Goal: Task Accomplishment & Management: Manage account settings

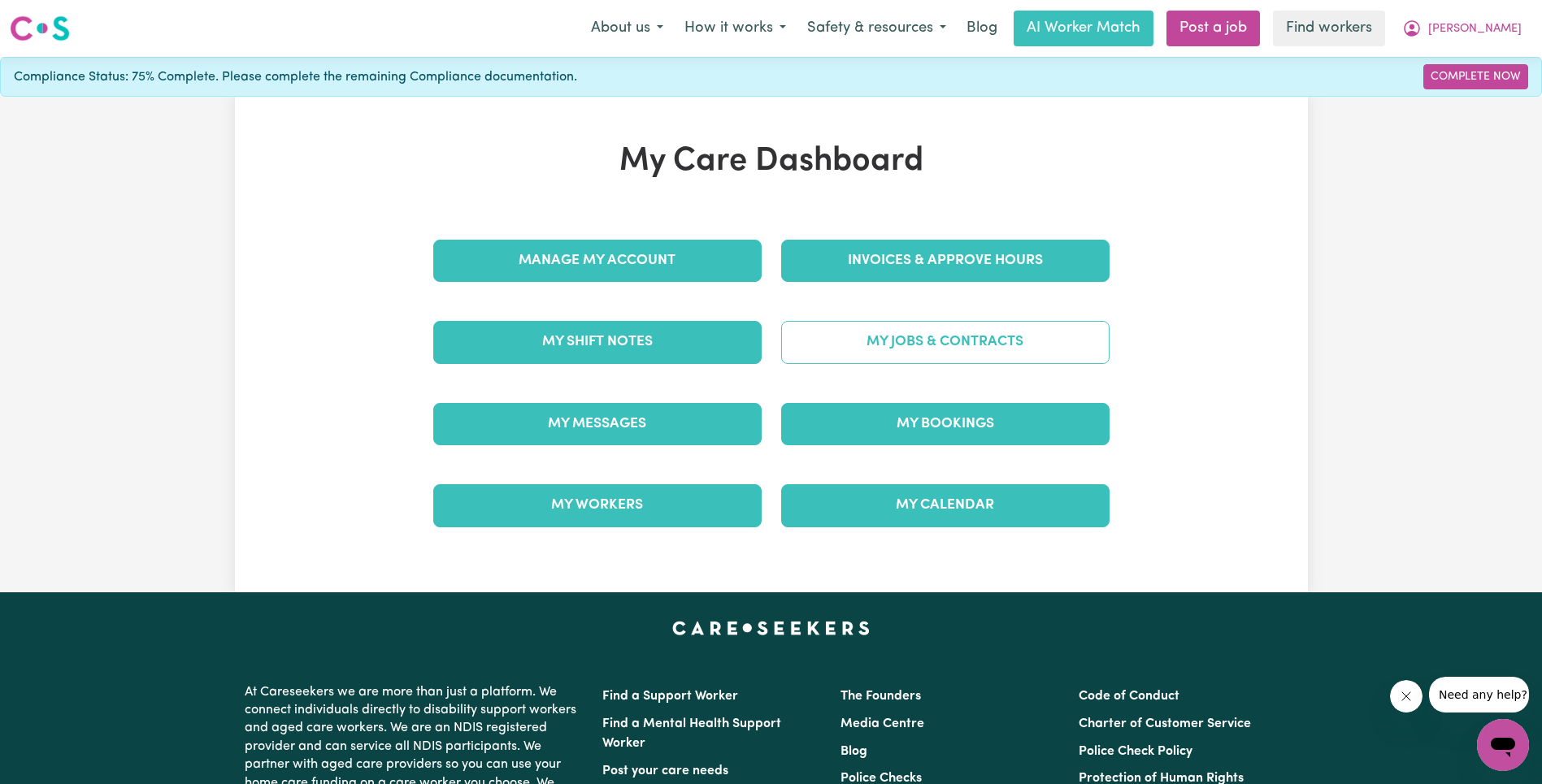
click at [910, 334] on link "My Jobs & Contracts" at bounding box center [945, 343] width 328 height 43
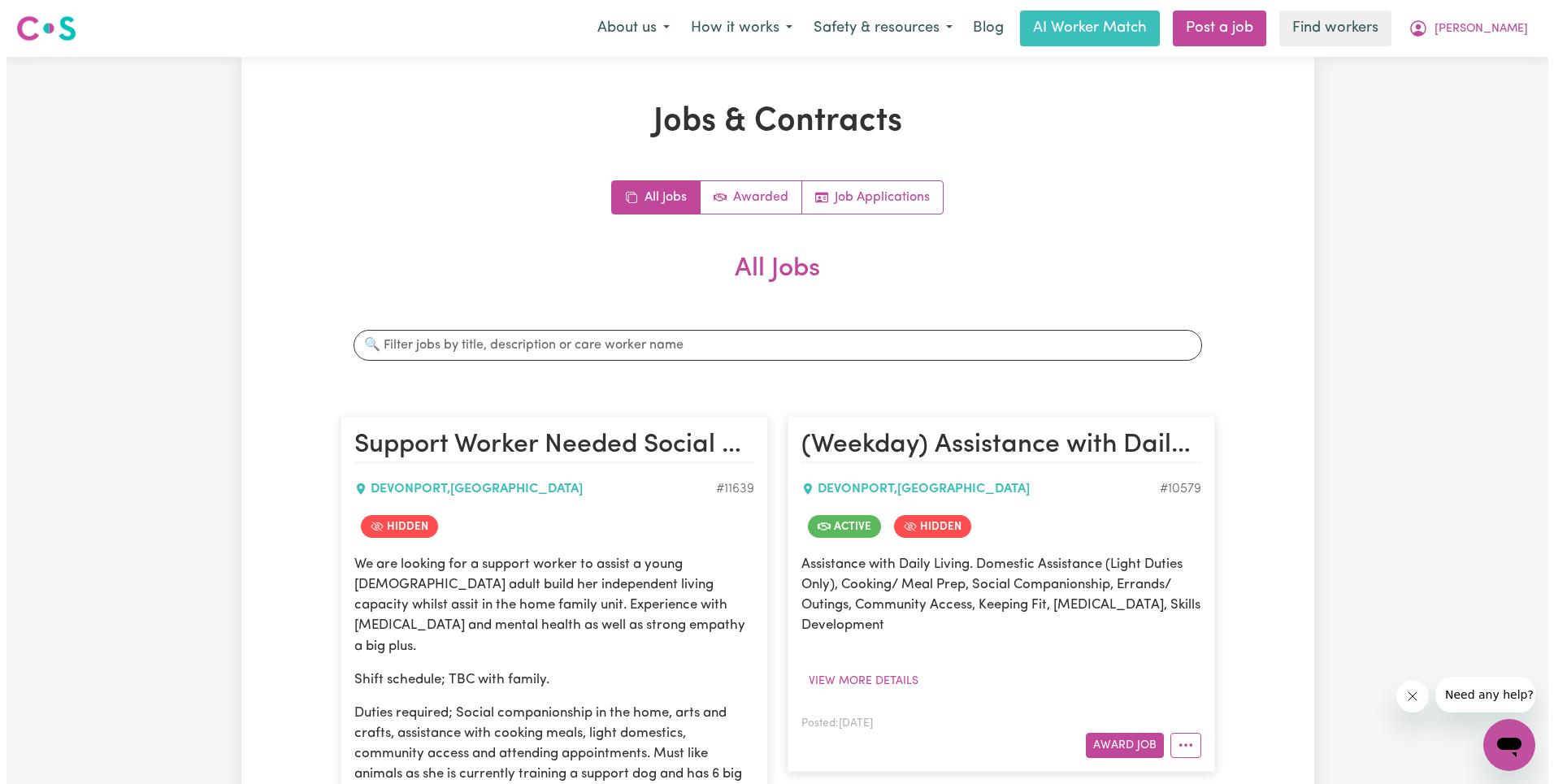
scroll to position [1686, 0]
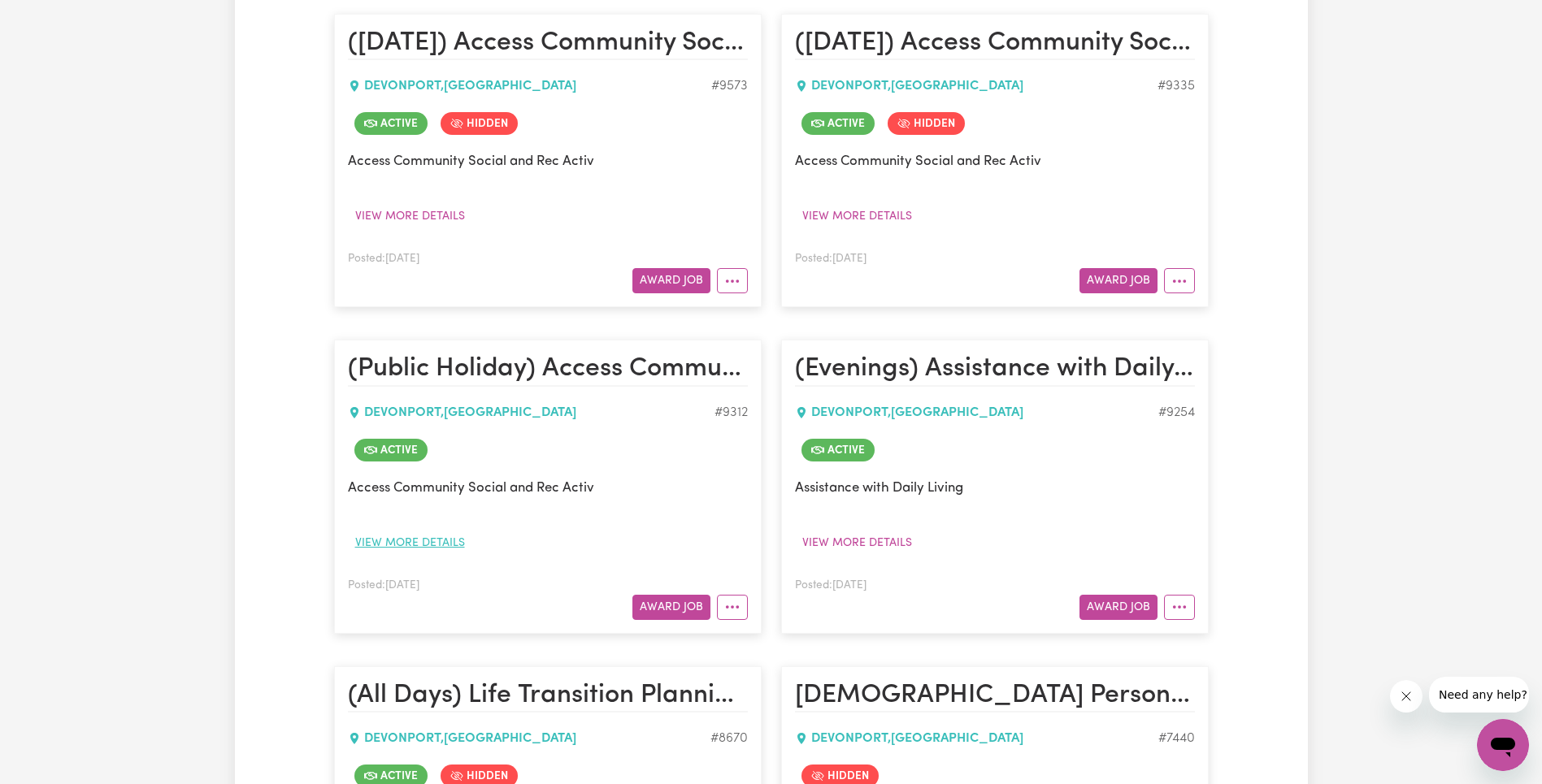
click at [404, 531] on button "View more details" at bounding box center [410, 543] width 124 height 25
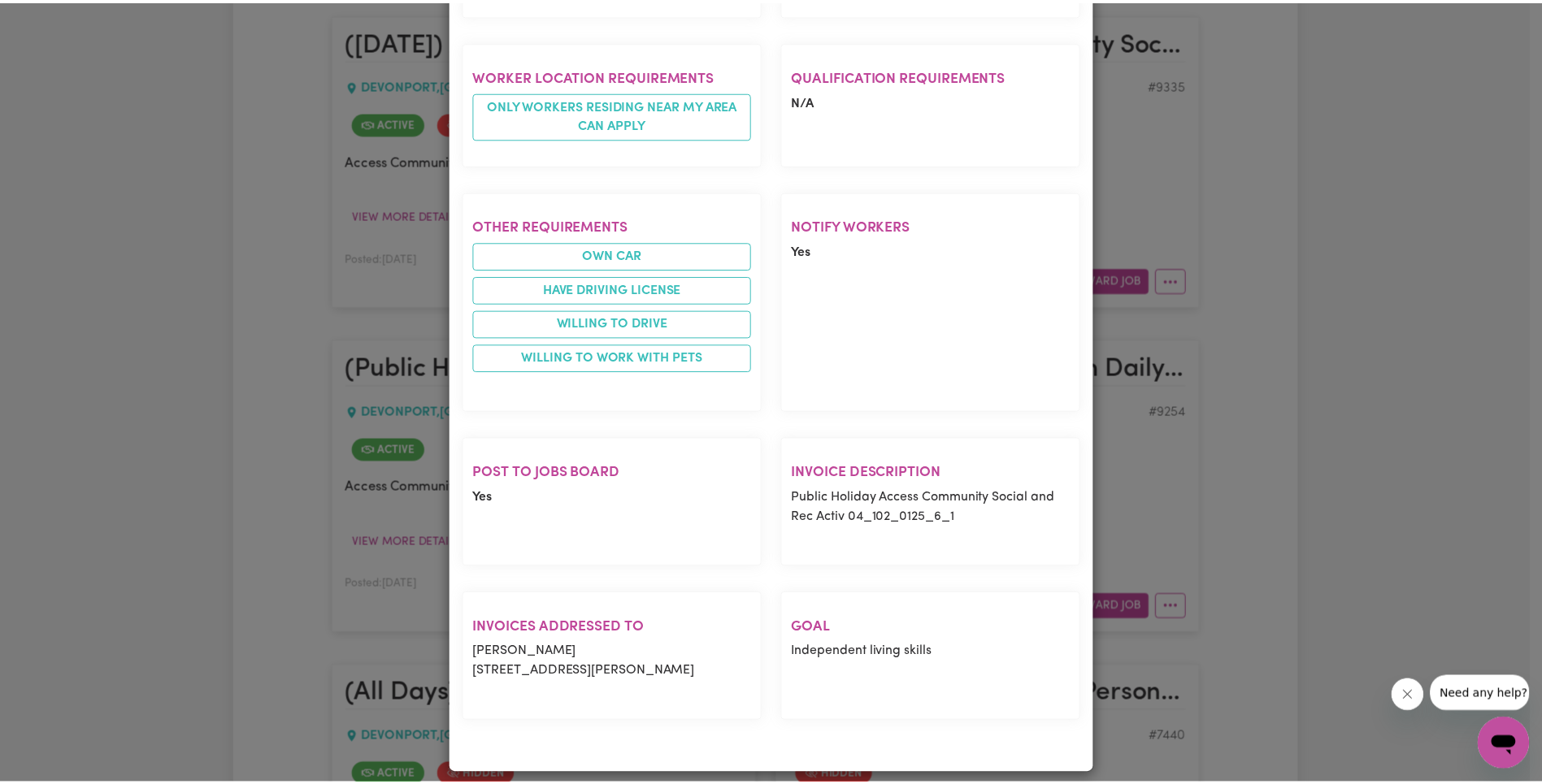
scroll to position [1107, 0]
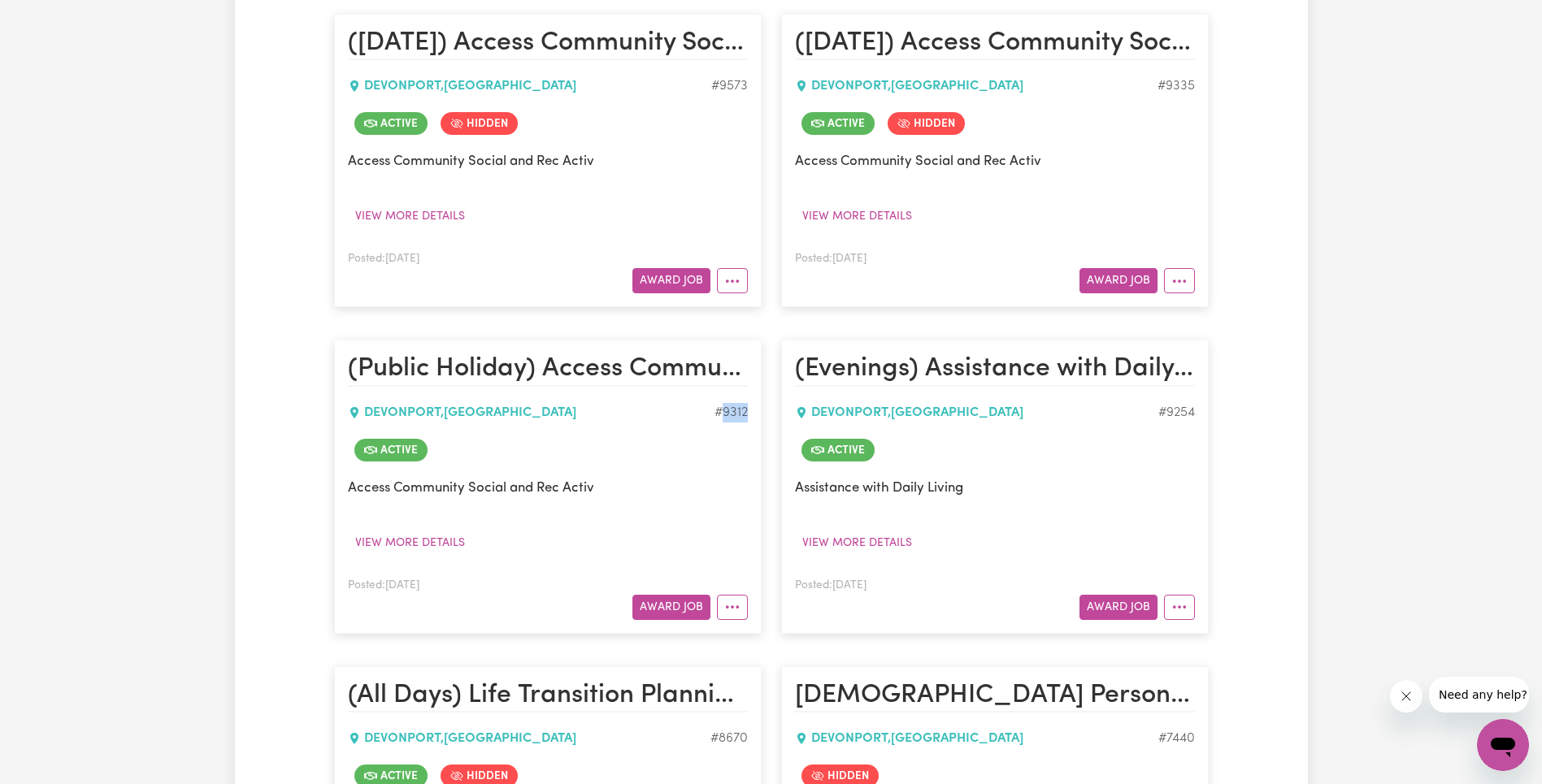
click at [745, 595] on button "More options" at bounding box center [733, 607] width 31 height 25
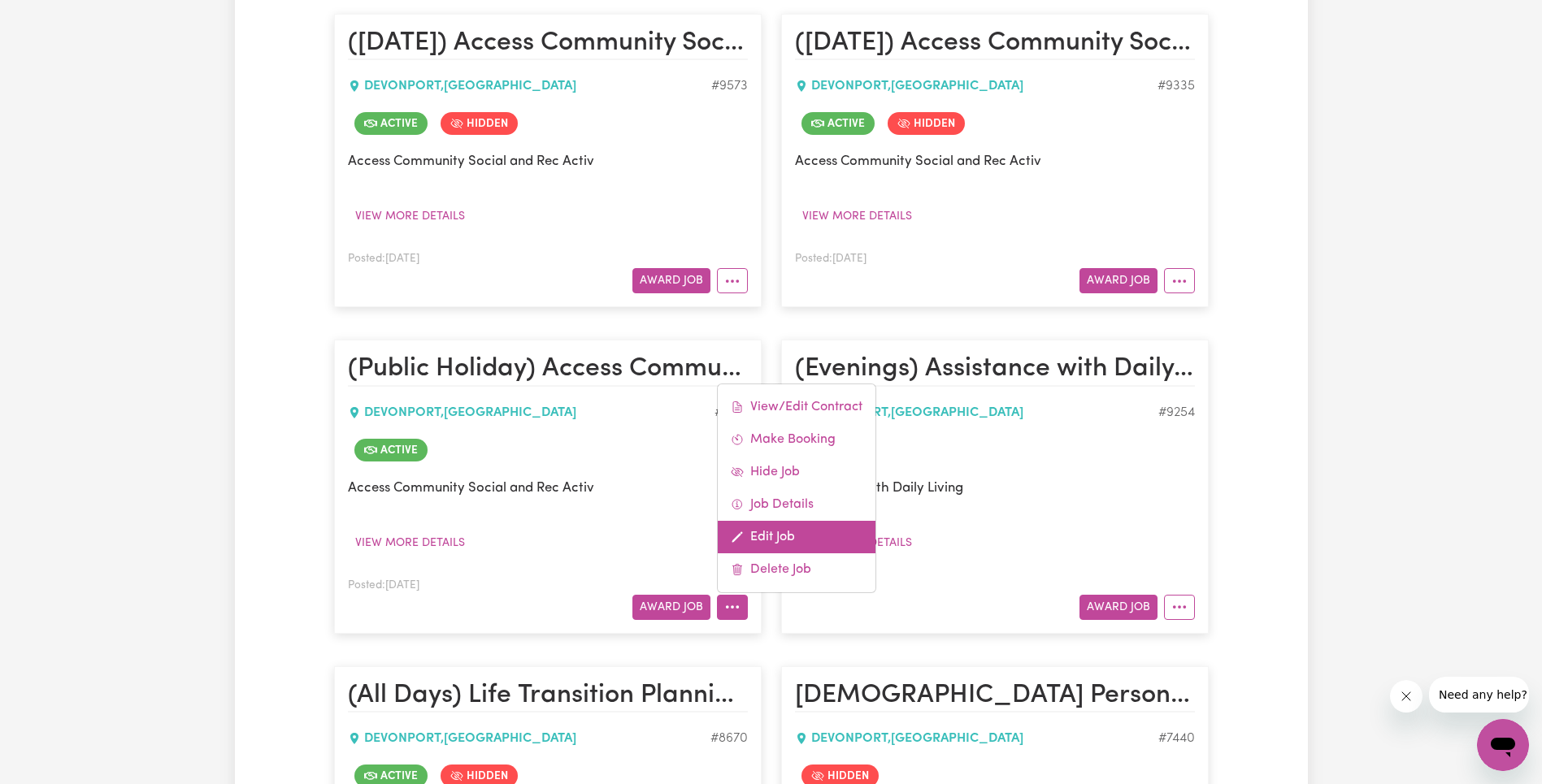
click at [821, 522] on link "Edit Job" at bounding box center [796, 537] width 157 height 32
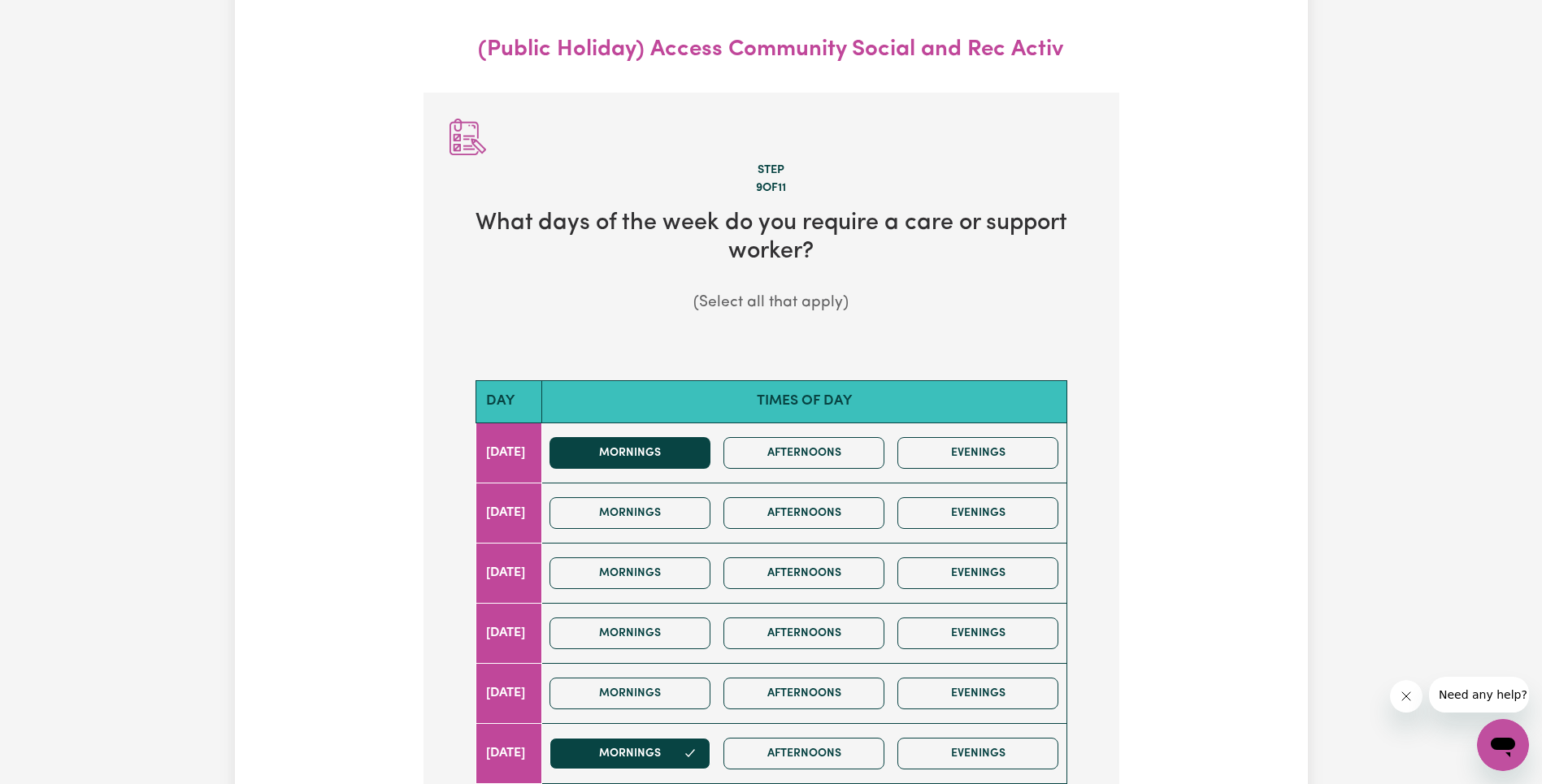
scroll to position [180, 0]
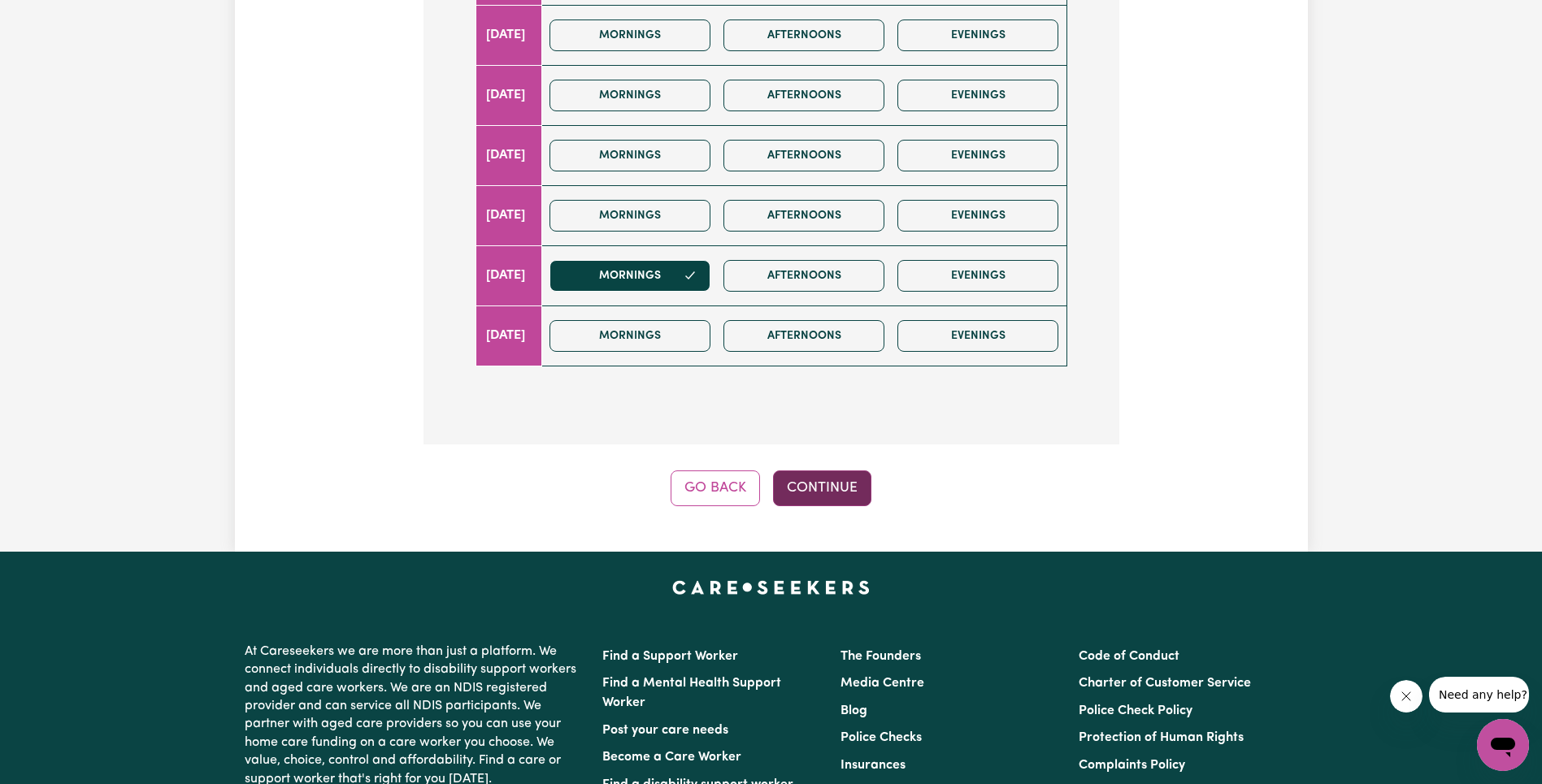
click at [836, 493] on button "Continue" at bounding box center [821, 488] width 98 height 36
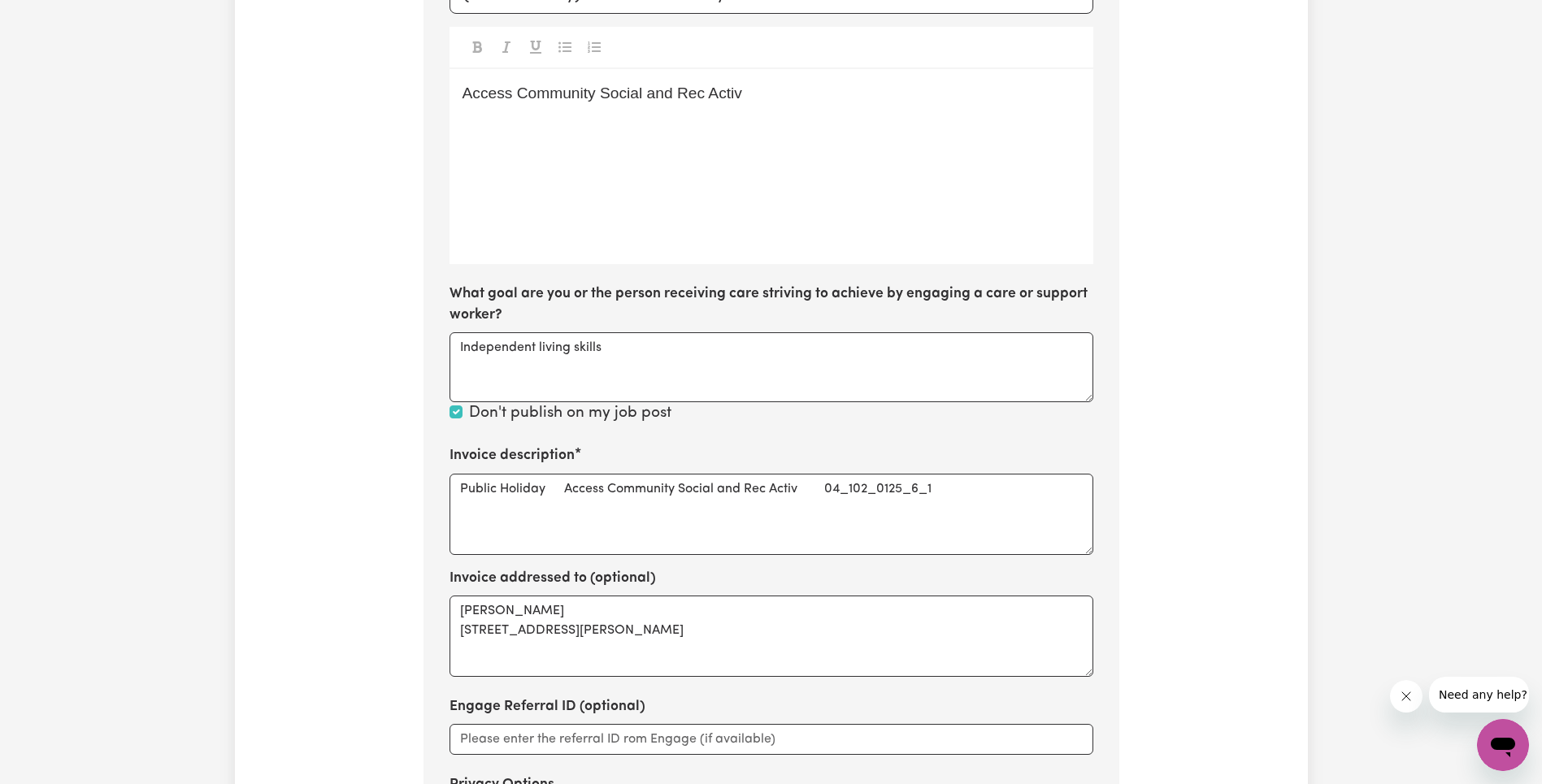
scroll to position [631, 0]
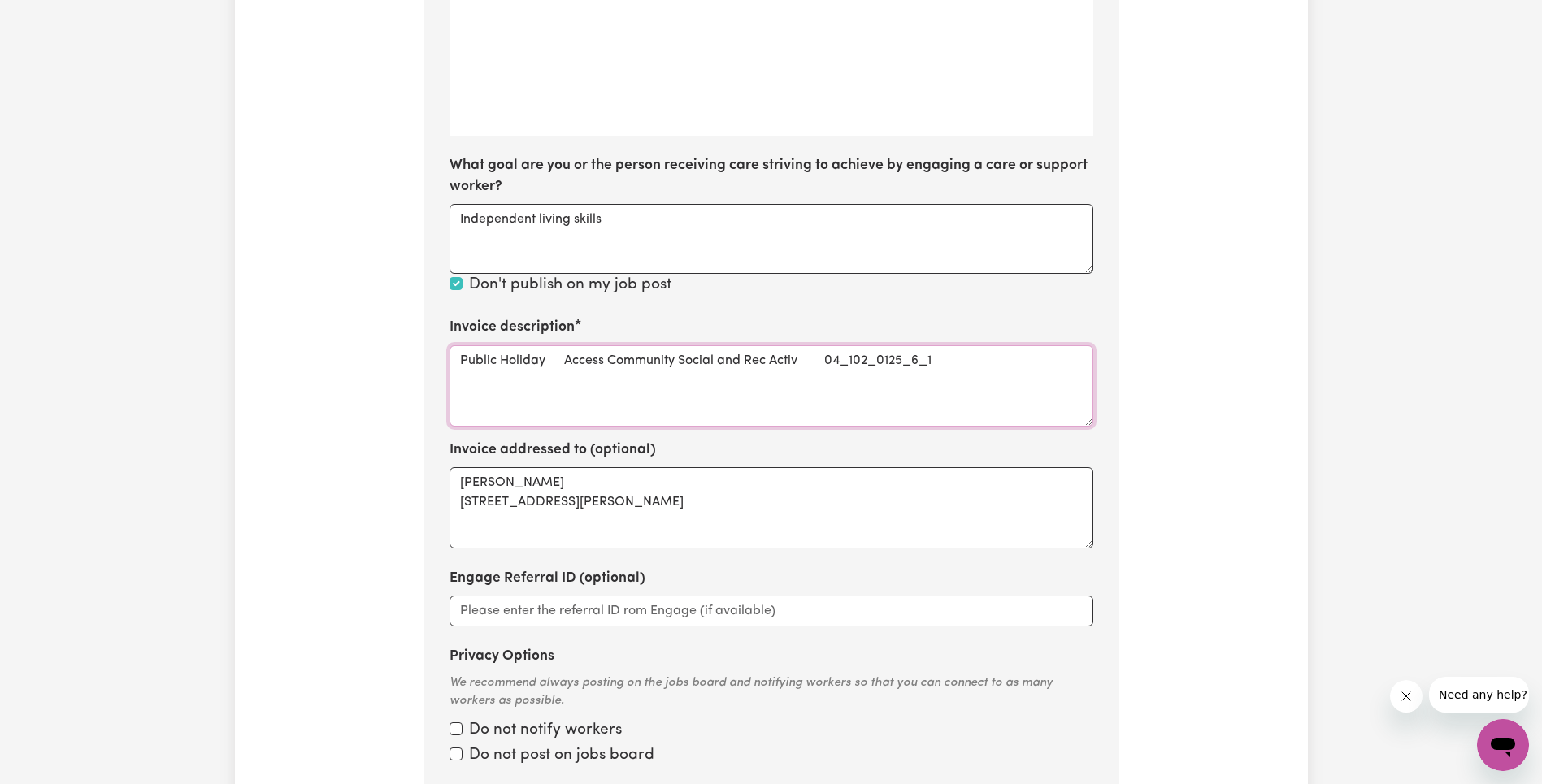
click at [894, 364] on textarea "Public Holiday Access Community Social and Rec Activ 04_102_0125_6_1" at bounding box center [771, 386] width 643 height 82
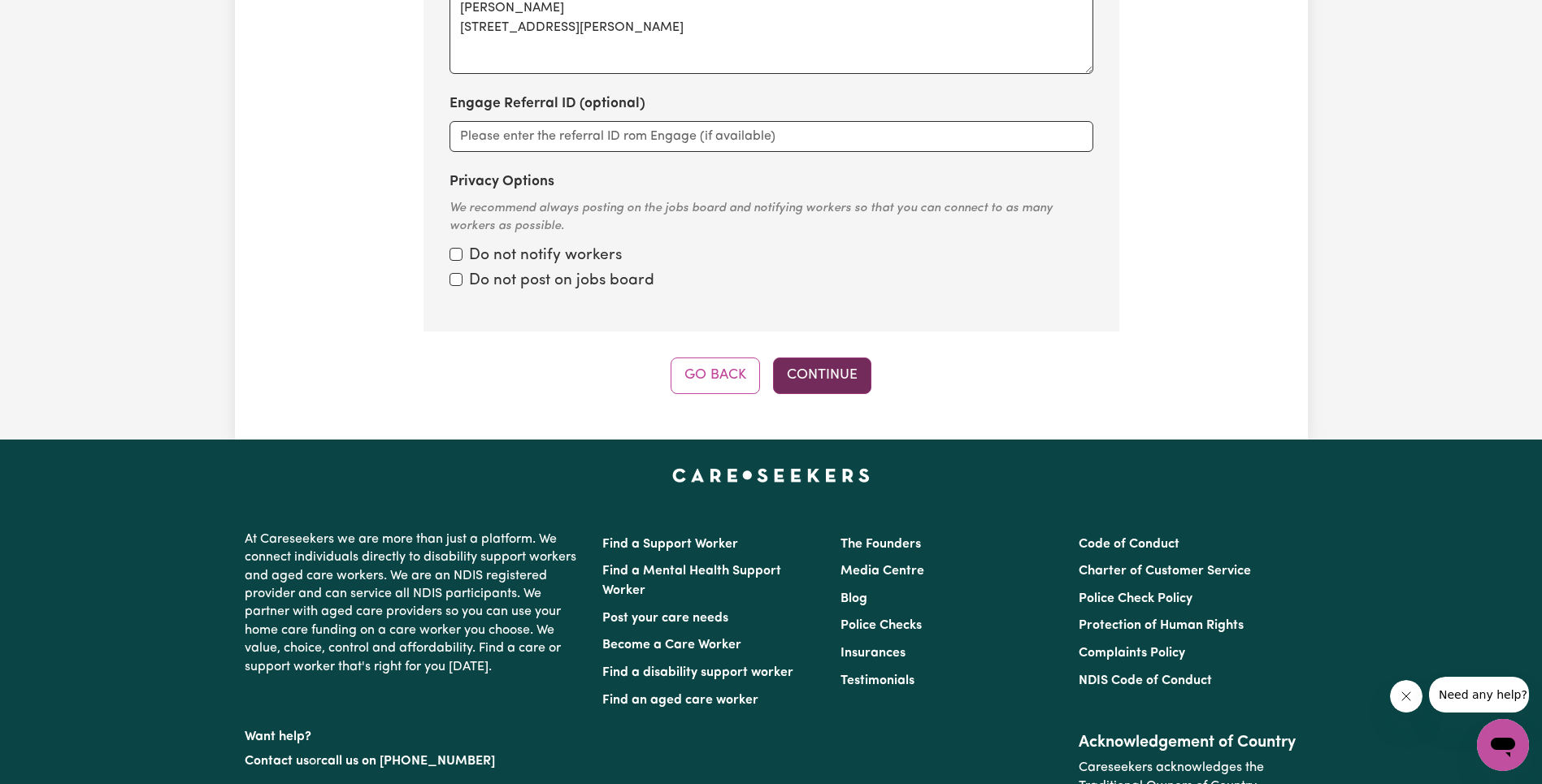
type textarea "Public Holiday Access Community Social and Rec Activ"
click at [845, 382] on button "Continue" at bounding box center [821, 375] width 98 height 36
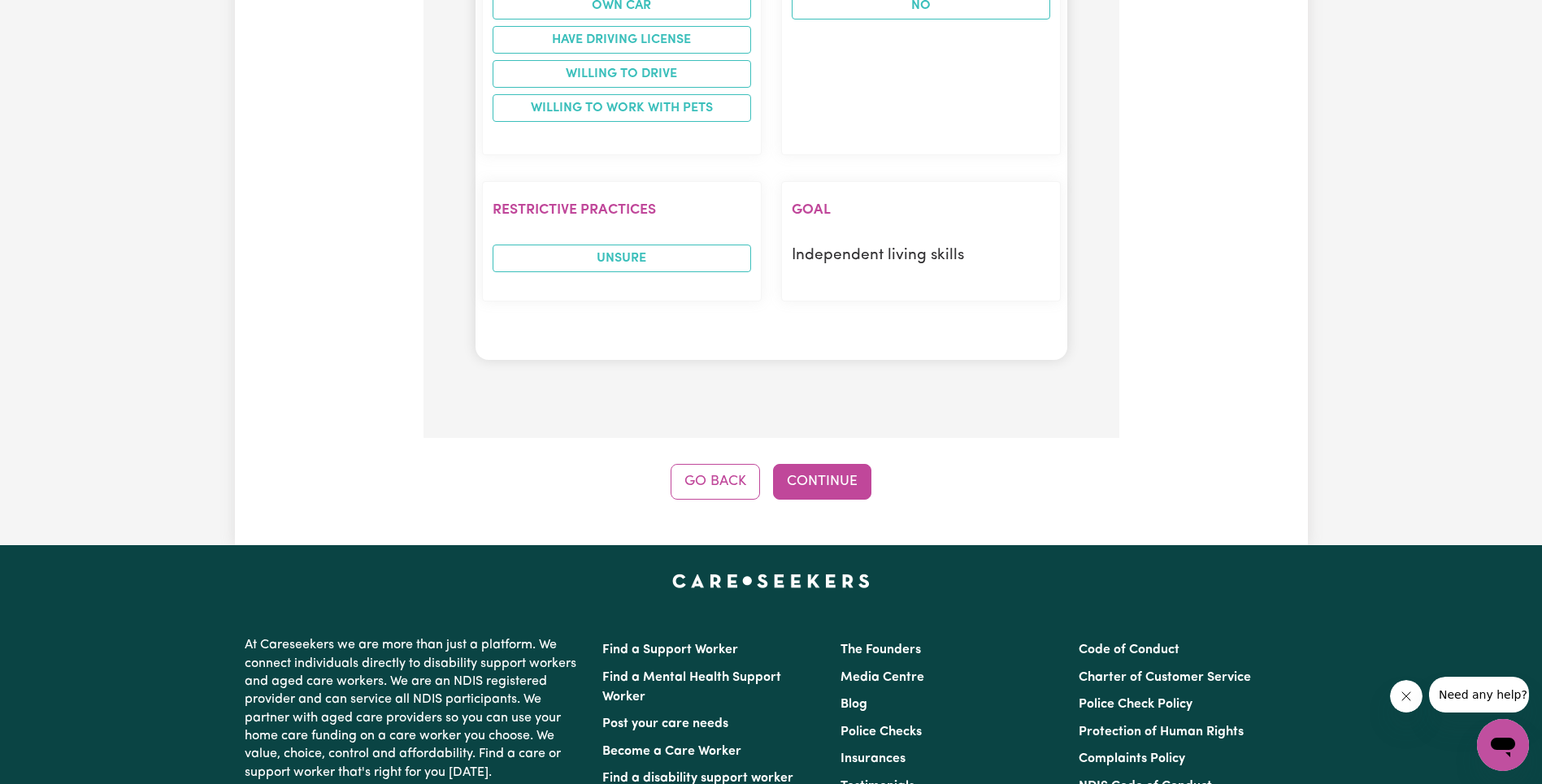
click at [832, 473] on button "Continue" at bounding box center [821, 481] width 98 height 36
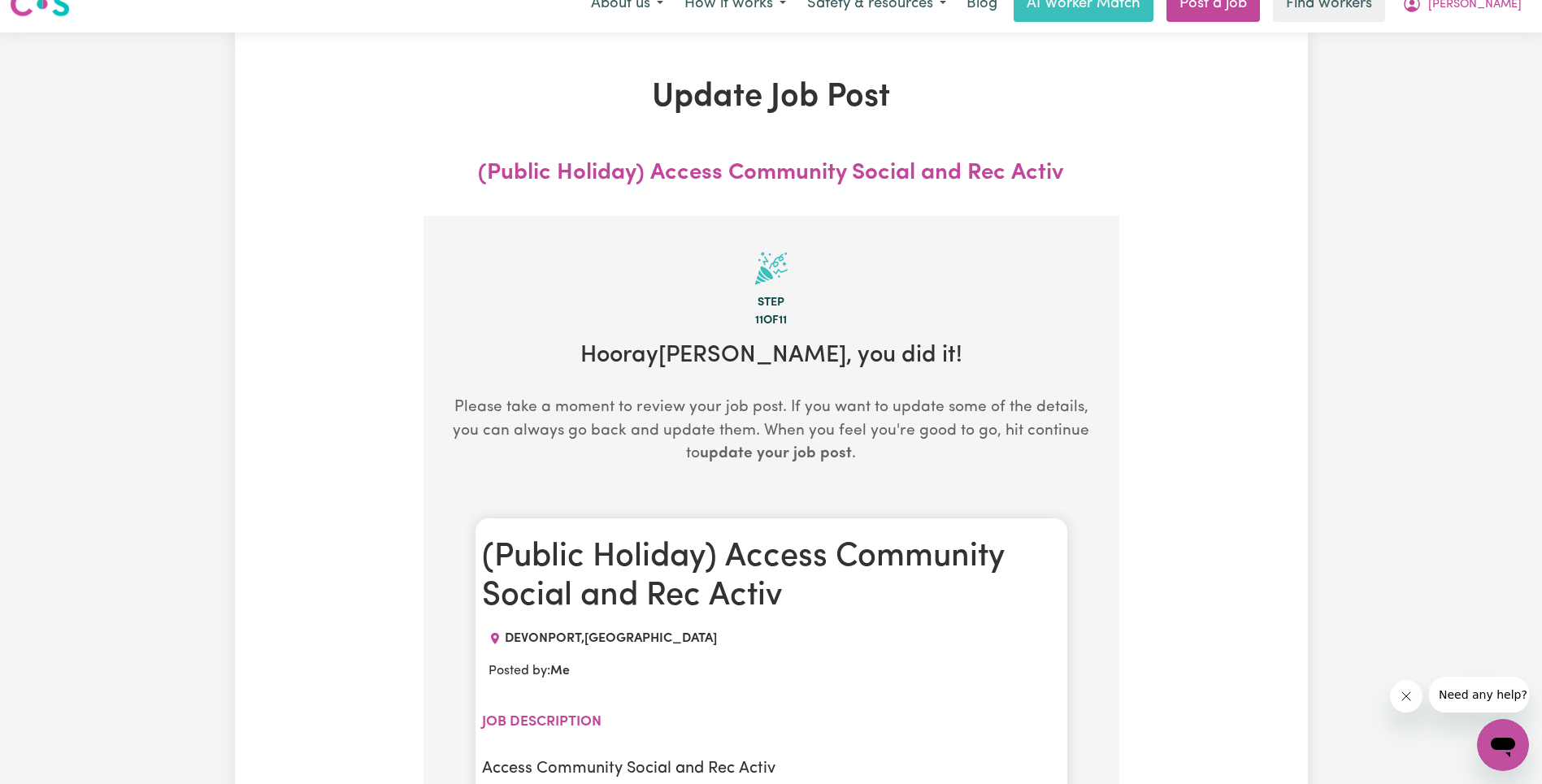
scroll to position [0, 0]
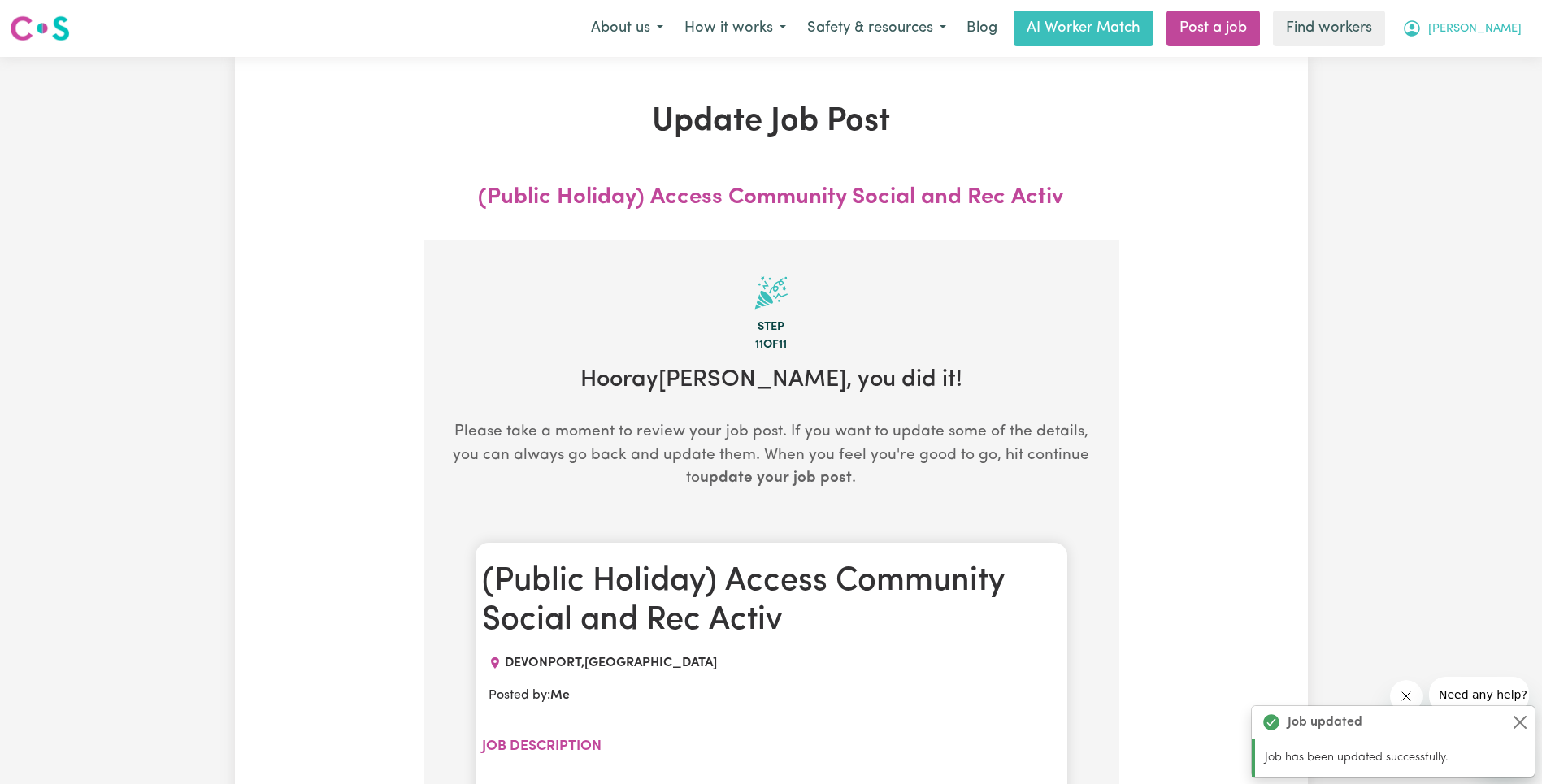
click at [1493, 40] on button "[PERSON_NAME]" at bounding box center [1461, 28] width 141 height 34
click at [1490, 68] on link "My Dashboard" at bounding box center [1466, 63] width 128 height 31
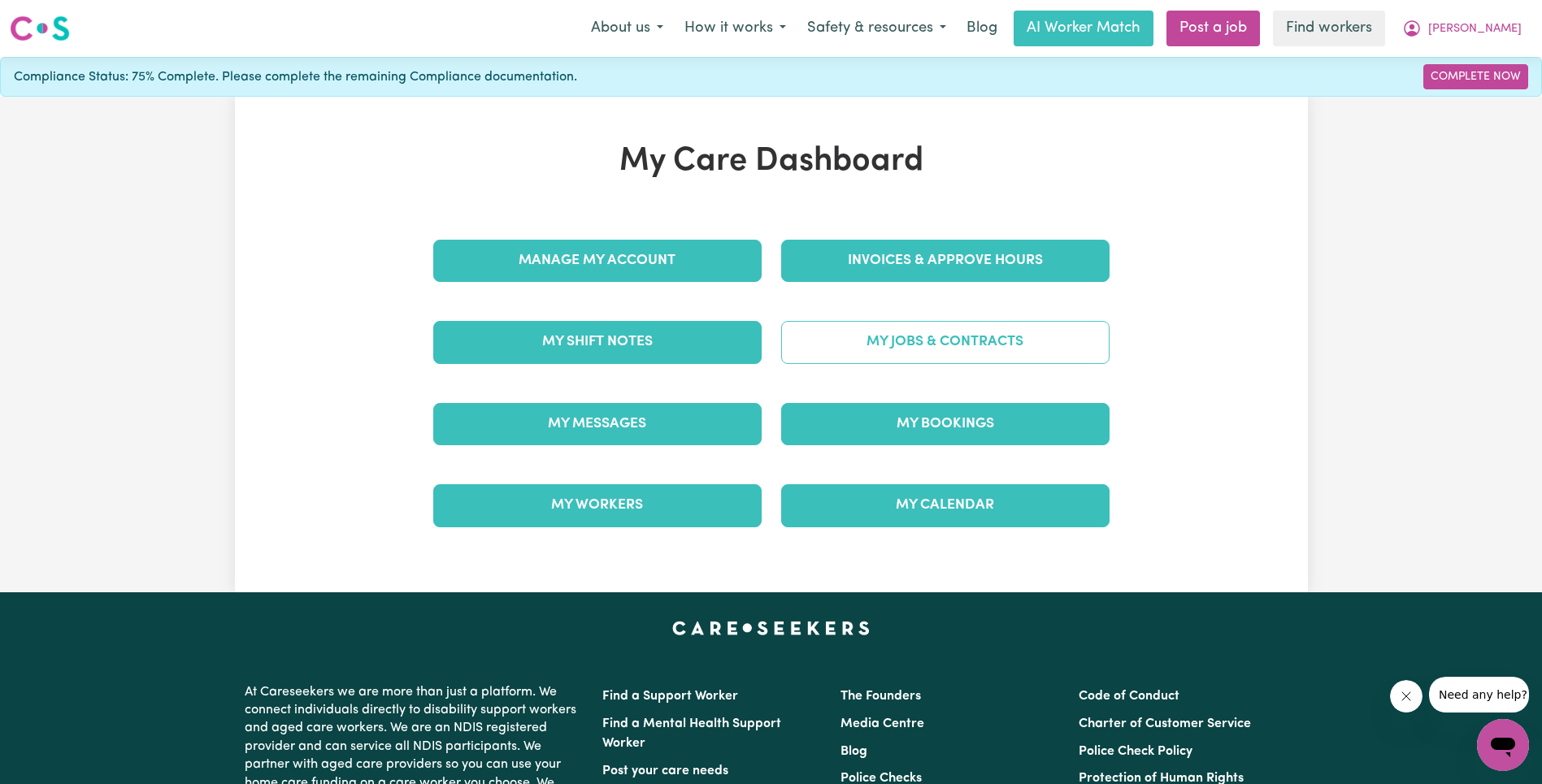
click at [902, 358] on link "My Jobs & Contracts" at bounding box center [945, 343] width 328 height 43
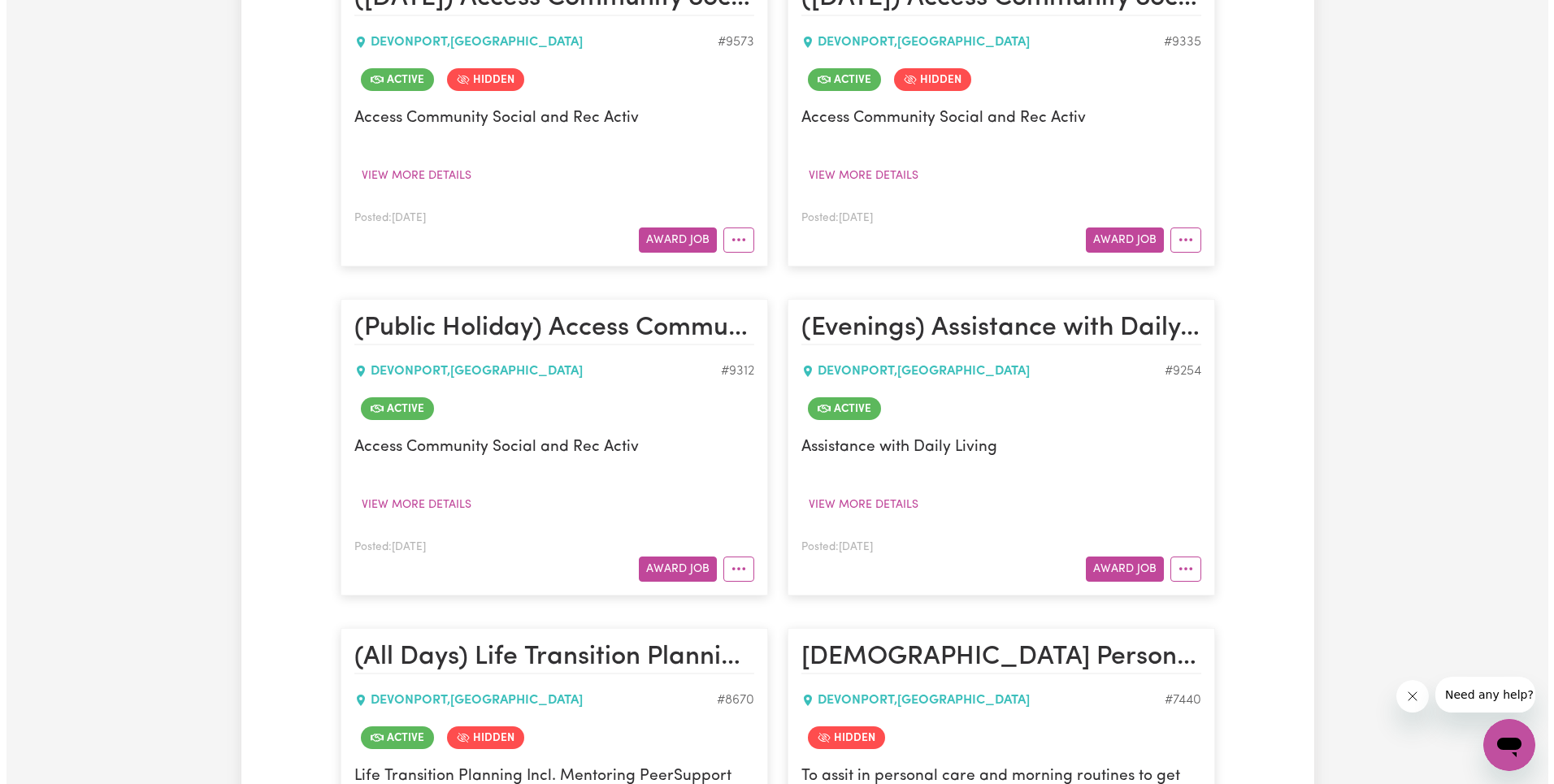
scroll to position [1865, 0]
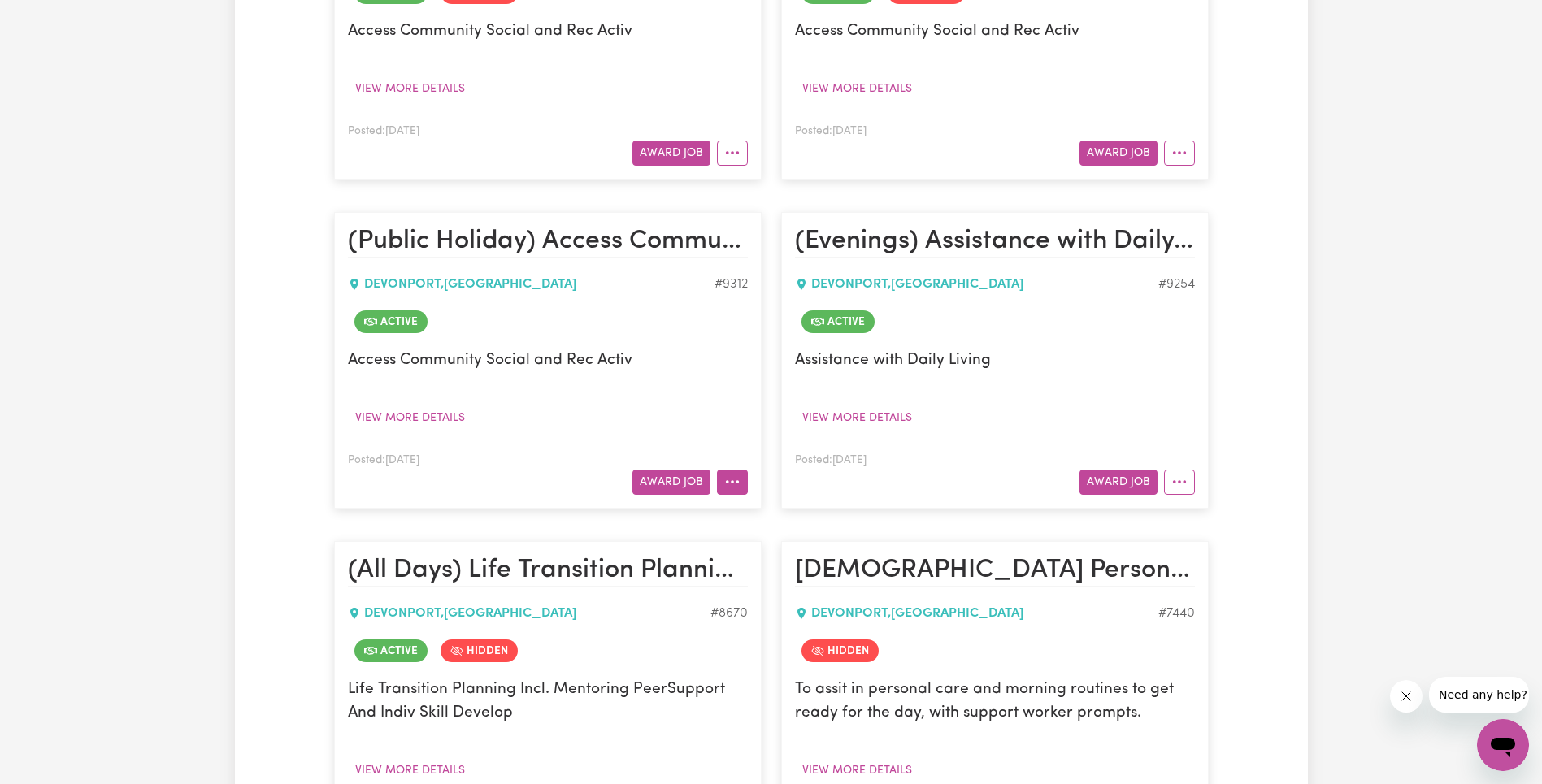
click at [726, 482] on icon "More options" at bounding box center [732, 481] width 16 height 16
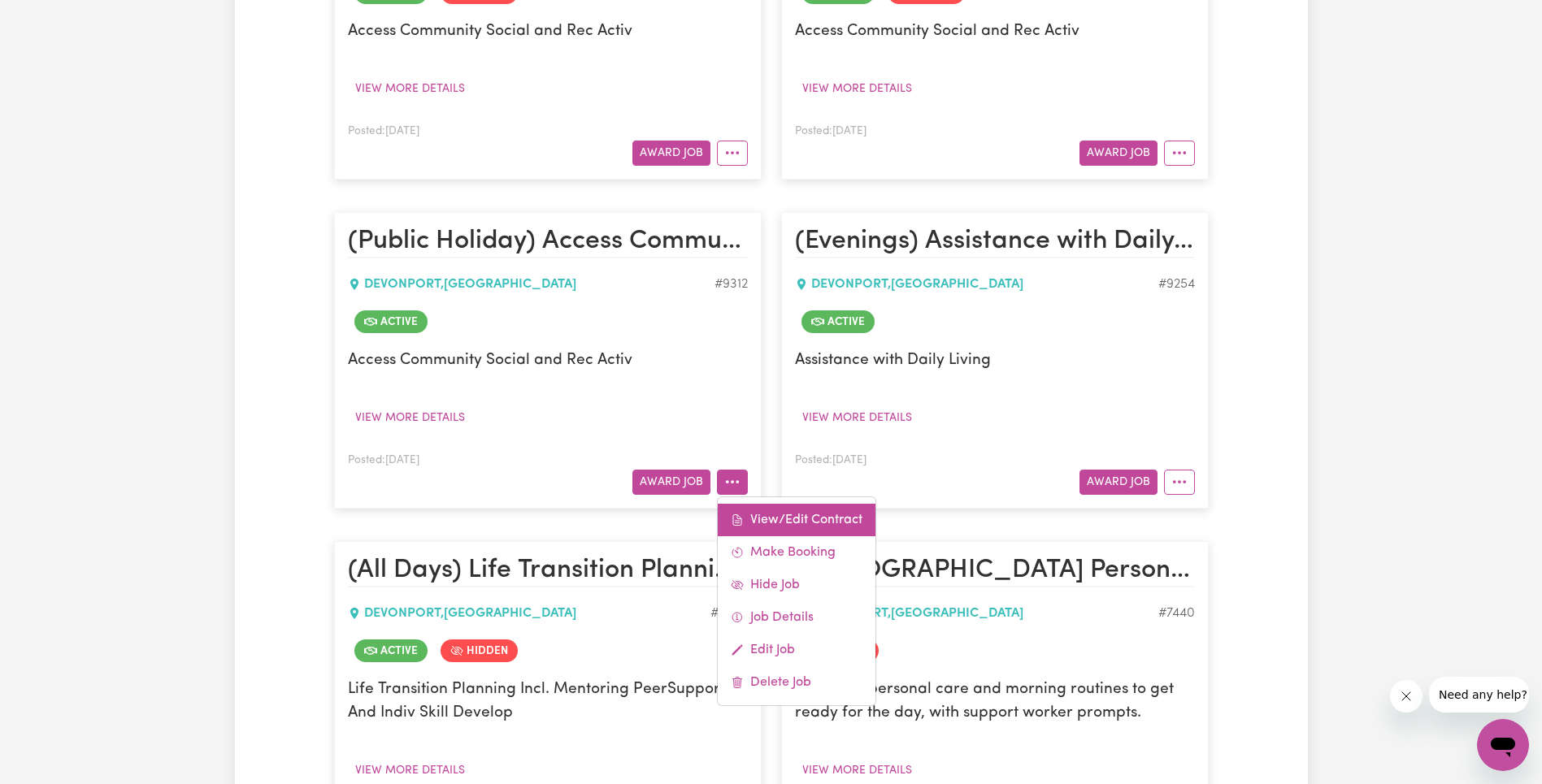
click at [771, 507] on link "View/Edit Contract" at bounding box center [796, 519] width 157 height 32
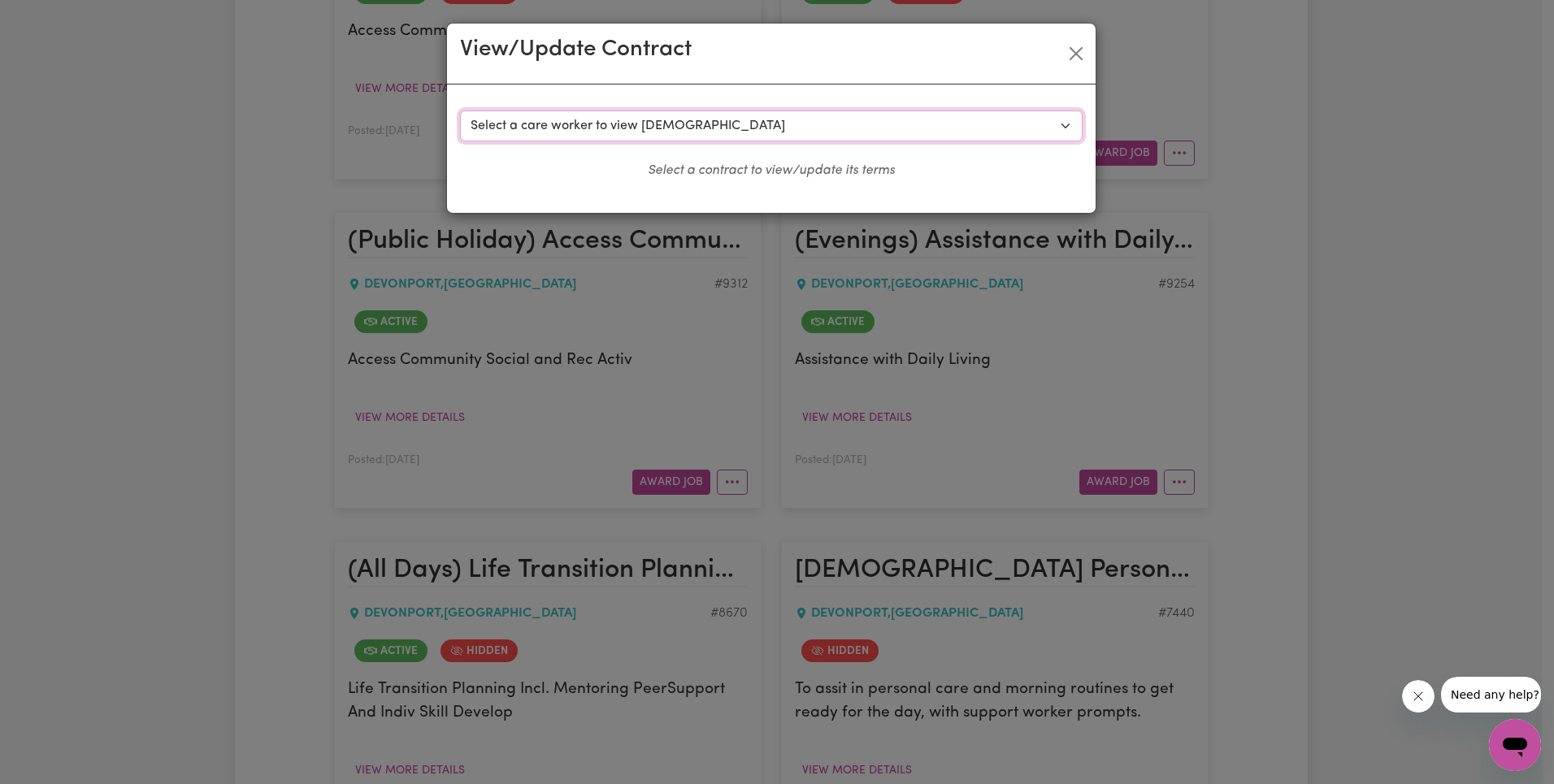
click at [643, 114] on select "Select a care worker to view [DEMOGRAPHIC_DATA] #7428 - [PERSON_NAME] (contract…" at bounding box center [771, 126] width 622 height 31
select select "9716"
select select "PUBLIC_HOLIDAY"
select select "ASSISTANCE_SELF_CARE"
select select "ONE"
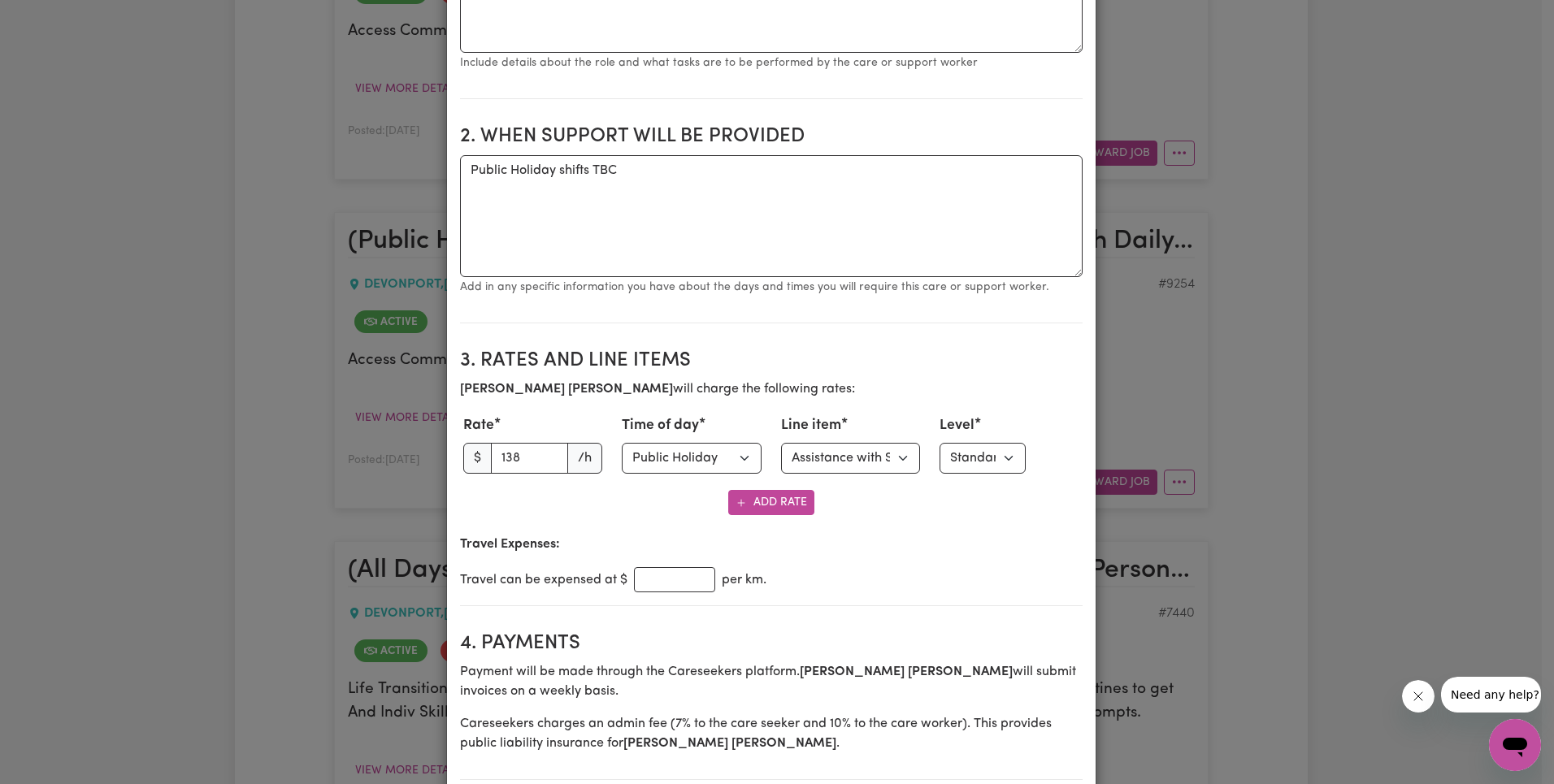
scroll to position [637, 0]
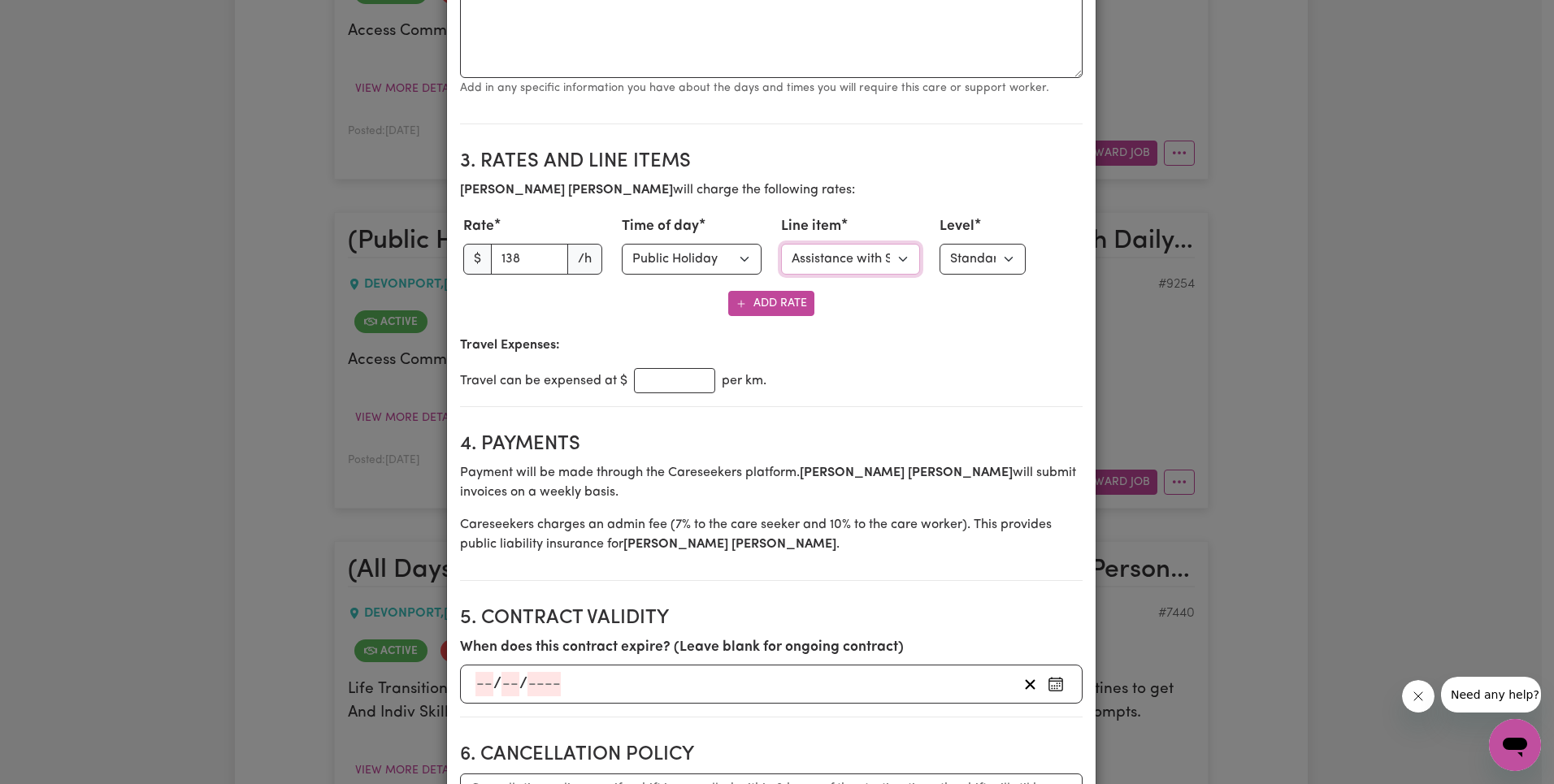
click at [876, 255] on select "Select line item Assistance with Self Care Activities Assistance with personal …" at bounding box center [851, 259] width 140 height 31
select select "COMMUNITY_ACCESS"
click at [1062, 348] on p "Travel Expenses:" at bounding box center [771, 345] width 622 height 19
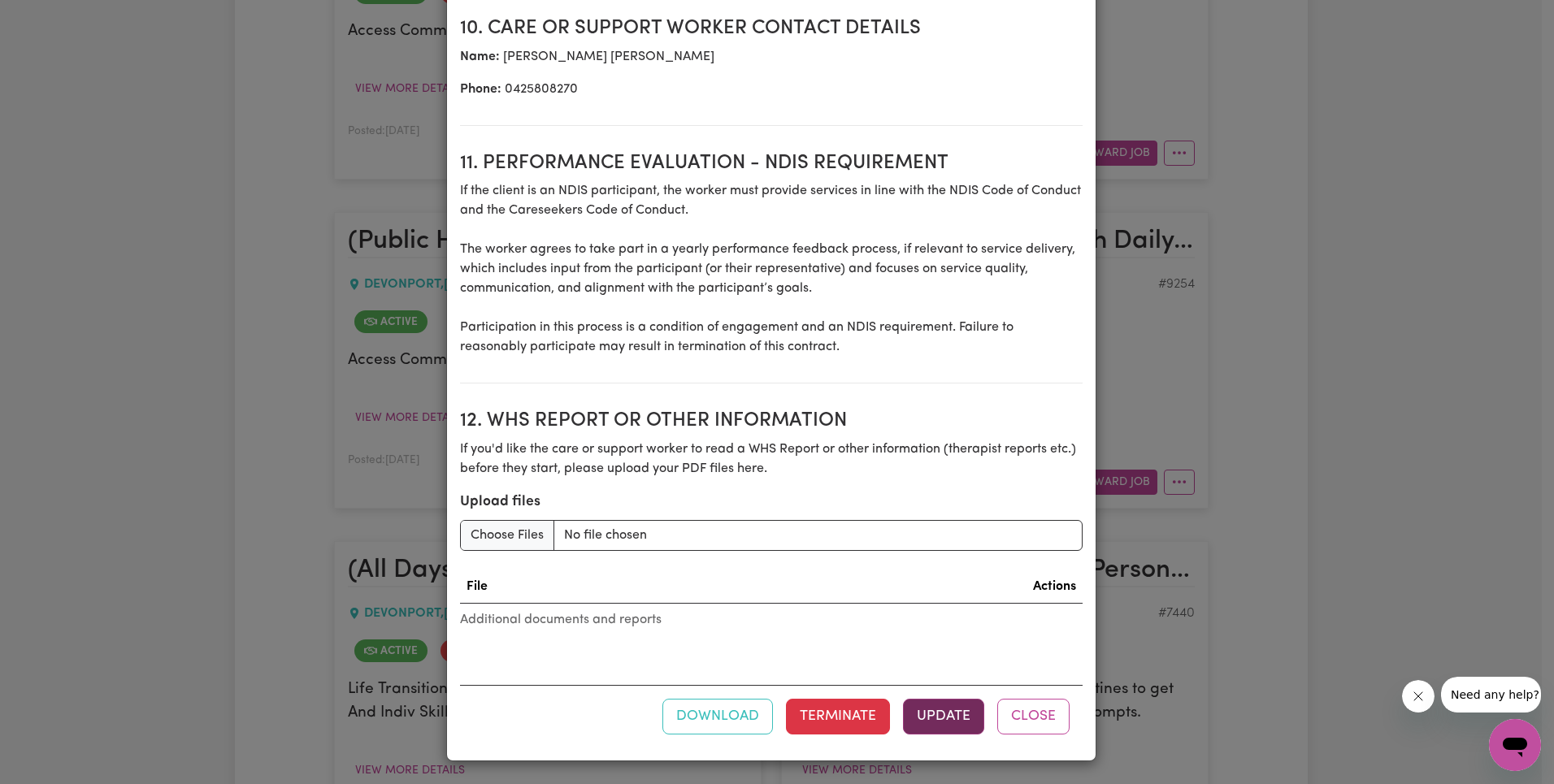
click at [947, 714] on button "Update" at bounding box center [943, 716] width 82 height 36
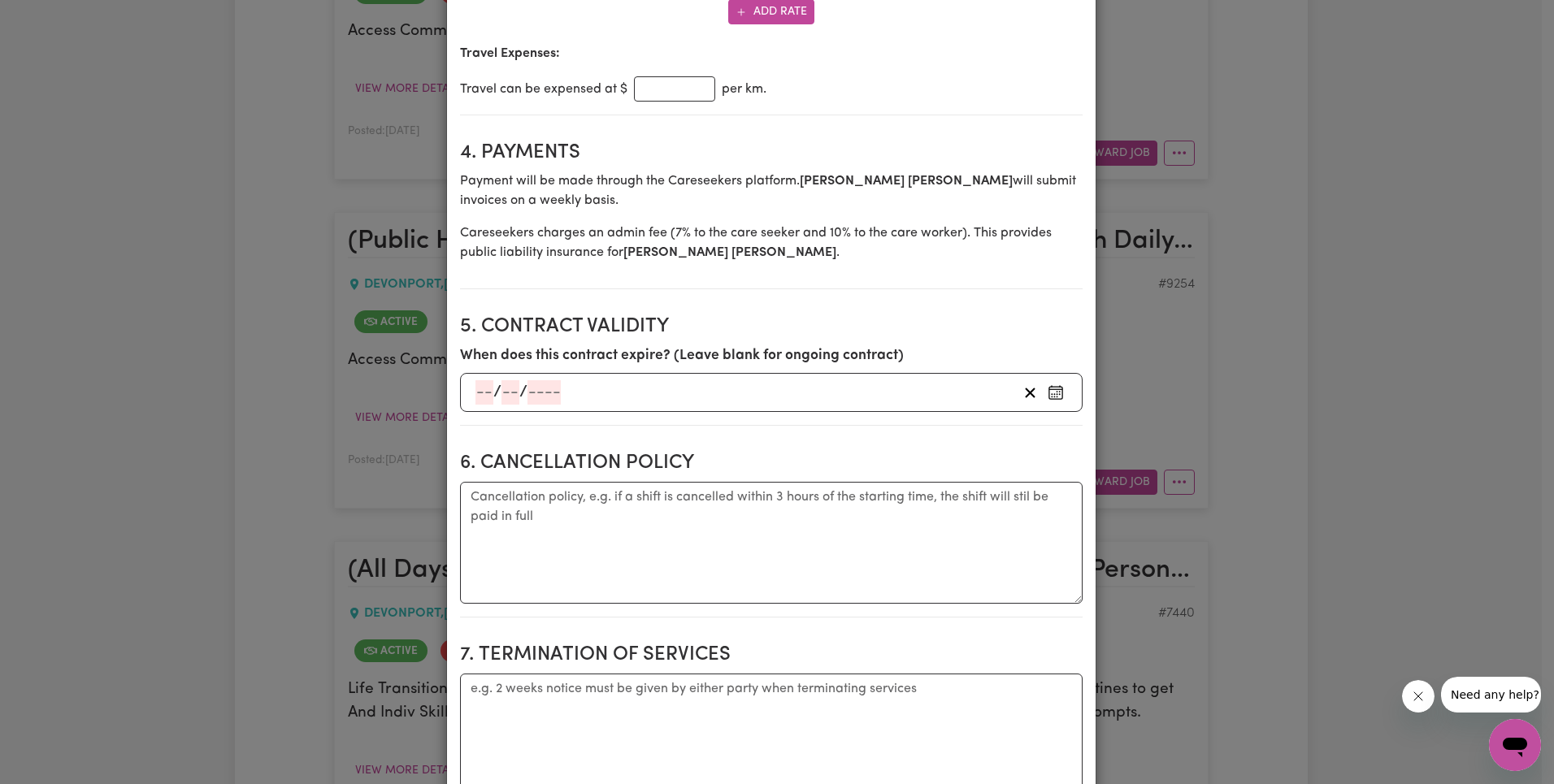
scroll to position [0, 0]
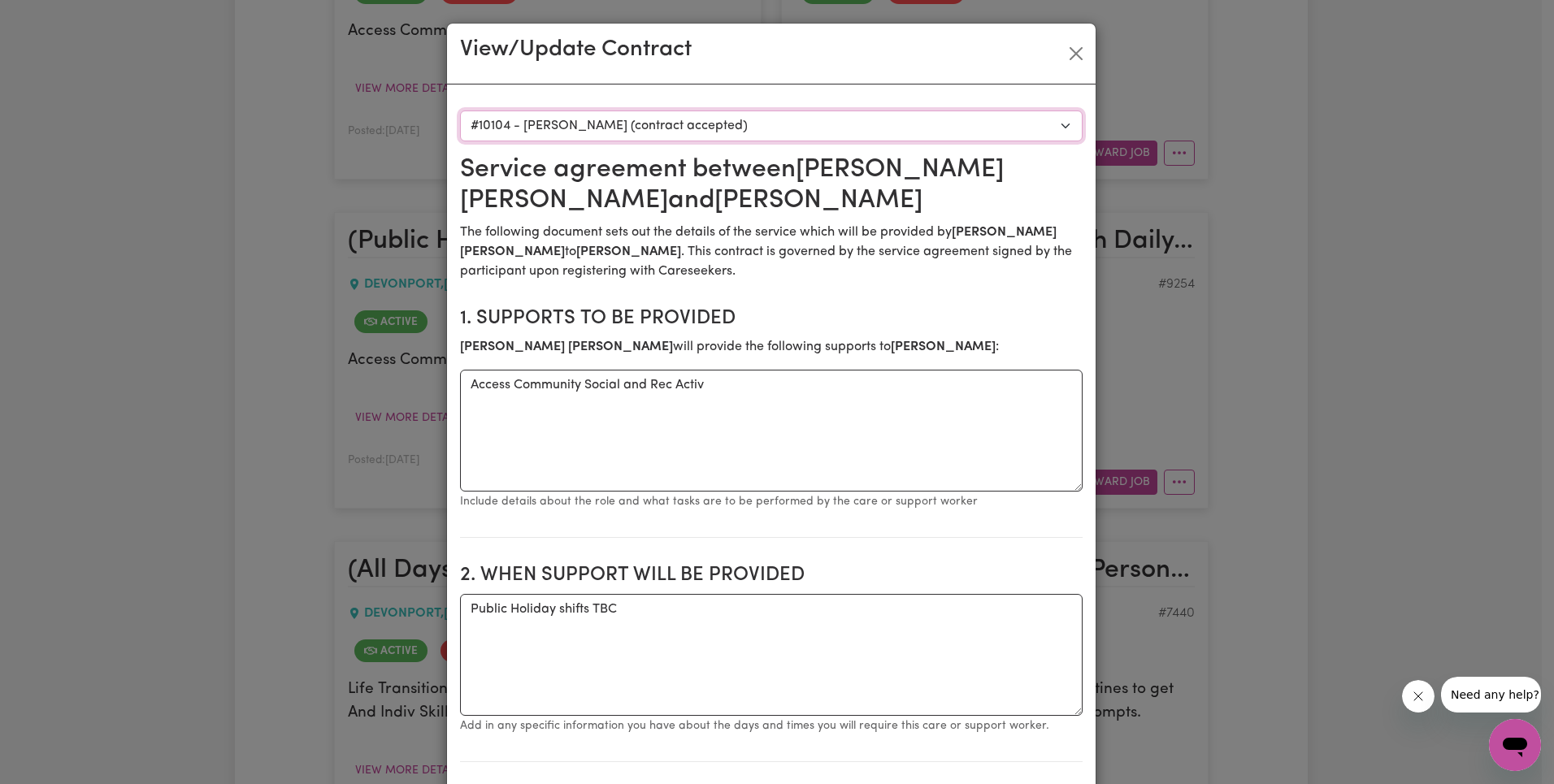
click at [732, 114] on select "Select a care worker to view [DEMOGRAPHIC_DATA] #7428 - [PERSON_NAME] (contract…" at bounding box center [771, 126] width 622 height 31
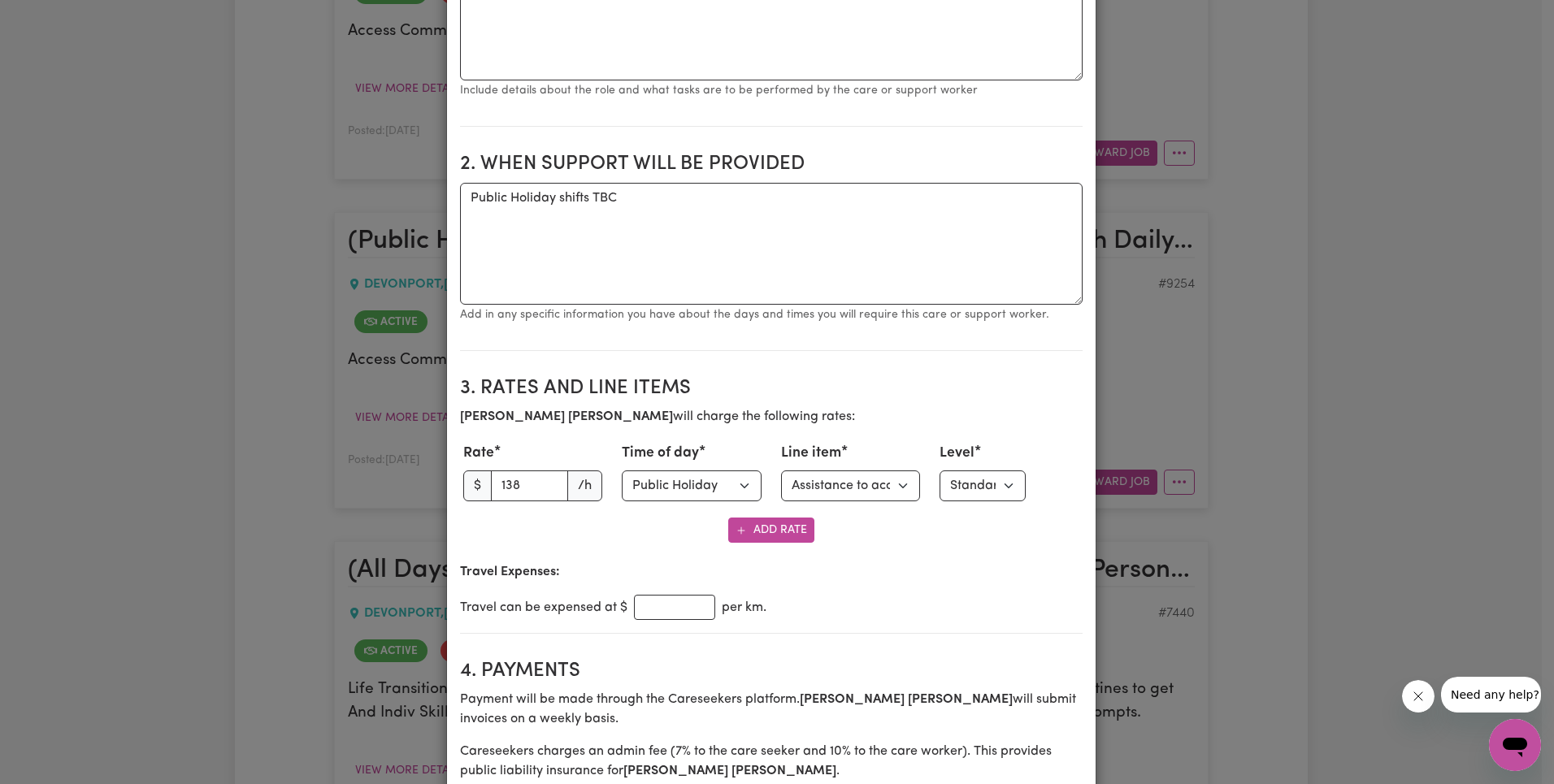
scroll to position [508, 0]
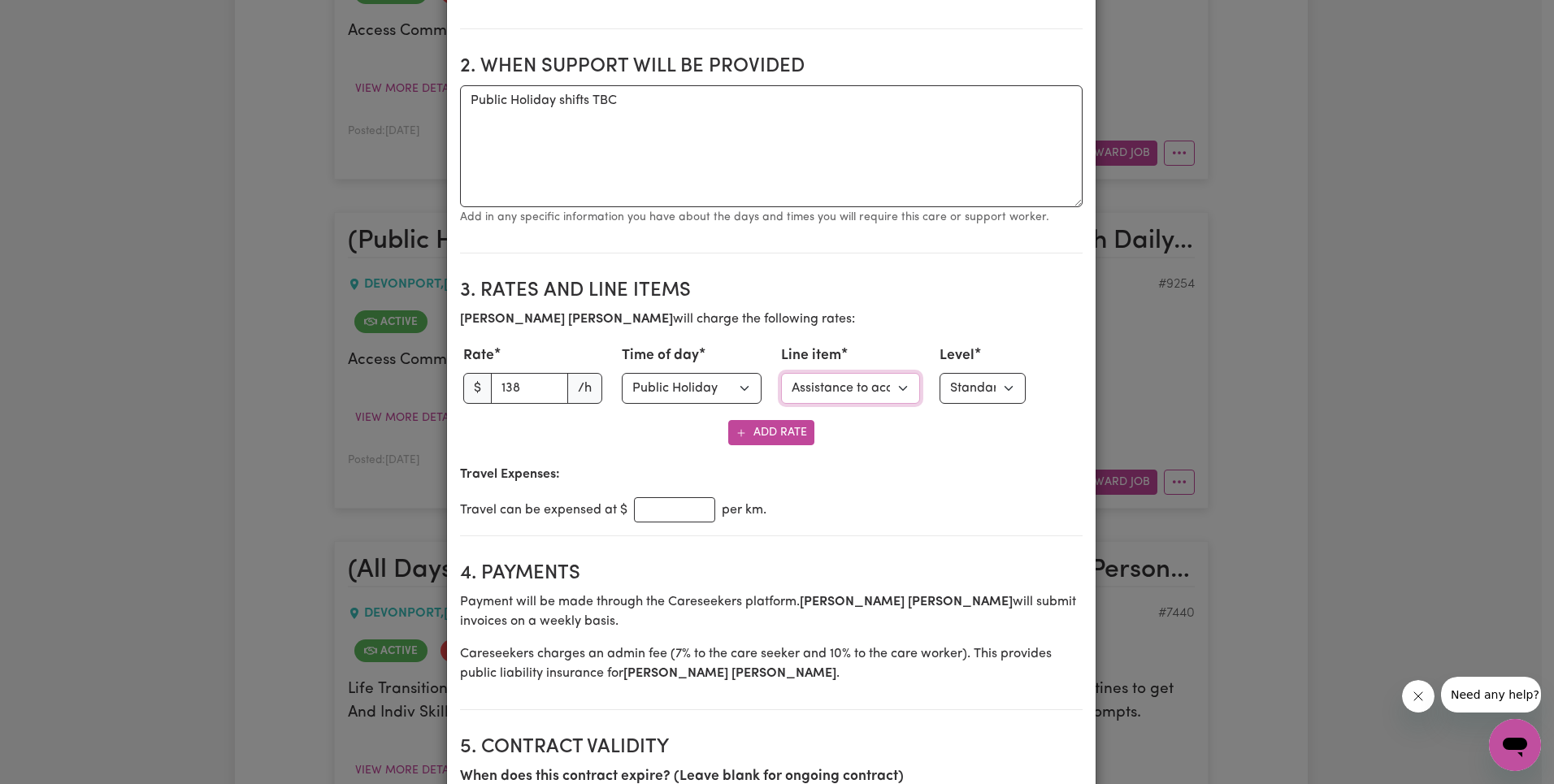
click at [877, 389] on select "Select line item Assistance with Self Care Activities Assistance with personal …" at bounding box center [851, 388] width 140 height 31
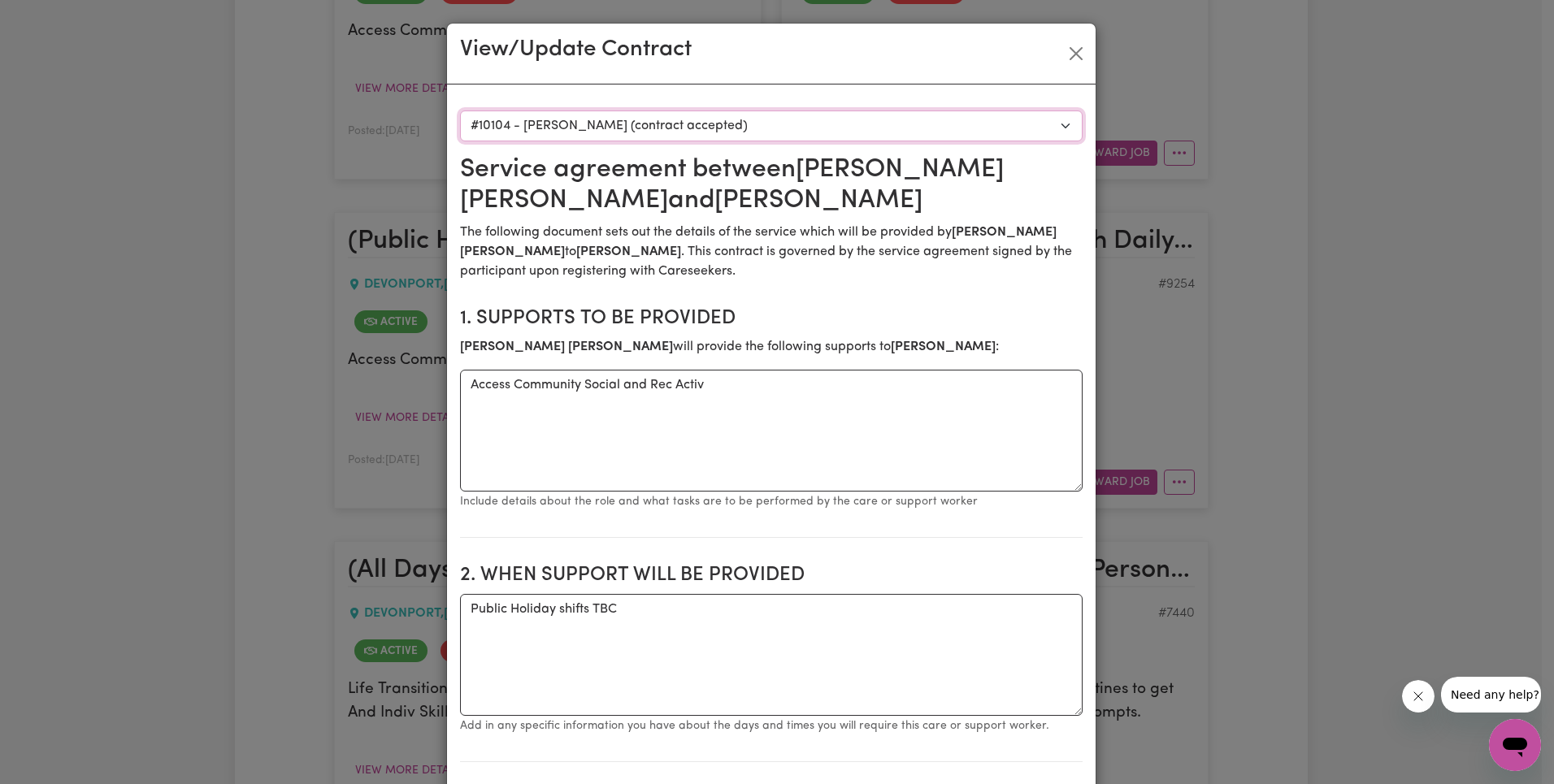
click at [708, 123] on select "Select a care worker to view [DEMOGRAPHIC_DATA] #7428 - [PERSON_NAME] (contract…" at bounding box center [771, 126] width 622 height 31
select select "9718"
type textarea "Public holiday shifts TBC"
type input "119.54"
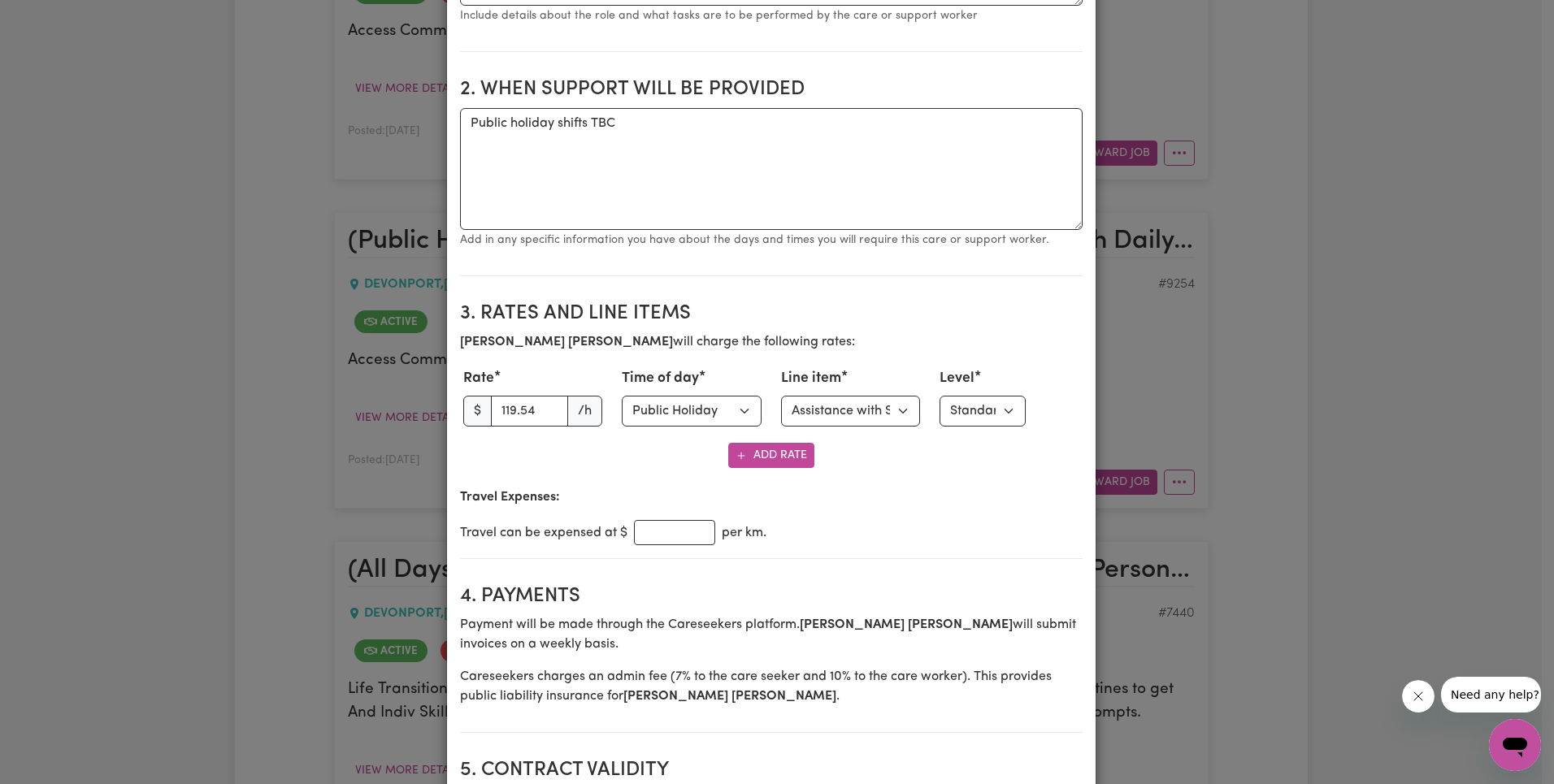
scroll to position [569, 0]
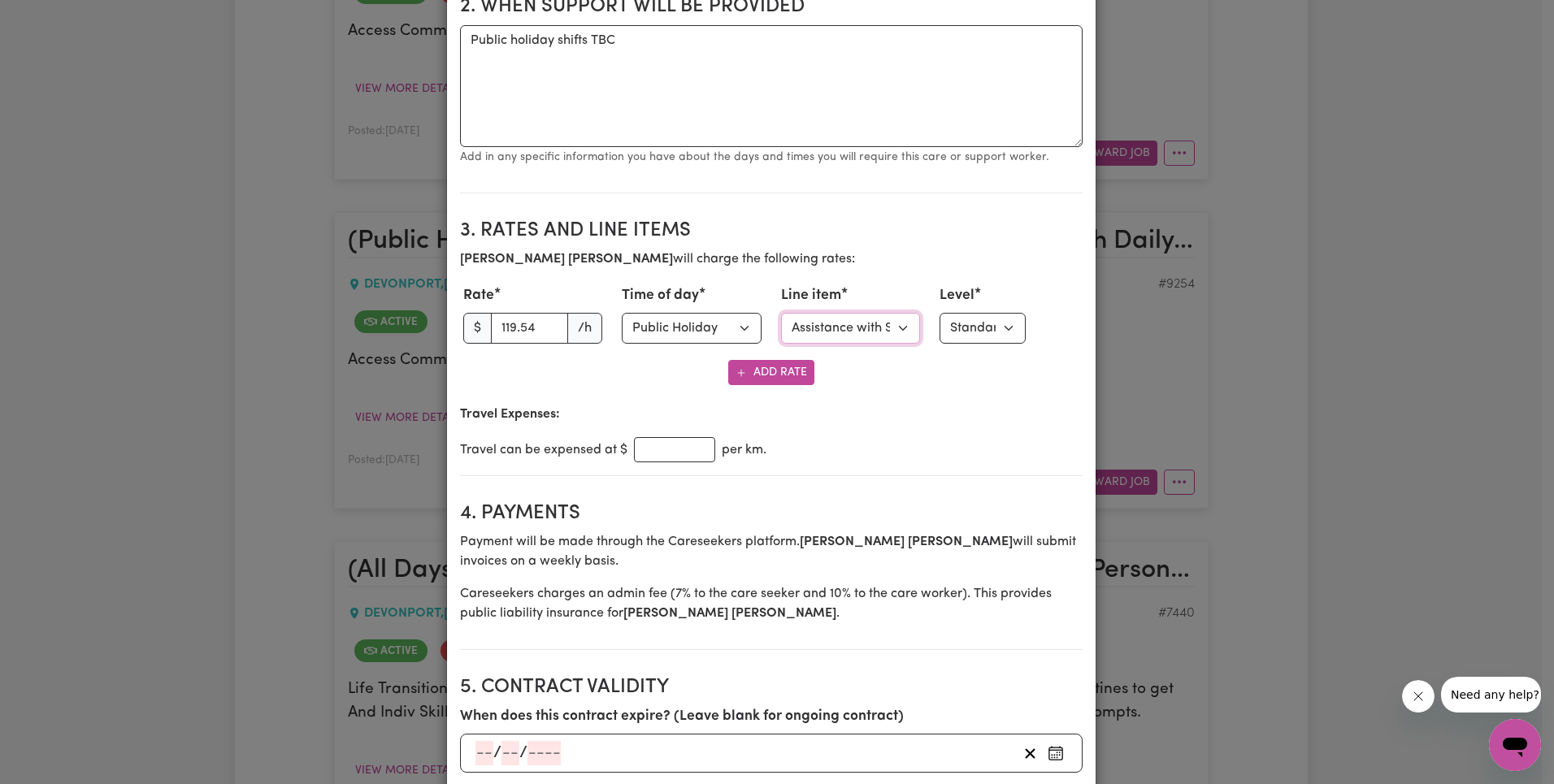
click at [852, 319] on select "Select line item Assistance with Self Care Activities Assistance with personal …" at bounding box center [851, 328] width 140 height 31
select select "COMMUNITY_ACCESS"
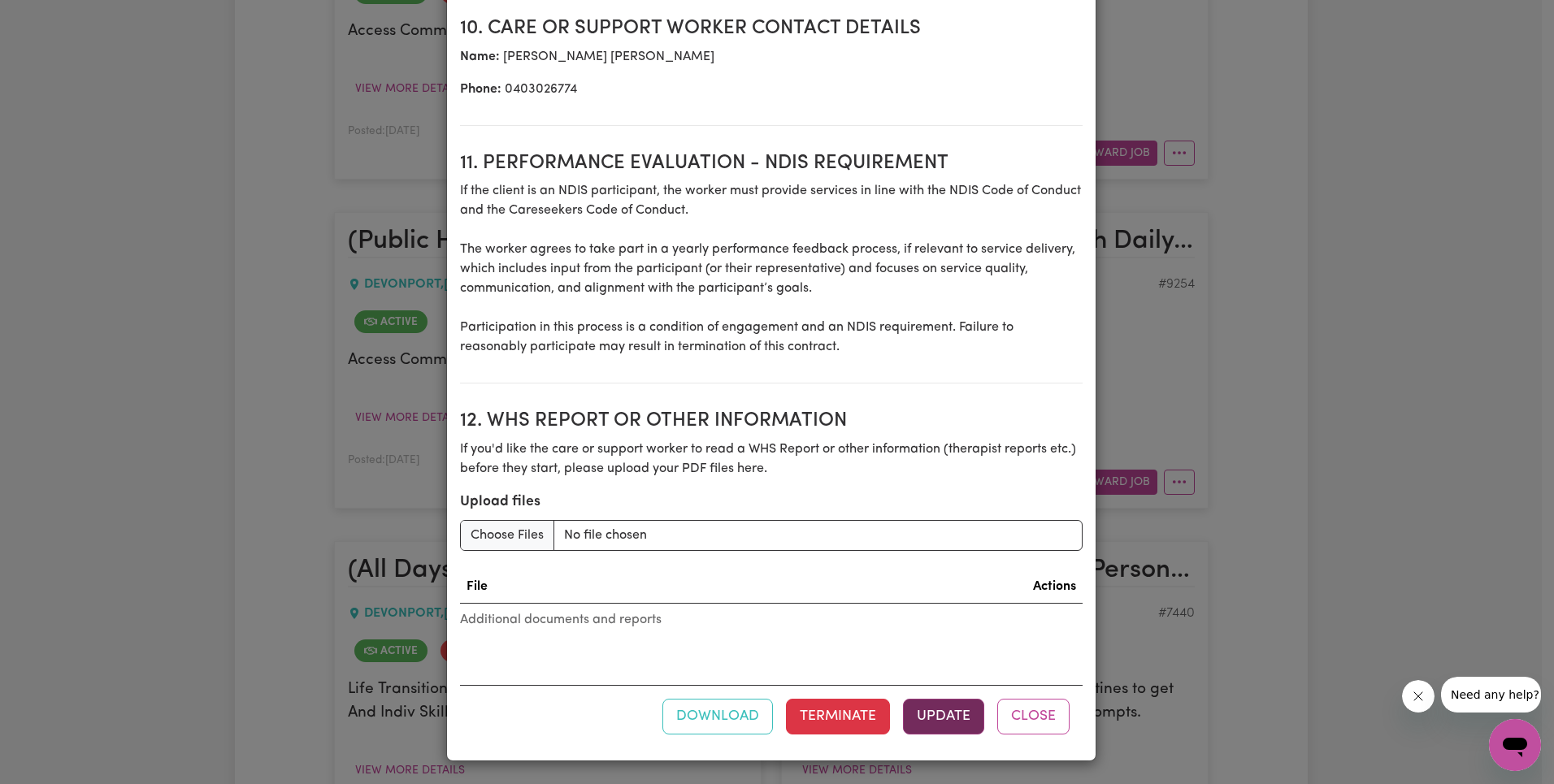
click at [937, 707] on button "Update" at bounding box center [943, 716] width 82 height 36
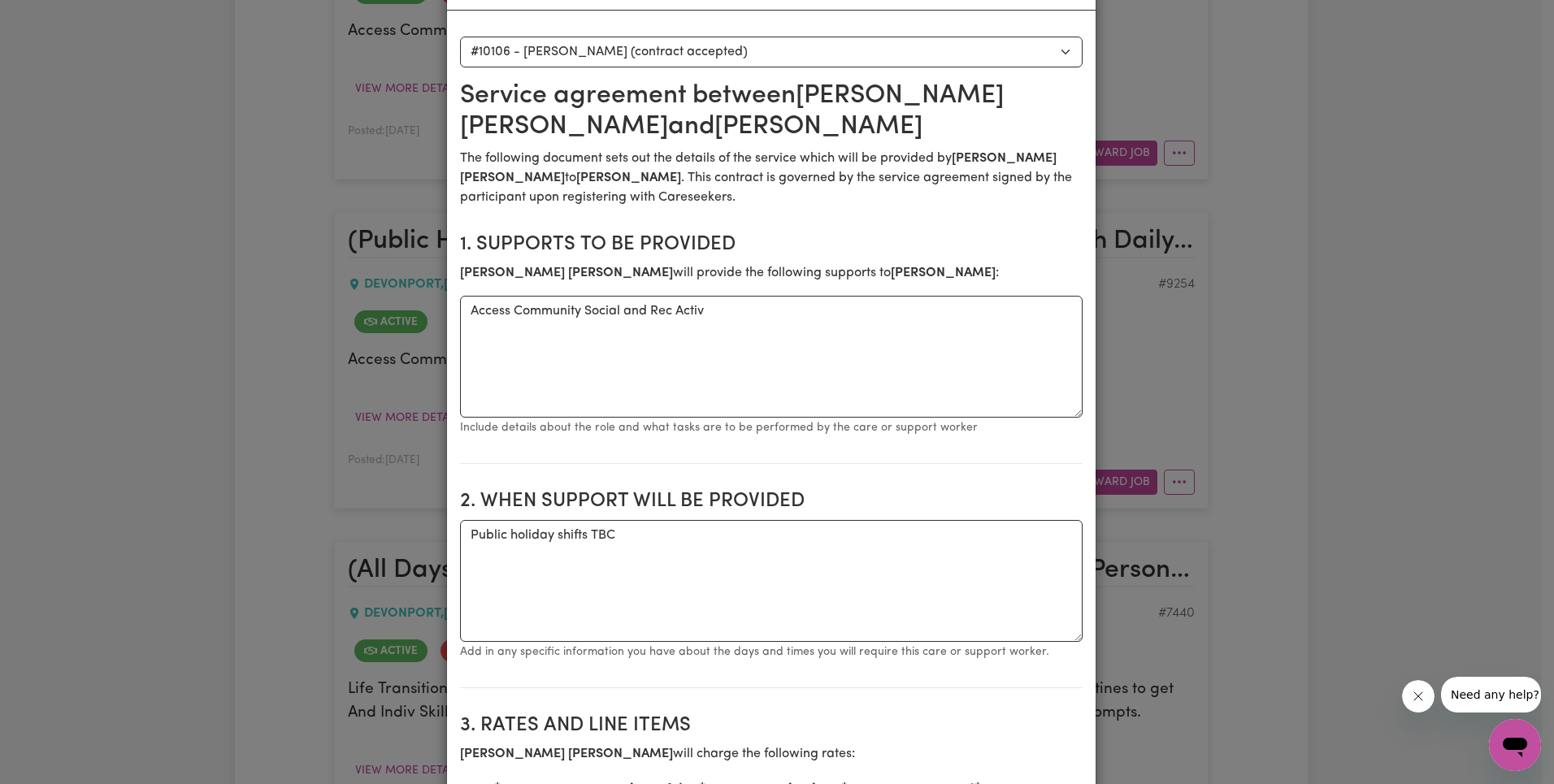
scroll to position [0, 0]
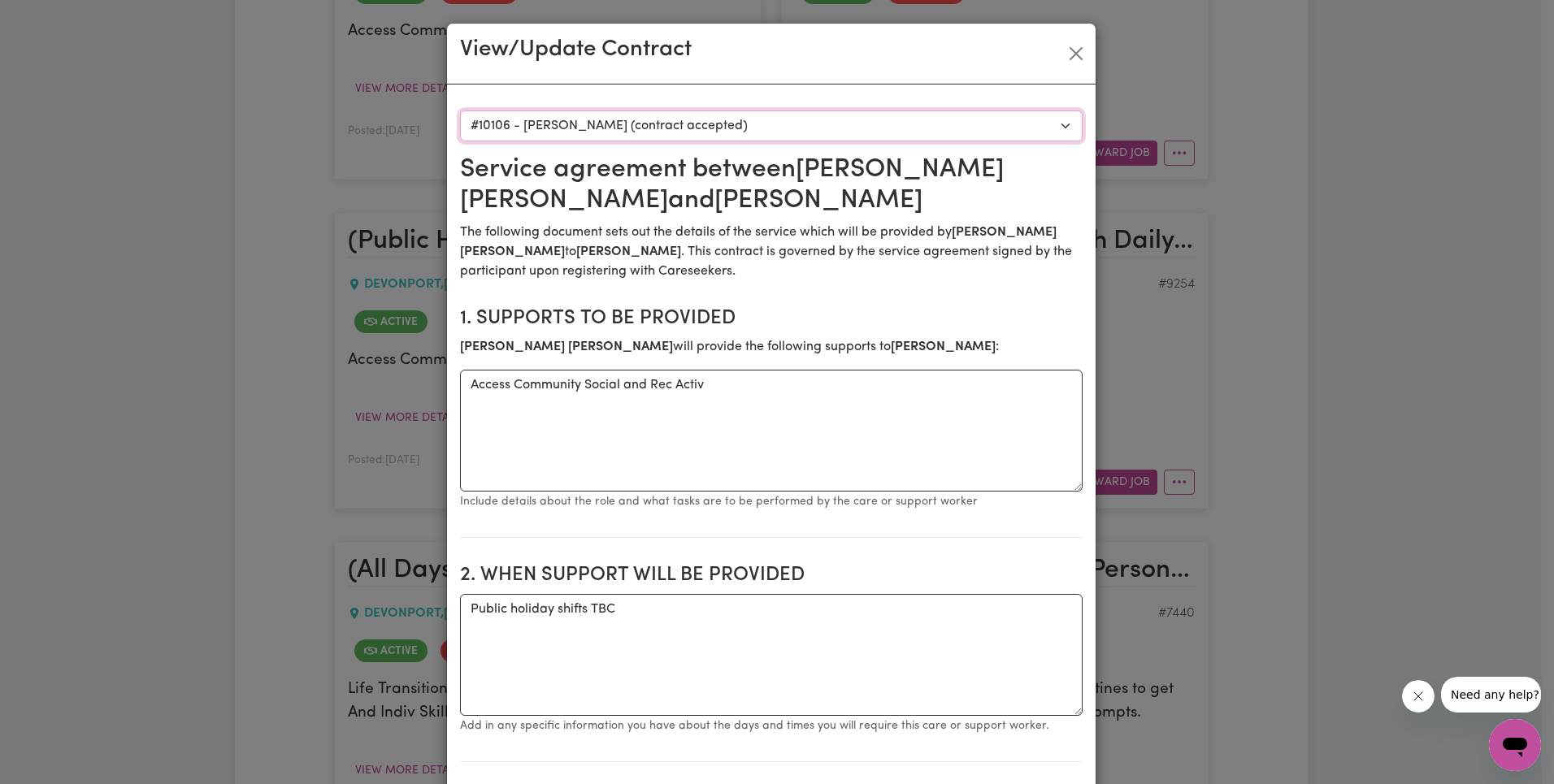
click at [727, 120] on select "Select a care worker to view [DEMOGRAPHIC_DATA] #7428 - [PERSON_NAME] (contract…" at bounding box center [771, 126] width 622 height 31
select select "9720"
type textarea "Public Holiday shifts TBC"
type input "124.74"
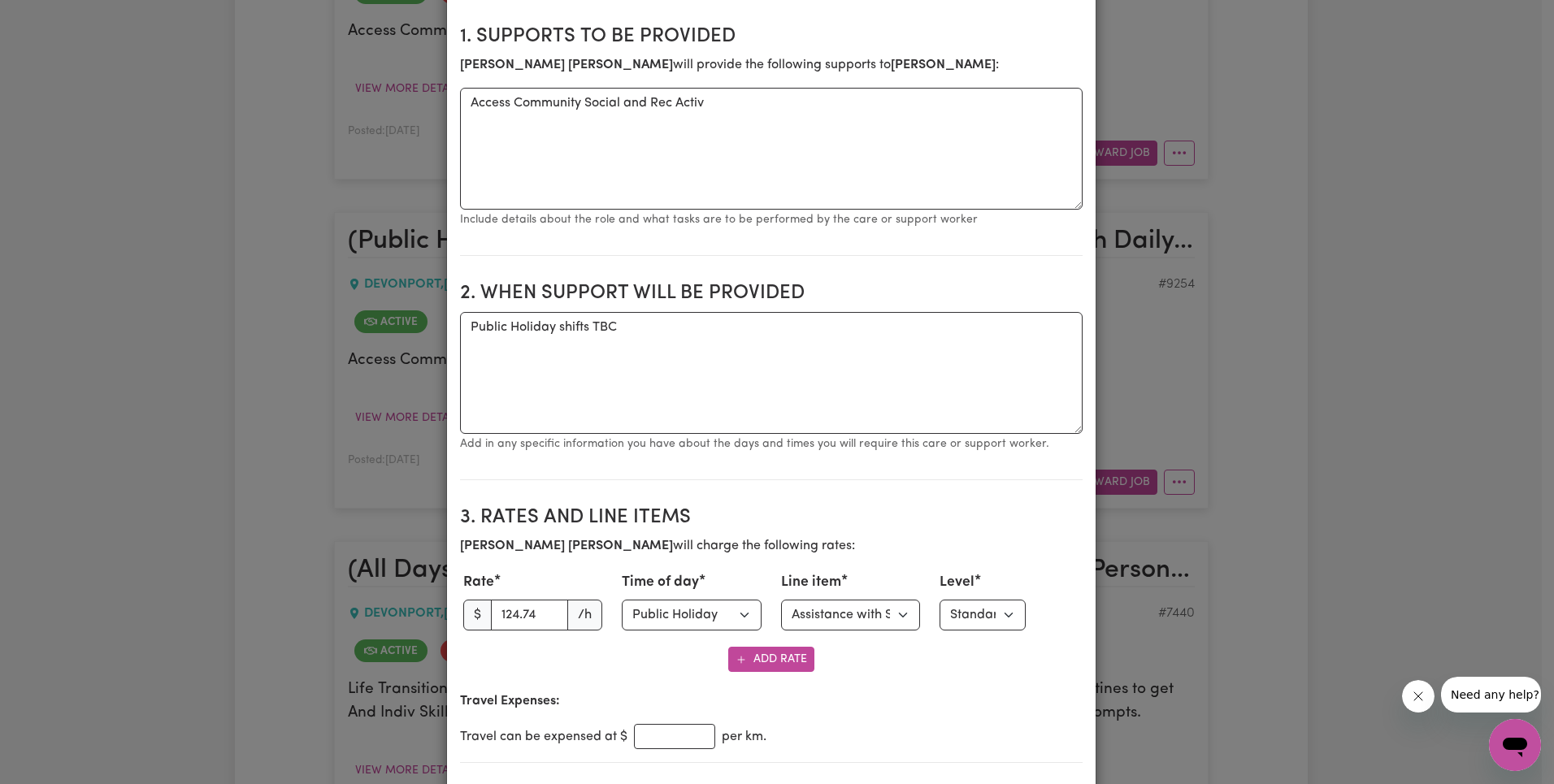
scroll to position [482, 0]
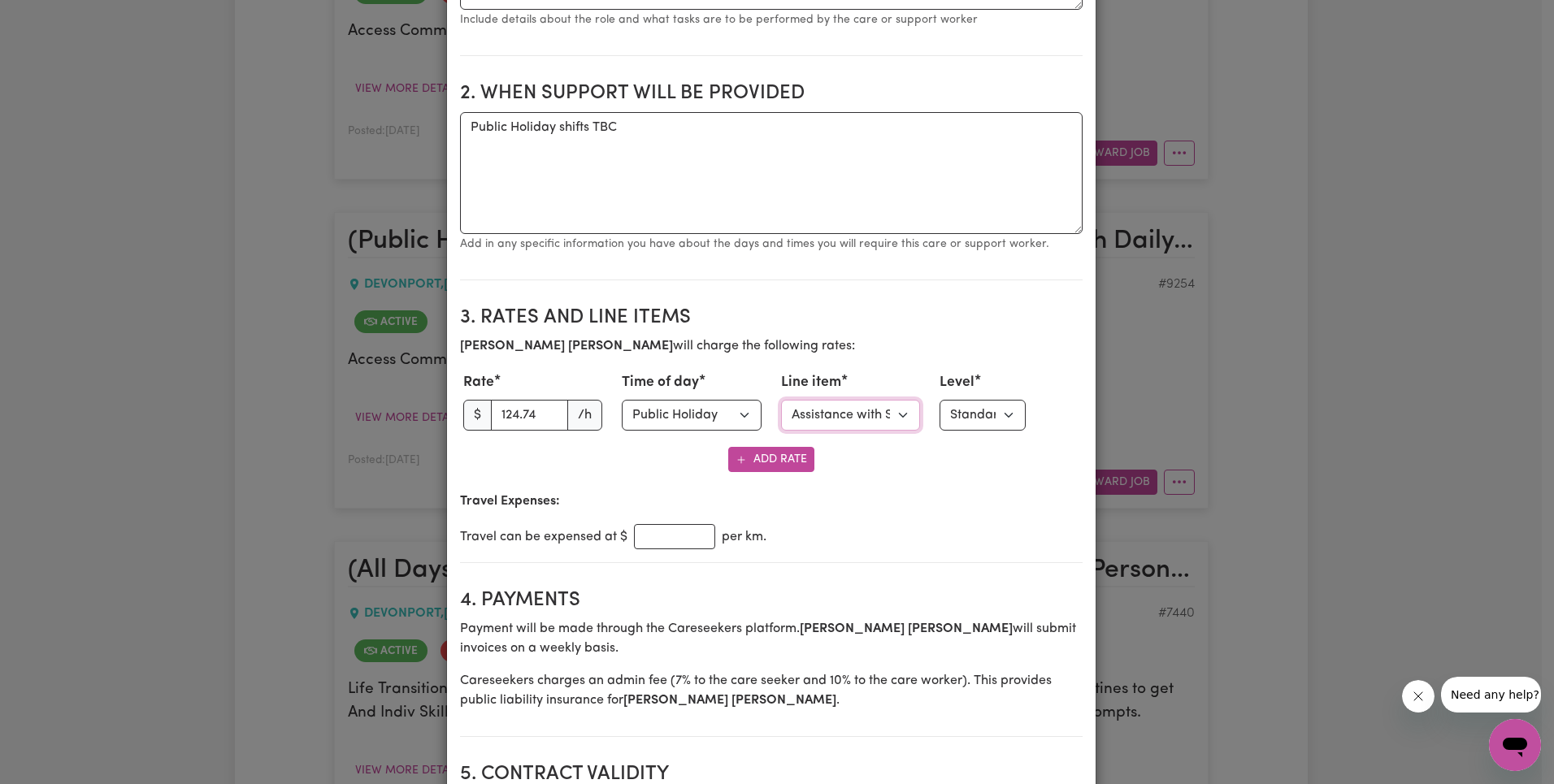
click at [848, 417] on select "Select line item Assistance with Self Care Activities Assistance with personal …" at bounding box center [851, 415] width 140 height 31
select select "COMMUNITY_ACCESS"
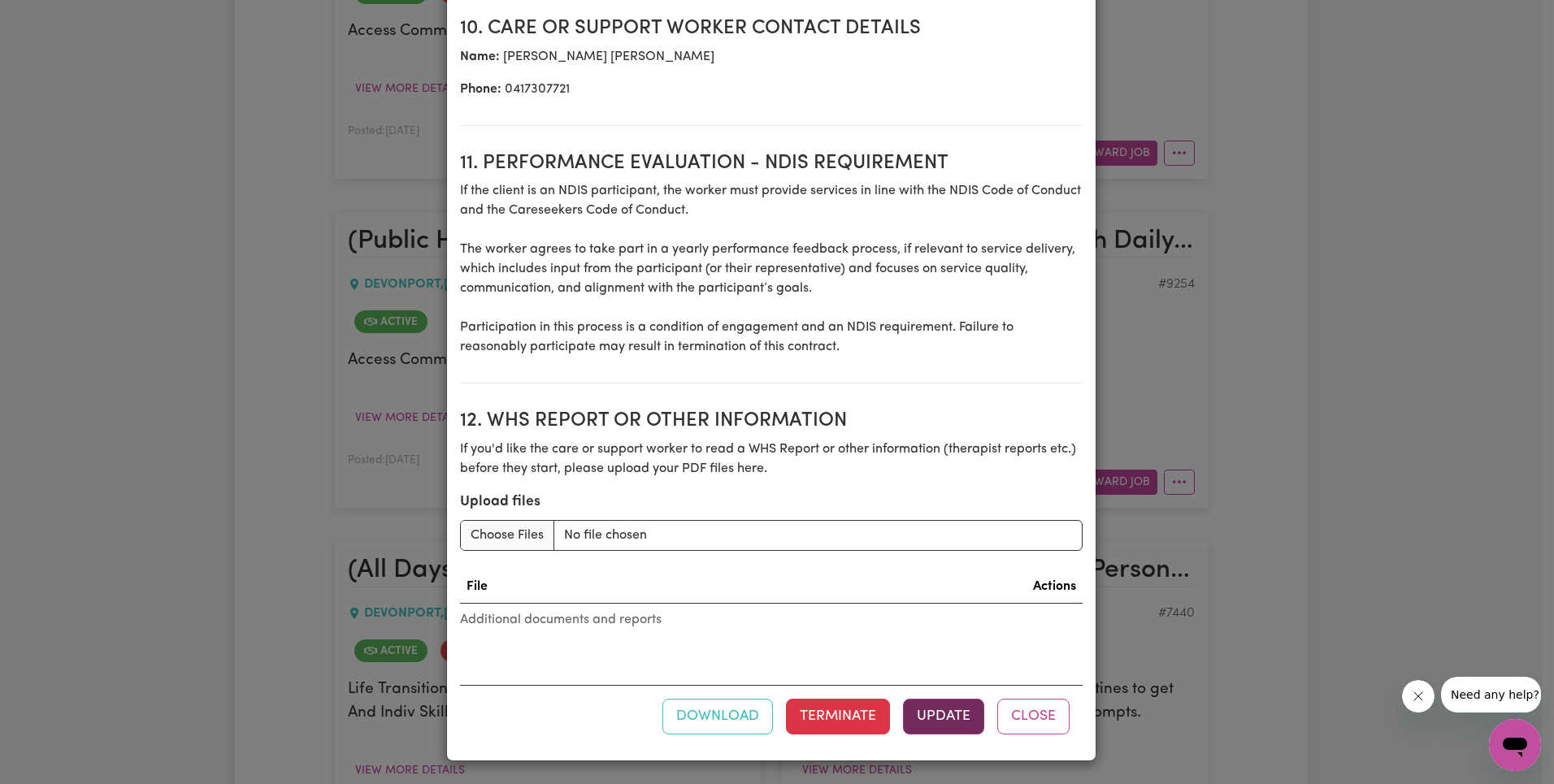
scroll to position [2094, 0]
click at [927, 724] on button "Update" at bounding box center [943, 716] width 82 height 36
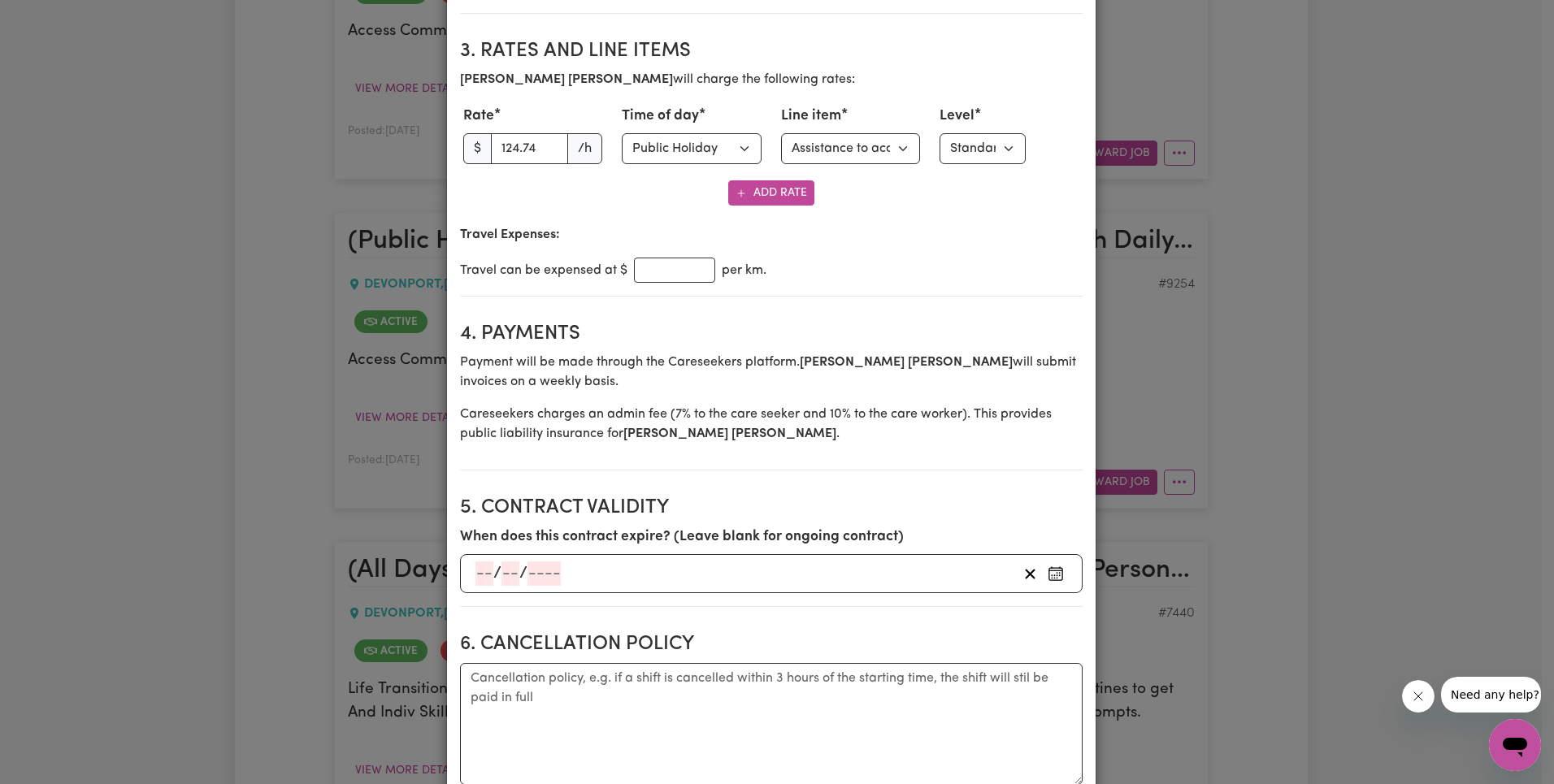
scroll to position [404, 0]
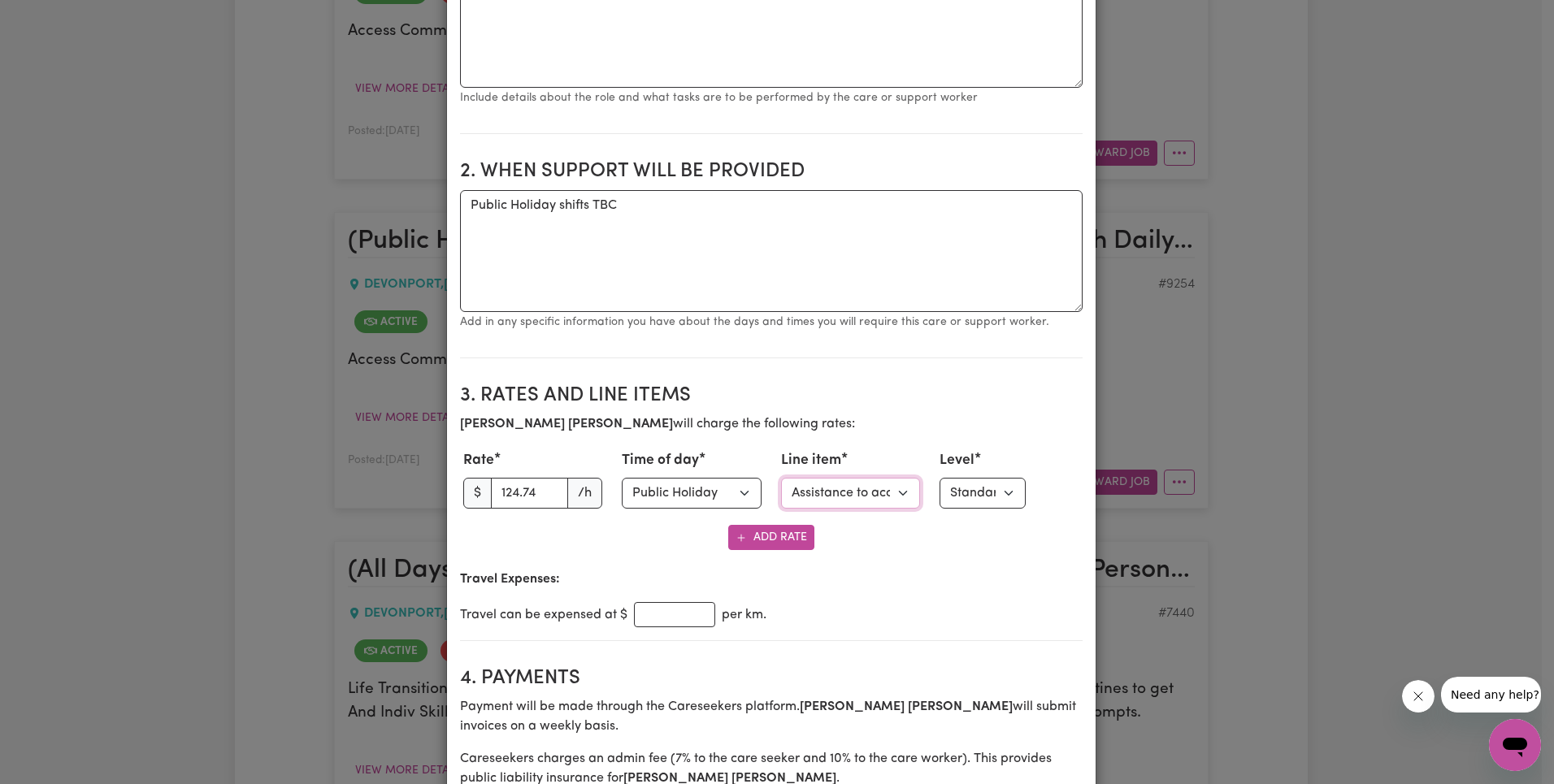
click at [863, 493] on select "Select line item Assistance with Self Care Activities Assistance with personal …" at bounding box center [851, 493] width 140 height 31
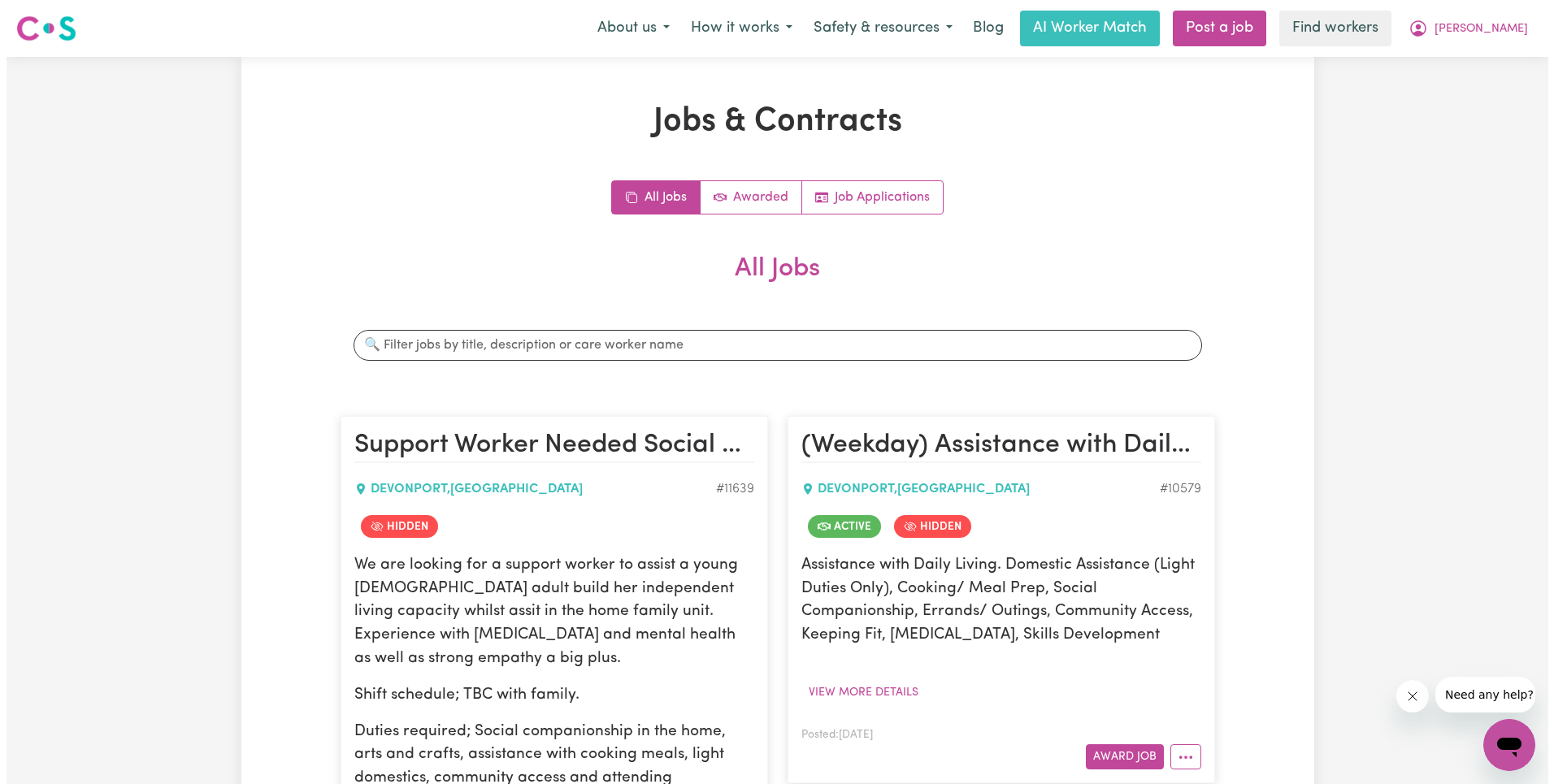
scroll to position [1427, 0]
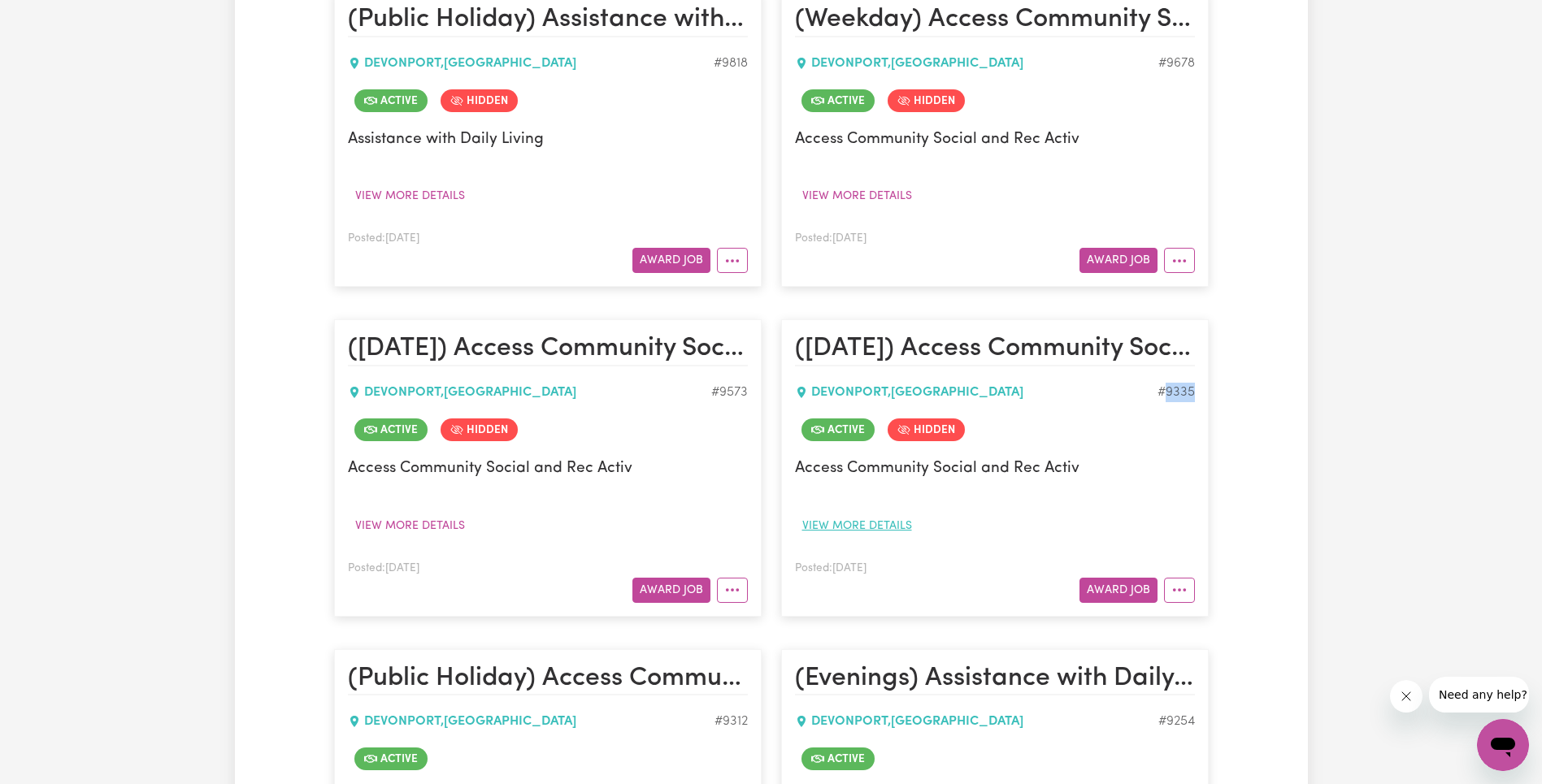
click at [842, 530] on button "View more details" at bounding box center [857, 526] width 124 height 25
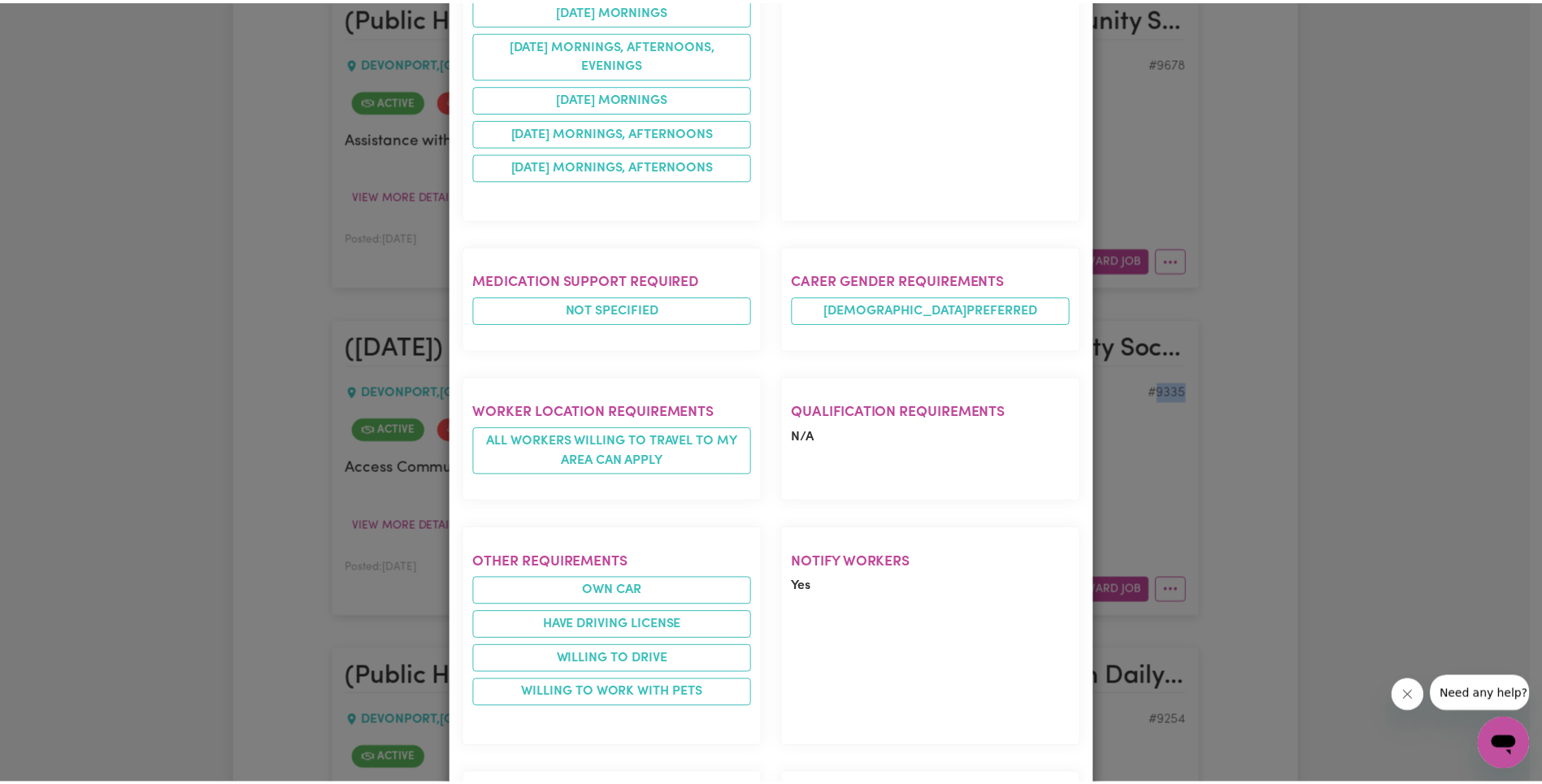
scroll to position [1123, 0]
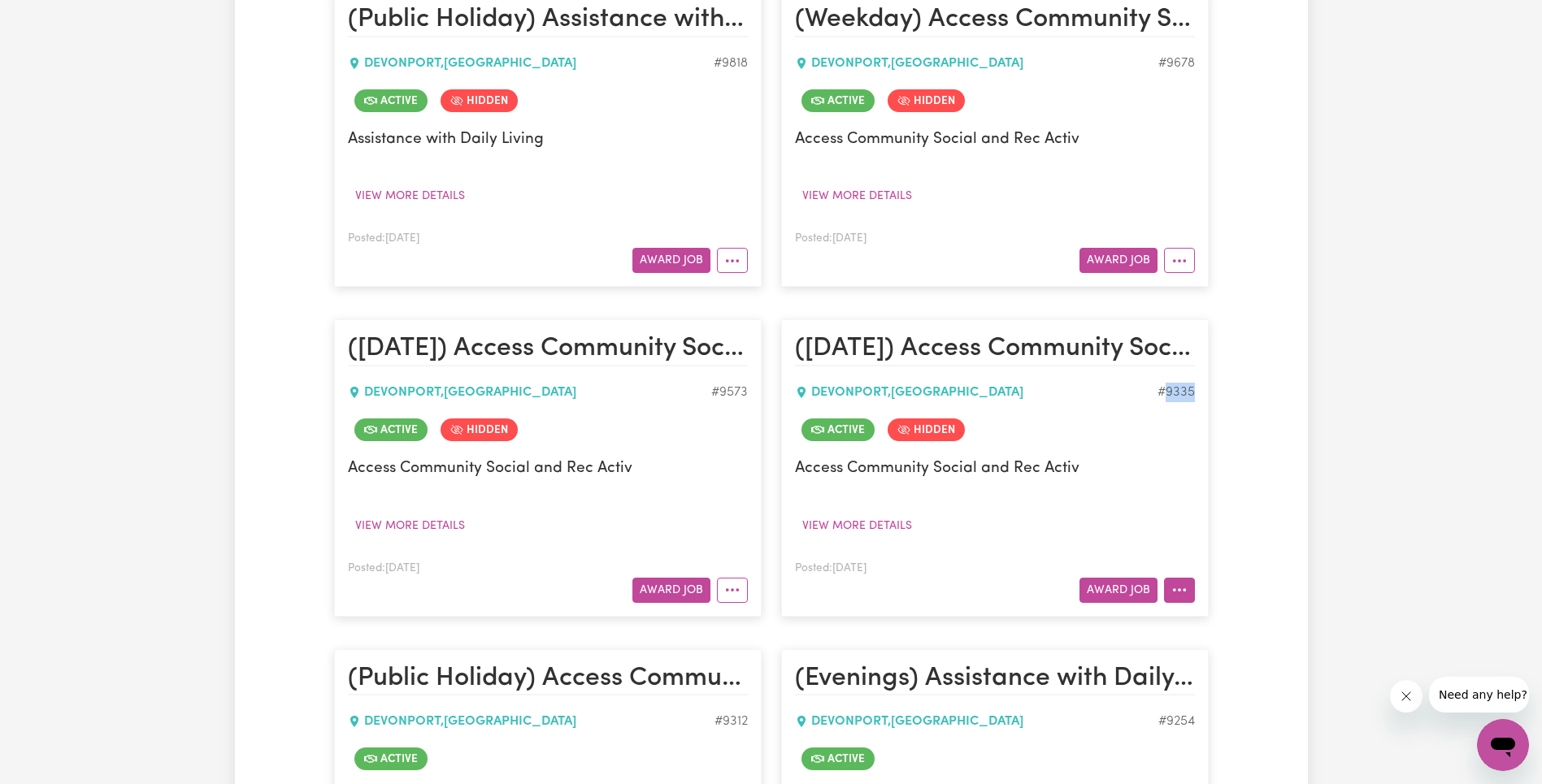
click at [1187, 596] on button "More options" at bounding box center [1179, 590] width 31 height 25
click at [1230, 517] on link "Edit Job" at bounding box center [1243, 519] width 157 height 32
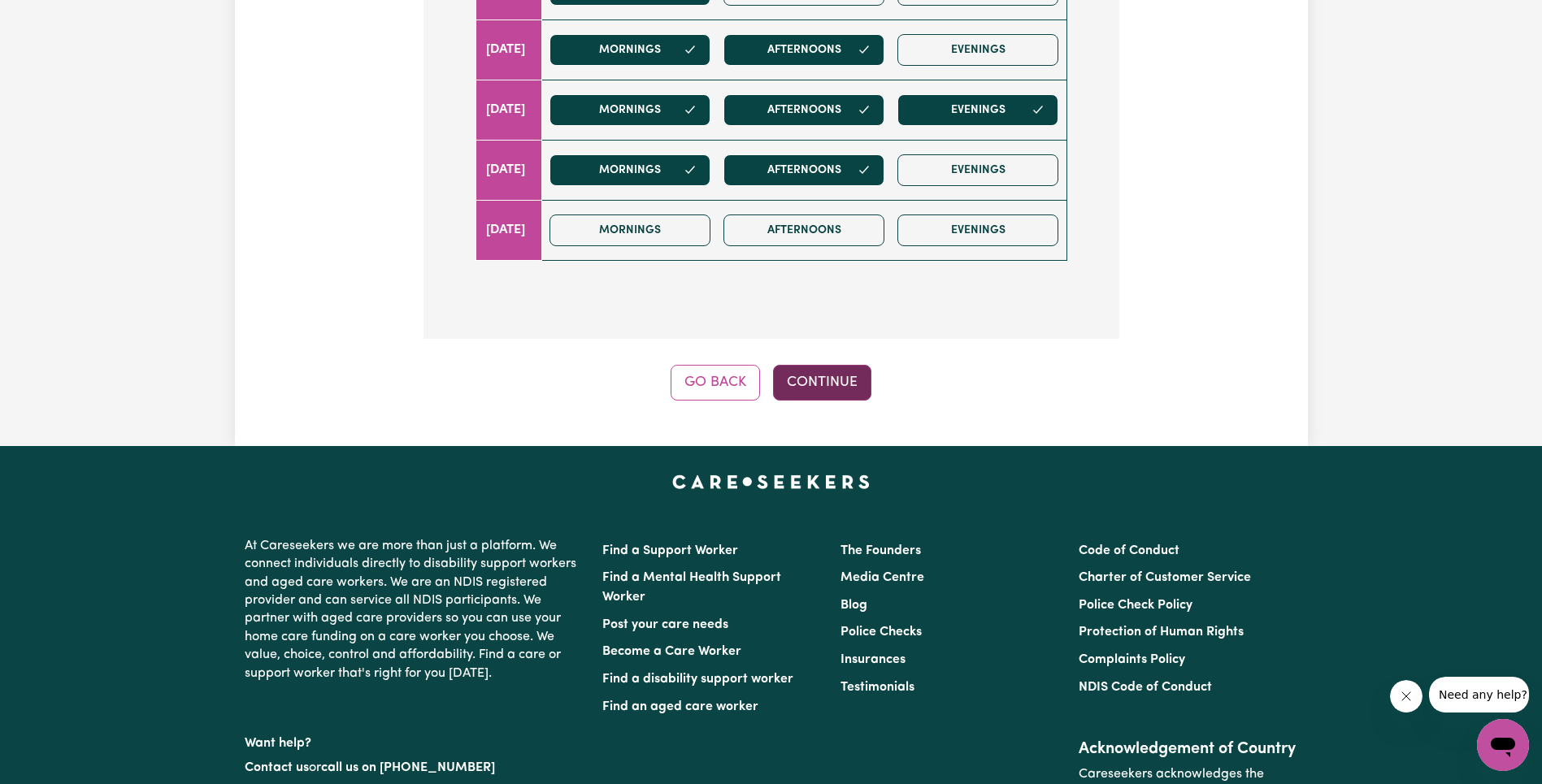
click at [825, 392] on button "Continue" at bounding box center [821, 382] width 98 height 36
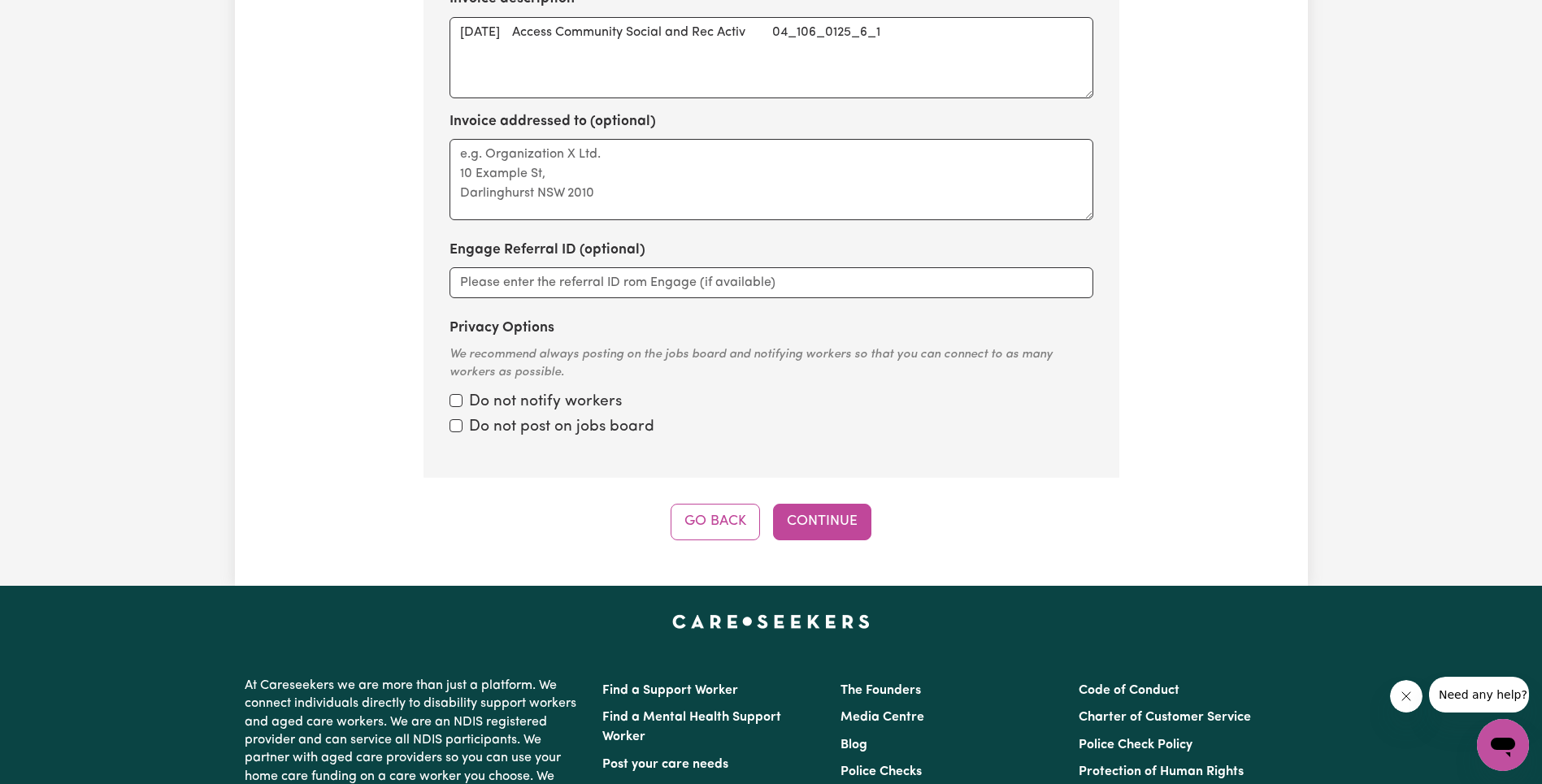
scroll to position [837, 0]
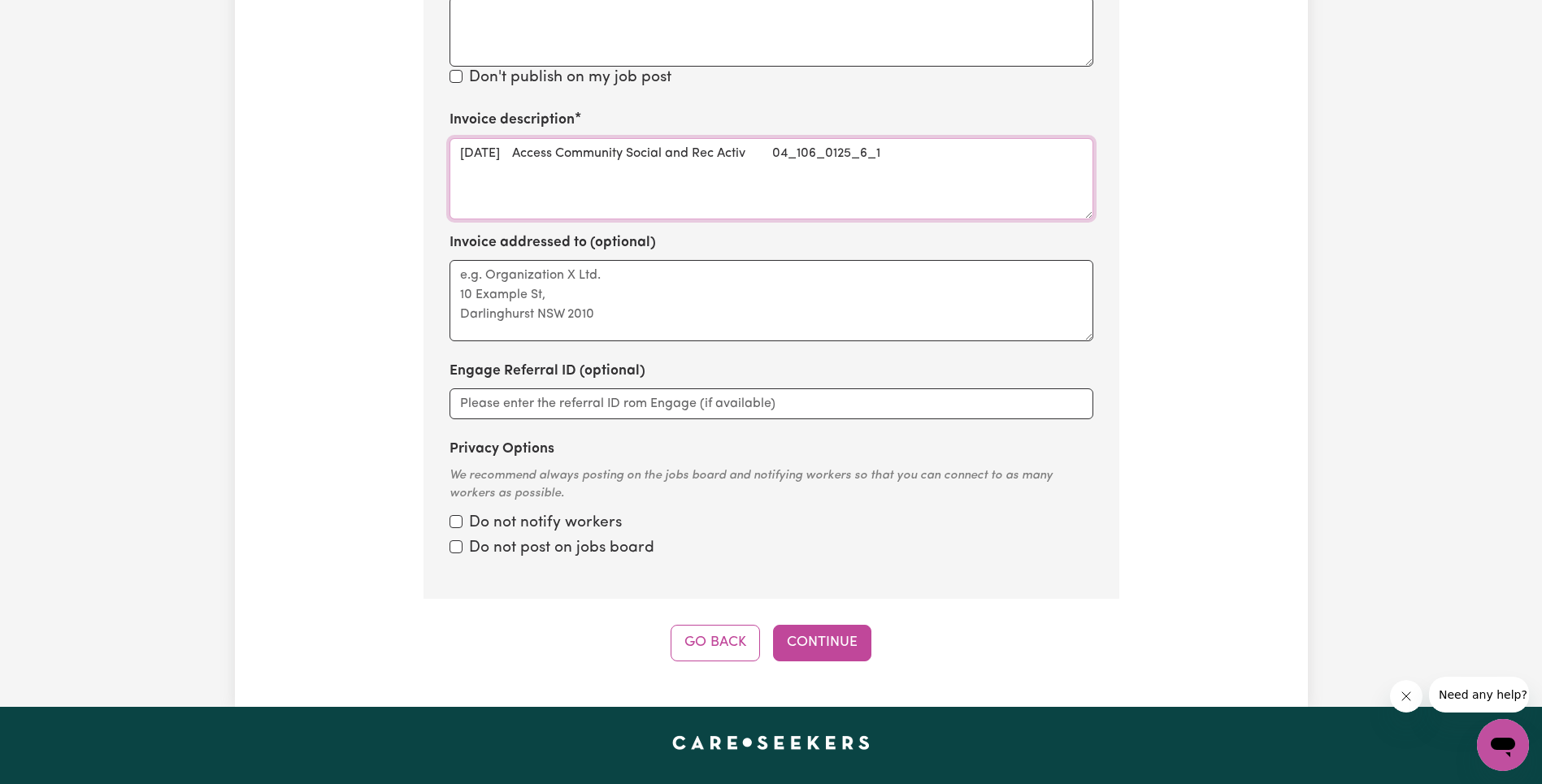
click at [810, 147] on textarea "[DATE] Access Community Social and Rec Activ 04_106_0125_6_1" at bounding box center [771, 179] width 643 height 82
type textarea "[DATE] Access Community Social and Rec Activ"
click at [817, 644] on button "Continue" at bounding box center [821, 642] width 98 height 36
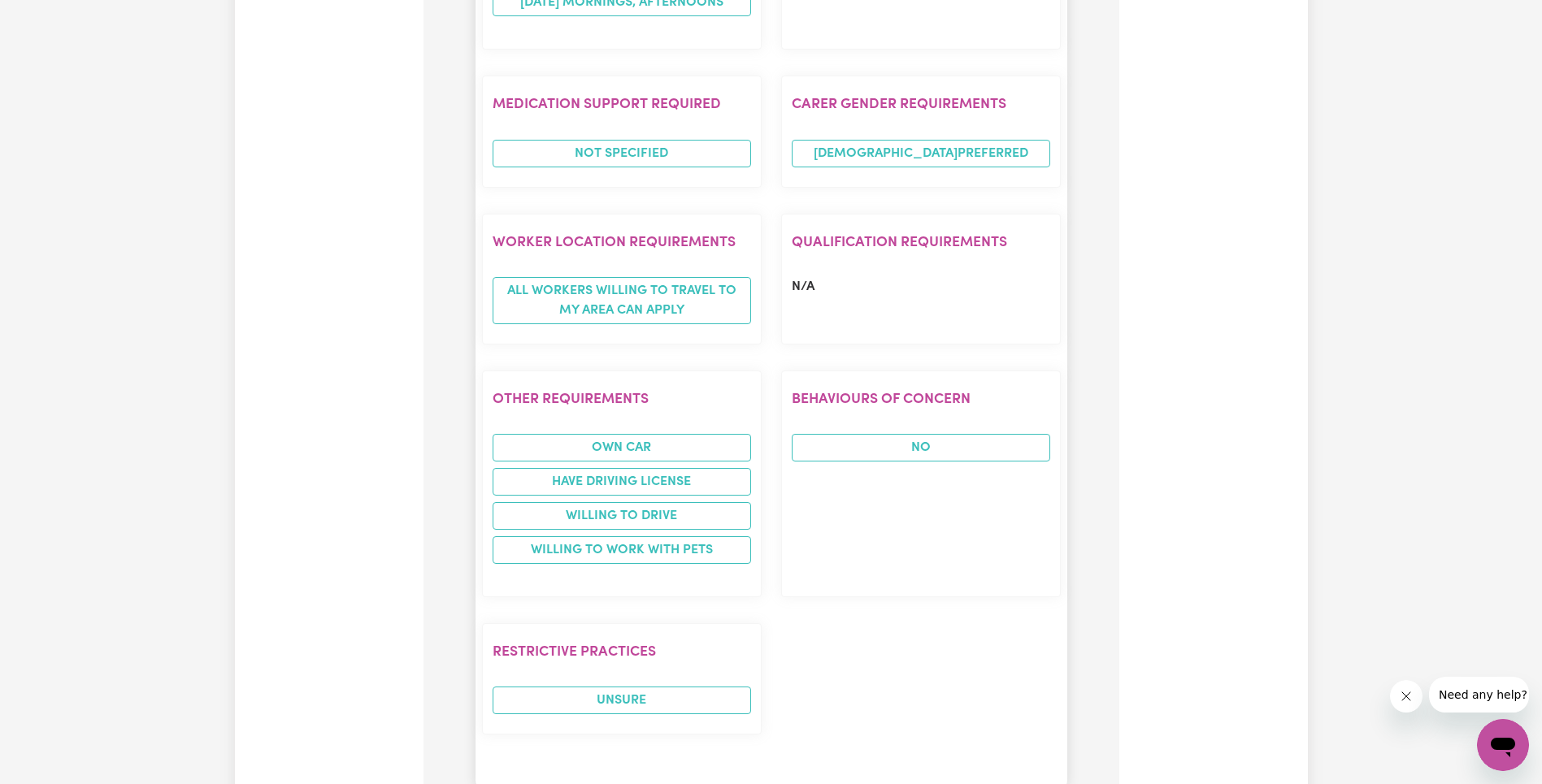
scroll to position [2087, 0]
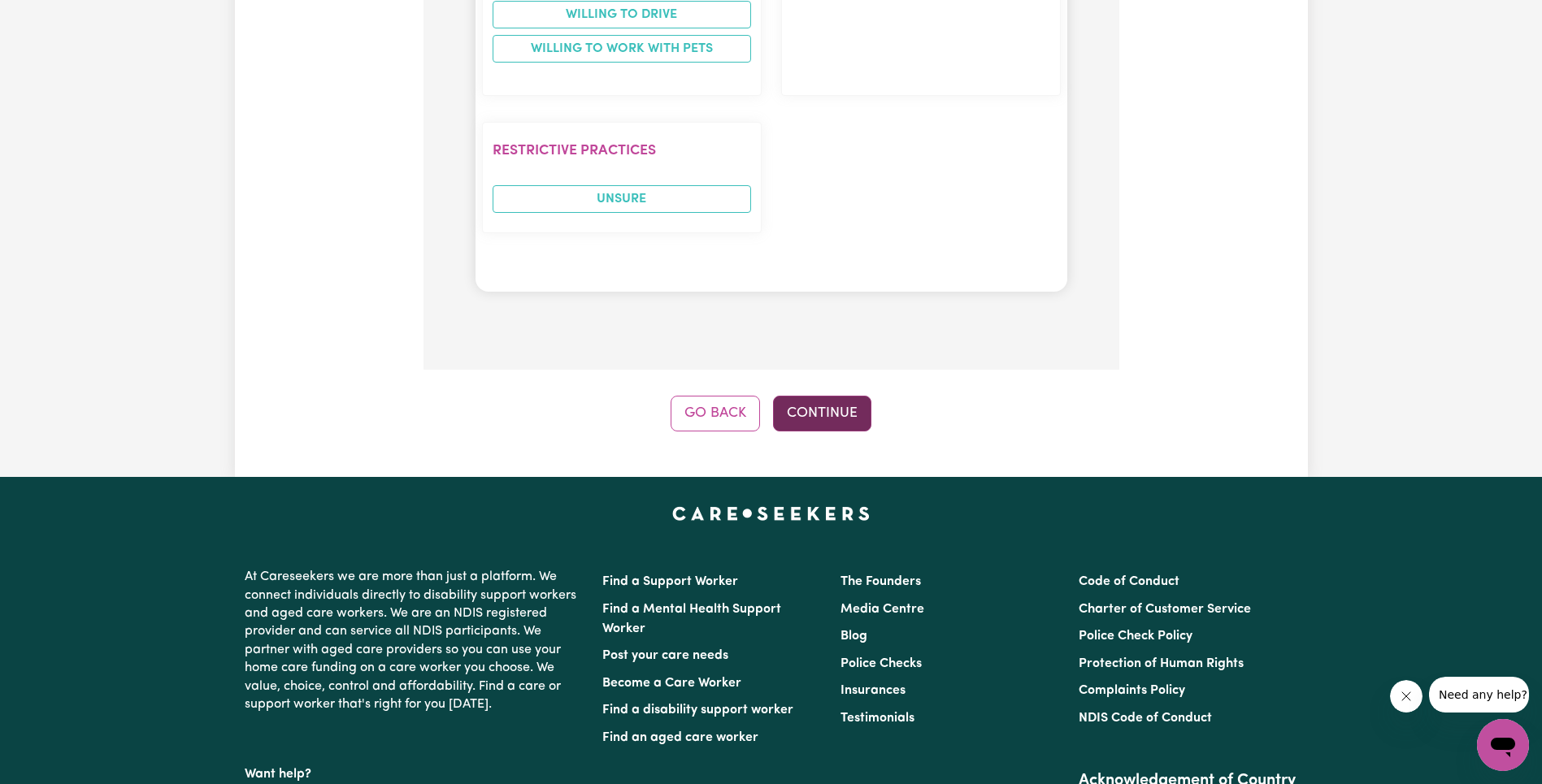
click at [817, 424] on button "Continue" at bounding box center [821, 413] width 98 height 36
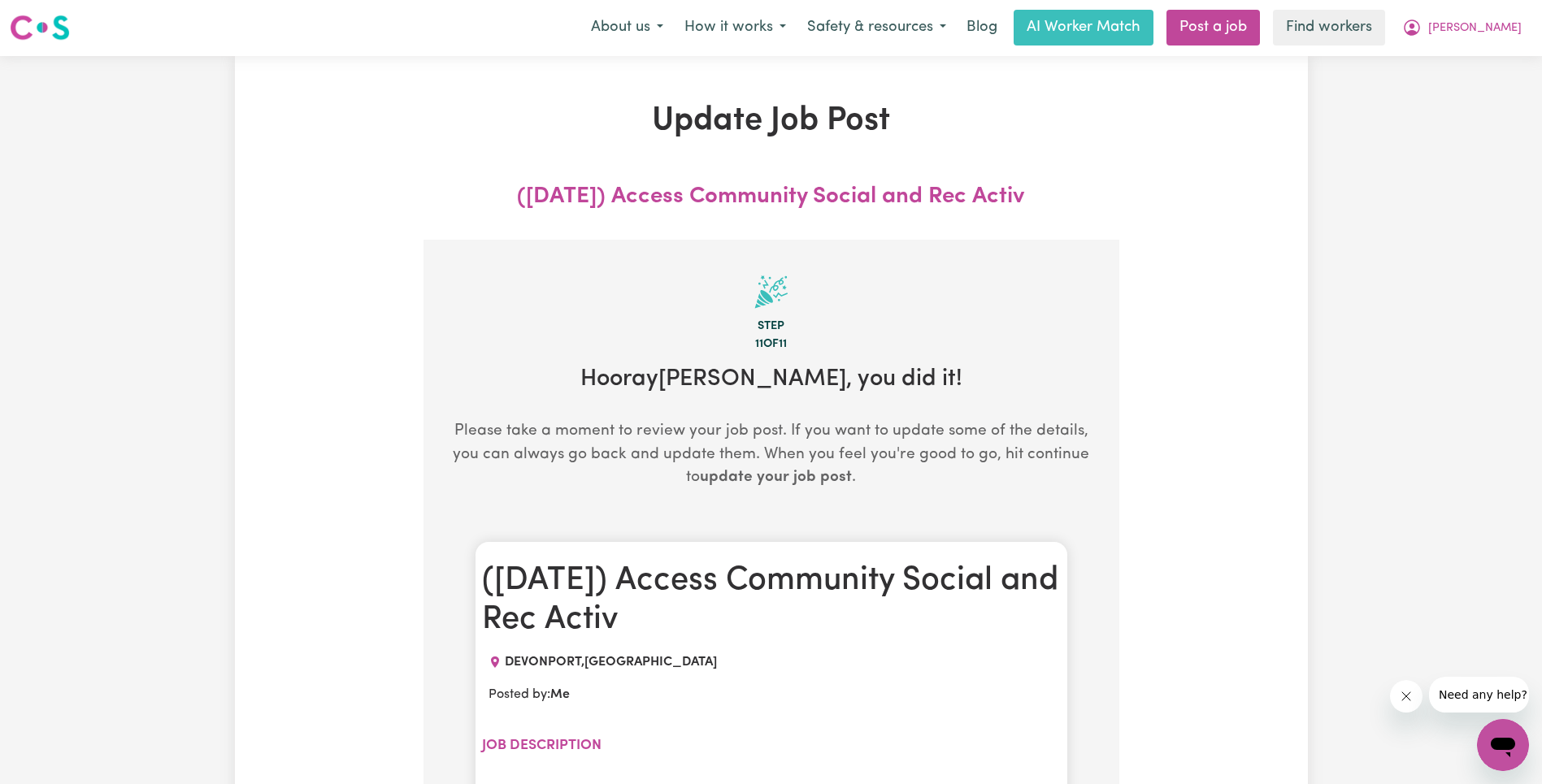
scroll to position [0, 0]
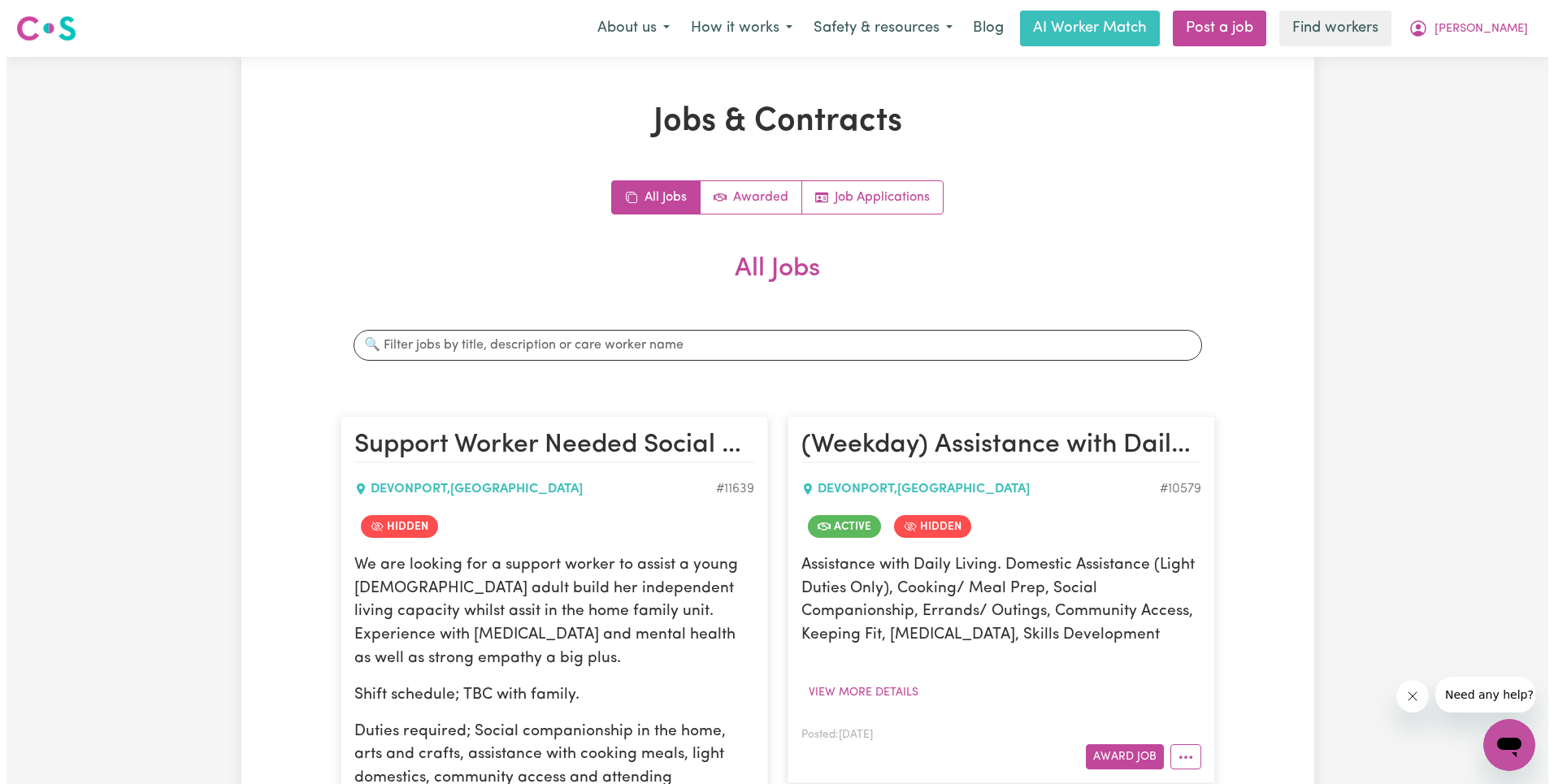
scroll to position [1427, 0]
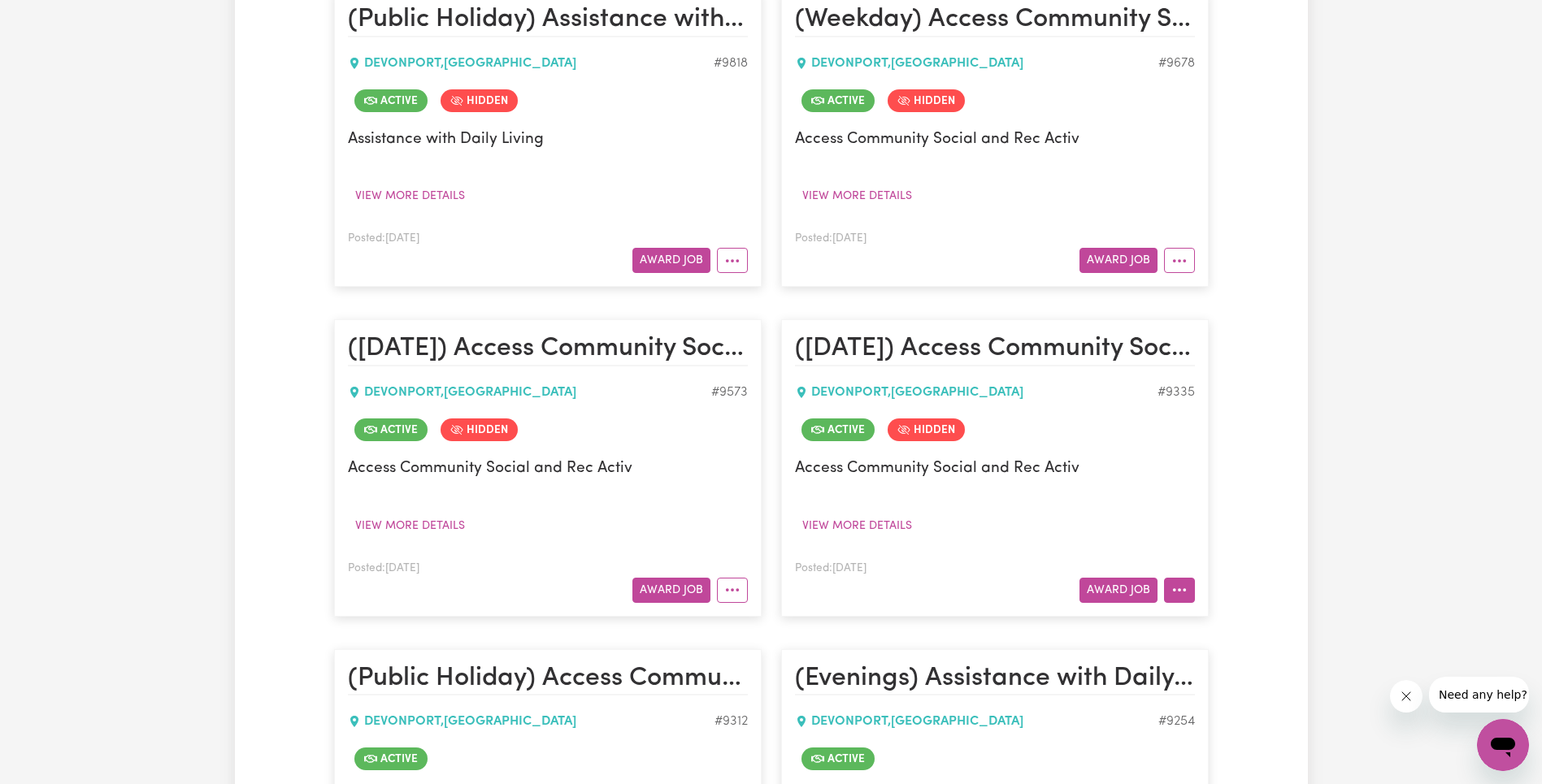
click at [1186, 582] on button "More options" at bounding box center [1179, 590] width 31 height 25
click at [1226, 390] on link "View/Edit Contract" at bounding box center [1243, 389] width 157 height 32
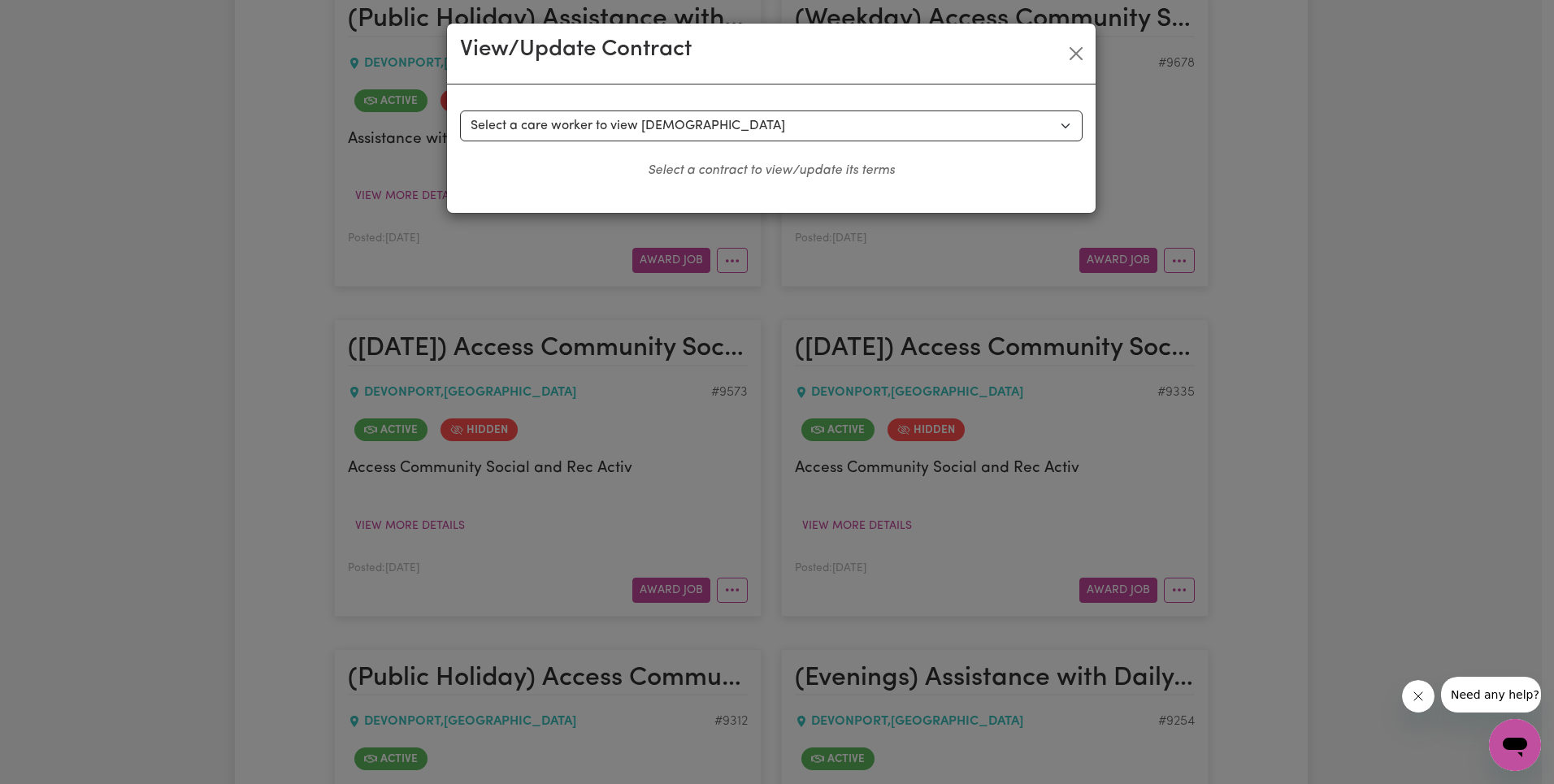
click at [709, 125] on select "Select a care worker to view [DEMOGRAPHIC_DATA] #7534 - [PERSON_NAME] (contract…" at bounding box center [771, 126] width 622 height 31
select select "9471"
select select "[DATE]"
select select "ASSISTANCE_SELF_CARE"
select select "ONE"
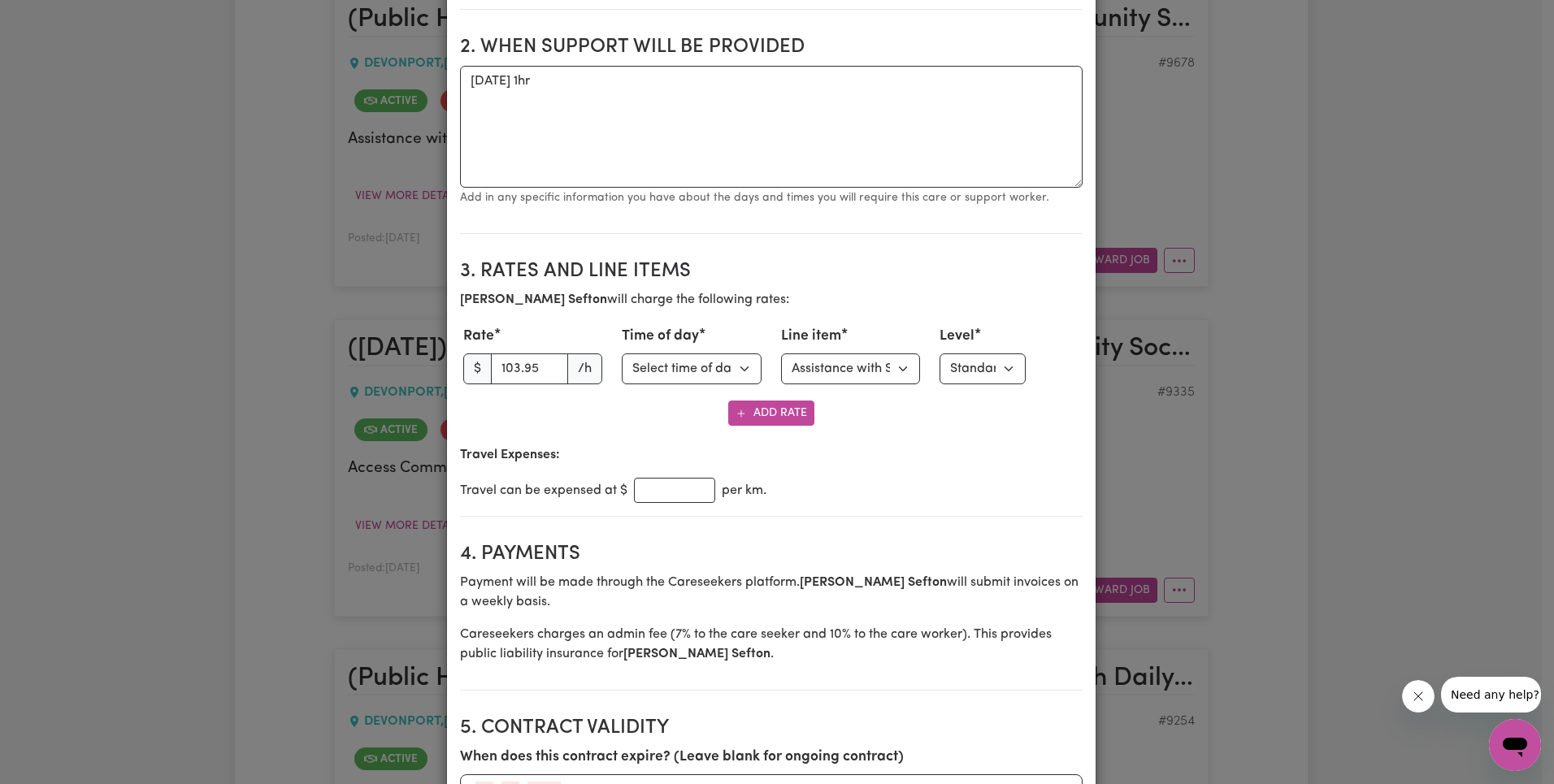
scroll to position [612, 0]
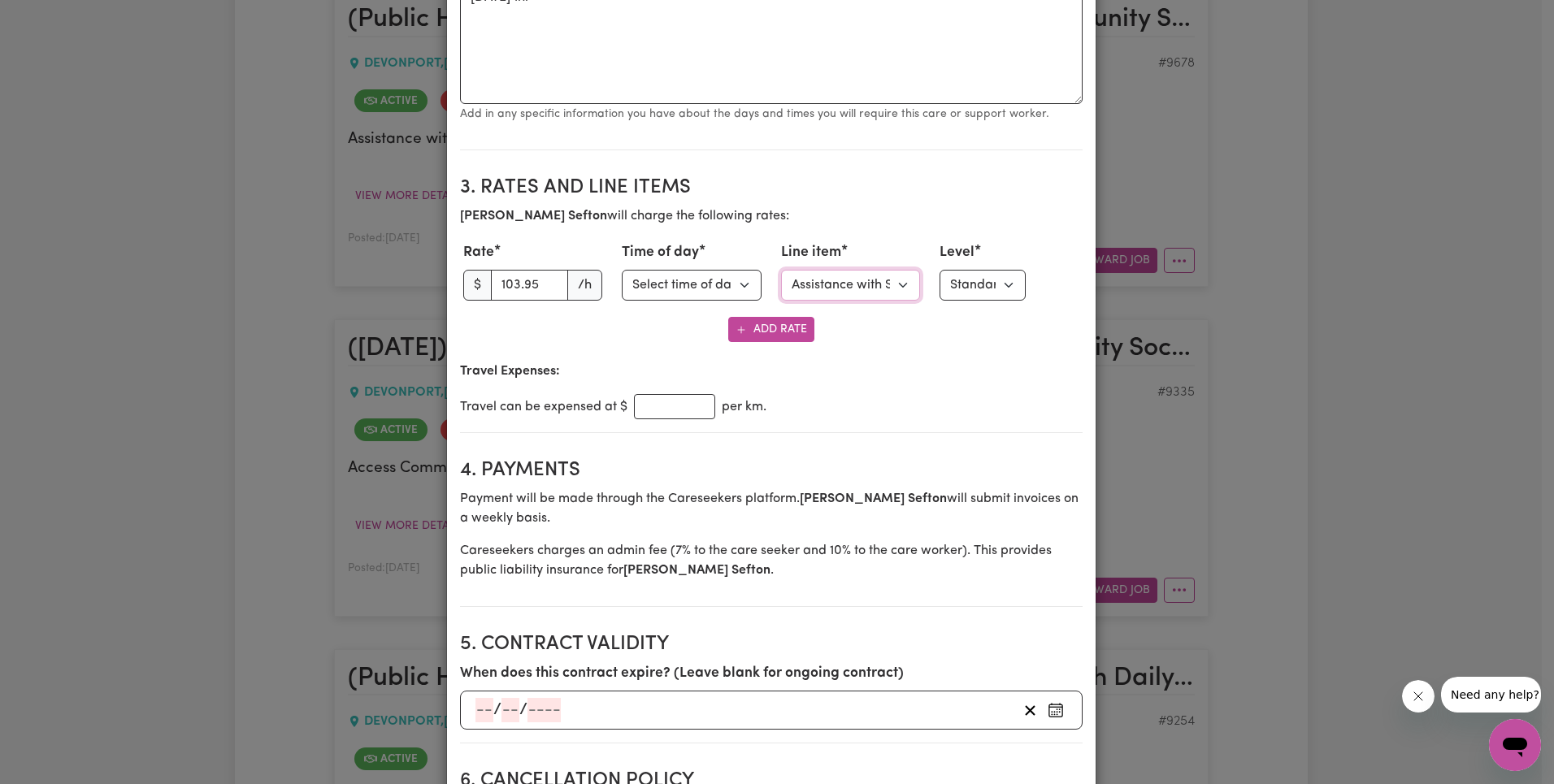
click at [855, 279] on select "Select line item Assistance with Self Care Activities Assistance with personal …" at bounding box center [851, 285] width 140 height 31
select select "COMMUNITY_ACCESS"
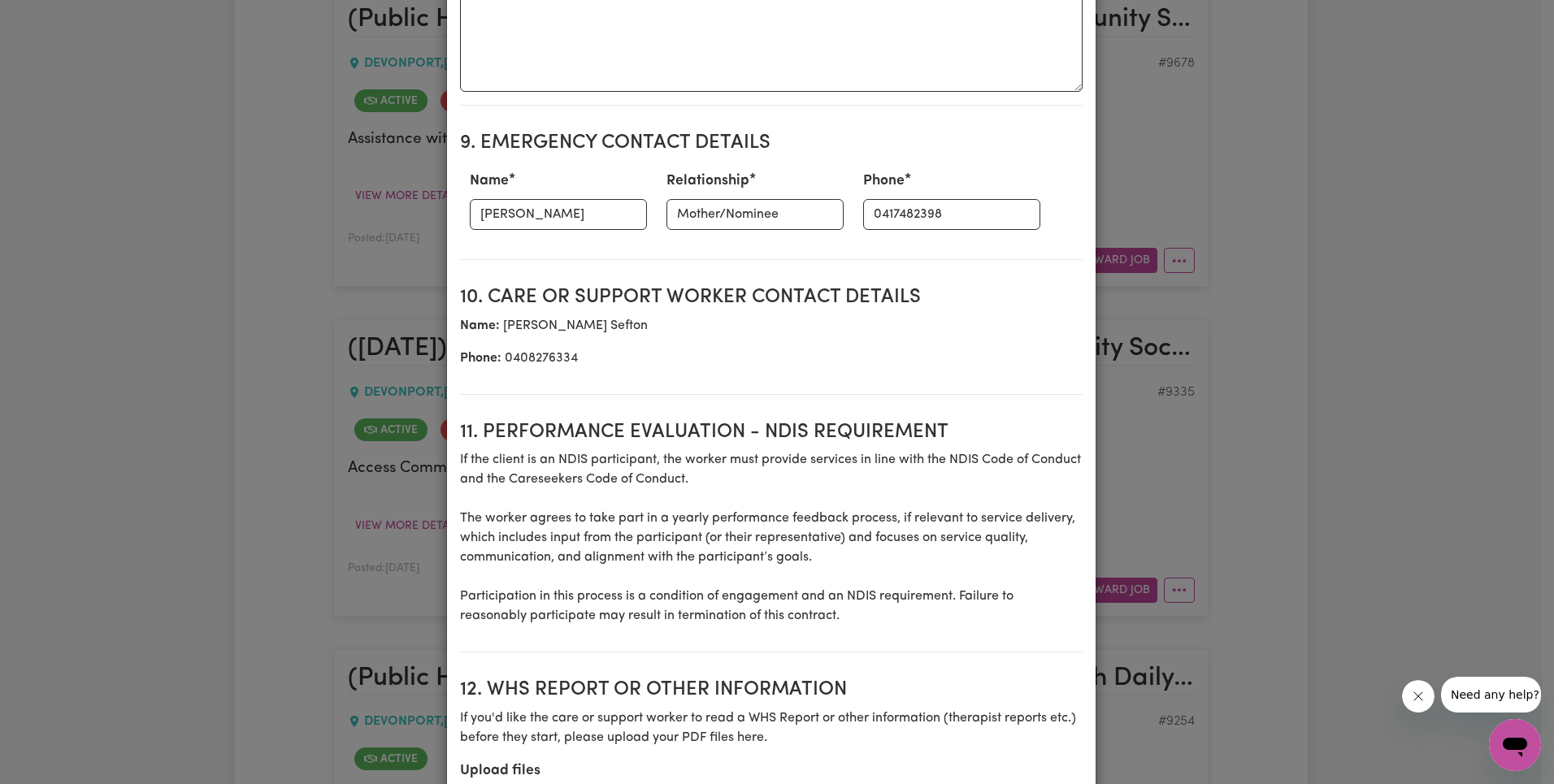
scroll to position [2094, 0]
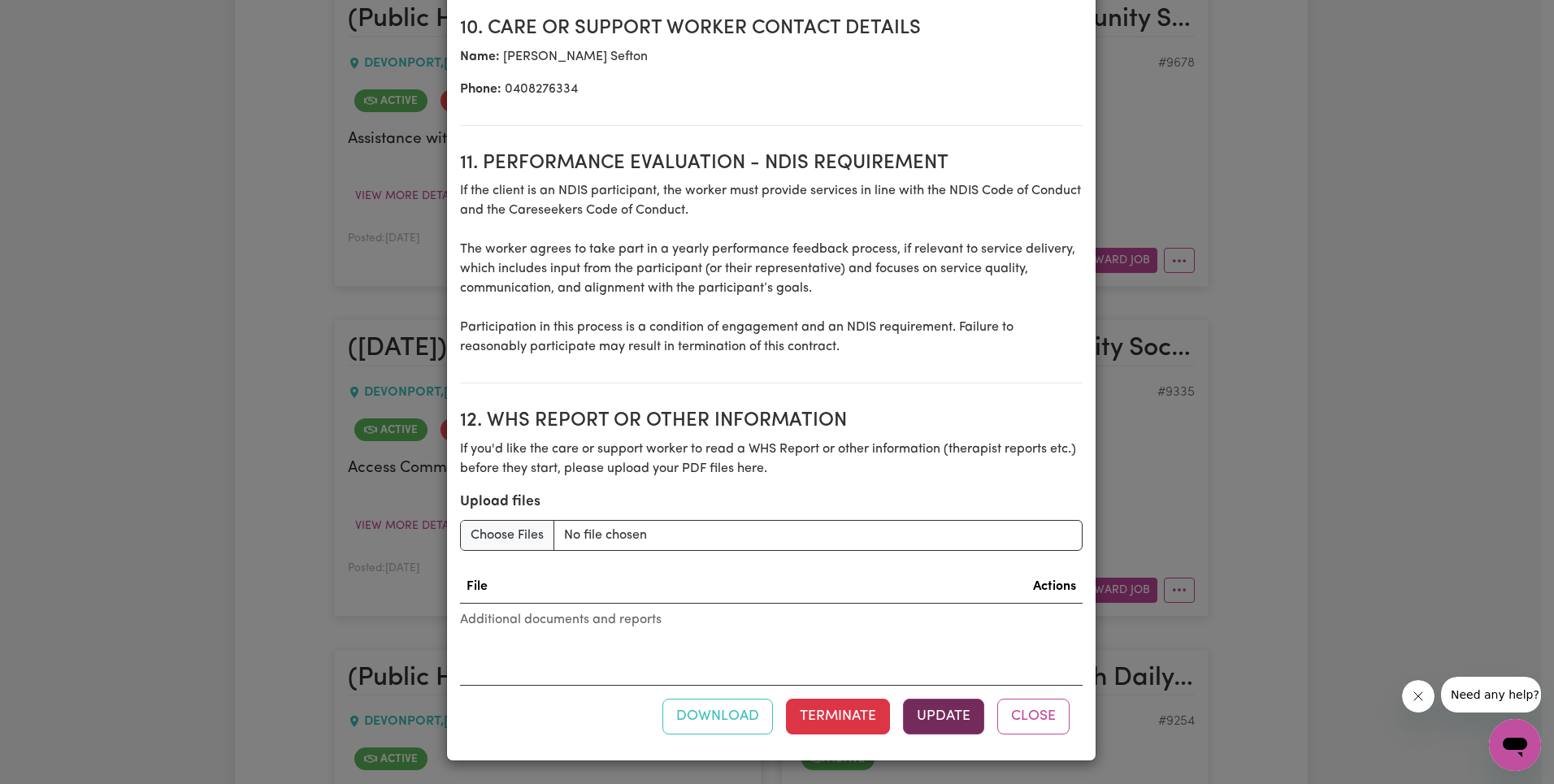
click at [934, 716] on button "Update" at bounding box center [943, 716] width 82 height 36
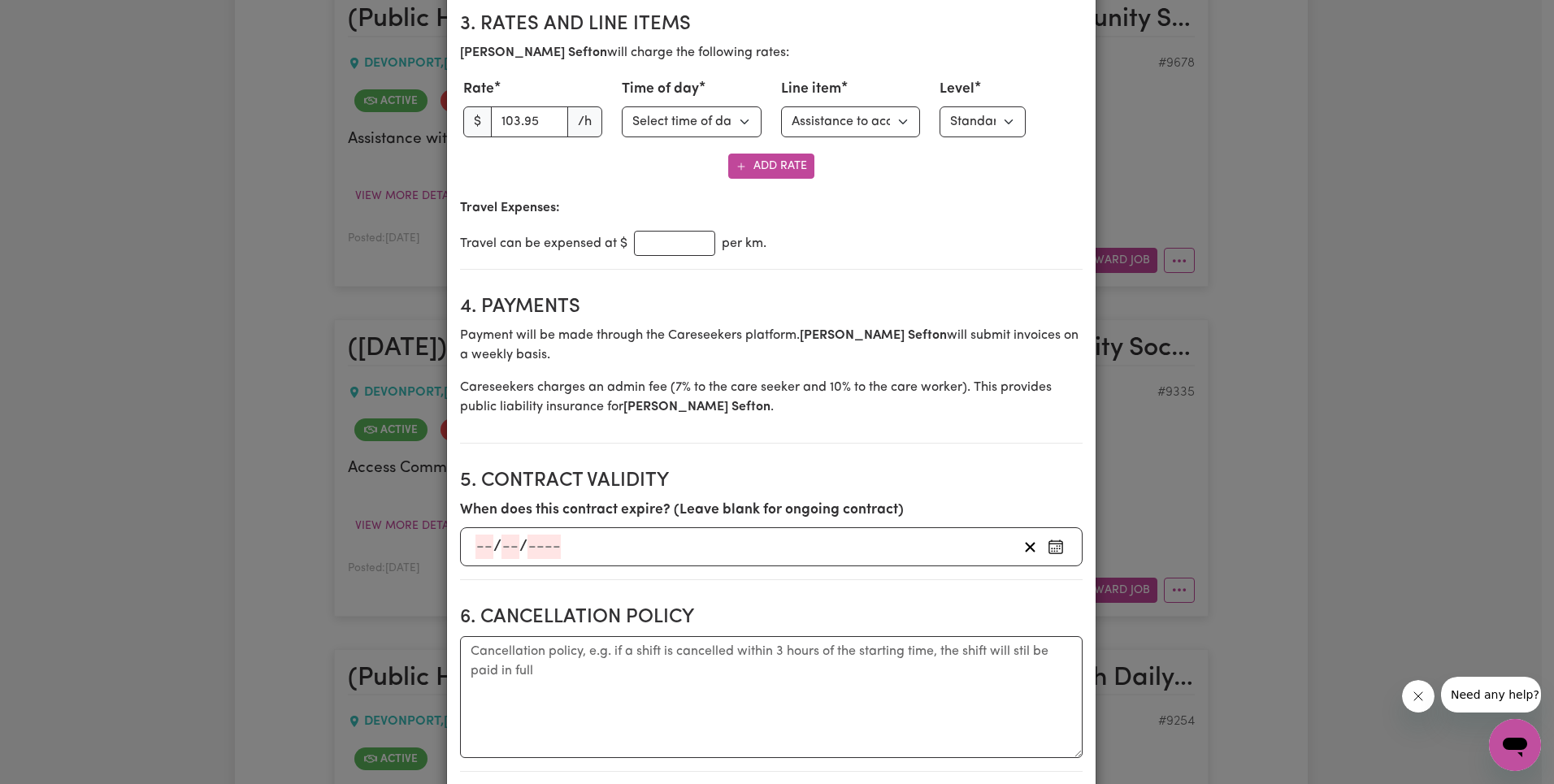
scroll to position [0, 0]
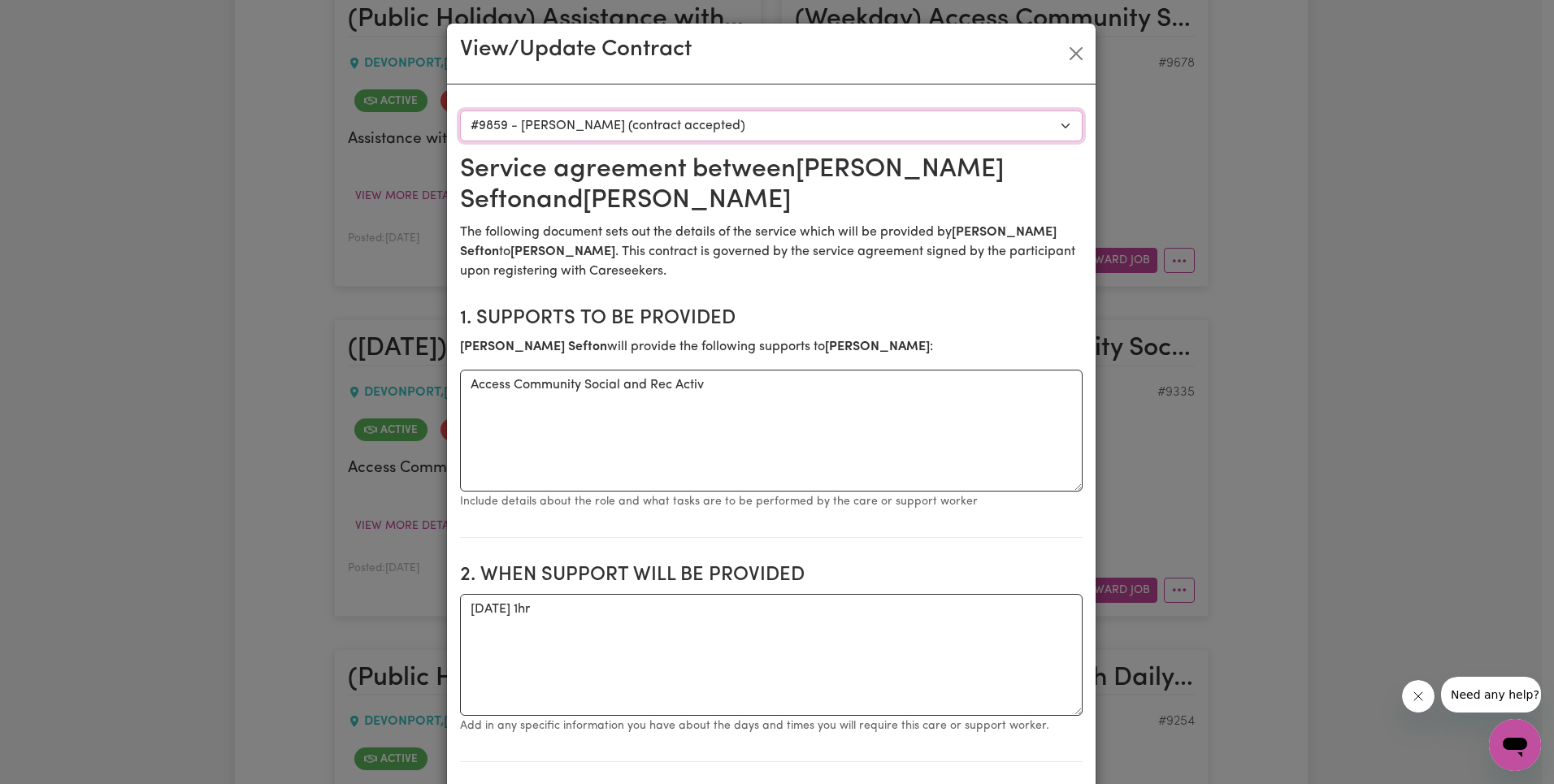
click at [777, 131] on select "Select a care worker to view [DEMOGRAPHIC_DATA] #7534 - [PERSON_NAME] (contract…" at bounding box center [771, 126] width 622 height 31
select select "9474"
type textarea "[DATE] 1.5hrs"
type input "109.15"
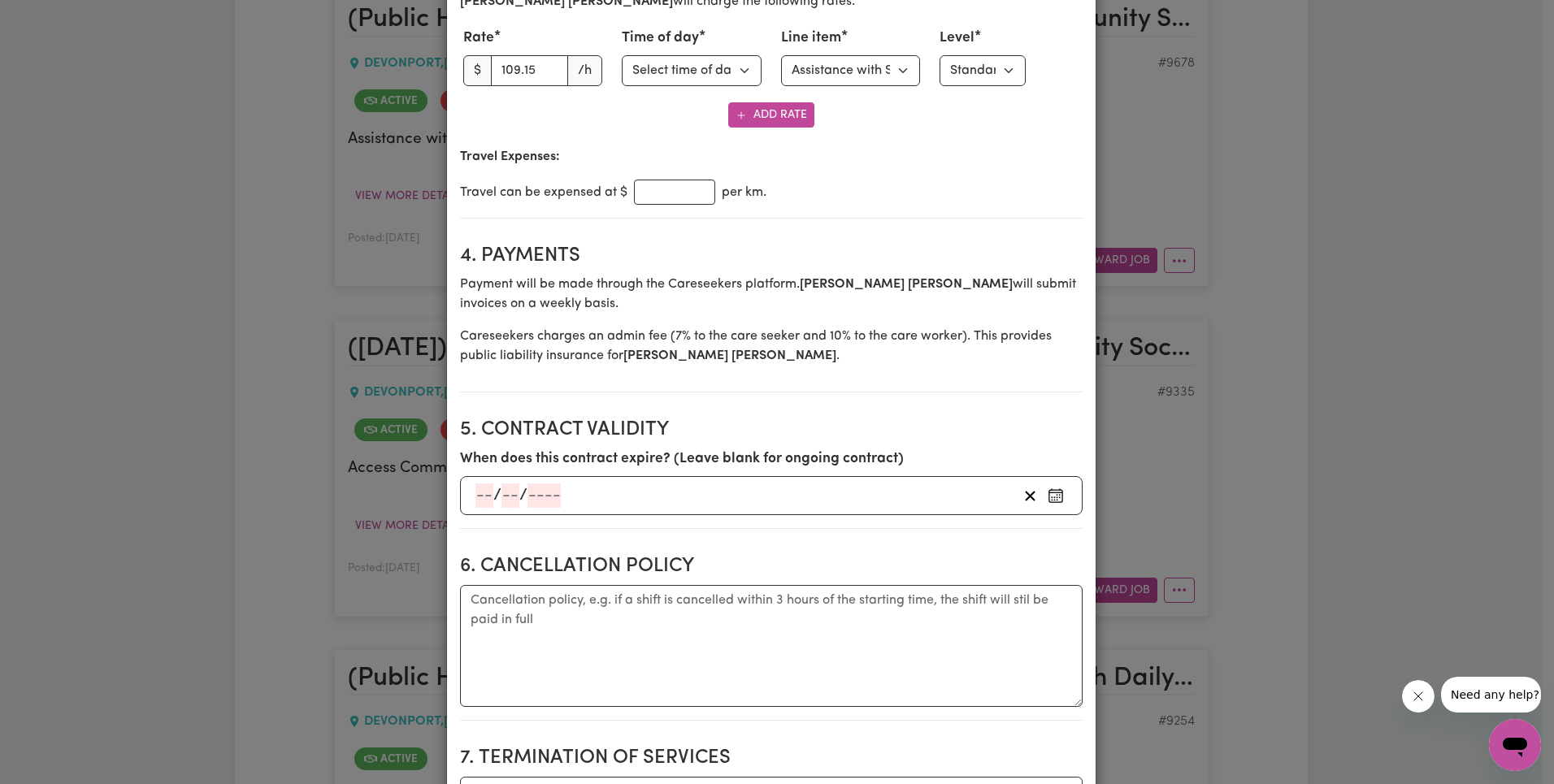
scroll to position [742, 0]
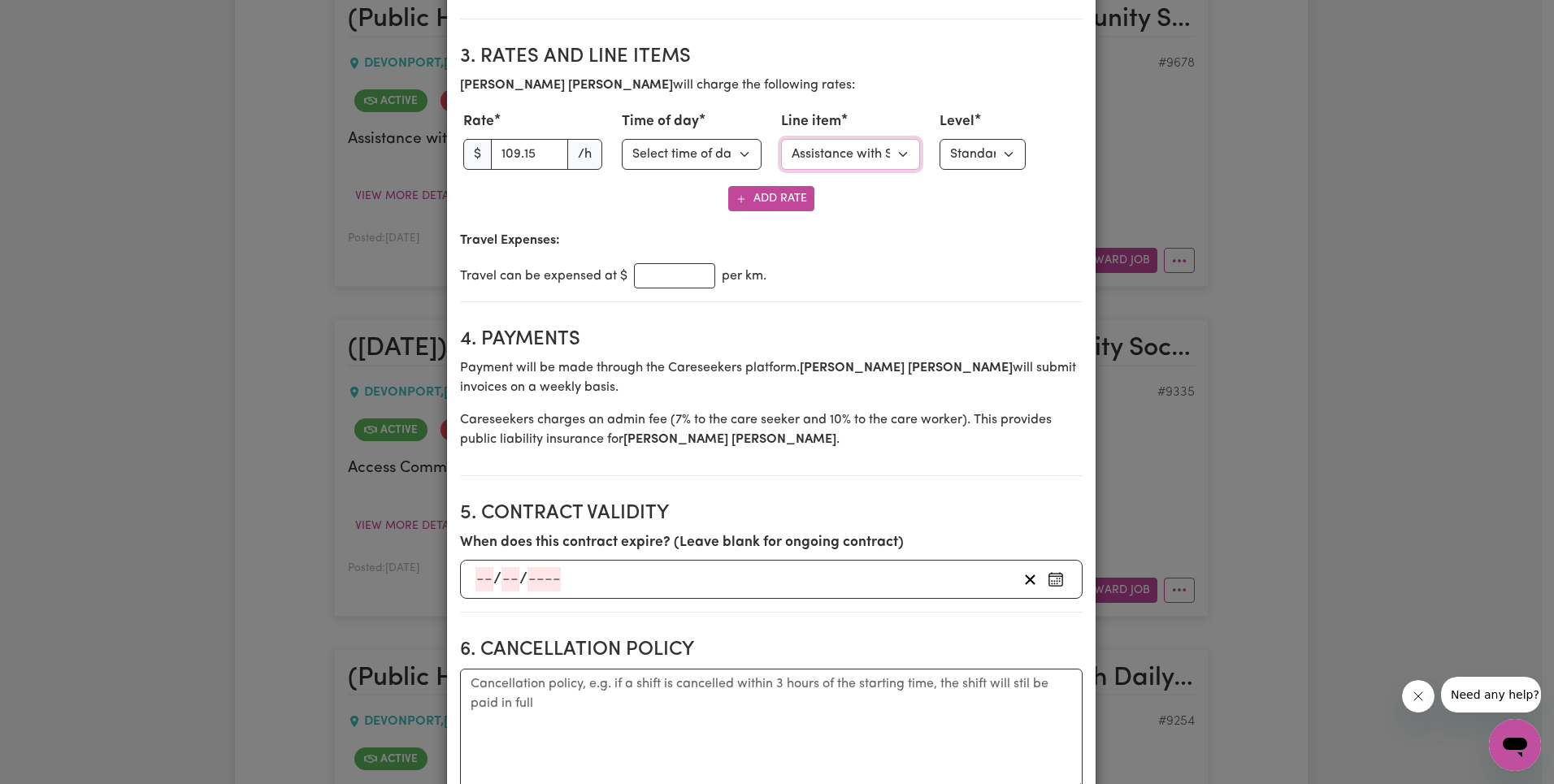
click at [847, 157] on select "Select line item Assistance with Self Care Activities Assistance with personal …" at bounding box center [851, 154] width 140 height 31
select select "COMMUNITY_ACCESS"
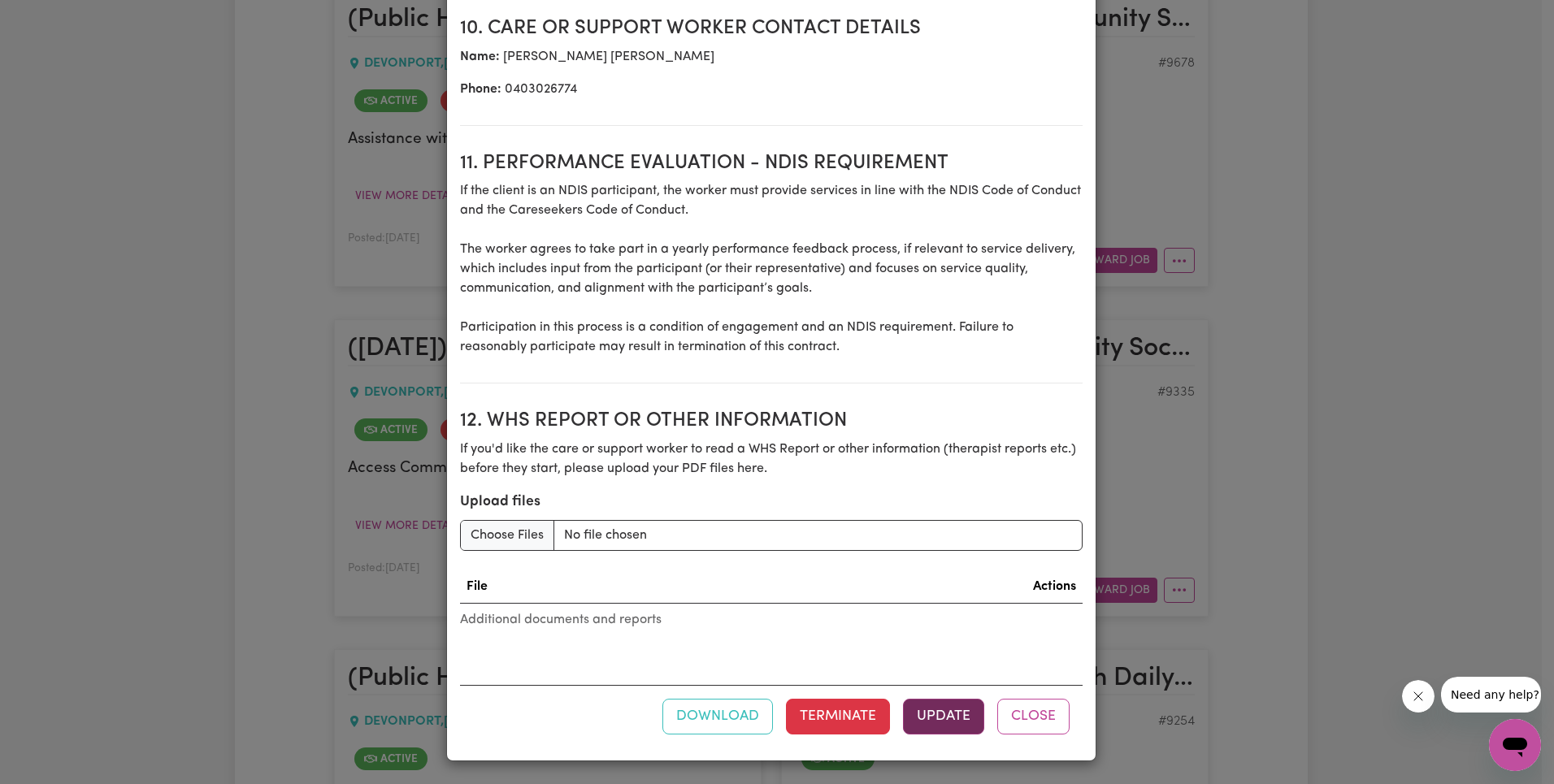
click at [944, 717] on button "Update" at bounding box center [943, 716] width 82 height 36
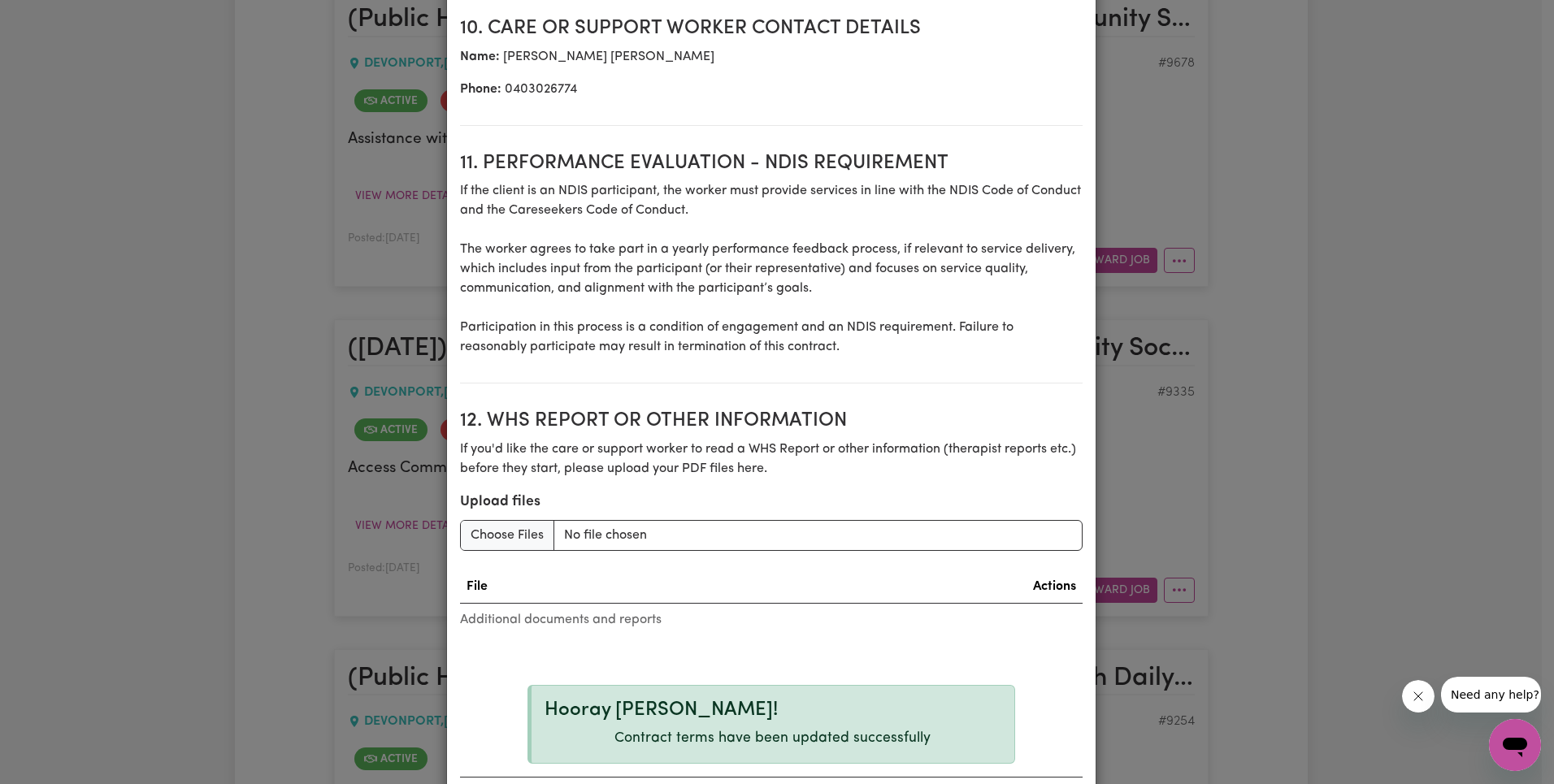
scroll to position [768, 0]
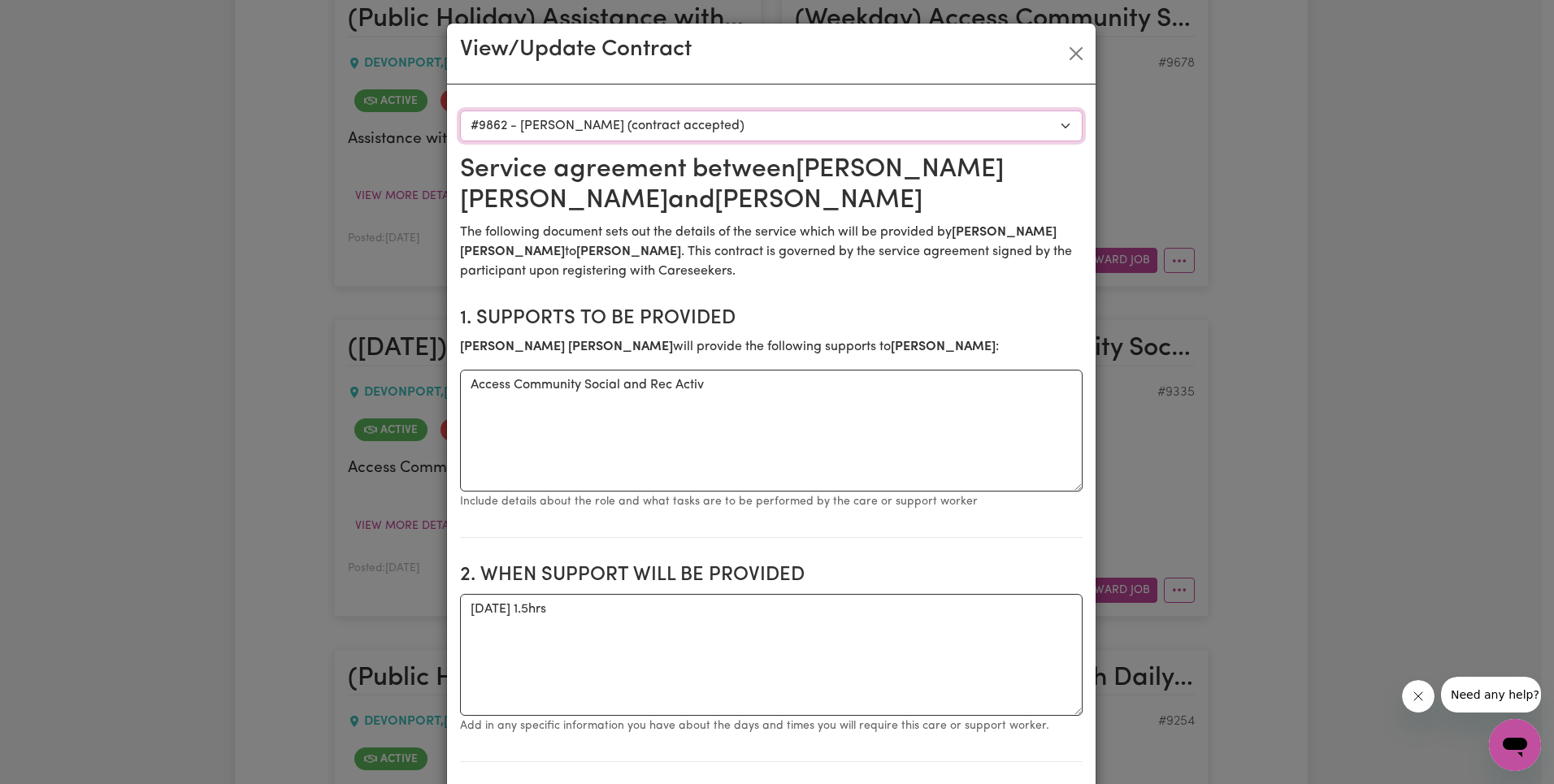
click at [757, 117] on select "Select a care worker to view [DEMOGRAPHIC_DATA] #7534 - [PERSON_NAME] (contract…" at bounding box center [771, 126] width 622 height 31
select select "9727"
type textarea "[DATE]"
type input "112"
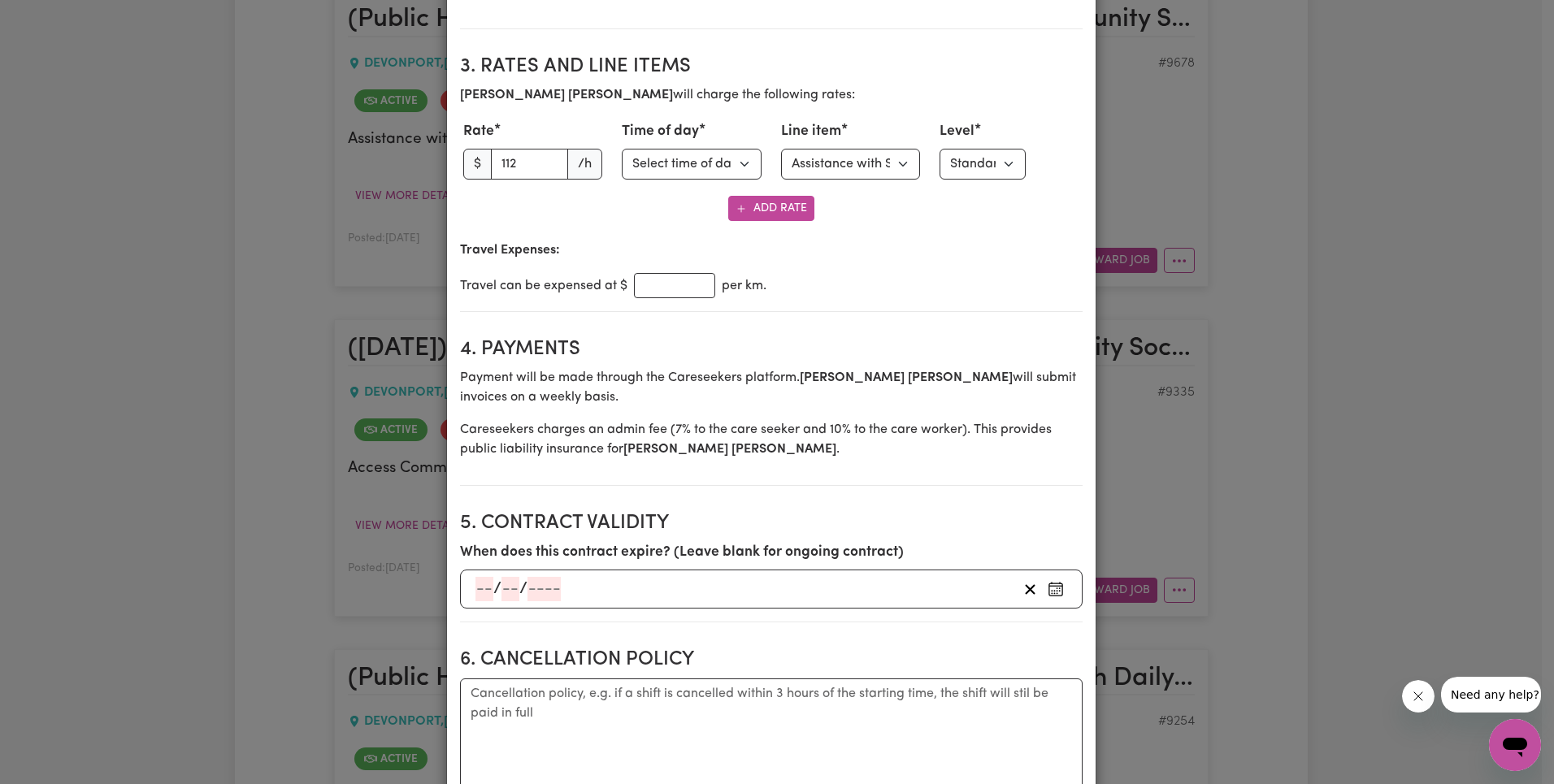
scroll to position [653, 0]
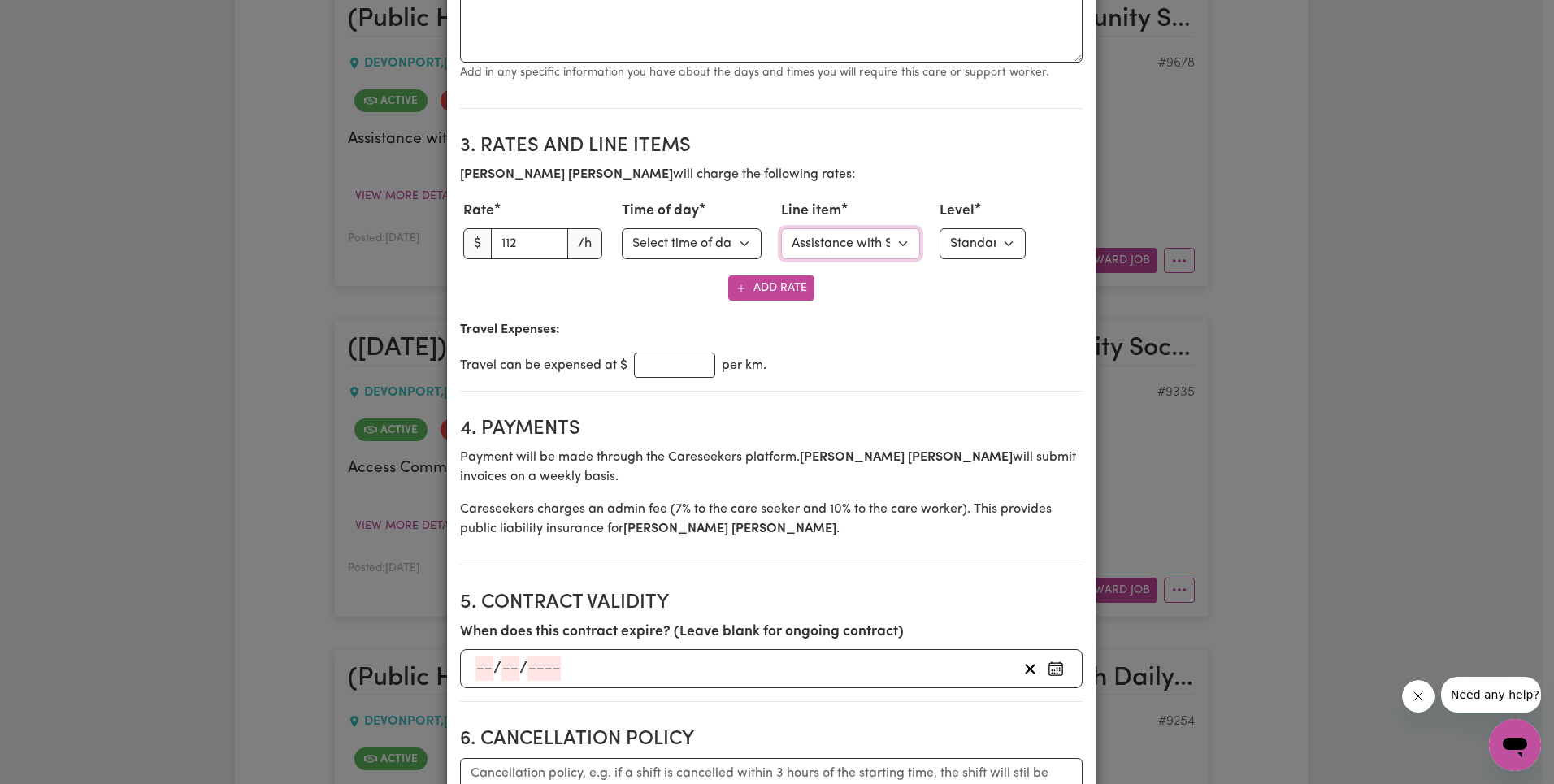
click at [851, 243] on select "Select line item Assistance with Self Care Activities Assistance with personal …" at bounding box center [851, 244] width 140 height 31
select select "COMMUNITY_ACCESS"
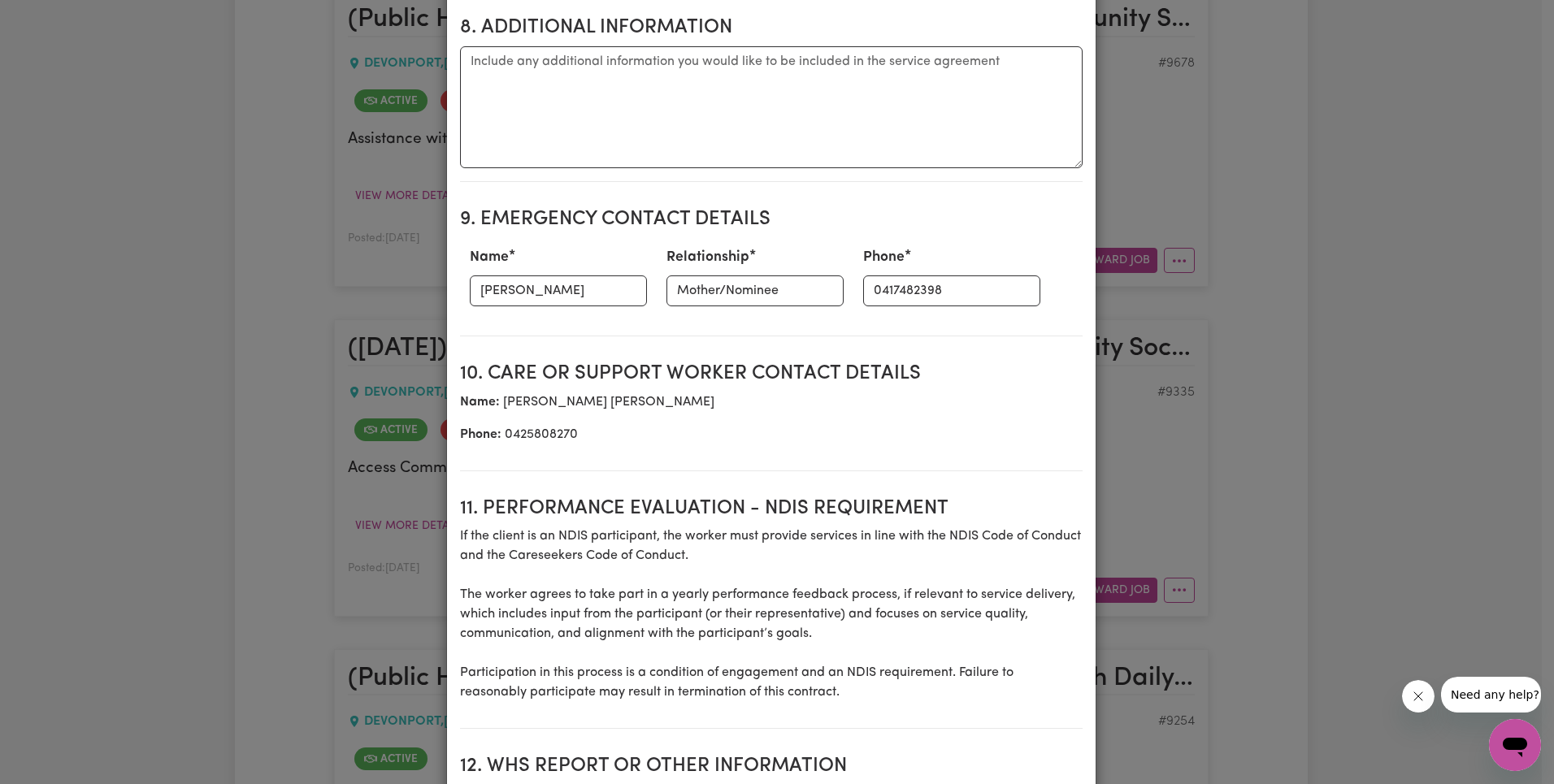
scroll to position [2094, 0]
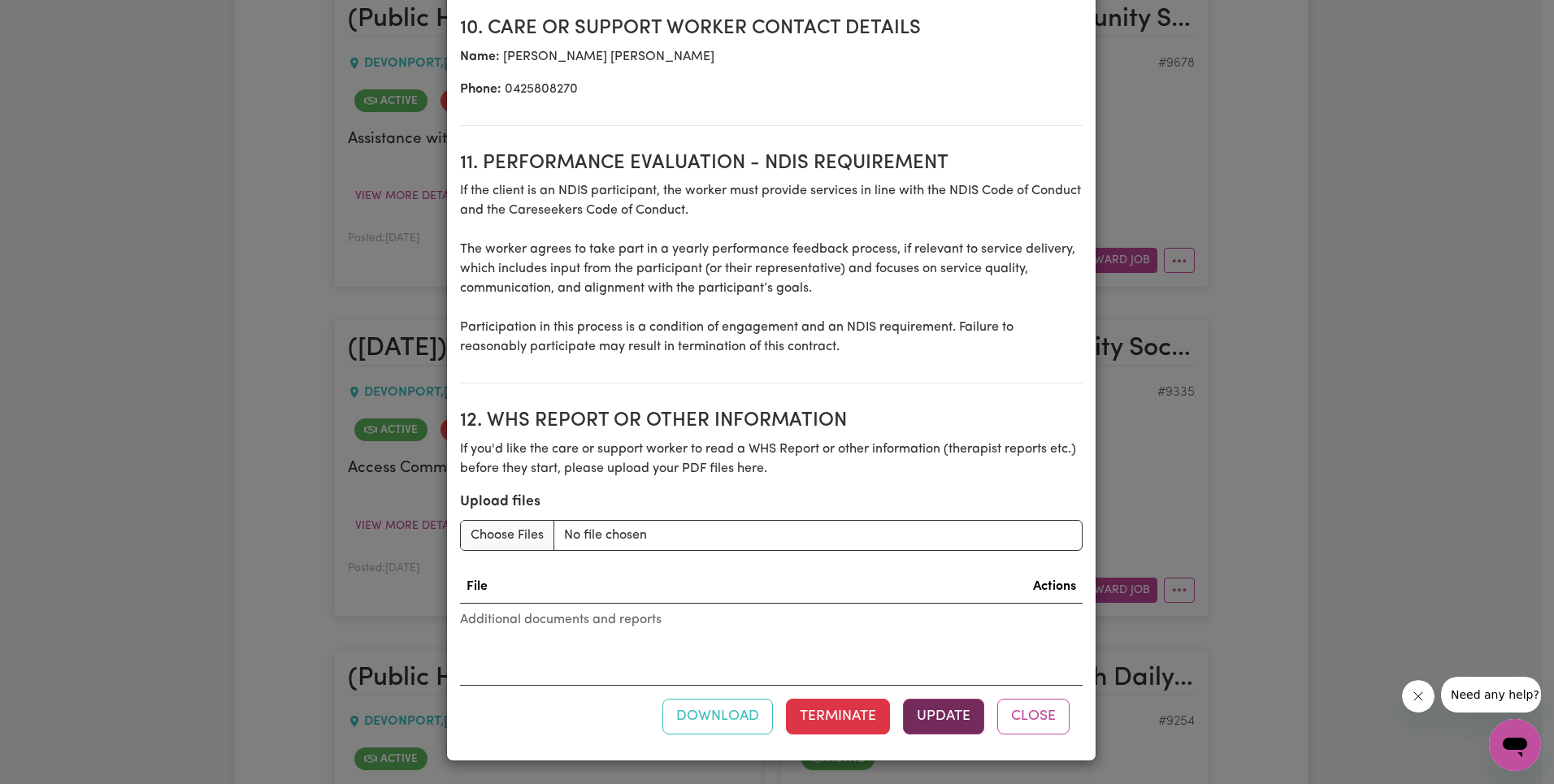
click at [931, 721] on button "Update" at bounding box center [943, 716] width 82 height 36
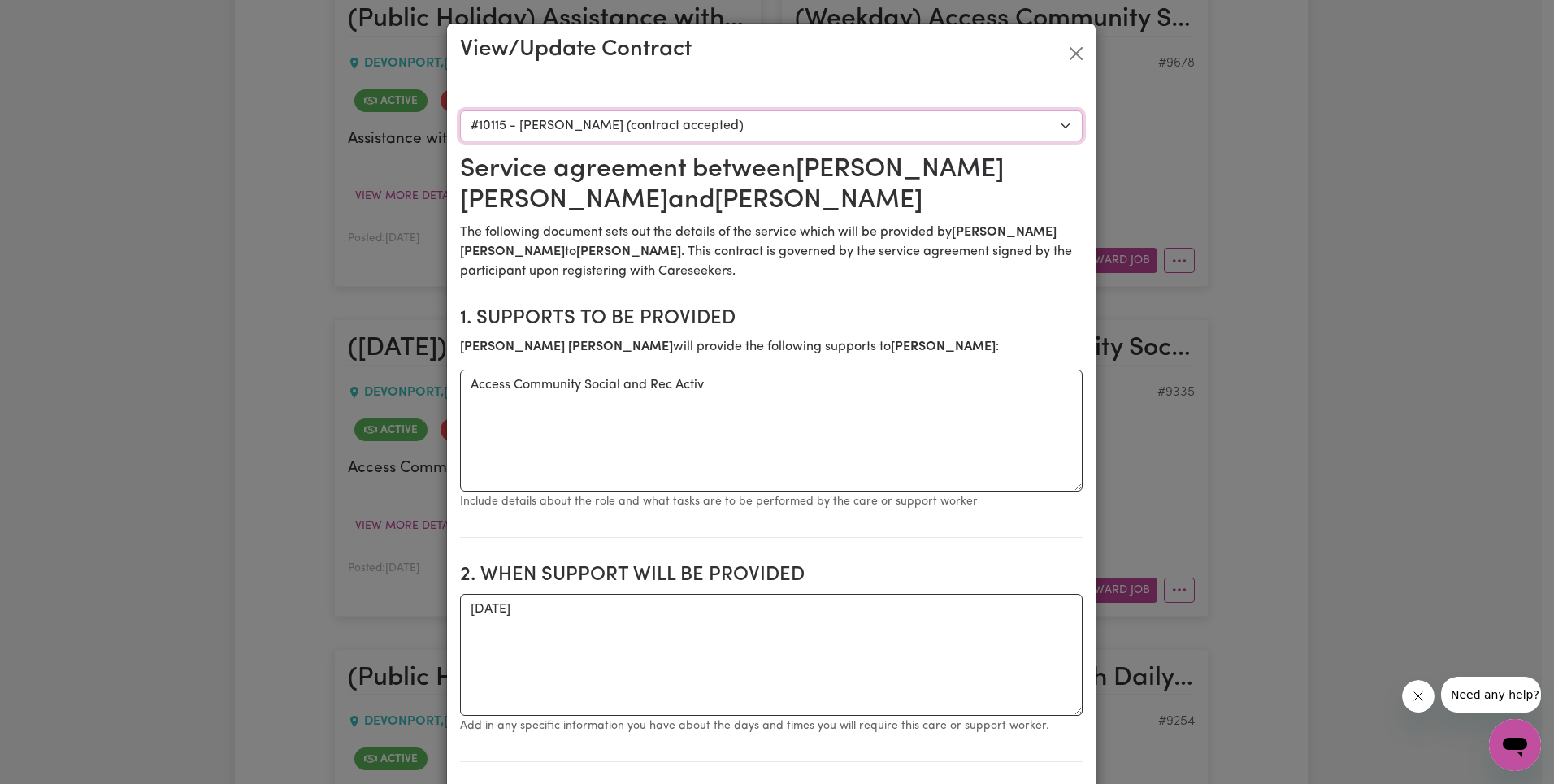
click at [756, 118] on select "Select a care worker to view [DEMOGRAPHIC_DATA] #7534 - [PERSON_NAME] (contract…" at bounding box center [771, 126] width 622 height 31
select select "9841"
type textarea "[DATE]"
type input "100"
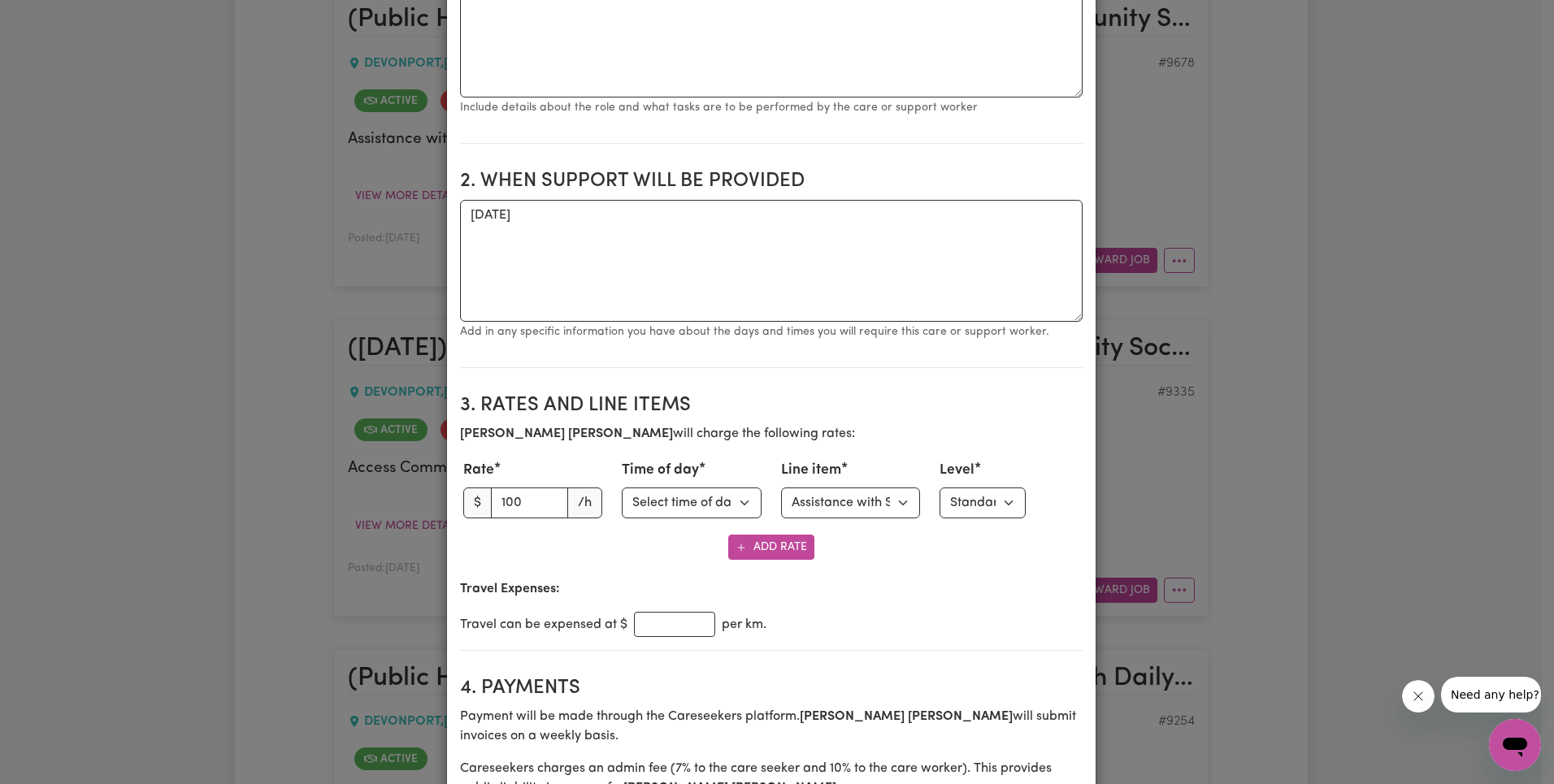
scroll to position [594, 0]
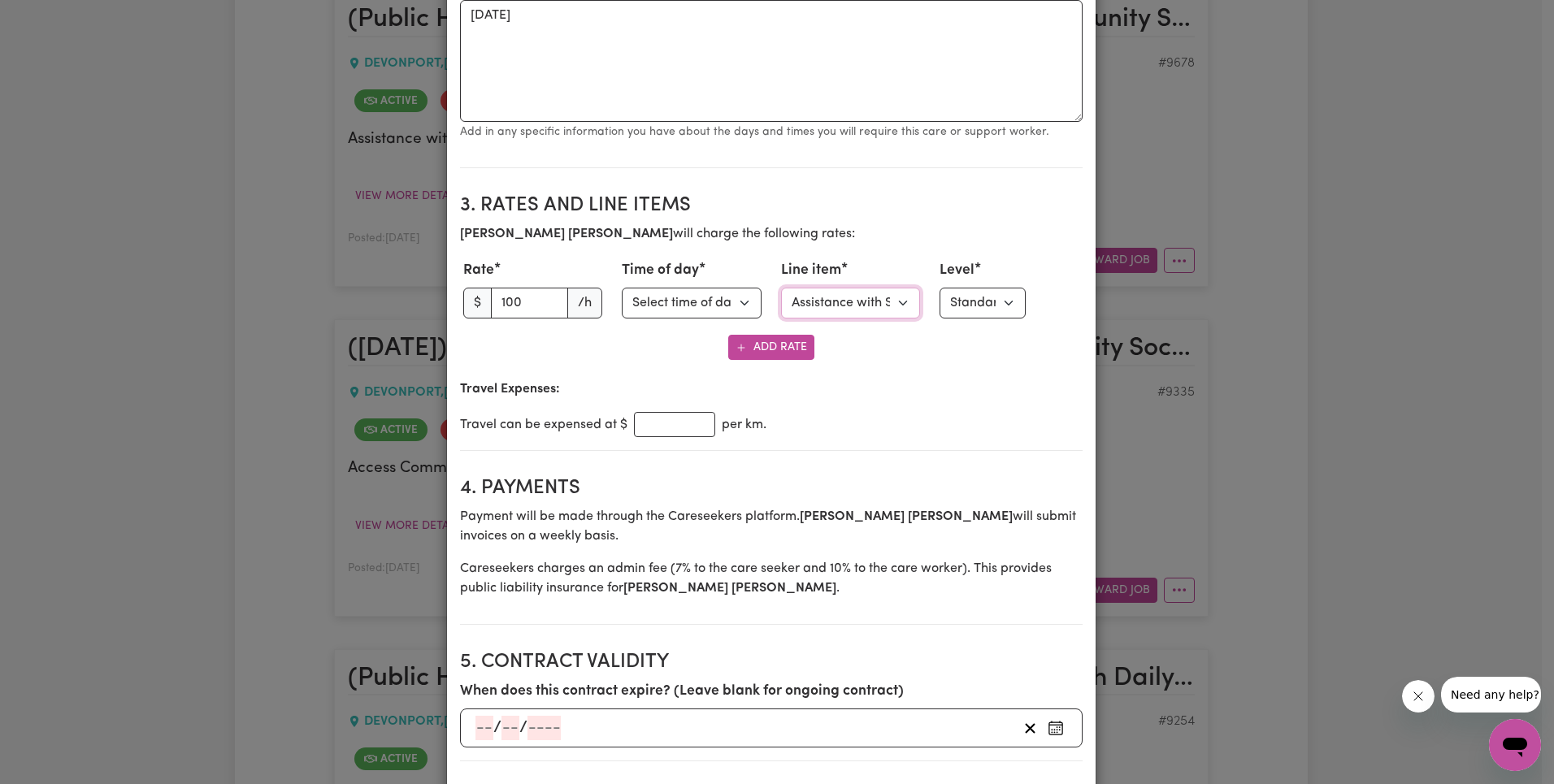
click at [845, 301] on select "Select line item Assistance with Self Care Activities Assistance with personal …" at bounding box center [851, 303] width 140 height 31
select select "COMMUNITY_ACCESS"
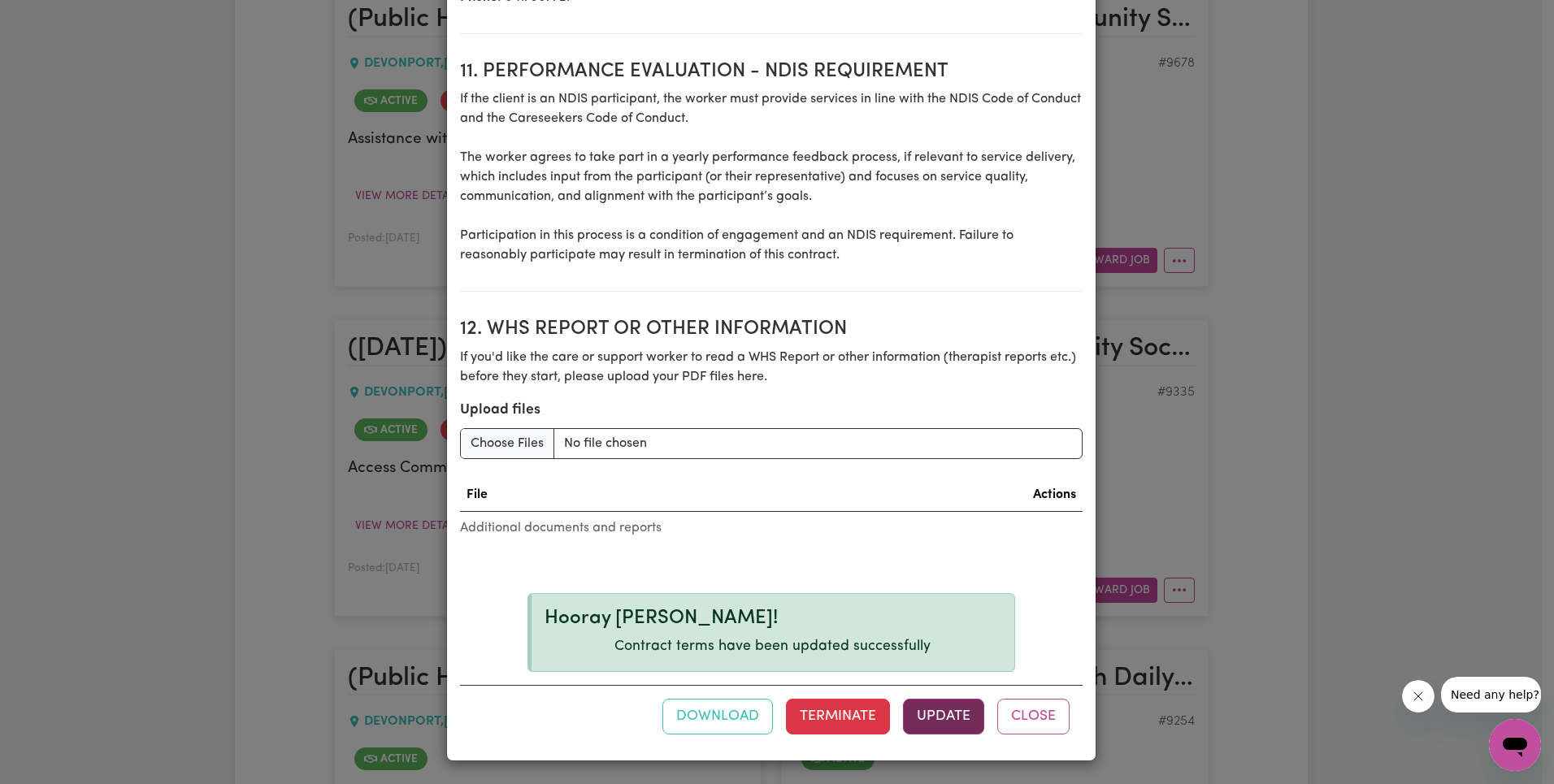
click at [934, 697] on div "Download Terminate Update Close" at bounding box center [771, 716] width 622 height 62
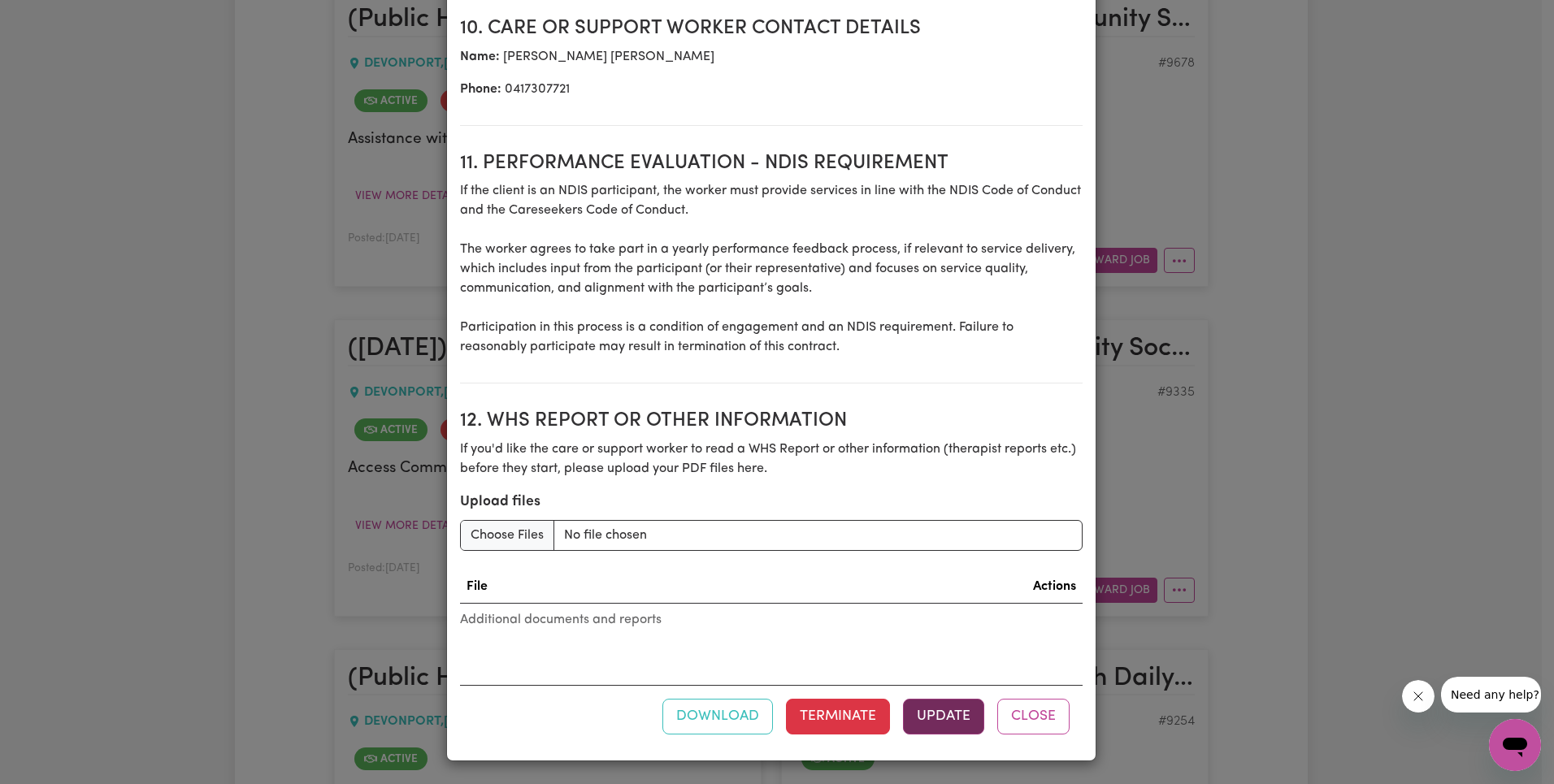
click at [934, 702] on button "Update" at bounding box center [943, 716] width 82 height 36
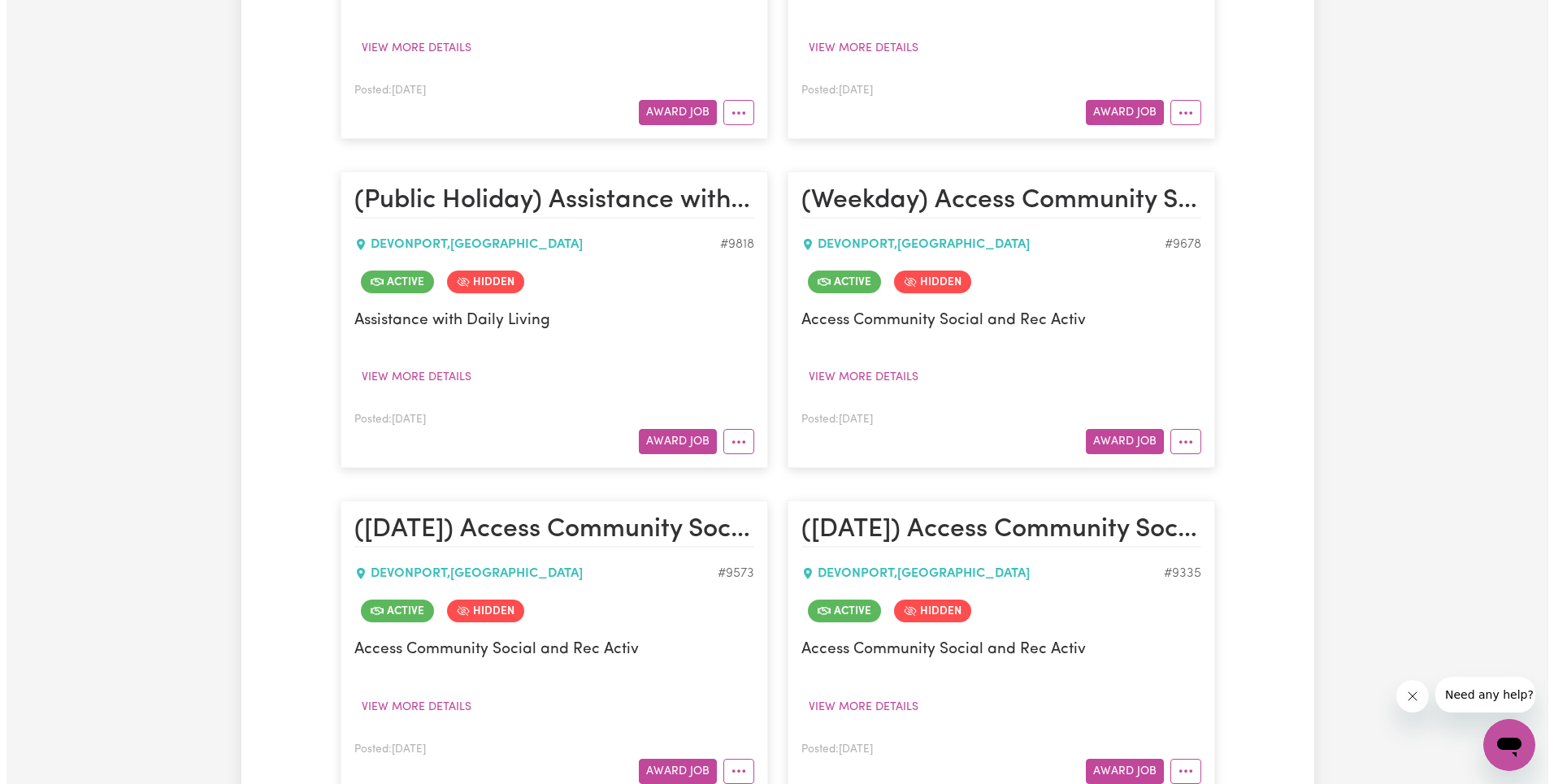
scroll to position [1528, 0]
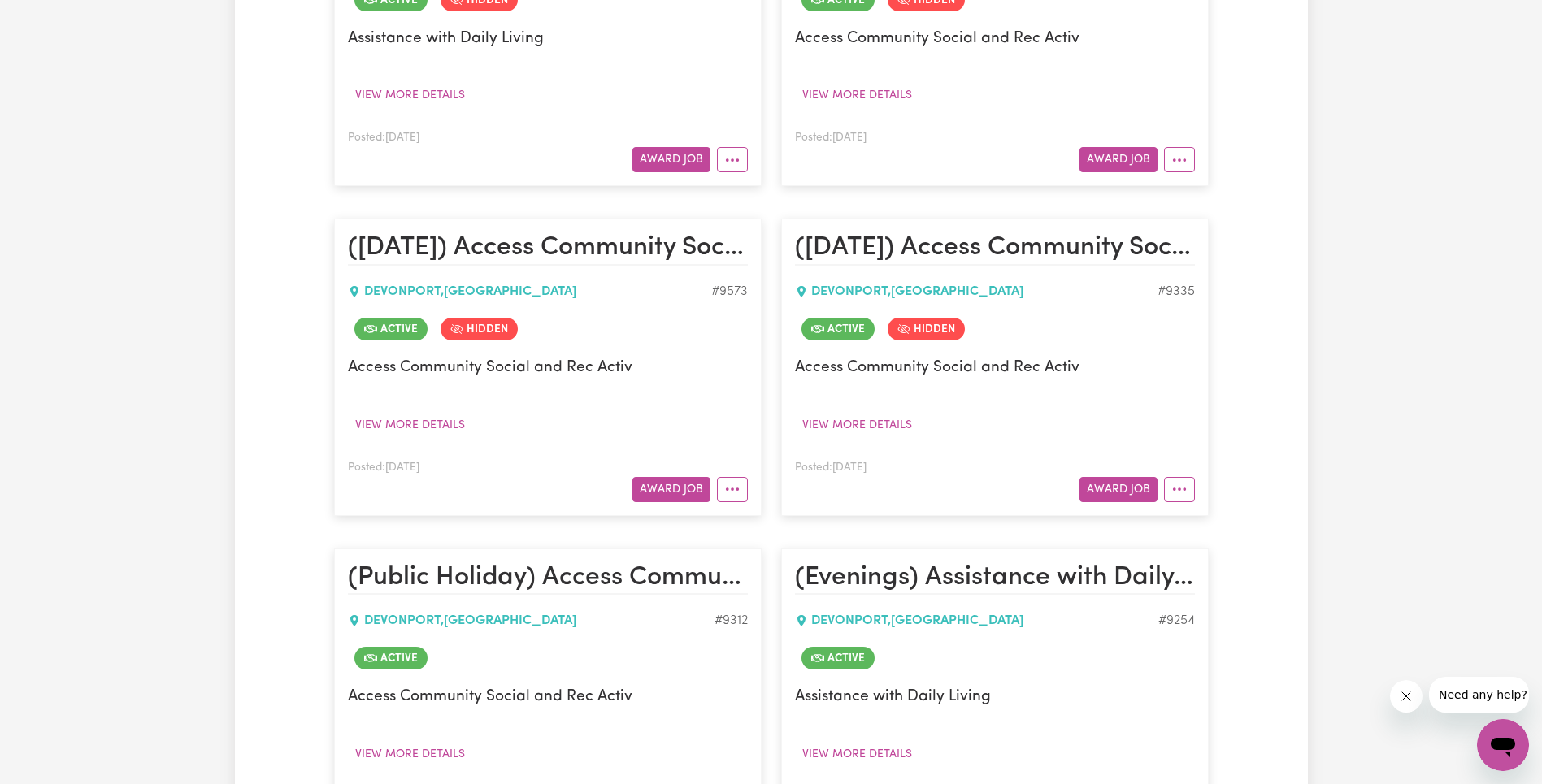
click at [1178, 515] on article "([DATE]) Access Community Social and Rec [GEOGRAPHIC_DATA] # 9335 Active Hidden…" at bounding box center [995, 367] width 427 height 297
click at [1184, 493] on button "More options" at bounding box center [1179, 490] width 31 height 25
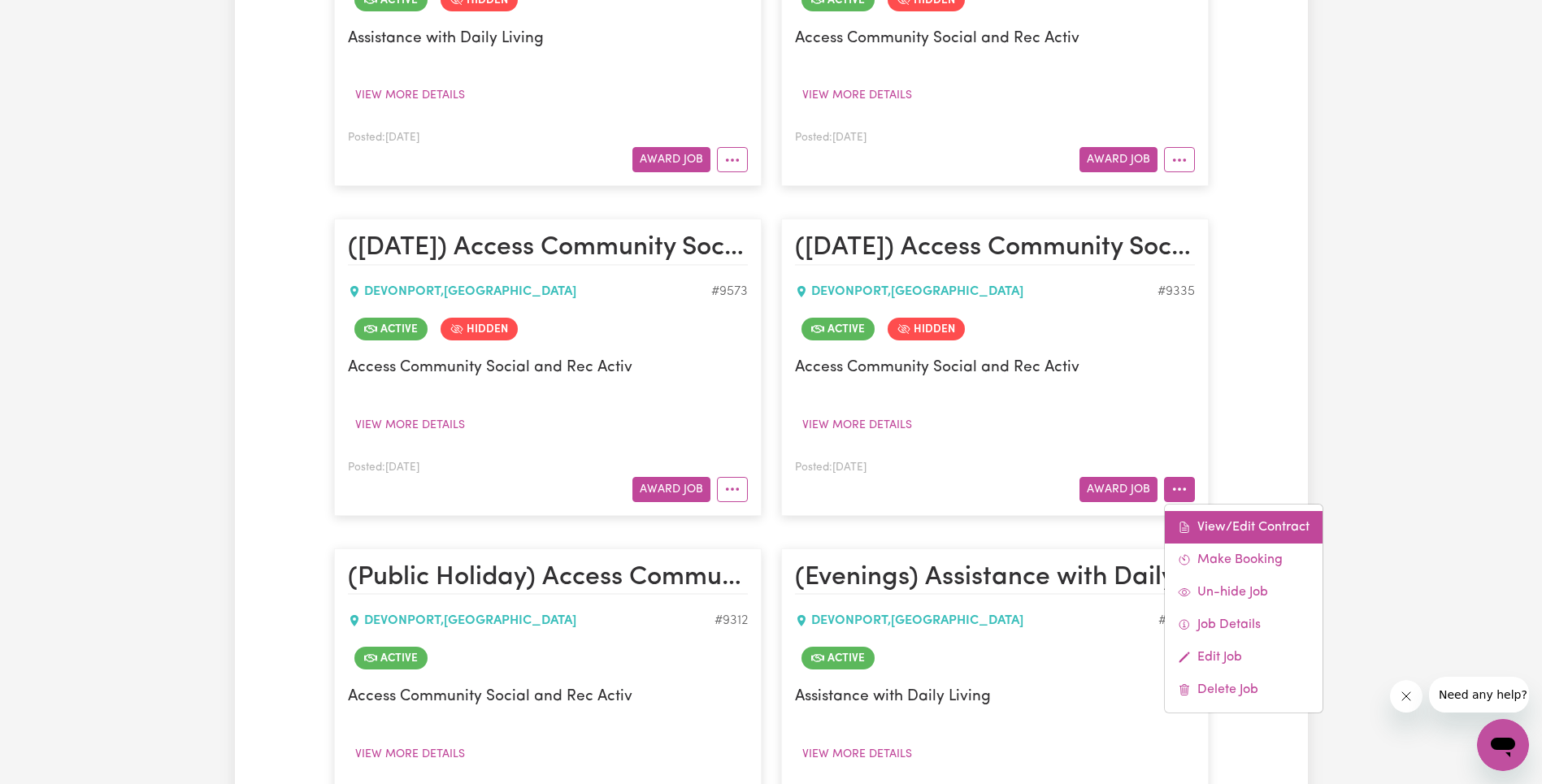
click at [1228, 535] on link "View/Edit Contract" at bounding box center [1243, 527] width 157 height 32
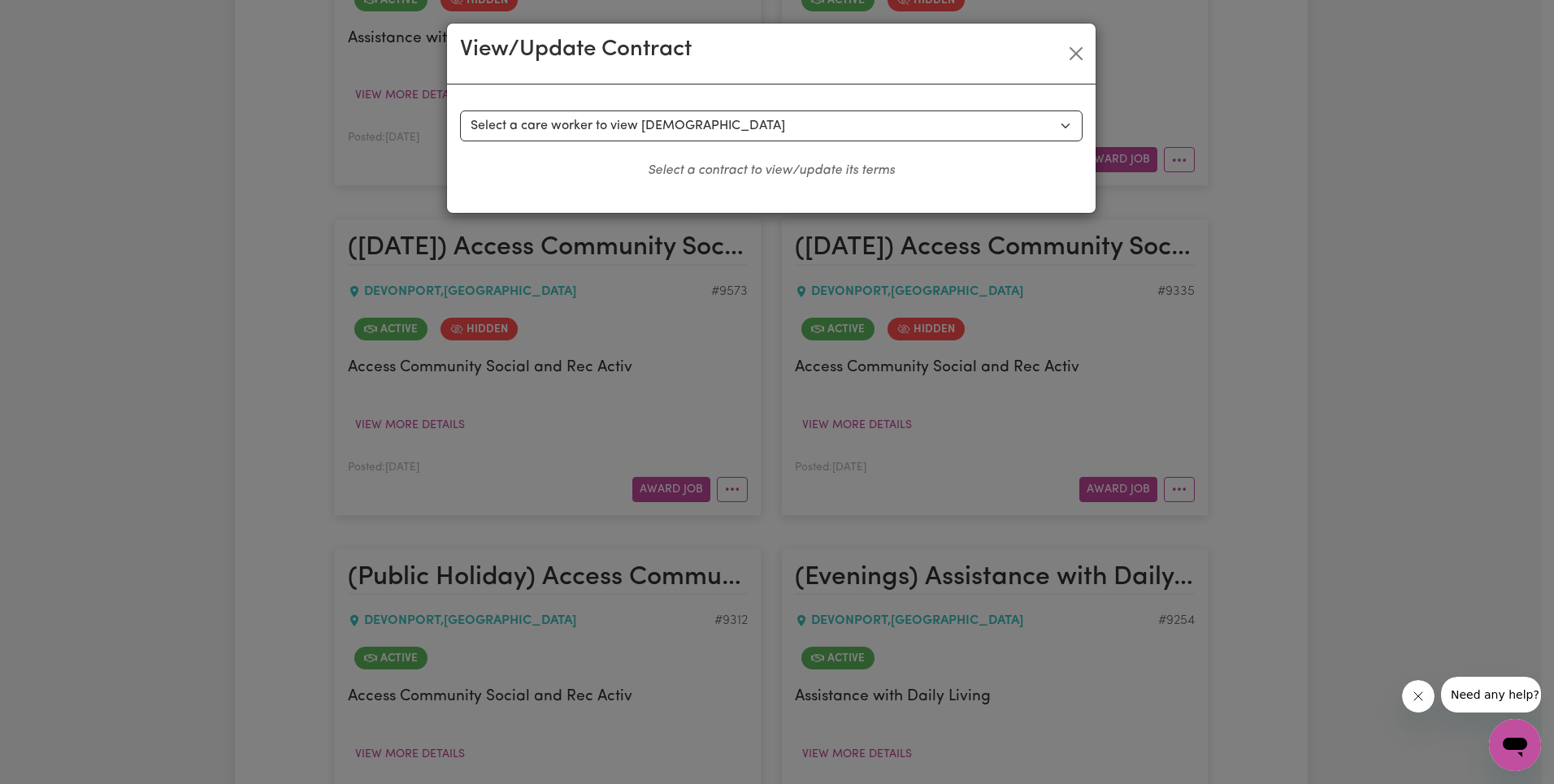
click at [704, 120] on select "Select a care worker to view [DEMOGRAPHIC_DATA] #7534 - [PERSON_NAME] (contract…" at bounding box center [771, 126] width 622 height 31
select select "9727"
select select "[DATE]"
select select "COMMUNITY_ACCESS"
select select "ONE"
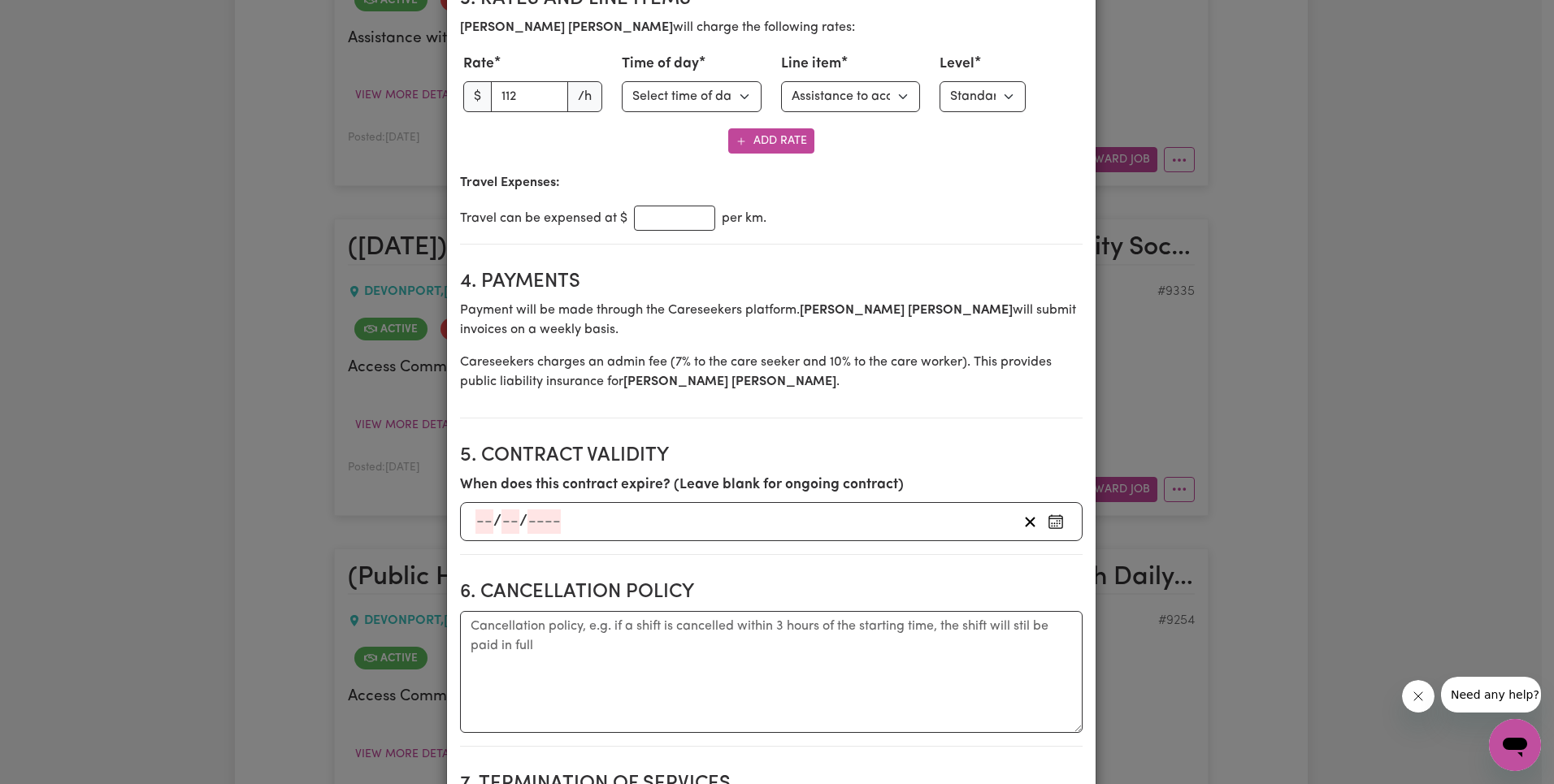
scroll to position [779, 0]
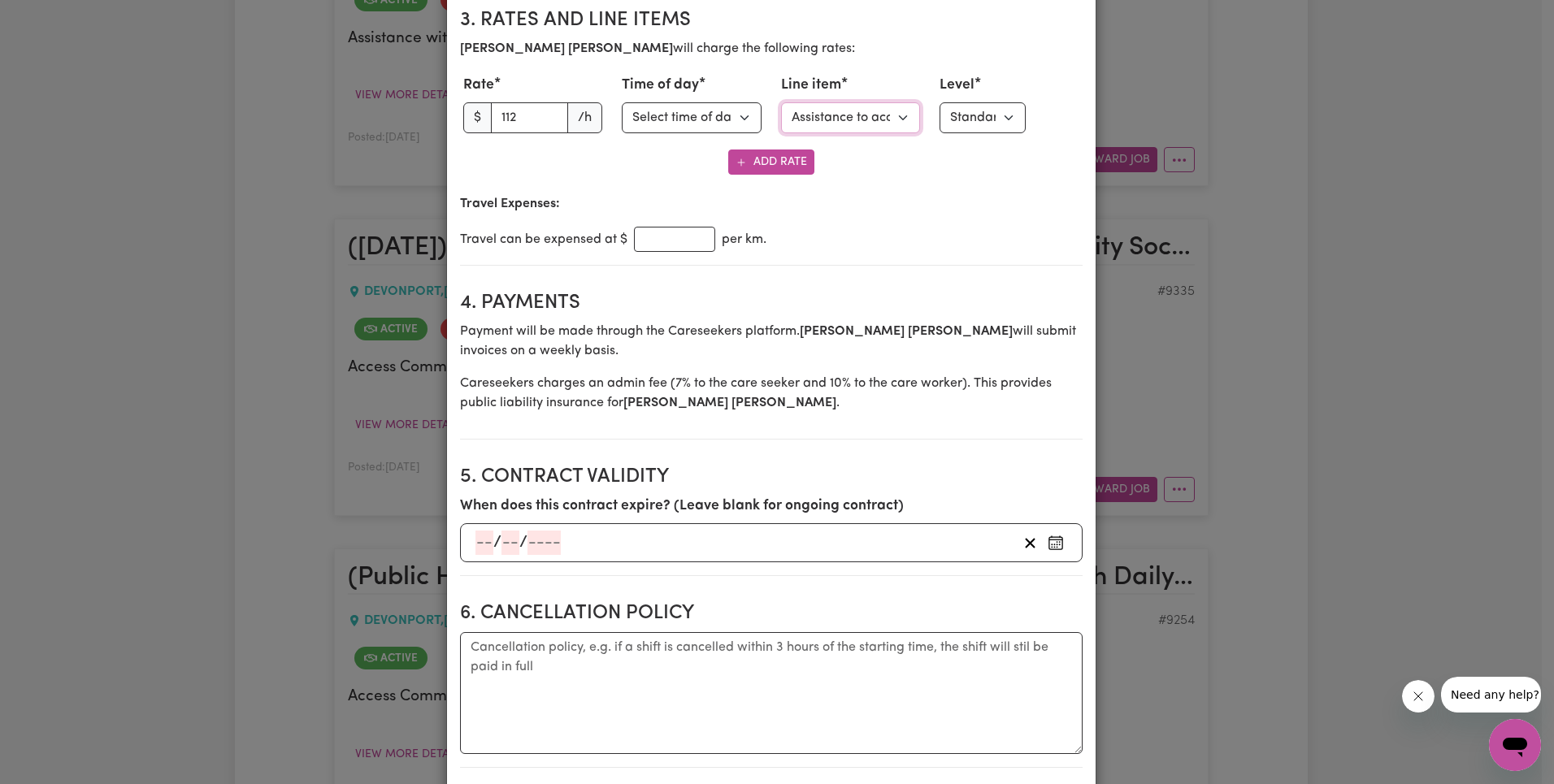
click at [851, 117] on select "Select line item Assistance with Self Care Activities Assistance with personal …" at bounding box center [851, 118] width 140 height 31
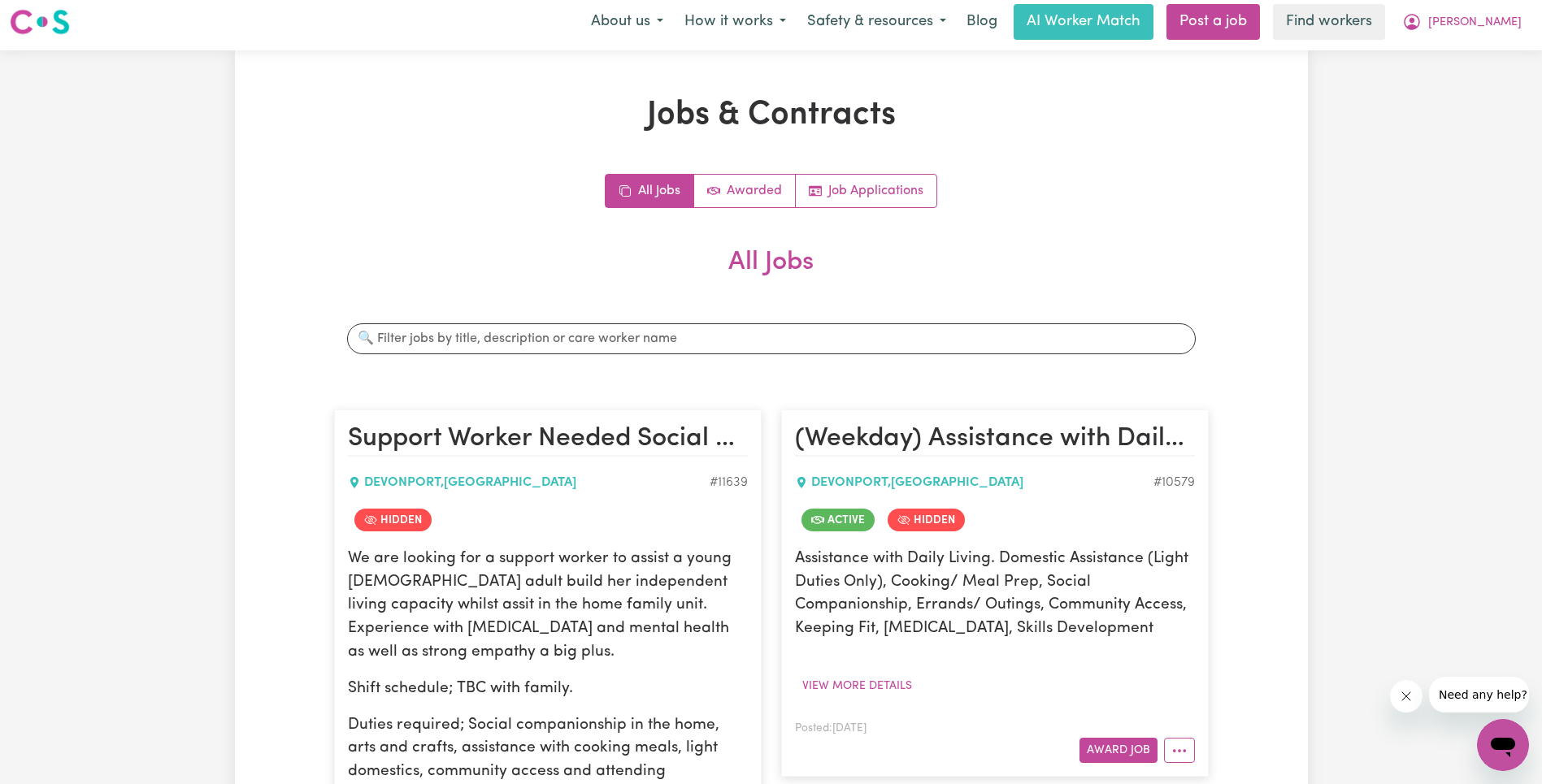
scroll to position [0, 0]
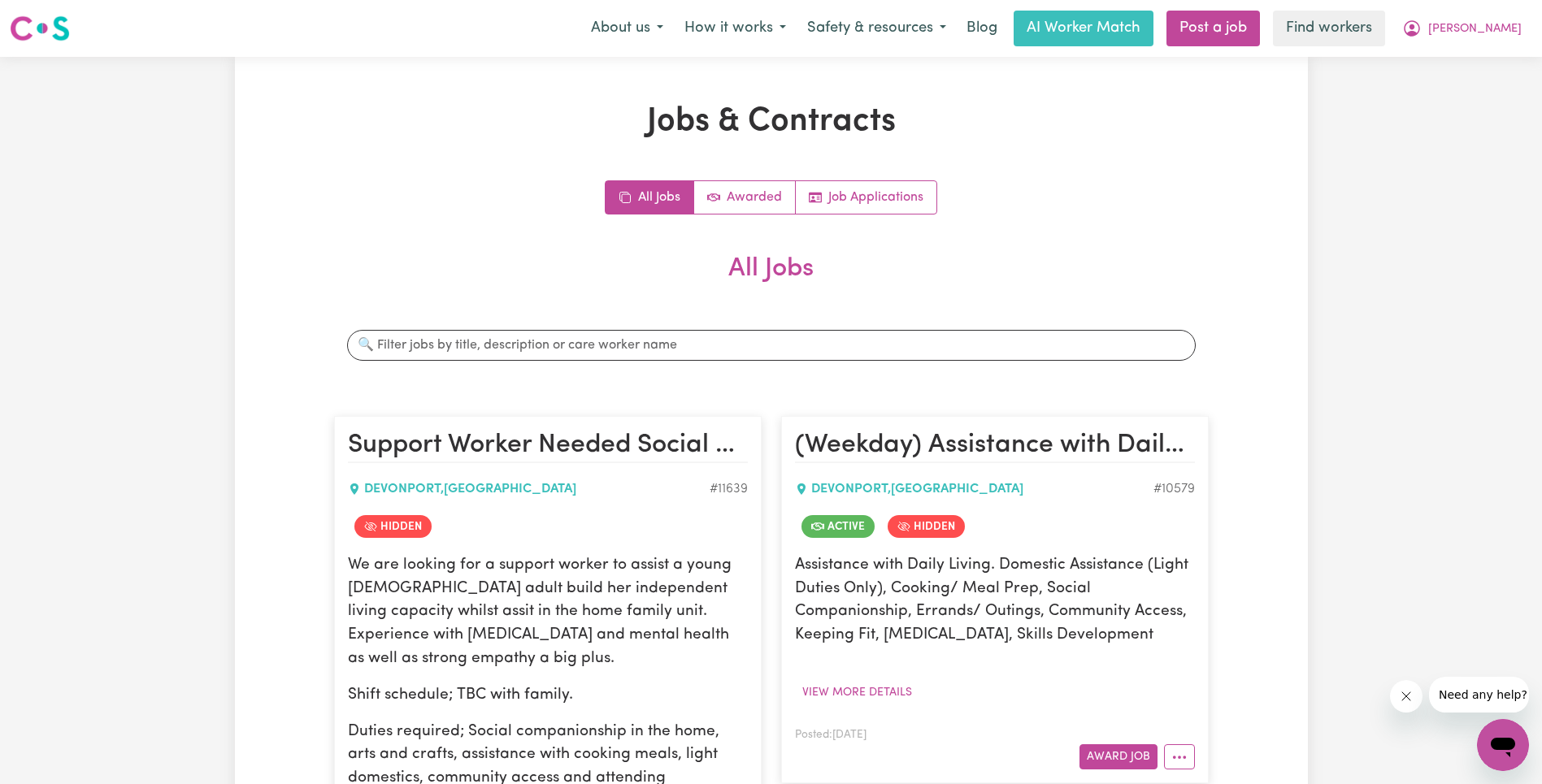
click at [1108, 258] on h2 "All Jobs" at bounding box center [771, 281] width 874 height 57
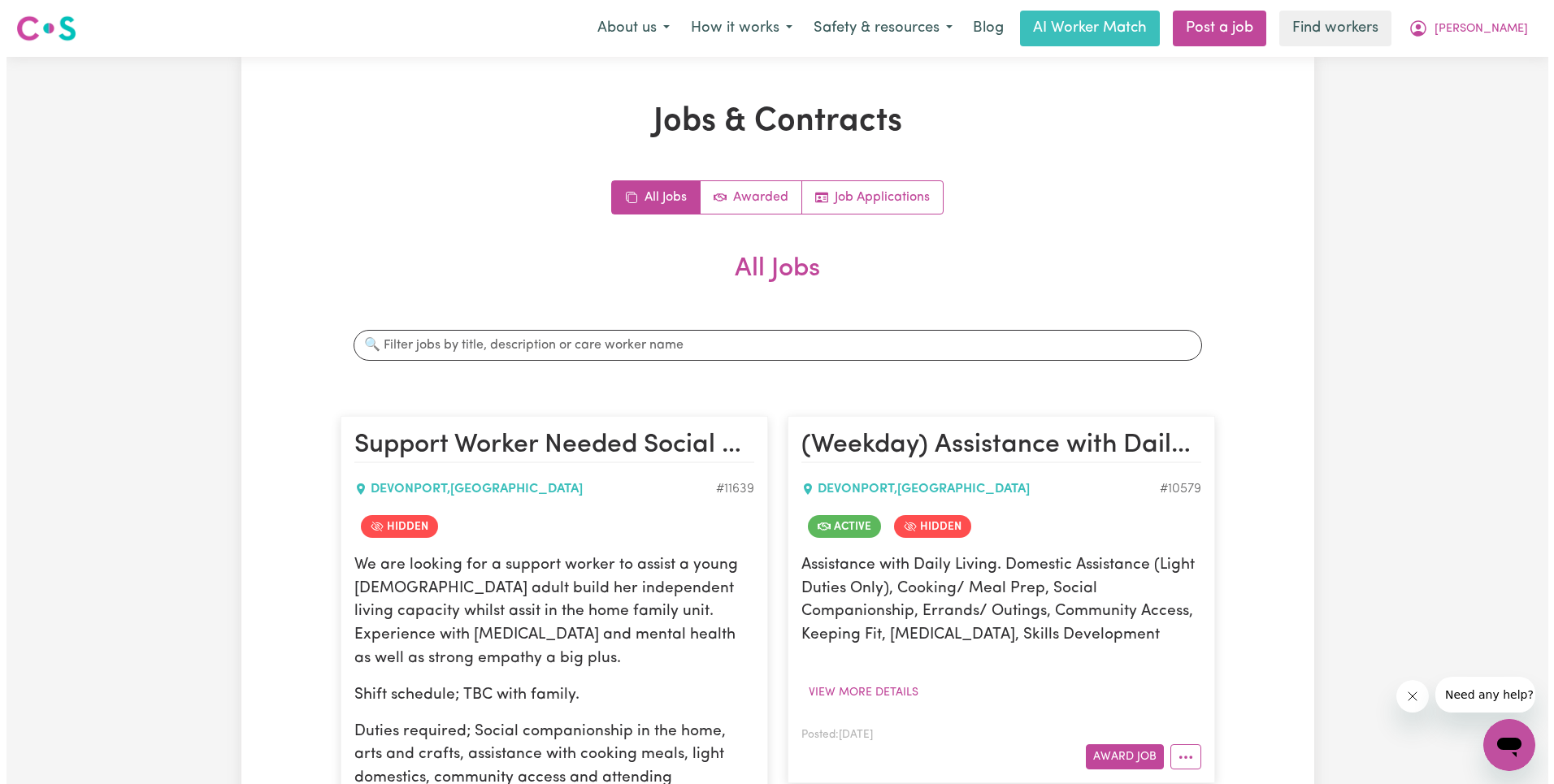
scroll to position [1427, 0]
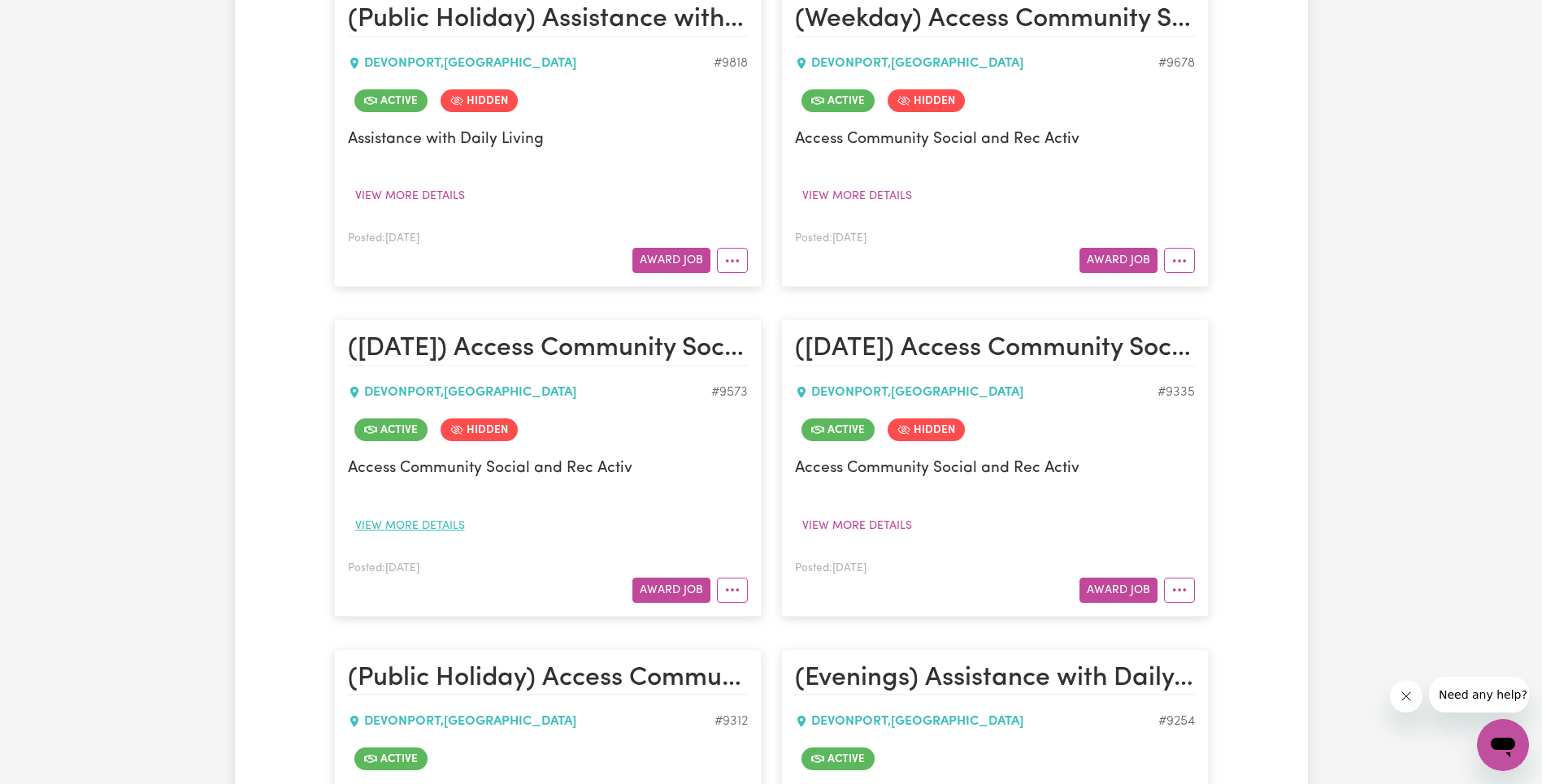
click at [433, 530] on button "View more details" at bounding box center [410, 526] width 124 height 25
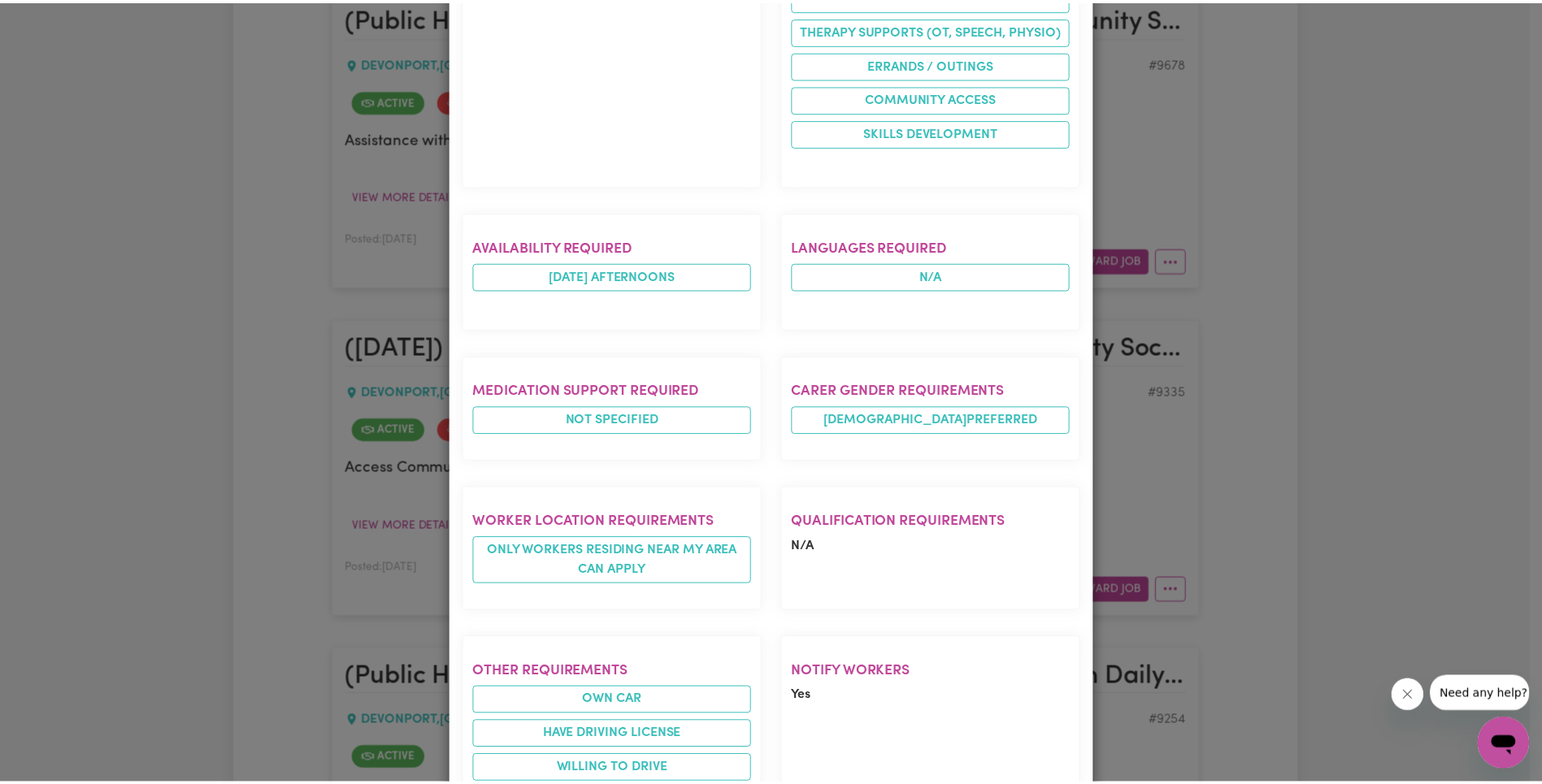
scroll to position [999, 0]
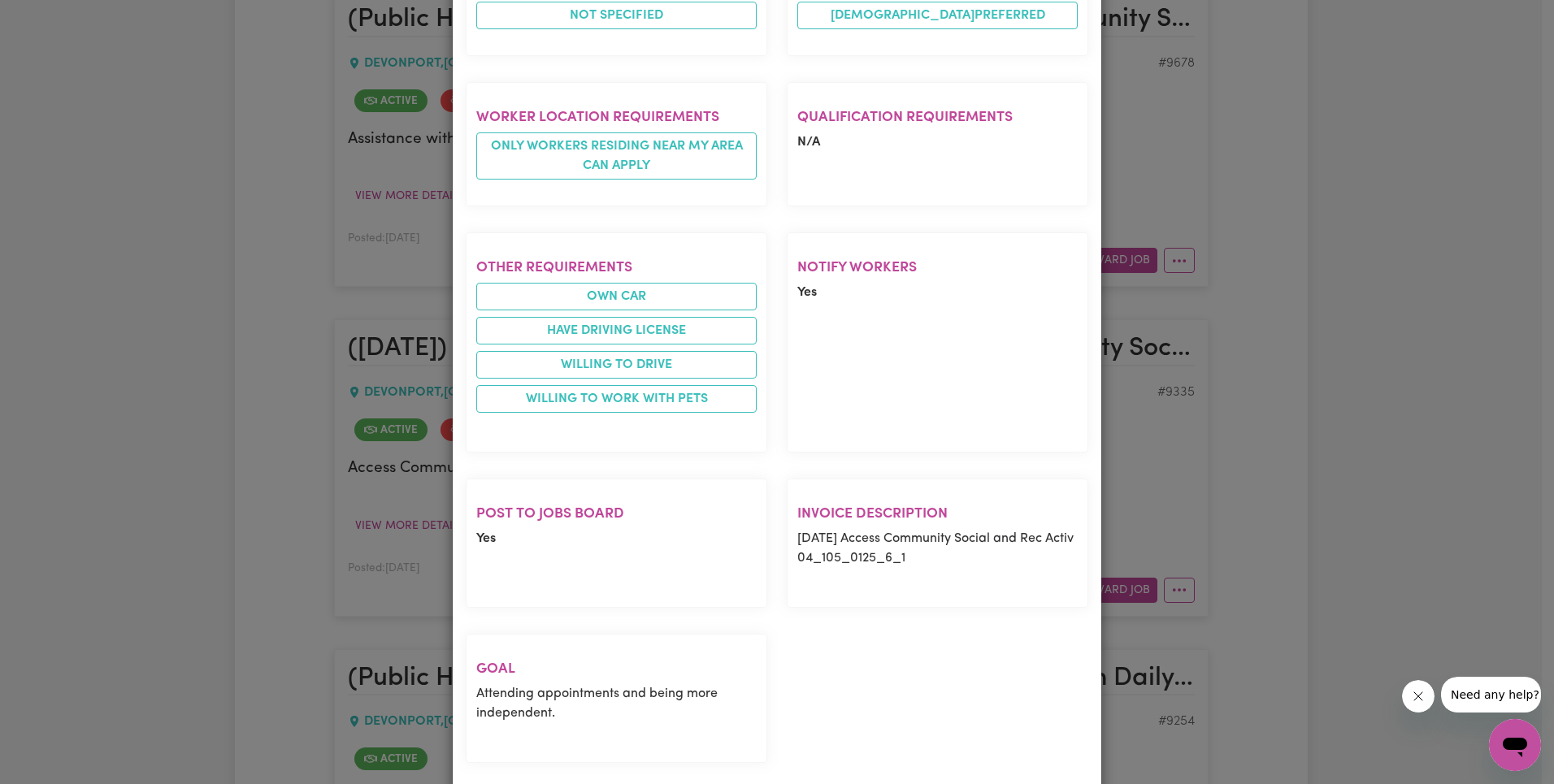
click at [902, 557] on p "[DATE] Access Community Social and Rec Activ 04_105_0125_6_1" at bounding box center [937, 548] width 281 height 39
copy p "04_105_0125_6_1"
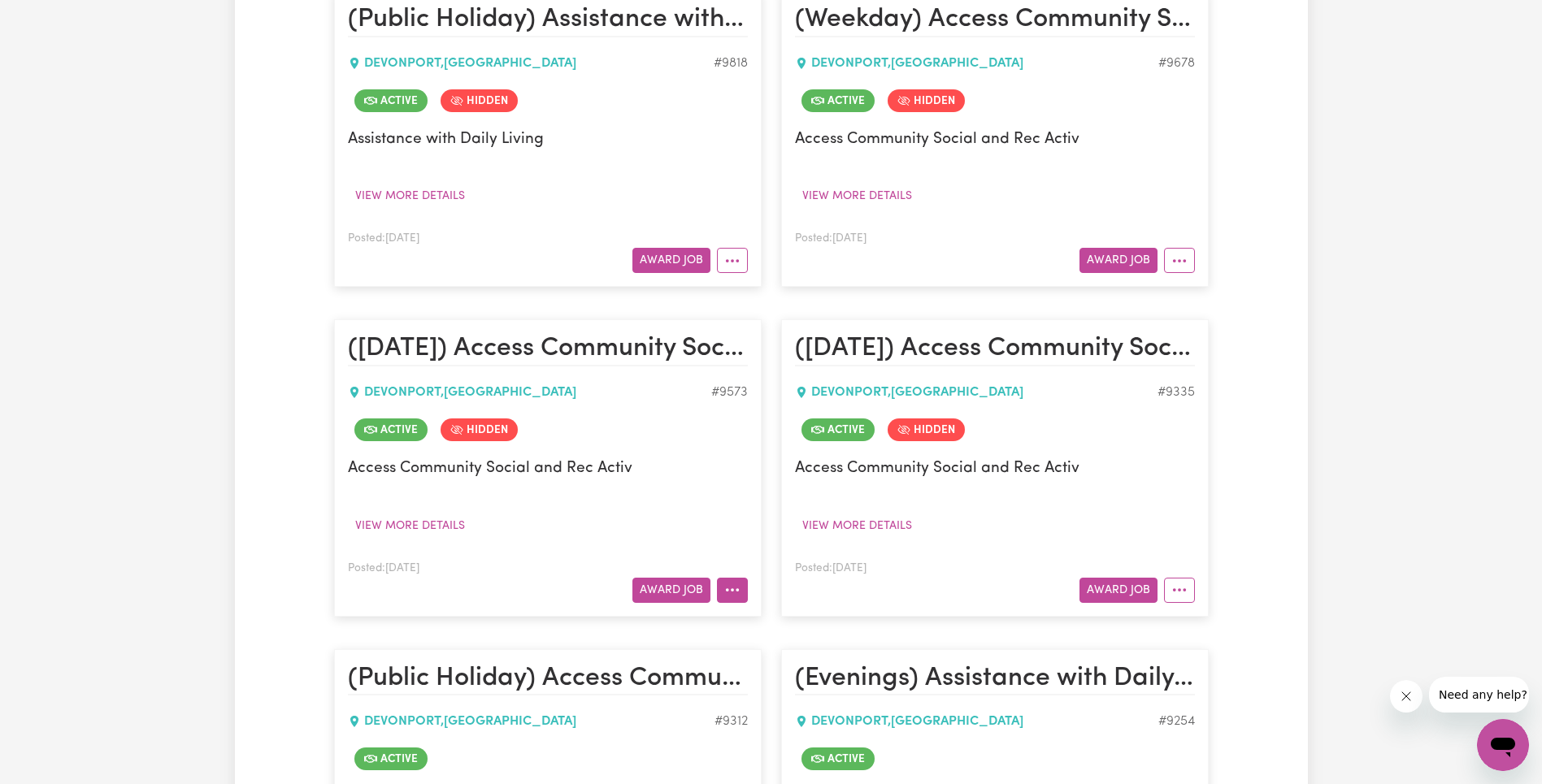
click at [732, 597] on icon "More options" at bounding box center [732, 590] width 16 height 16
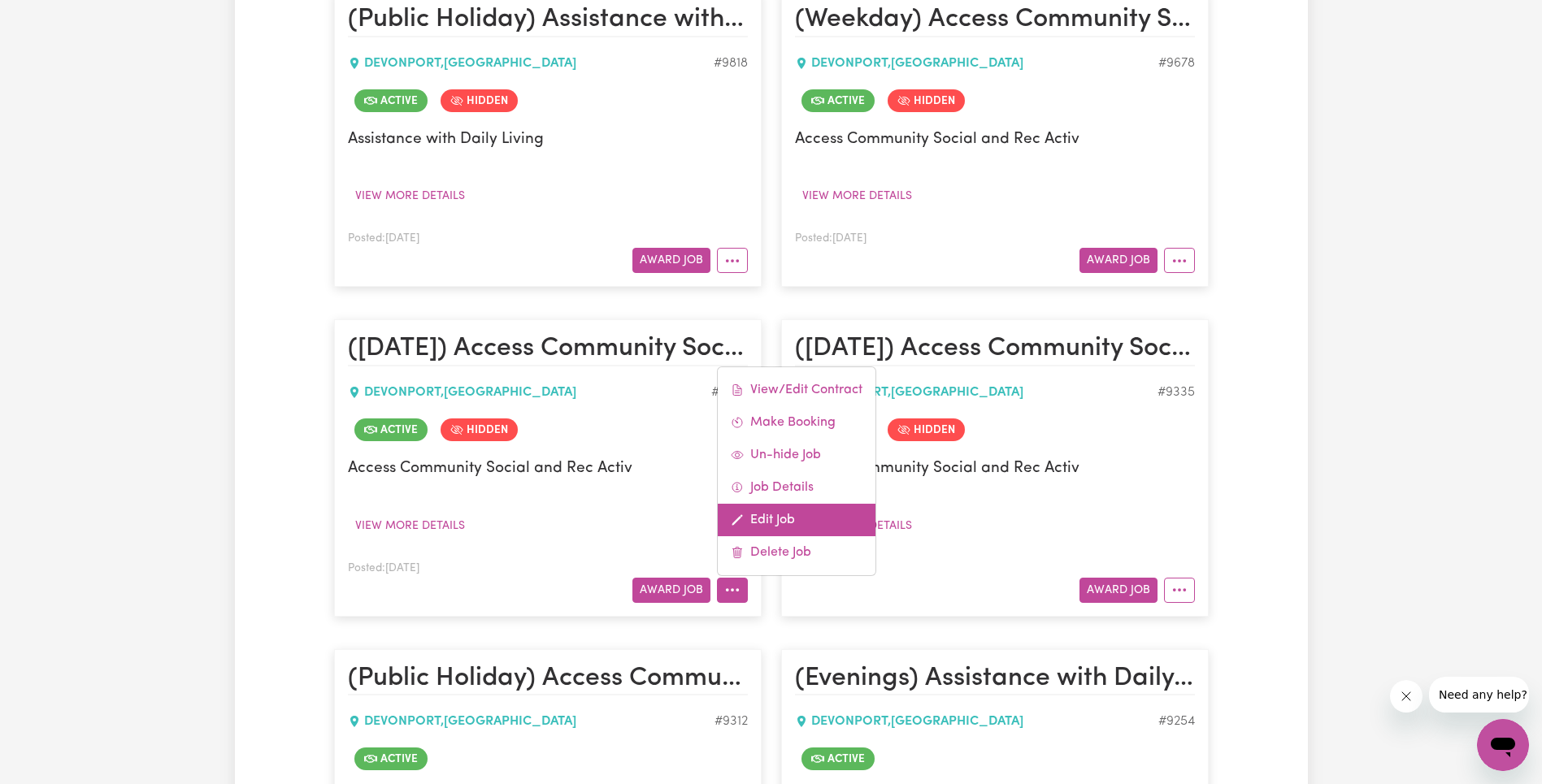
click at [812, 515] on link "Edit Job" at bounding box center [796, 519] width 157 height 32
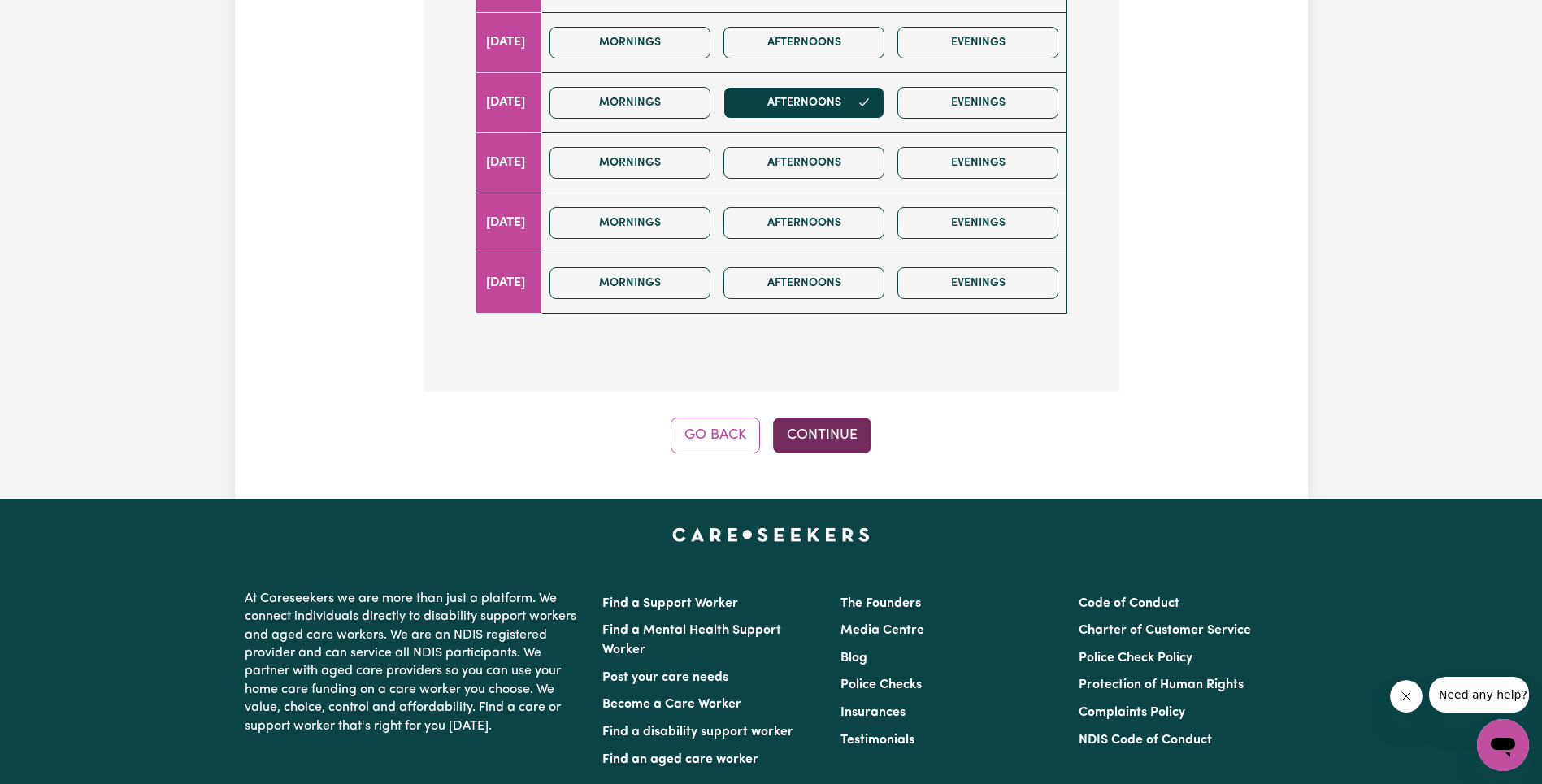
click at [838, 434] on button "Continue" at bounding box center [821, 435] width 98 height 36
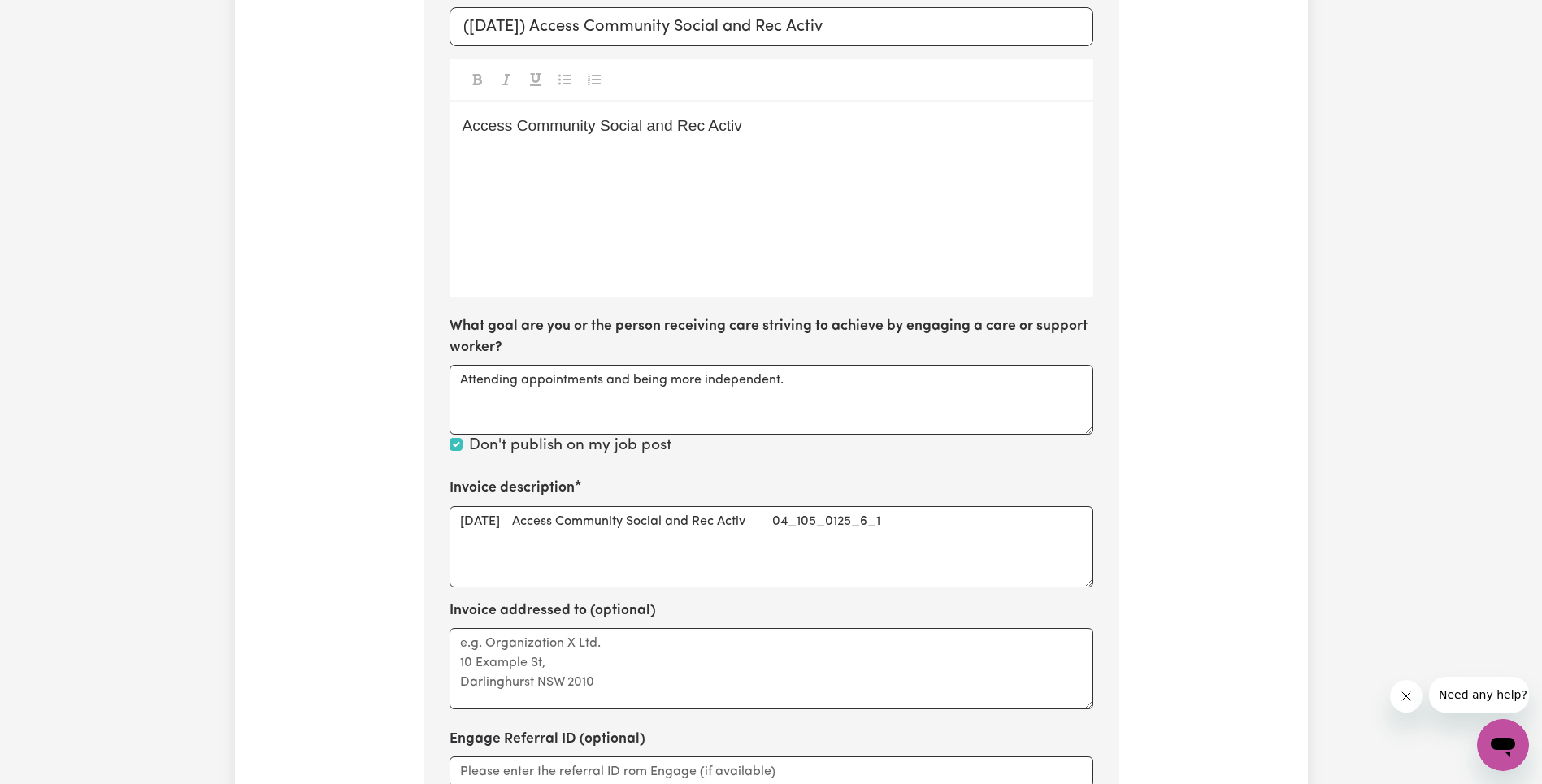
scroll to position [584, 0]
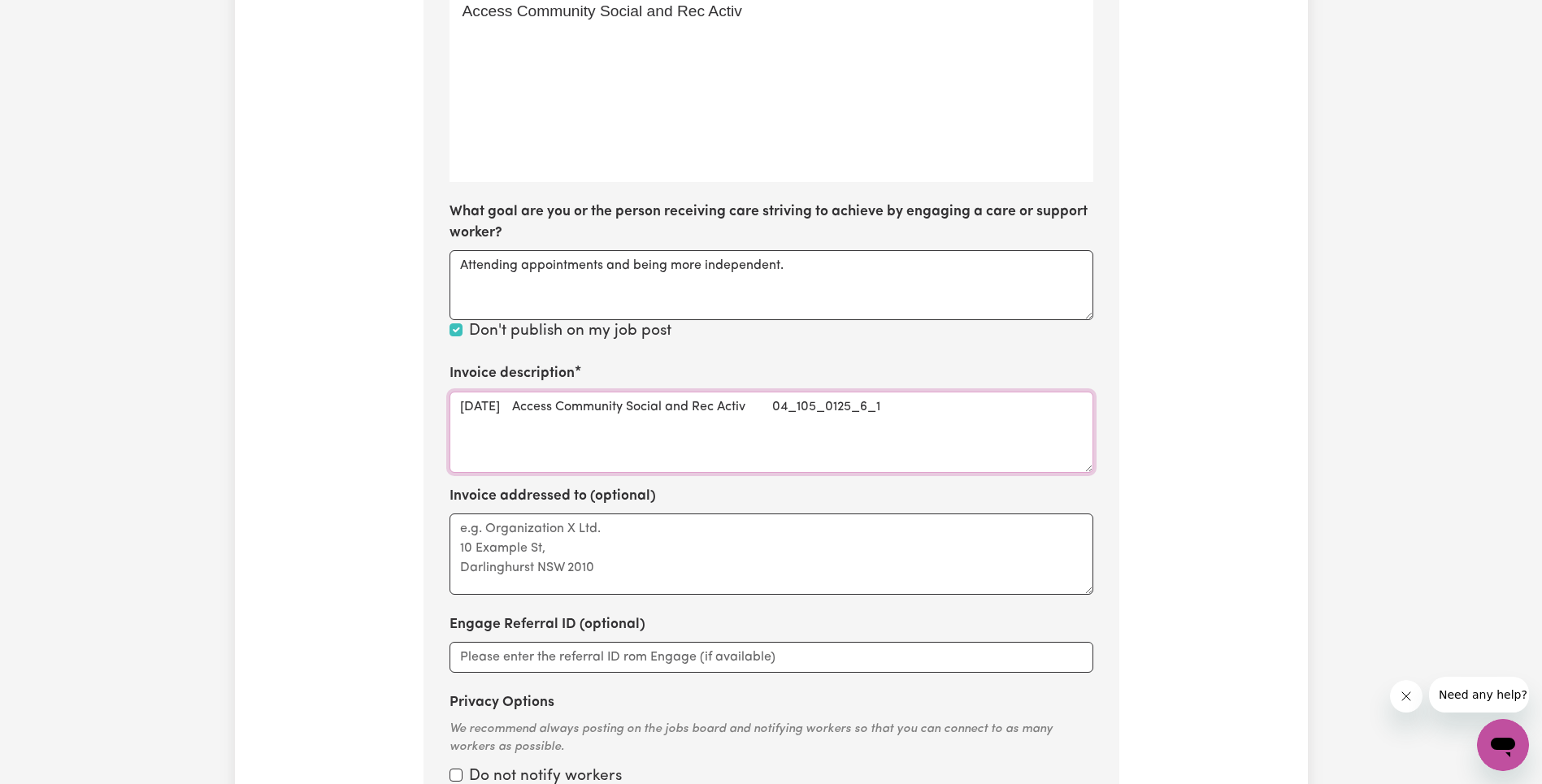
click at [844, 408] on textarea "[DATE] Access Community Social and Rec Activ 04_105_0125_6_1" at bounding box center [771, 433] width 643 height 82
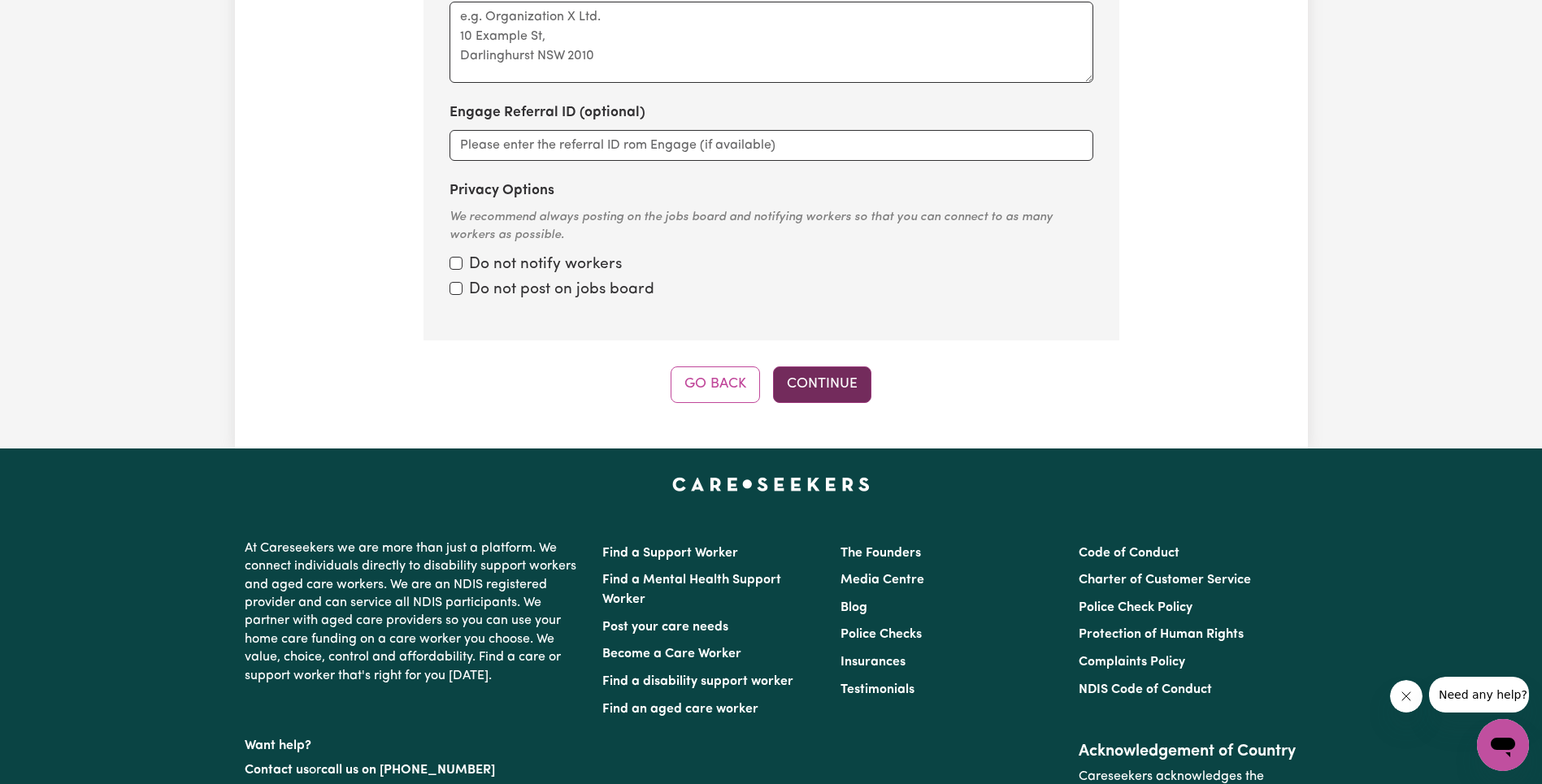
type textarea "[DATE] Access Community Social and Rec Activ"
click at [839, 381] on button "Continue" at bounding box center [821, 384] width 98 height 36
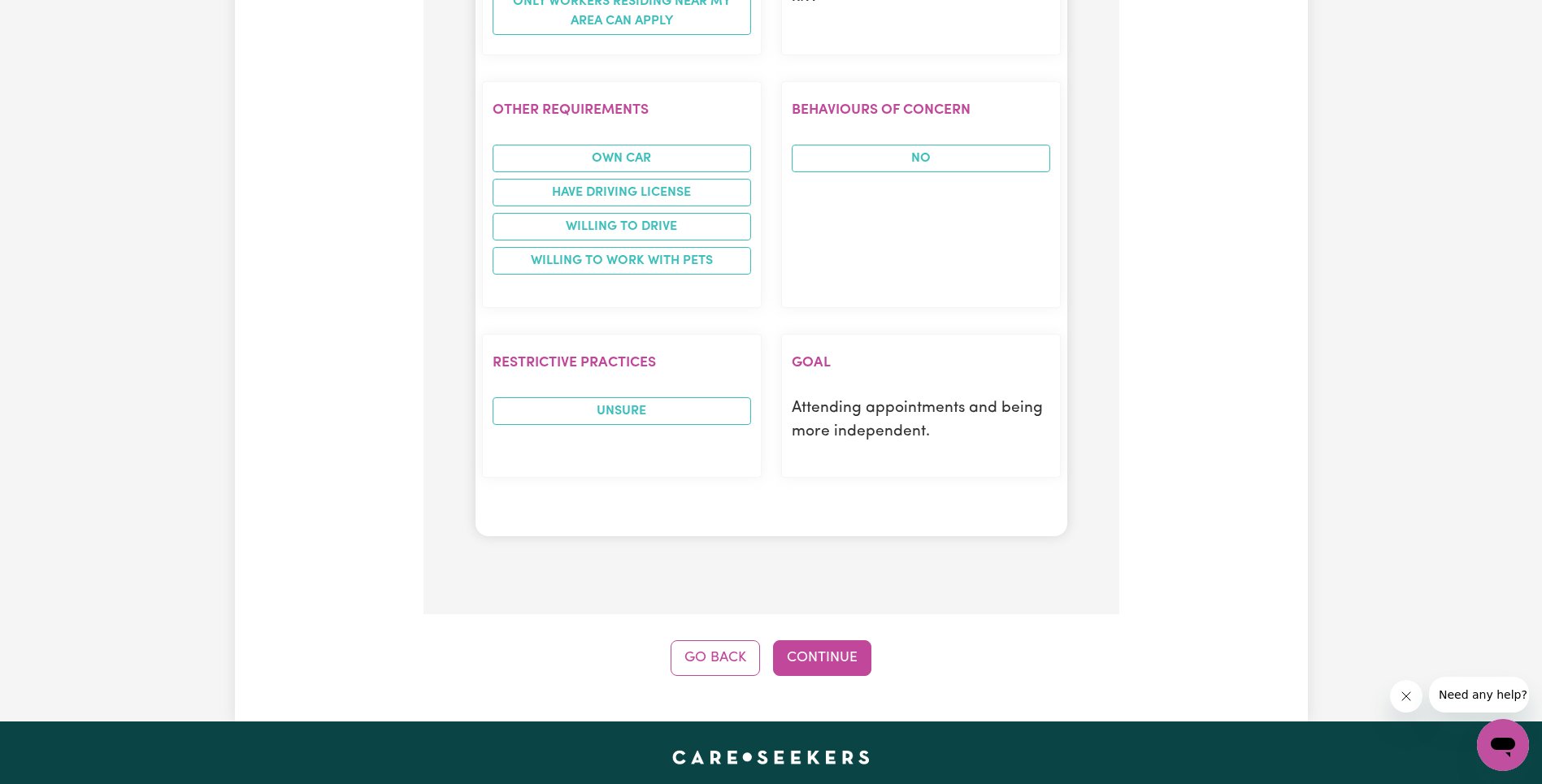
click at [832, 654] on button "Continue" at bounding box center [821, 658] width 98 height 36
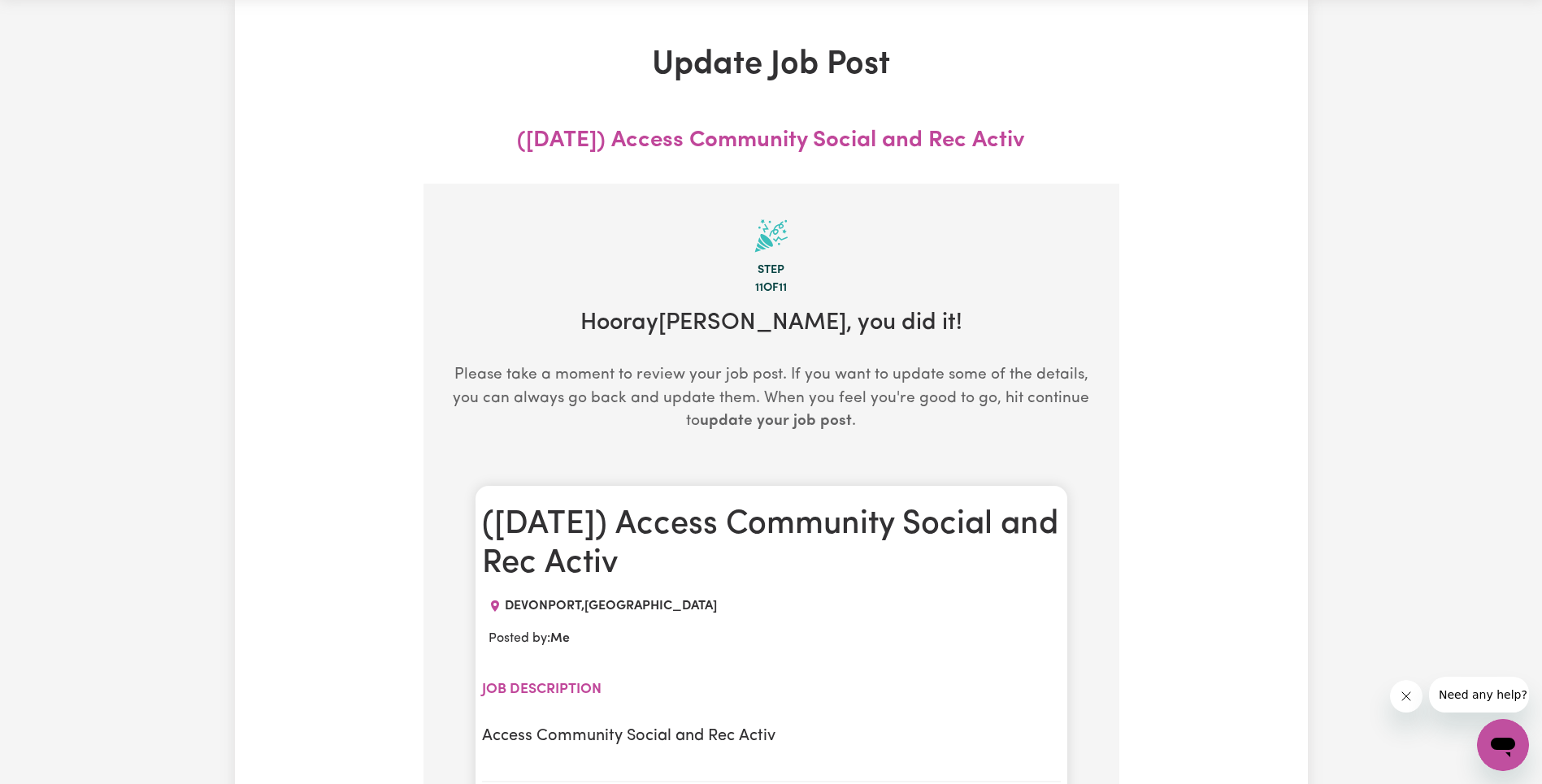
scroll to position [0, 0]
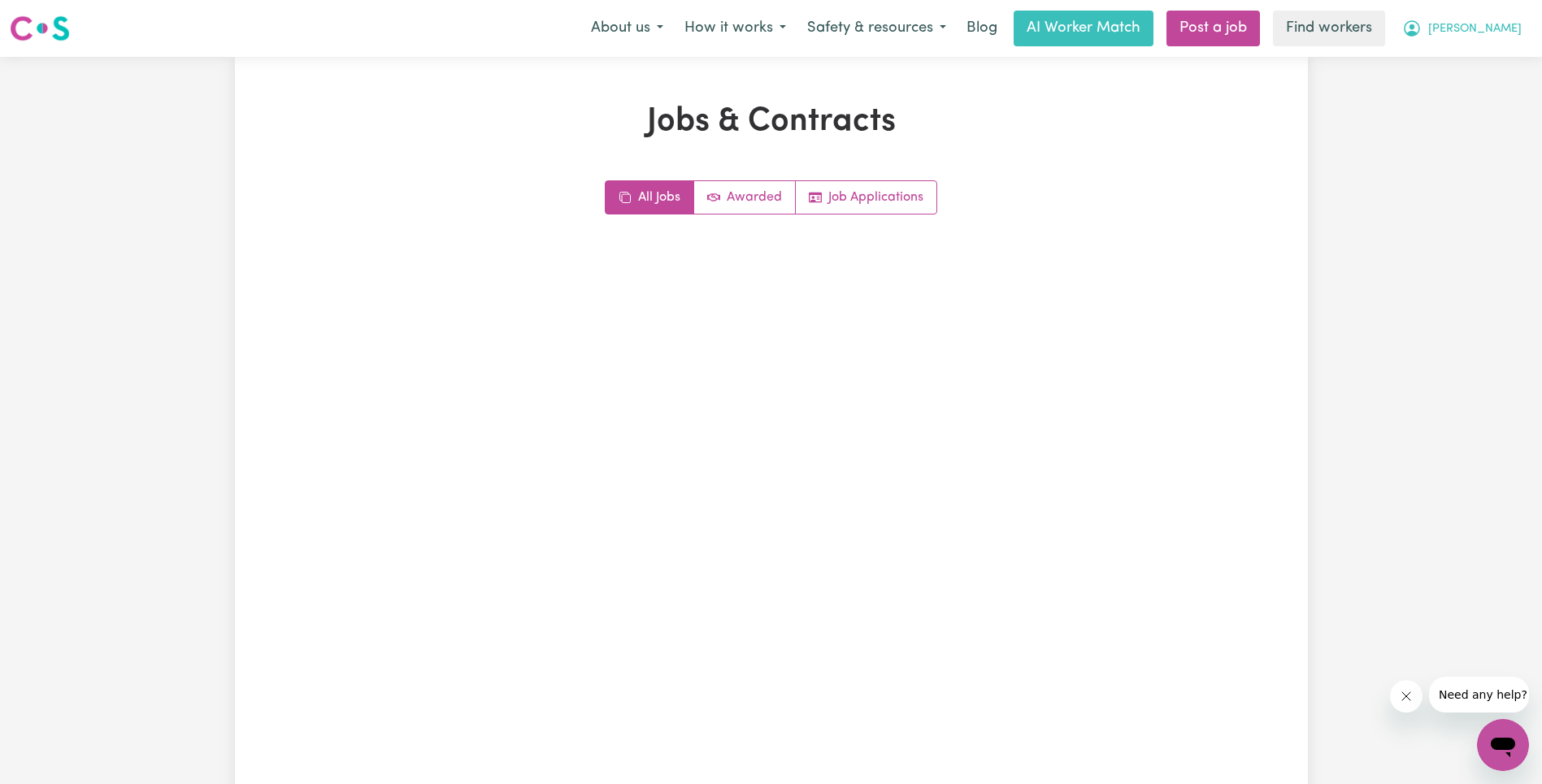
click at [1496, 19] on button "[PERSON_NAME]" at bounding box center [1461, 28] width 141 height 34
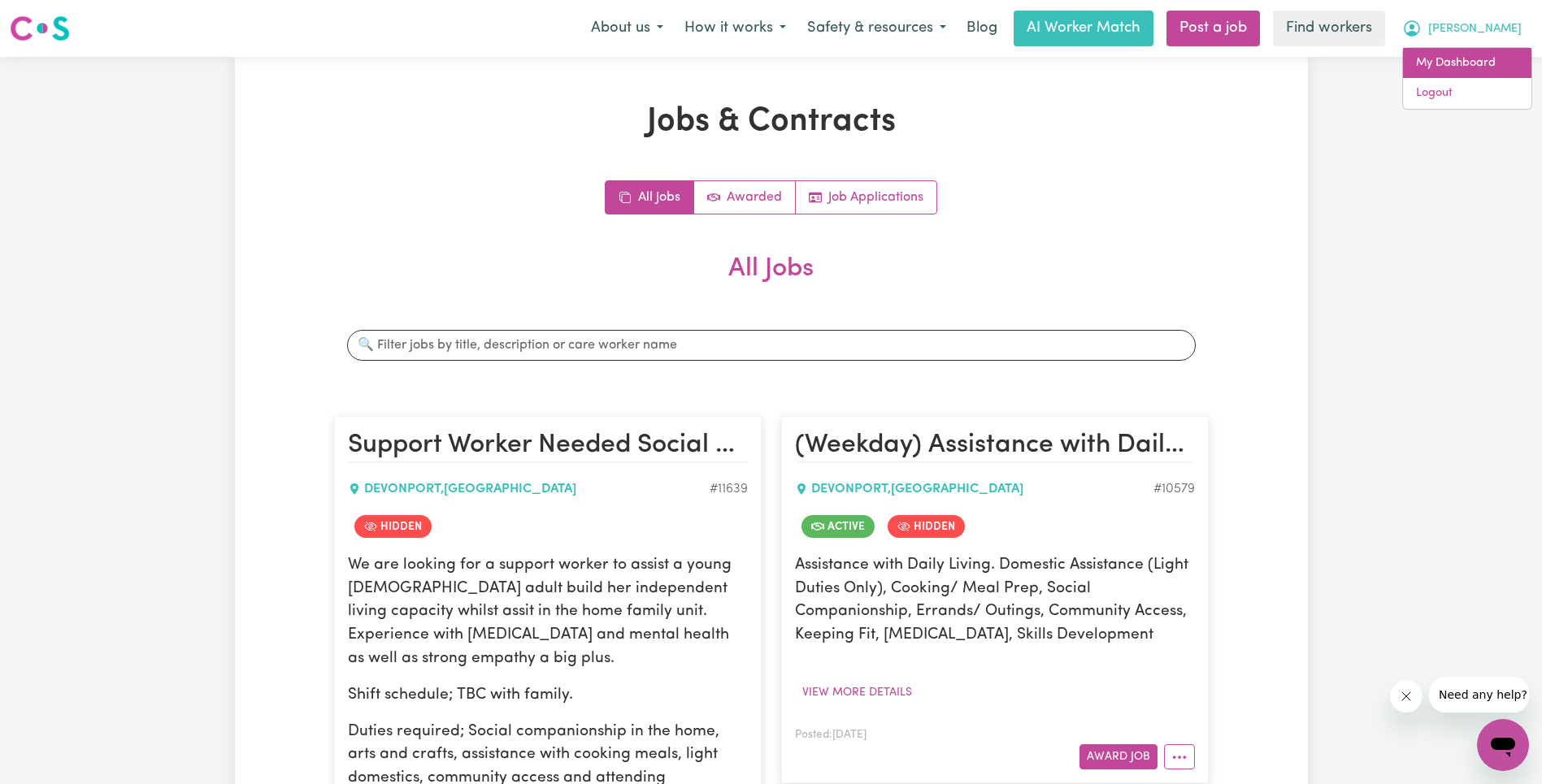
click at [1482, 54] on link "My Dashboard" at bounding box center [1466, 63] width 128 height 31
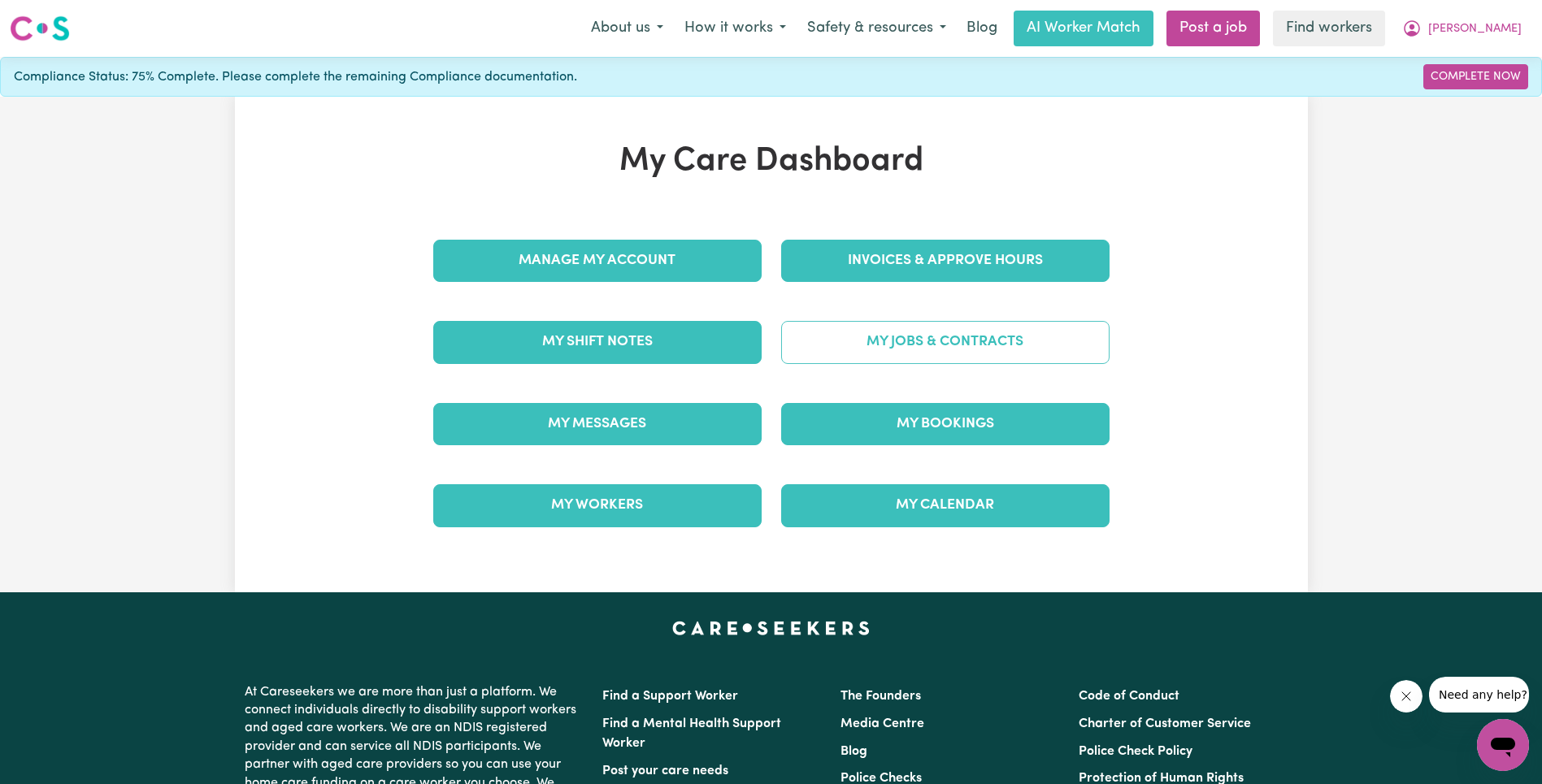
click at [962, 342] on link "My Jobs & Contracts" at bounding box center [945, 343] width 328 height 43
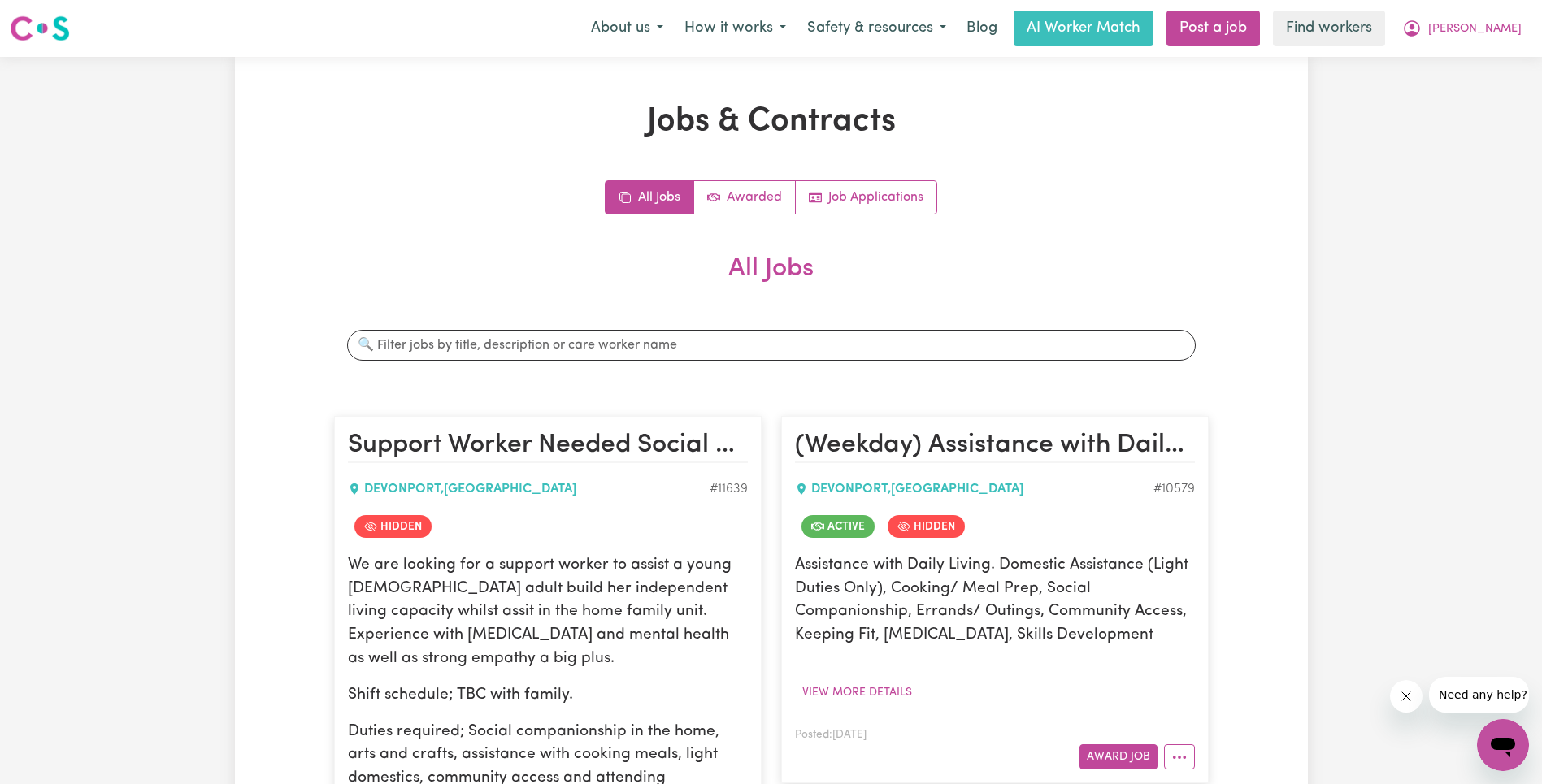
click at [433, 289] on h2 "All Jobs" at bounding box center [771, 281] width 874 height 57
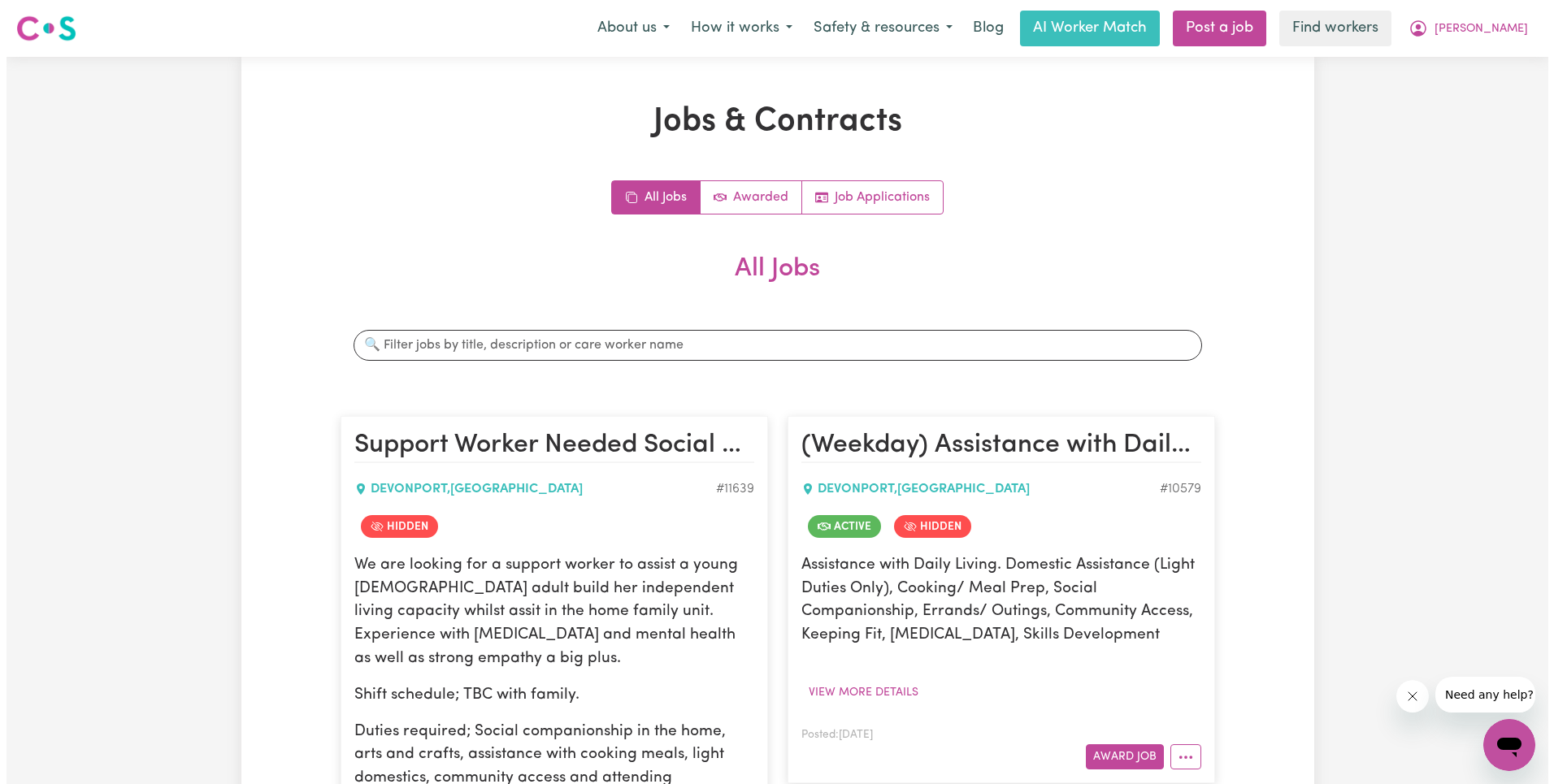
scroll to position [1427, 0]
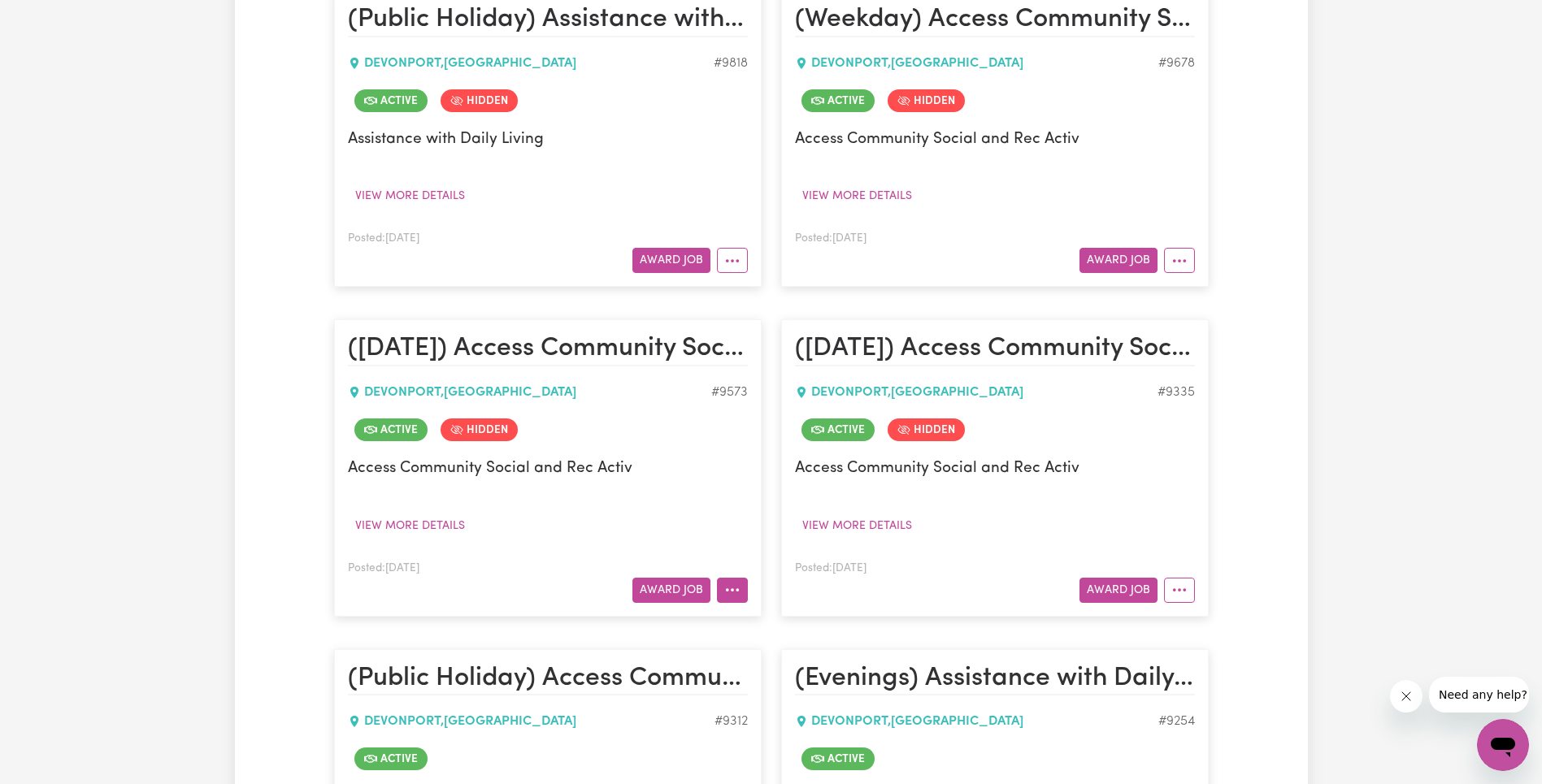
click at [732, 597] on icon "More options" at bounding box center [732, 590] width 16 height 16
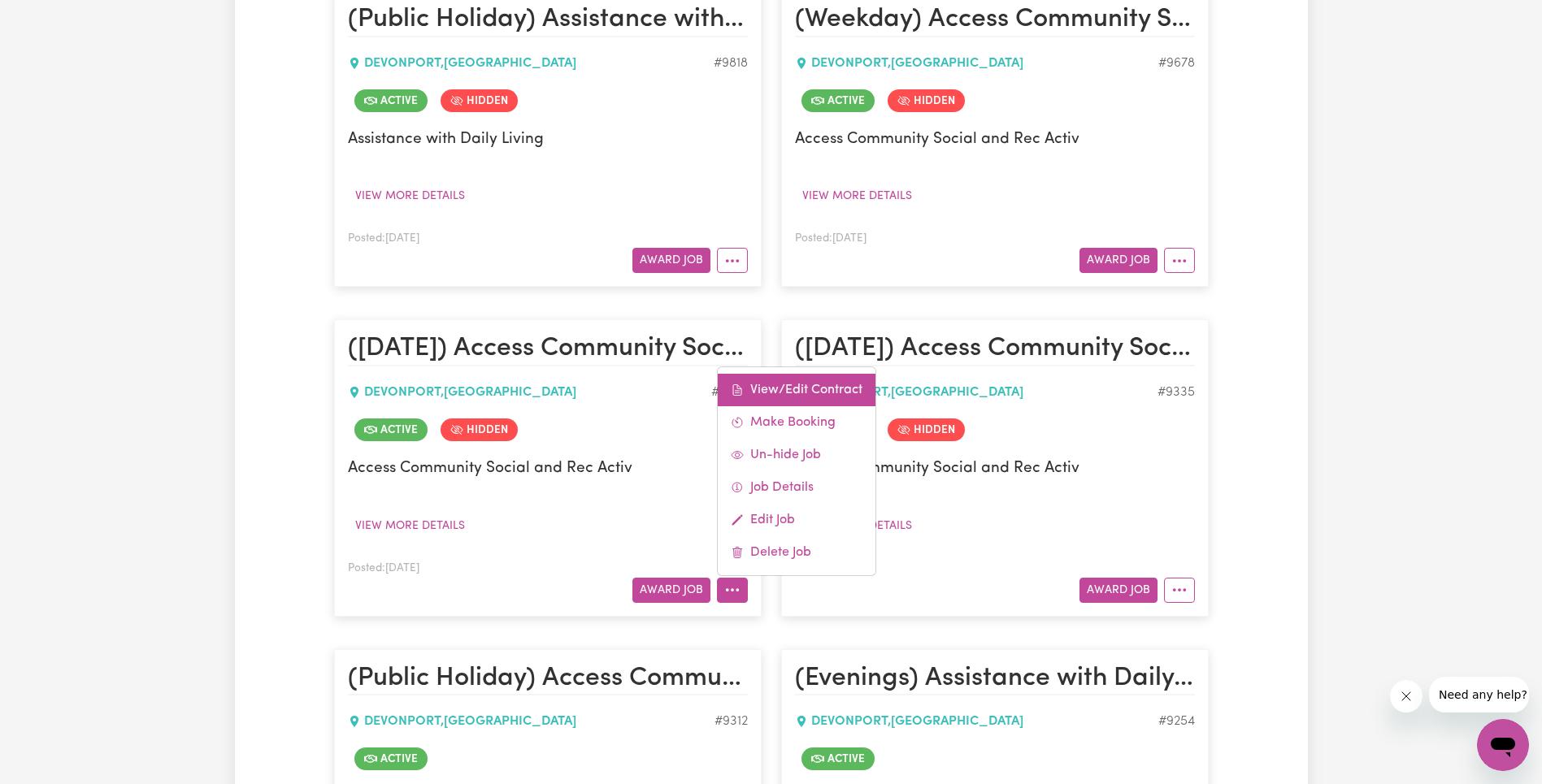
click at [807, 389] on link "View/Edit Contract" at bounding box center [796, 389] width 157 height 32
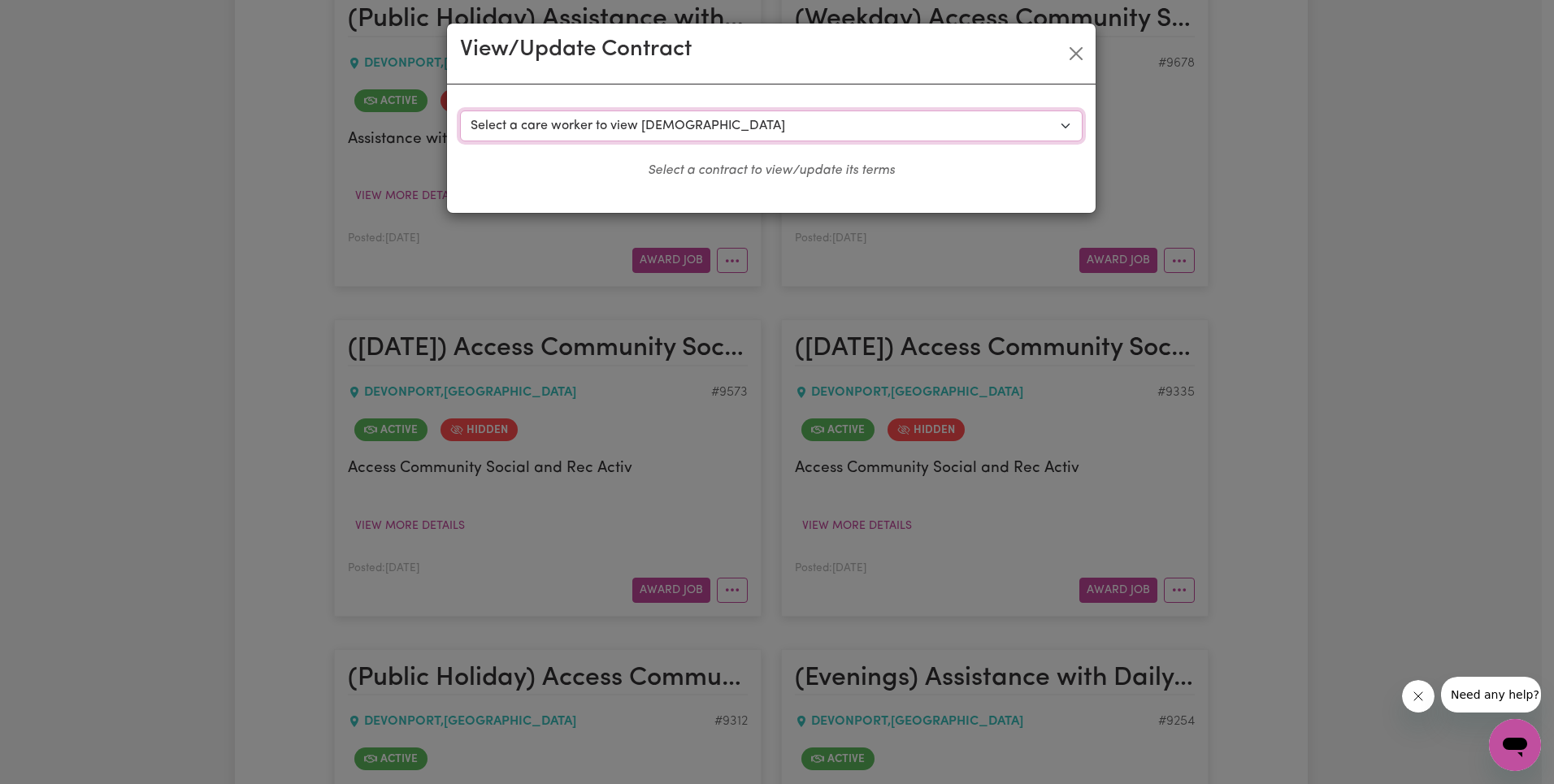
click at [746, 129] on select "Select a care worker to view [DEMOGRAPHIC_DATA] #7547 - [PERSON_NAME] (contract…" at bounding box center [771, 126] width 622 height 31
select select "9460"
select select "[DATE]"
select select "ASSISTANCE_SELF_CARE"
select select "ONE"
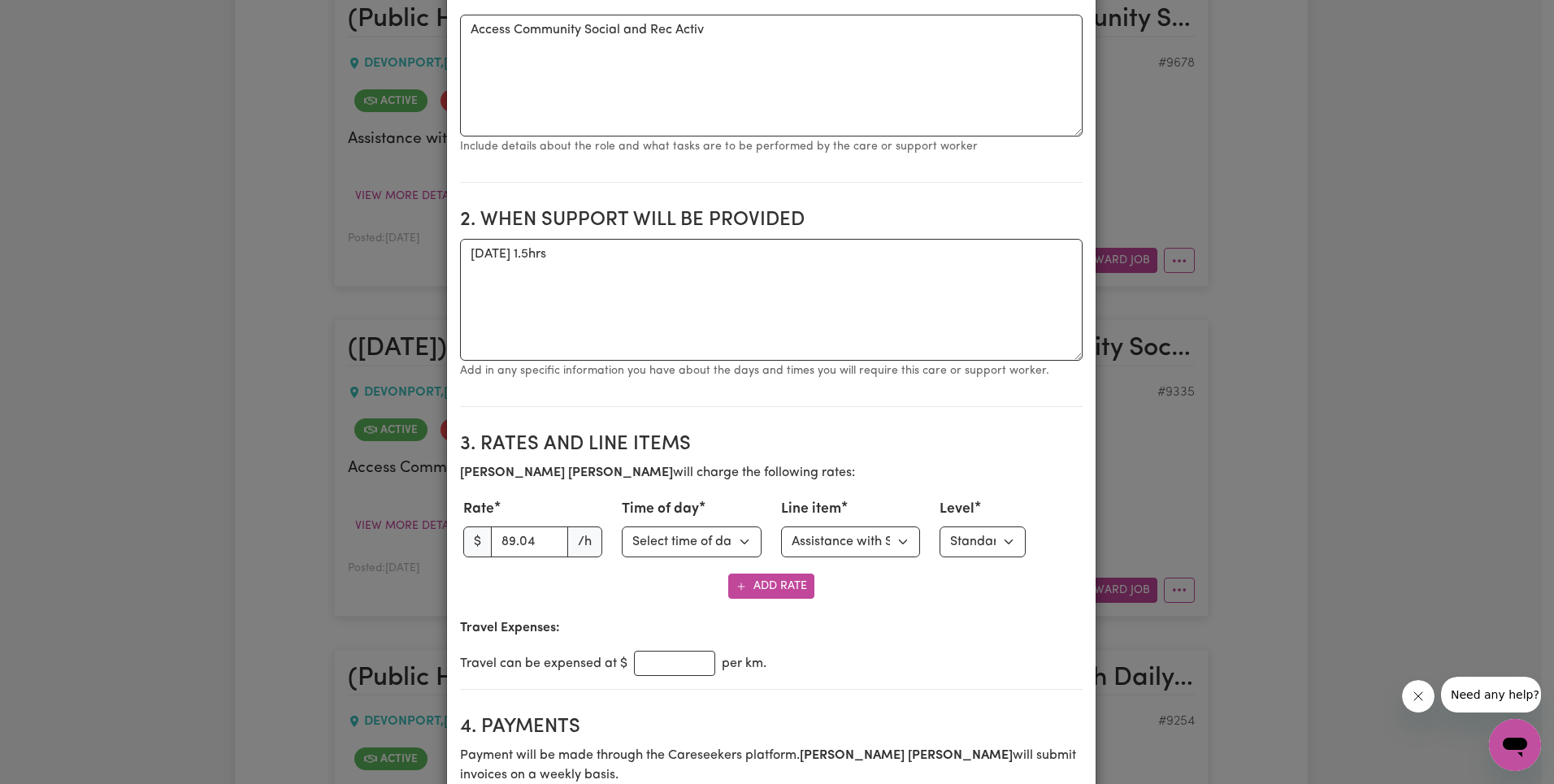
scroll to position [635, 0]
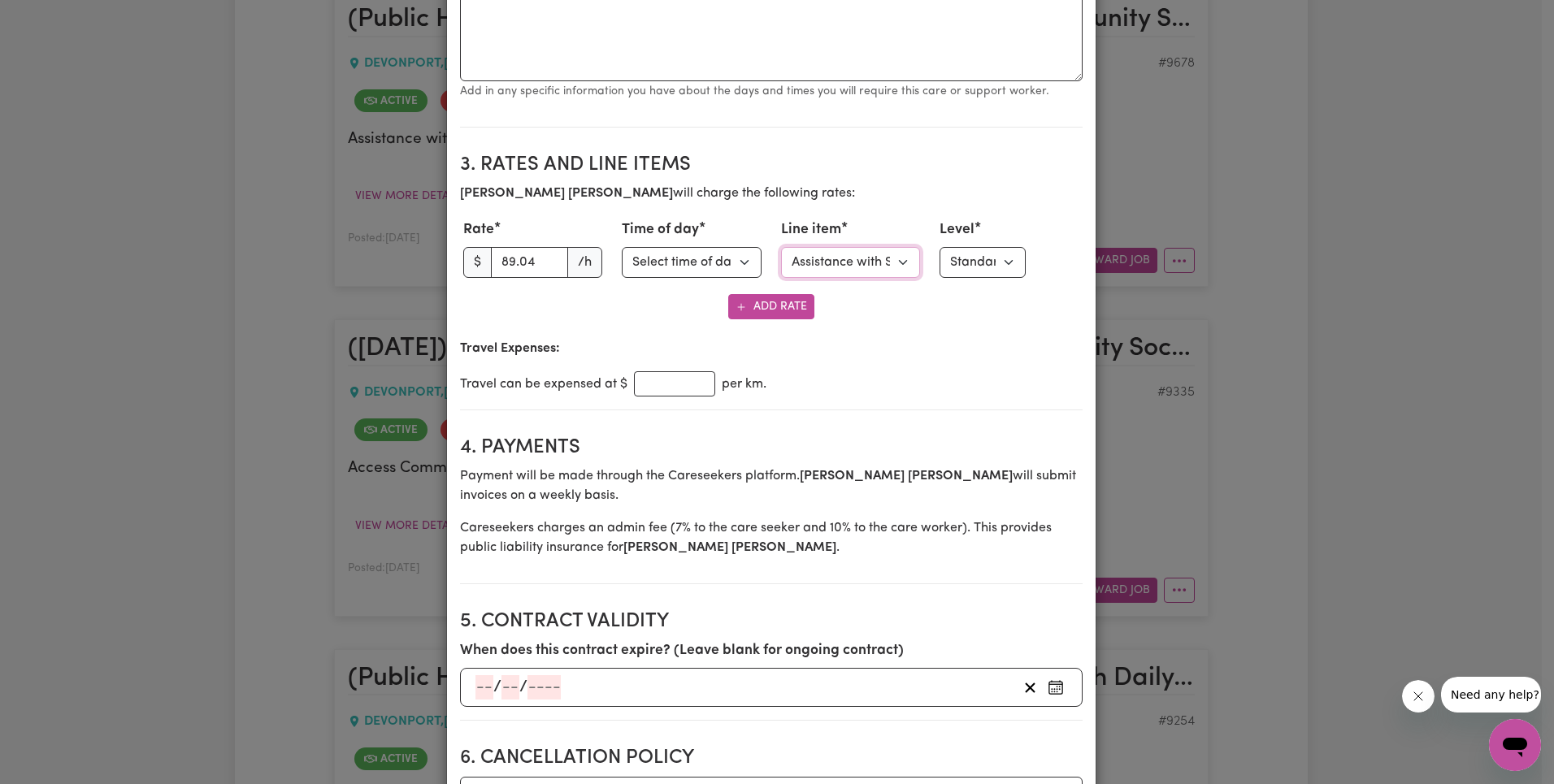
click at [872, 262] on select "Select line item Assistance with Self Care Activities Assistance with personal …" at bounding box center [851, 263] width 140 height 31
select select "COMMUNITY_ACCESS"
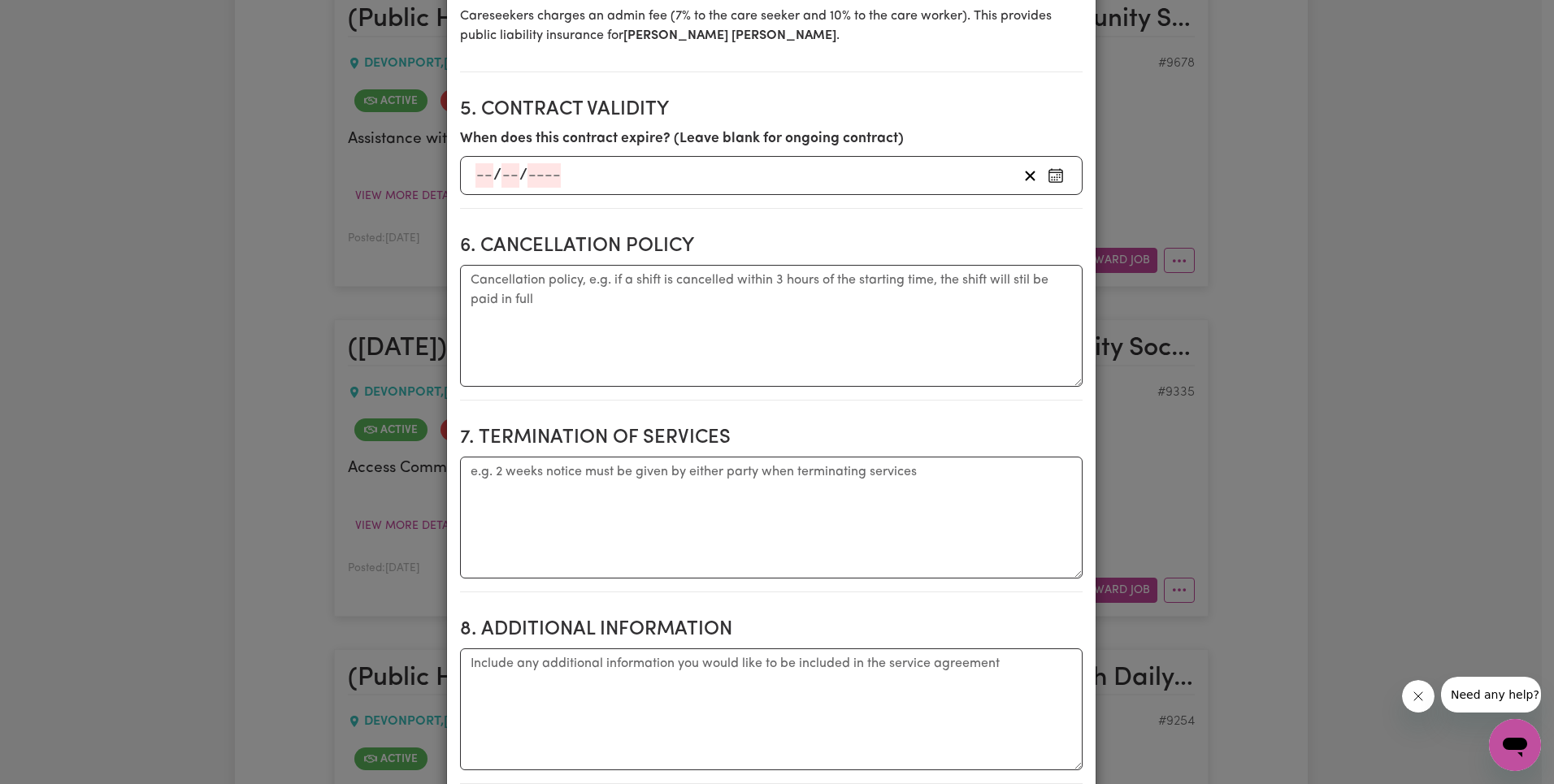
scroll to position [2094, 0]
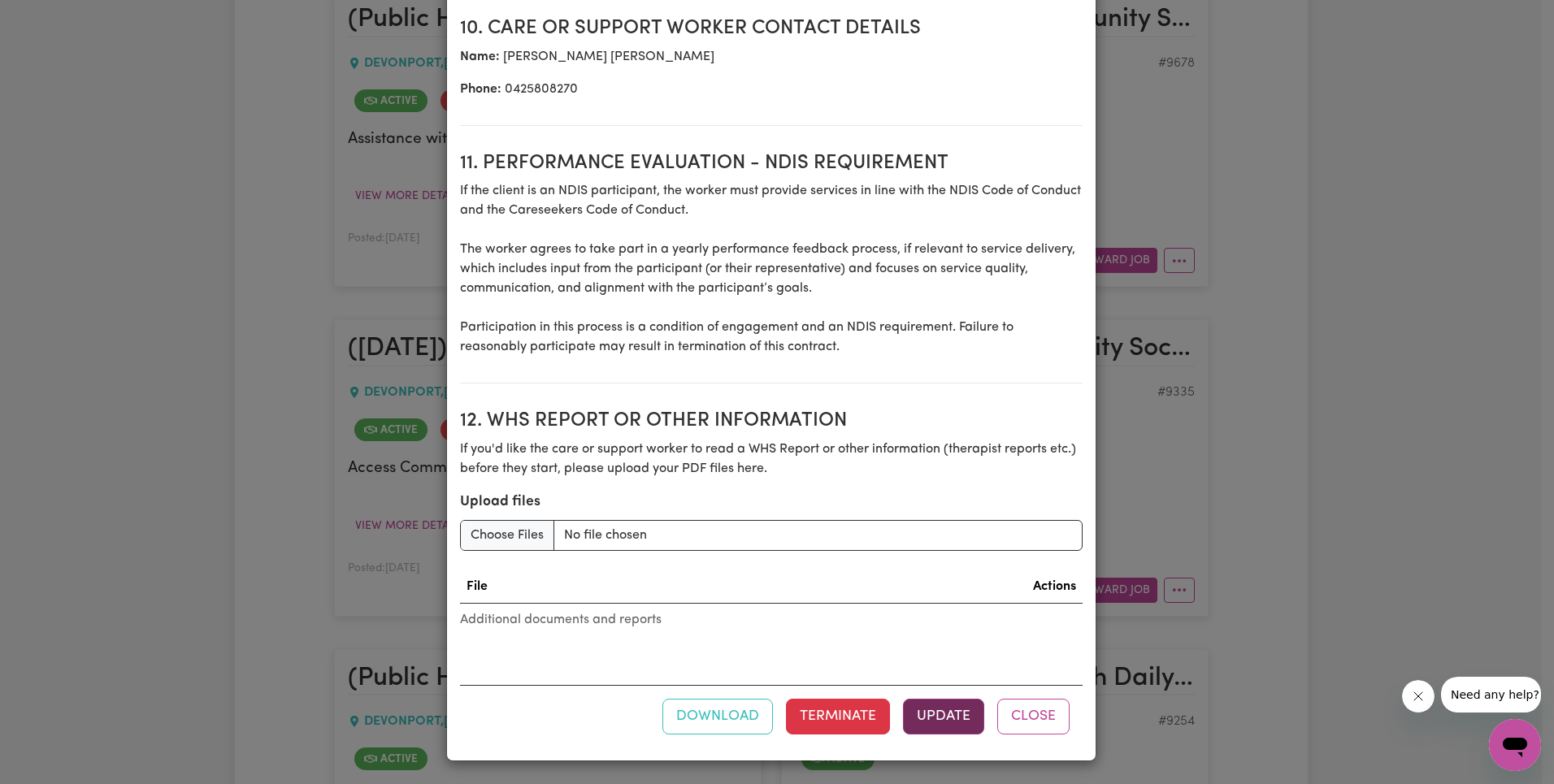
click at [918, 701] on button "Update" at bounding box center [943, 716] width 82 height 36
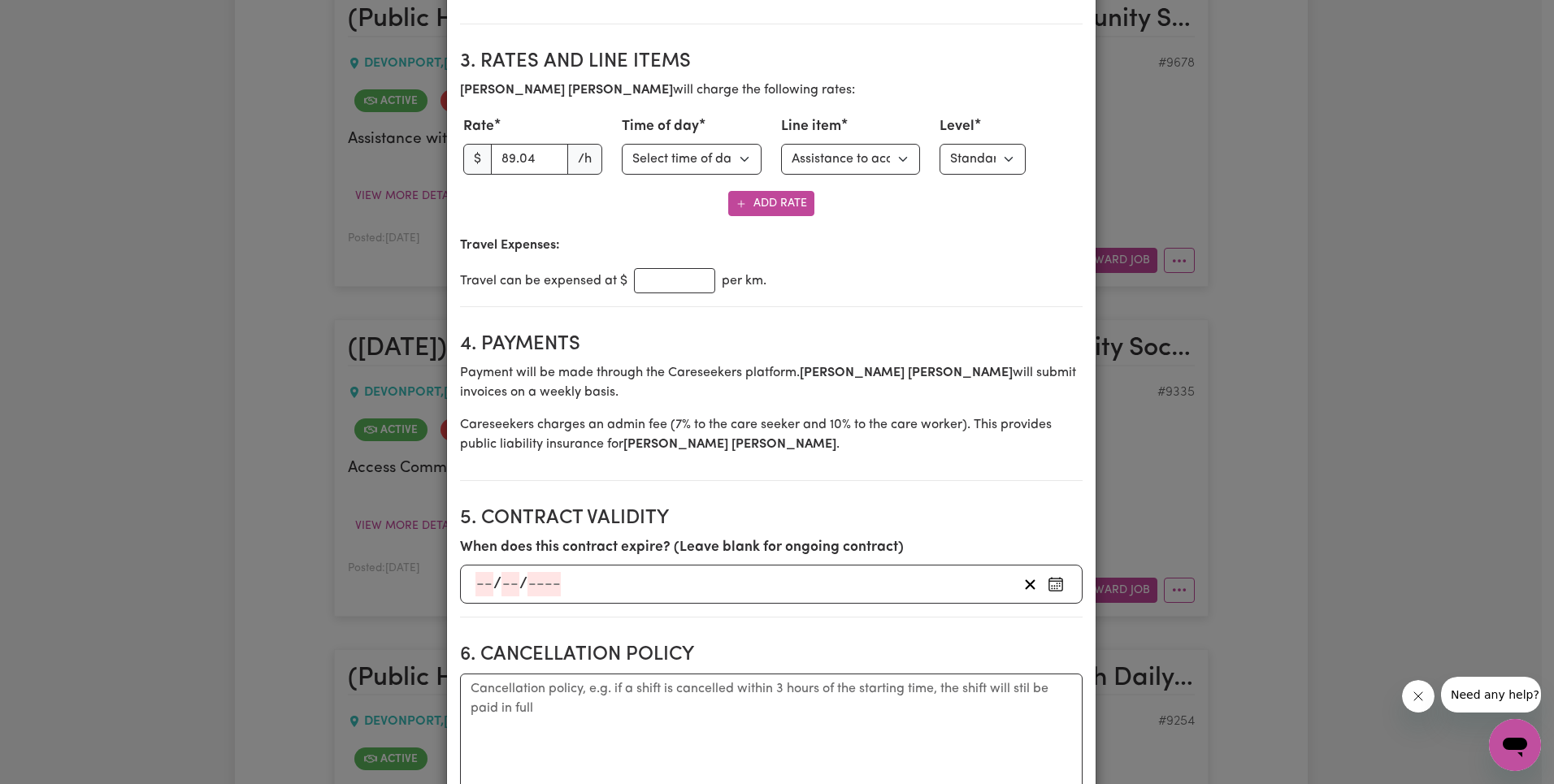
scroll to position [0, 0]
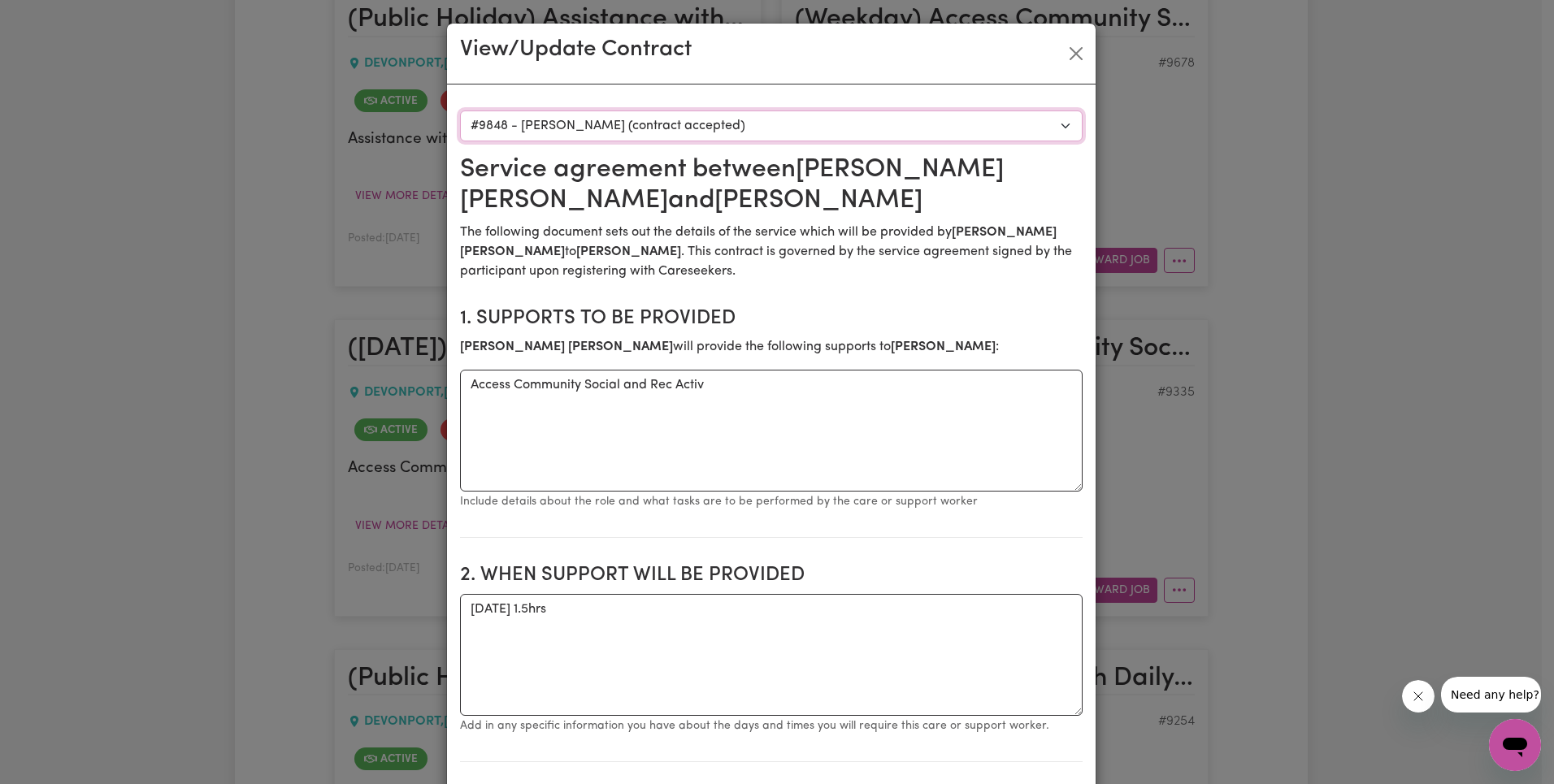
click at [709, 113] on select "Select a care worker to view [DEMOGRAPHIC_DATA] #7547 - [PERSON_NAME] (contract…" at bounding box center [771, 126] width 622 height 31
select select "9464"
type textarea "[DATE] 2.5hrs"
select select "[DATE]"
select select "ASSISTANCE_SELF_CARE"
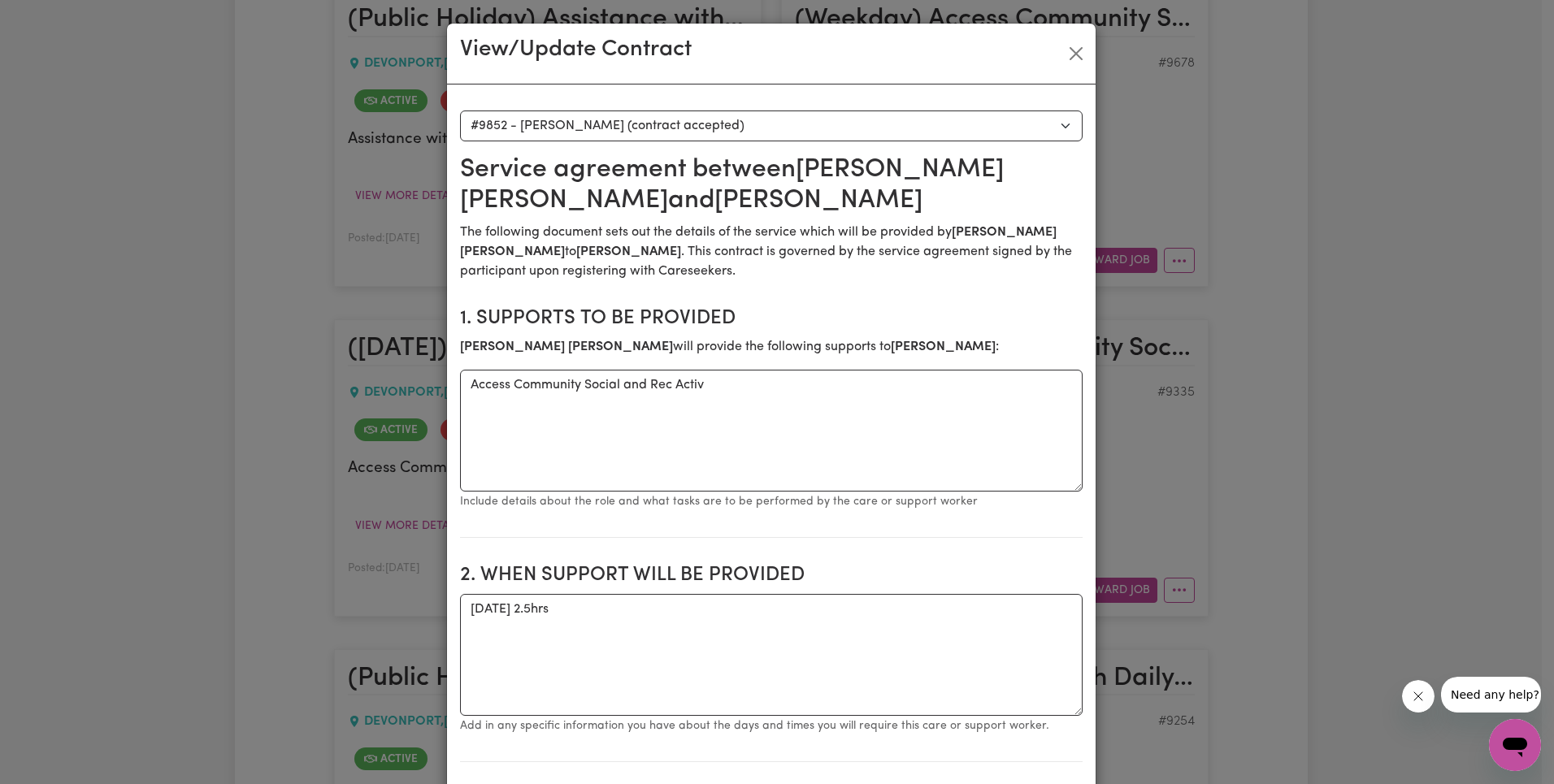
select select "ONE"
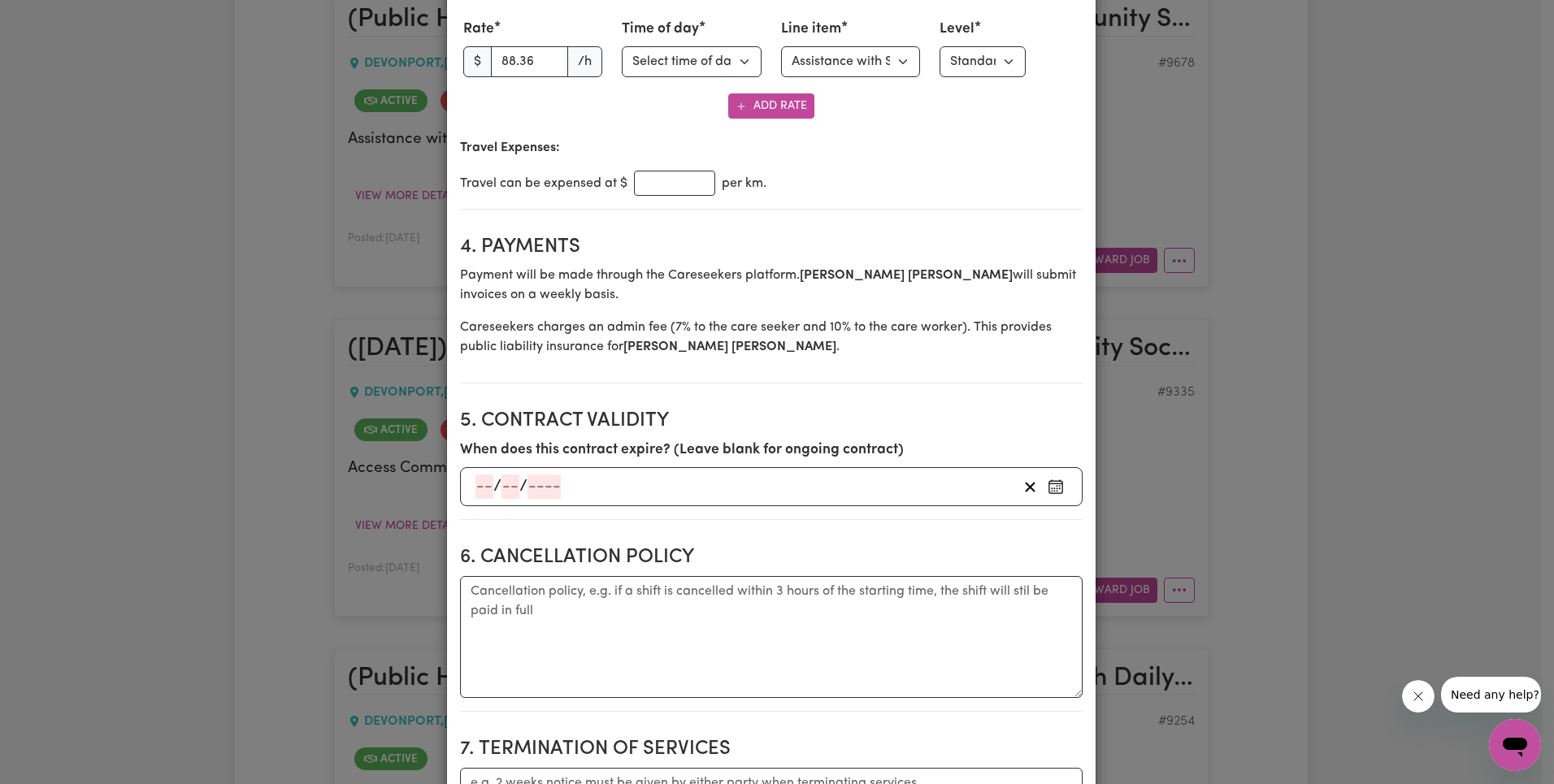
scroll to position [655, 0]
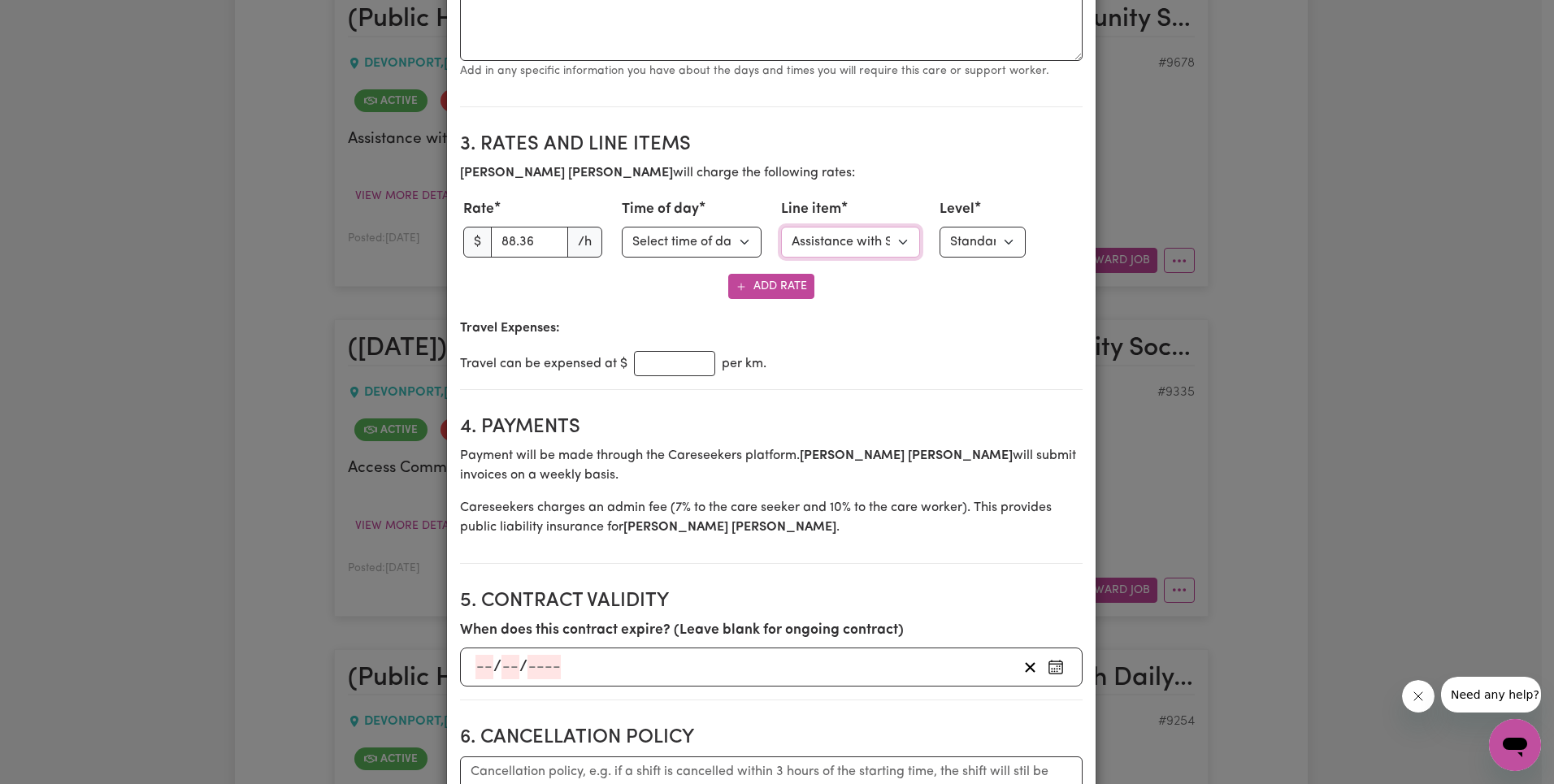
click at [852, 243] on select "Select line item Assistance with Self Care Activities Assistance with personal …" at bounding box center [851, 243] width 140 height 31
select select "COMMUNITY_ACCESS"
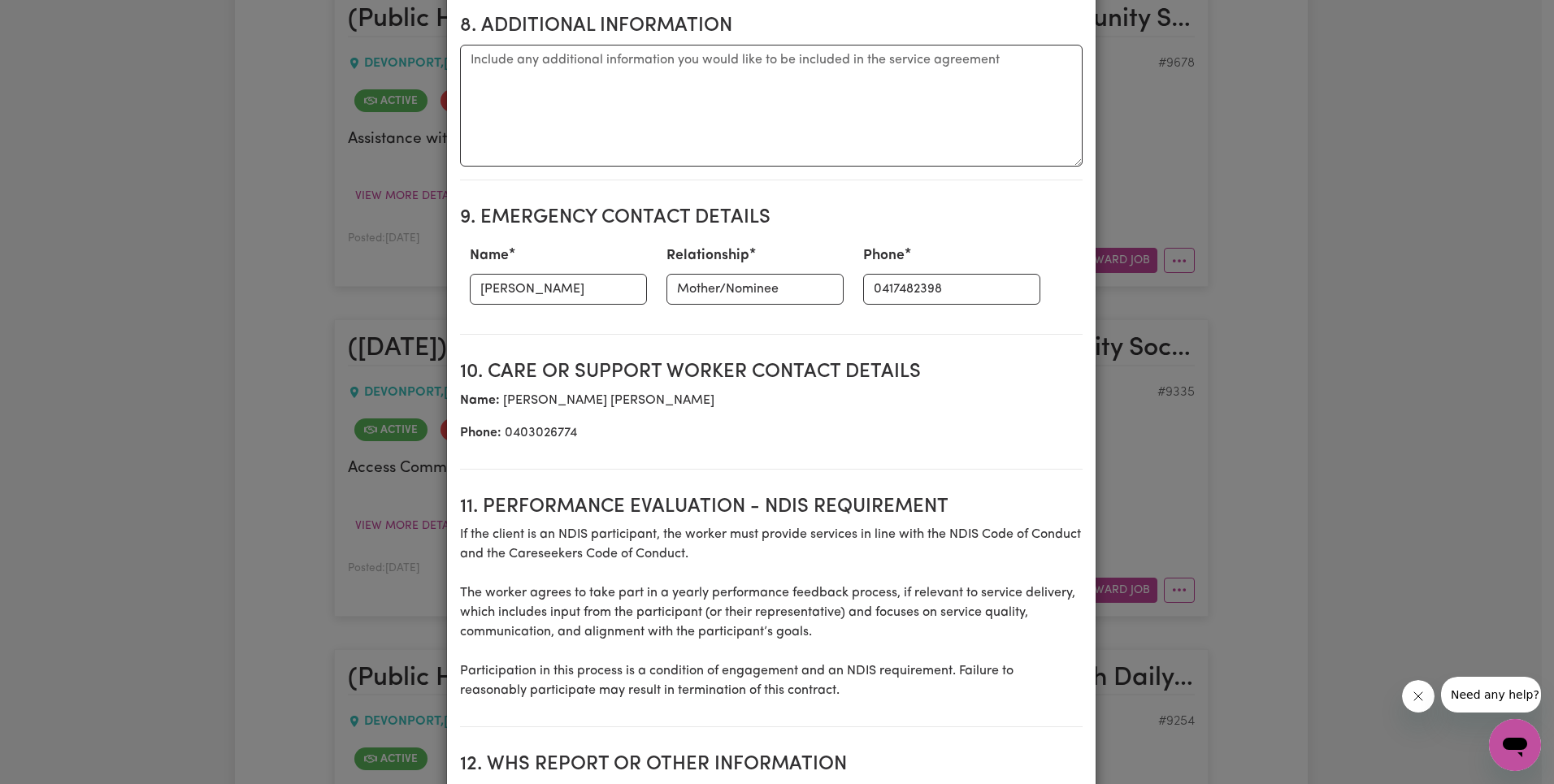
scroll to position [2094, 0]
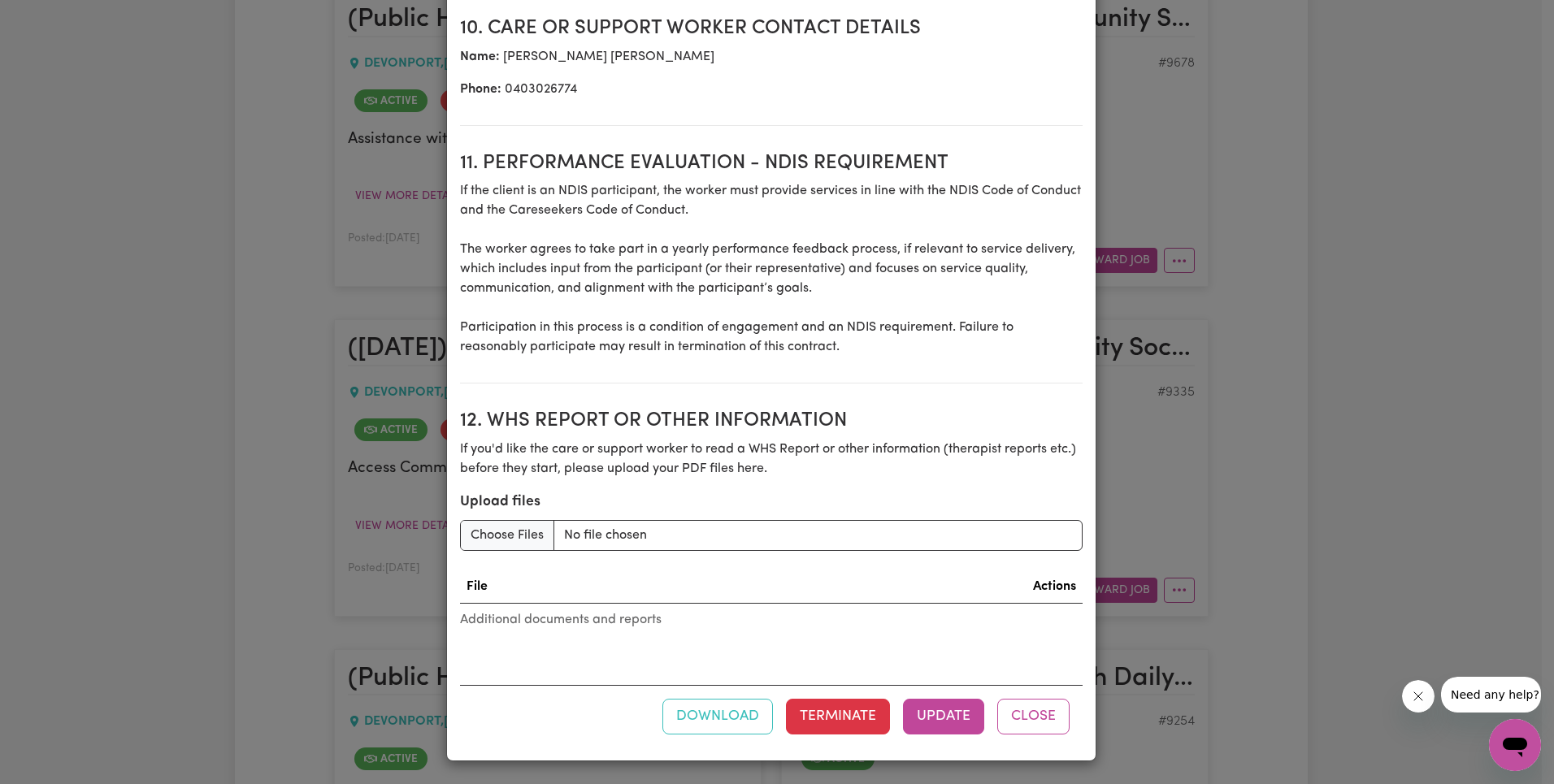
drag, startPoint x: 918, startPoint y: 752, endPoint x: 922, endPoint y: 742, distance: 10.8
click at [938, 719] on button "Update" at bounding box center [943, 716] width 82 height 36
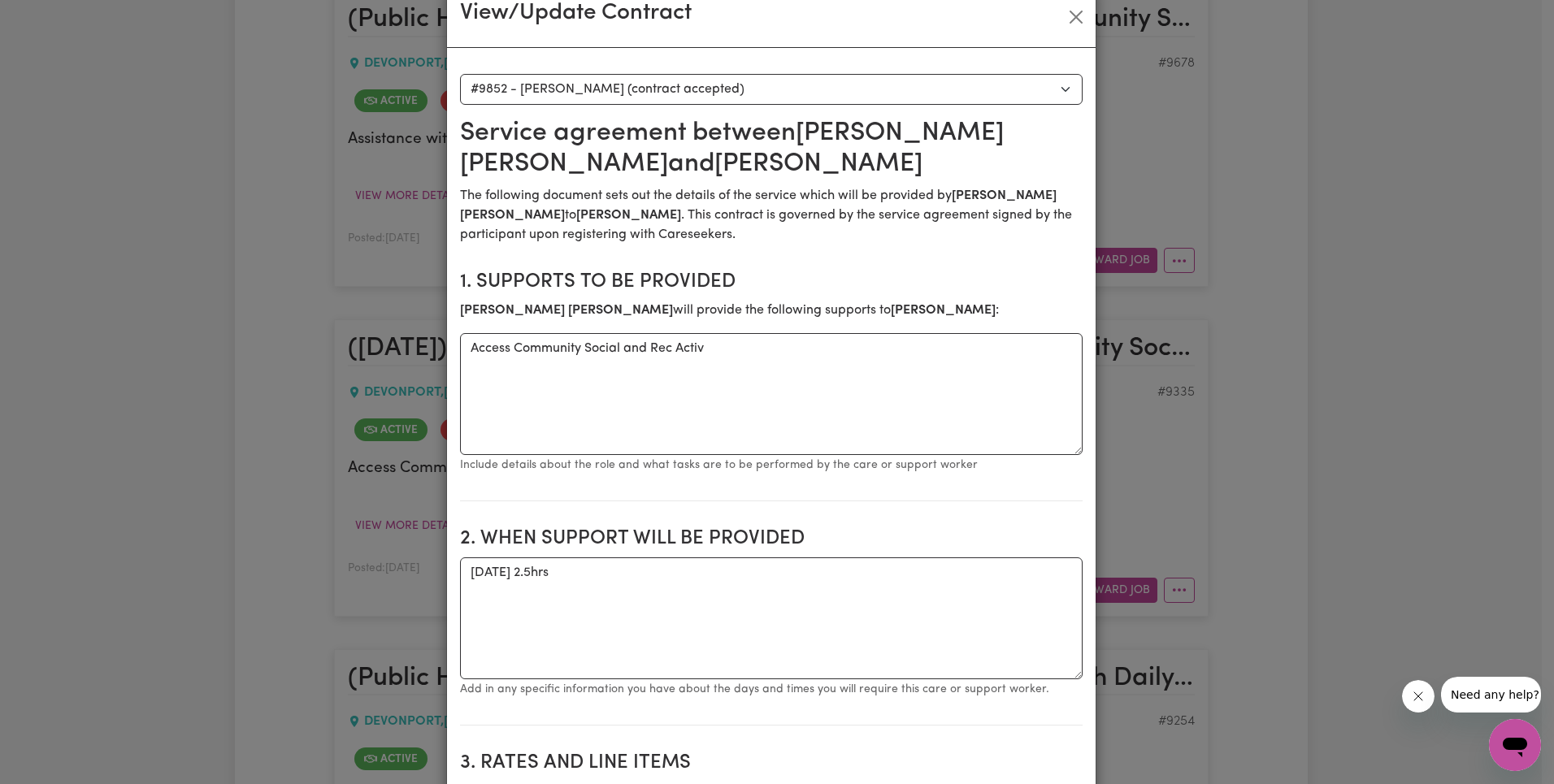
scroll to position [0, 0]
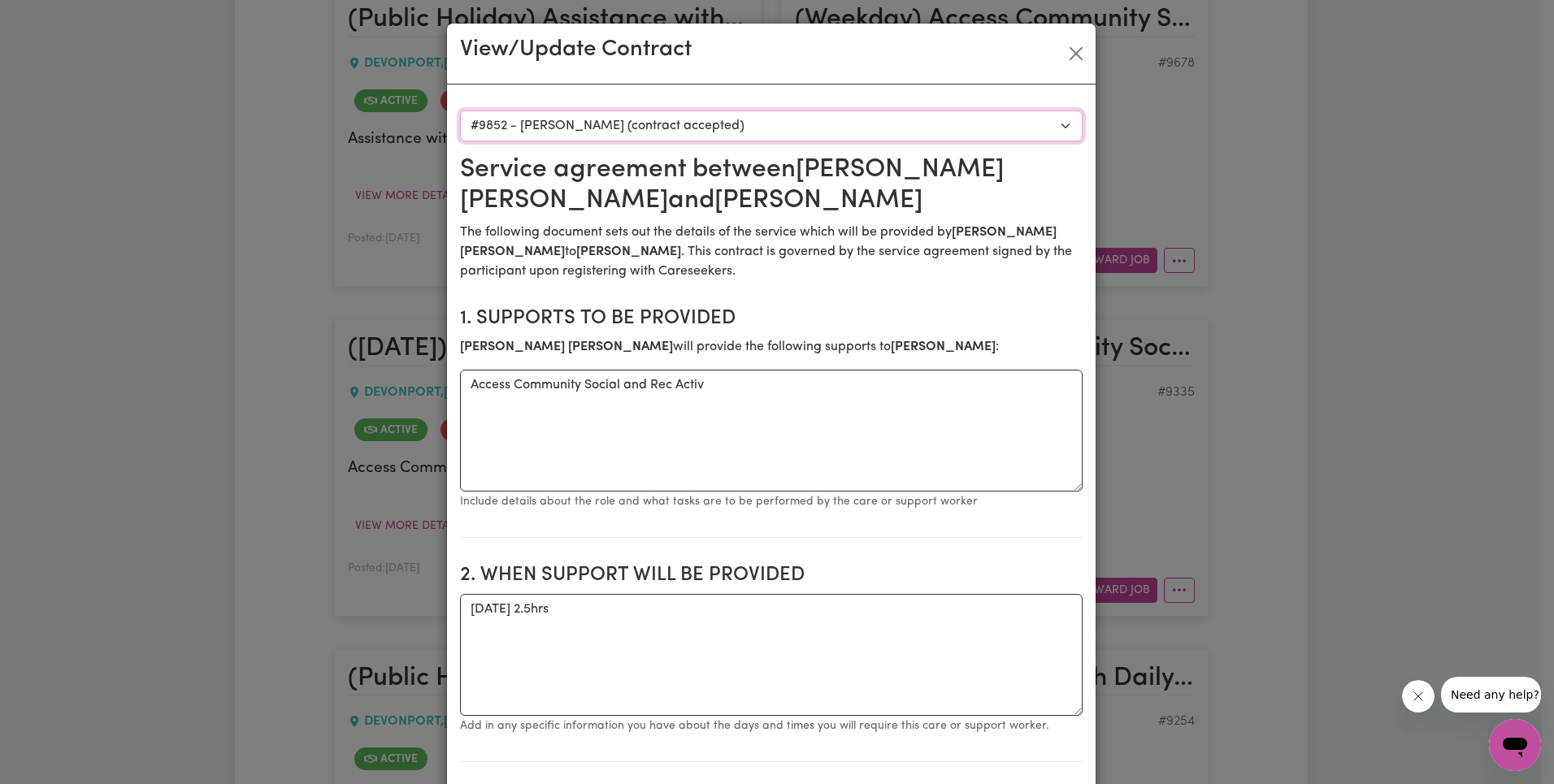
click at [791, 117] on select "Select a care worker to view [DEMOGRAPHIC_DATA] #7547 - [PERSON_NAME] (contract…" at bounding box center [771, 126] width 622 height 31
select select "9504"
type textarea "Days required: [DATE] 1.5hrs"
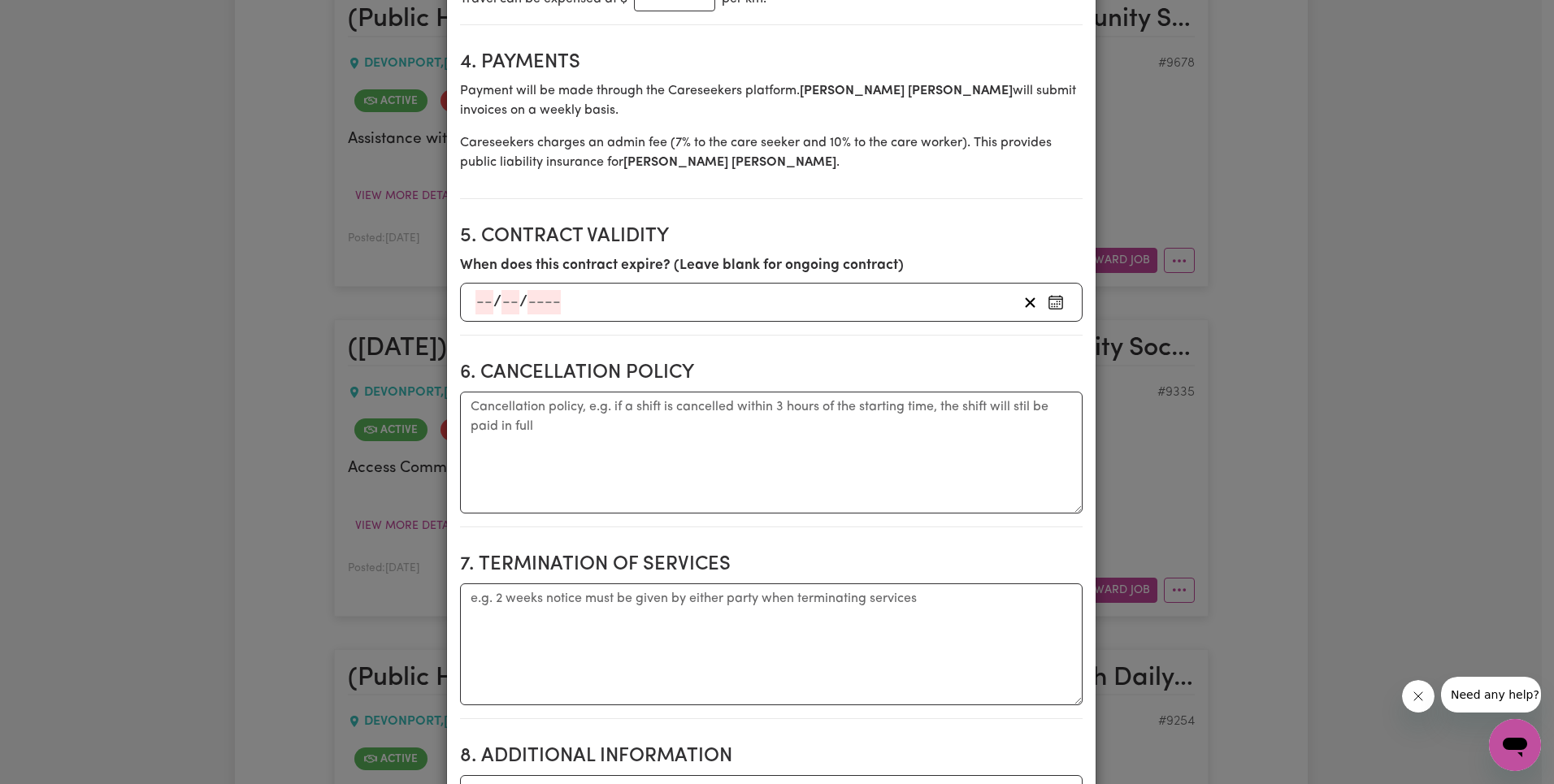
scroll to position [625, 0]
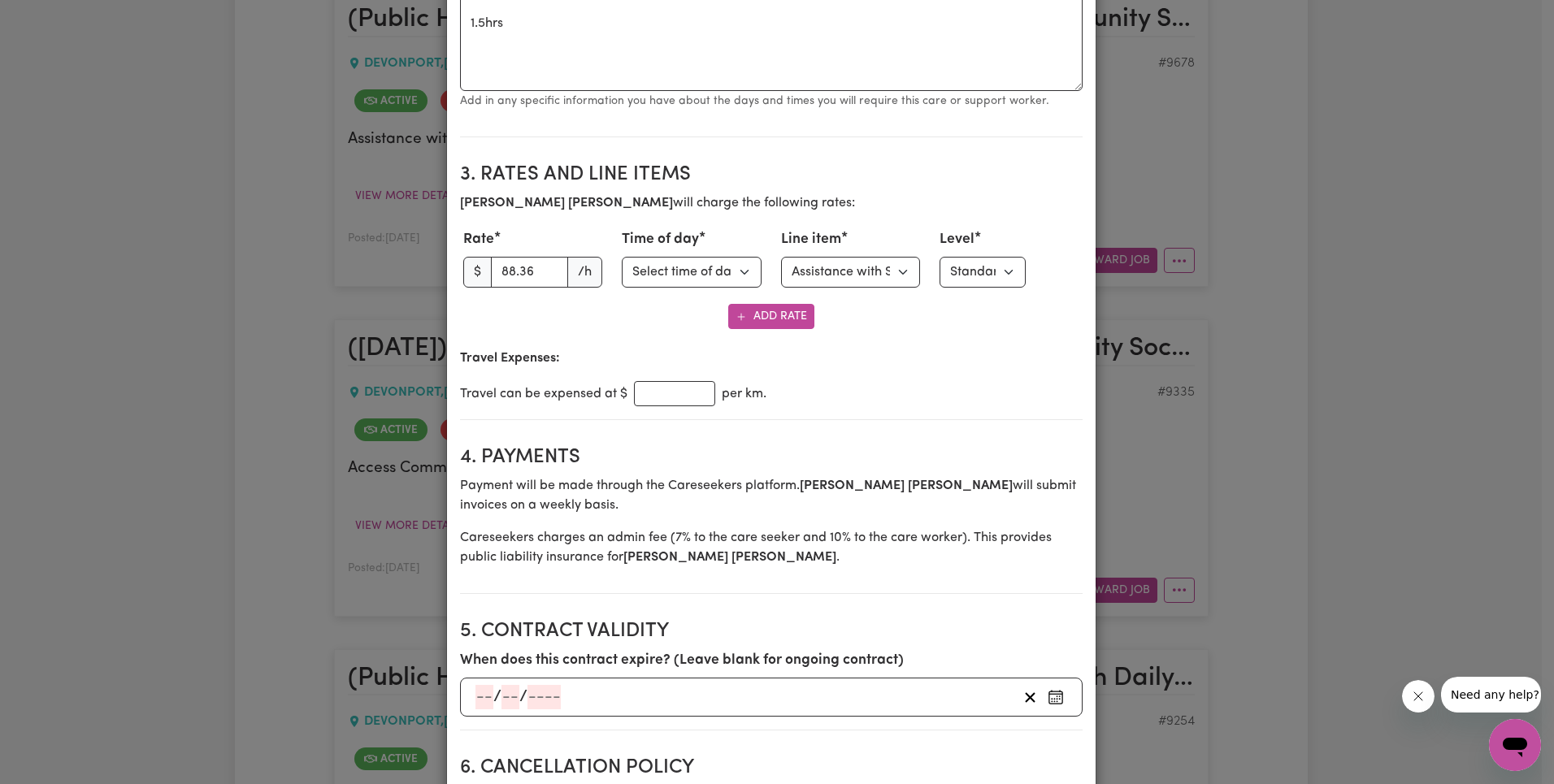
click at [842, 272] on select "Select line item Assistance with Self Care Activities Assistance with personal …" at bounding box center [851, 273] width 140 height 31
select select "COMMUNITY_ACCESS"
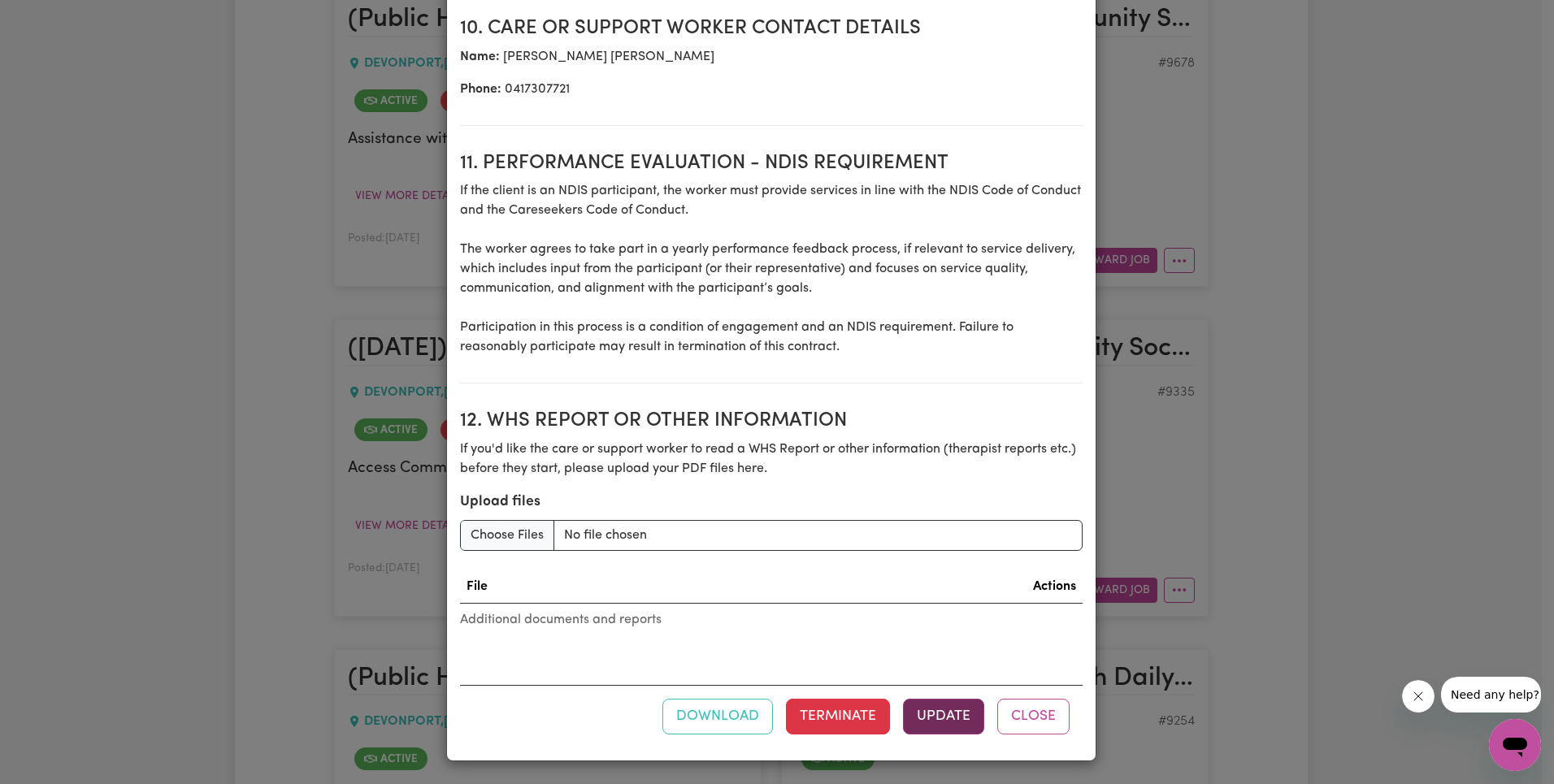
click at [938, 712] on button "Update" at bounding box center [943, 716] width 82 height 36
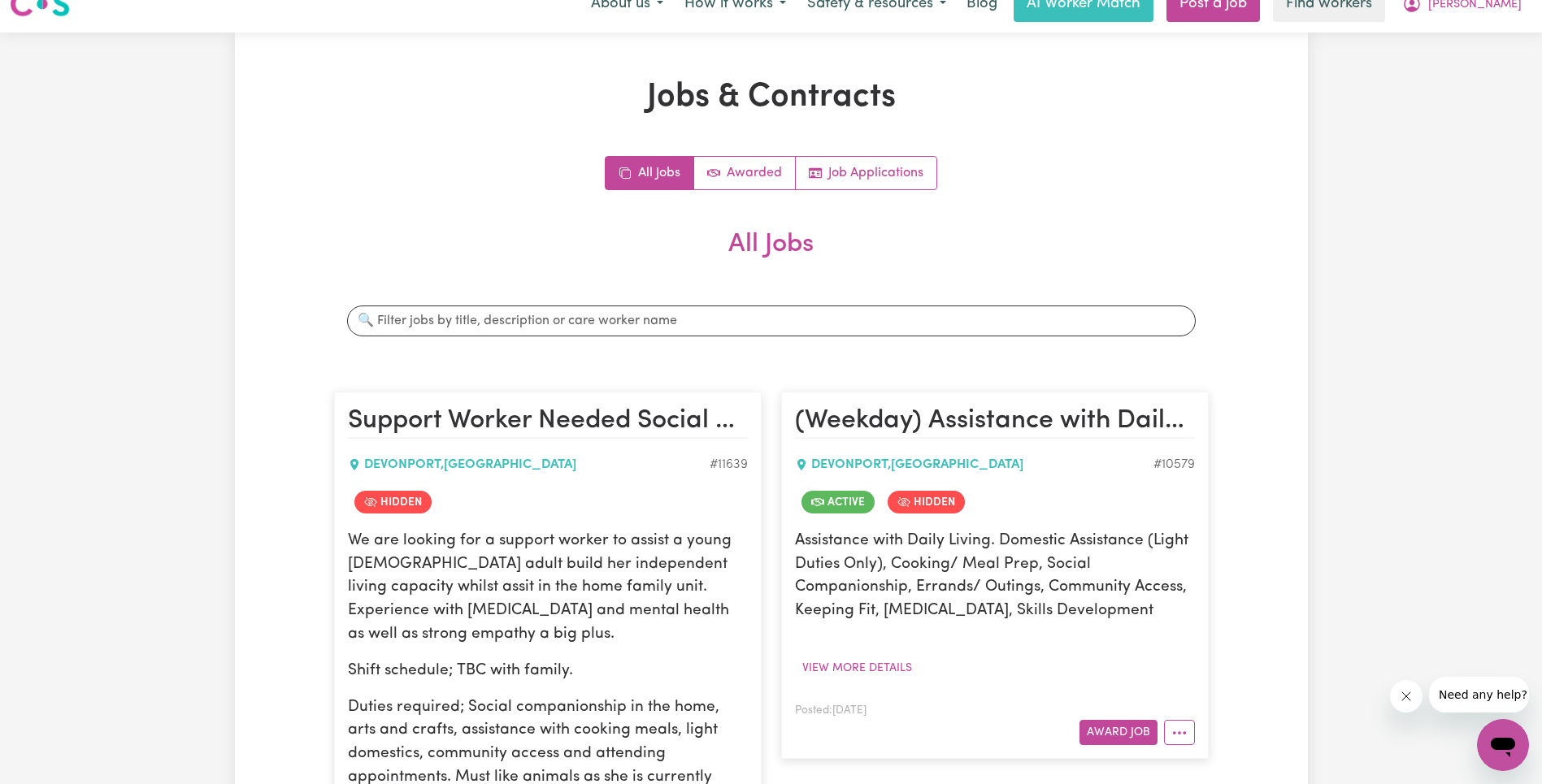
scroll to position [0, 0]
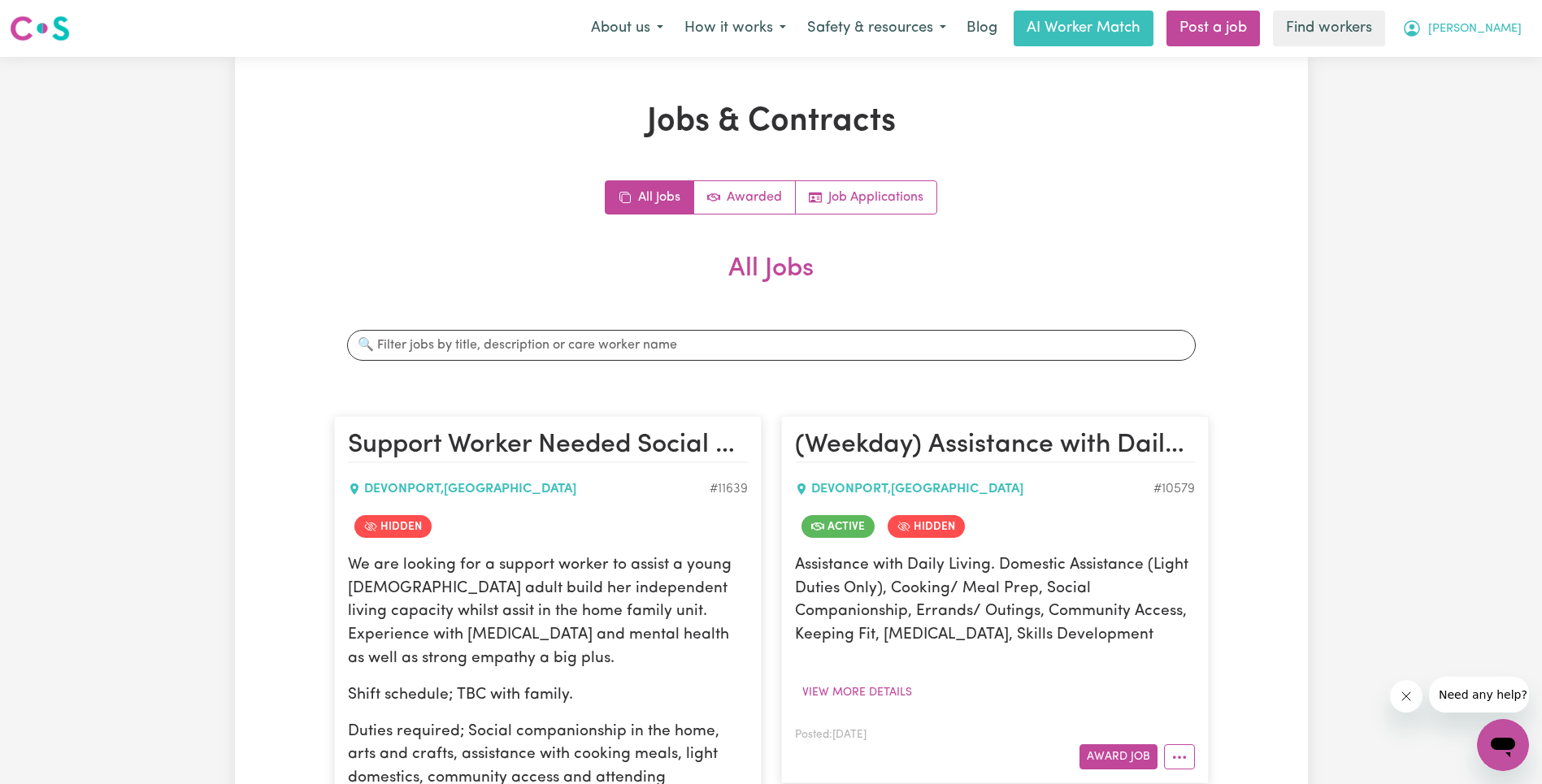
click at [1500, 29] on span "[PERSON_NAME]" at bounding box center [1474, 29] width 93 height 17
click at [1501, 95] on link "Logout" at bounding box center [1466, 93] width 128 height 31
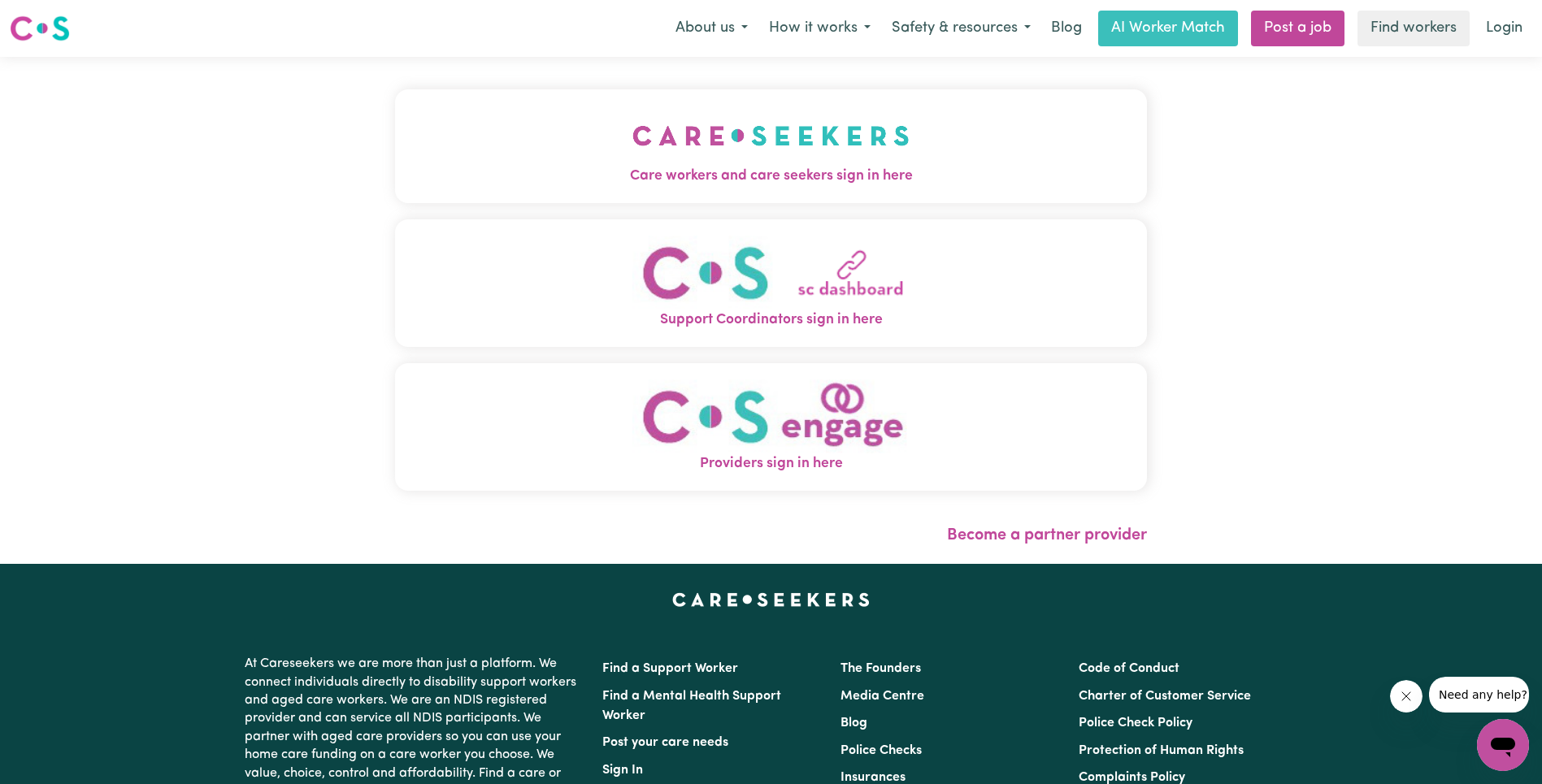
click at [395, 147] on button "Care workers and care seekers sign in here" at bounding box center [771, 146] width 752 height 114
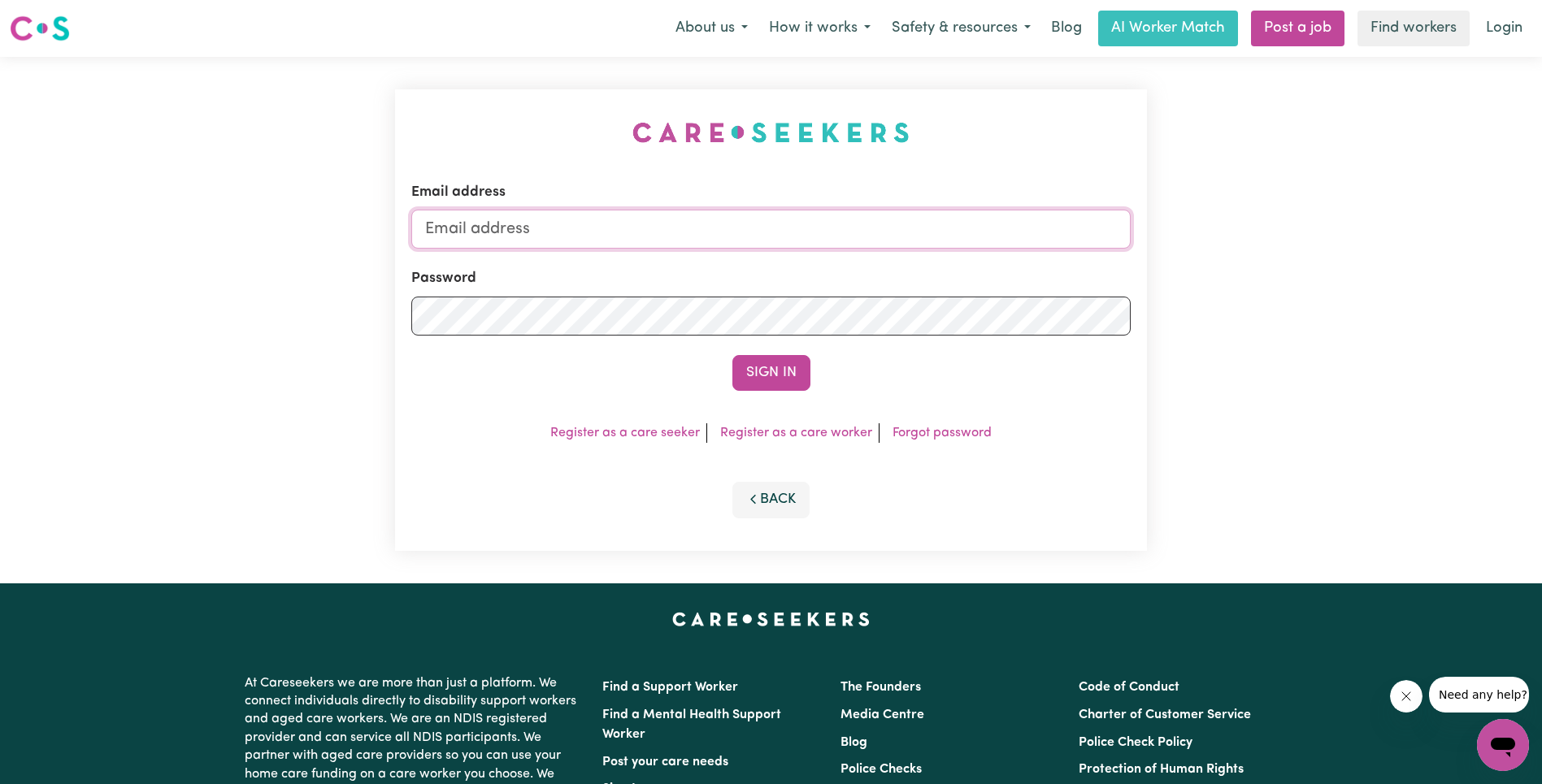
click at [807, 232] on input "Email address" at bounding box center [771, 229] width 719 height 39
type input "[EMAIL_ADDRESS][DOMAIN_NAME]"
click at [767, 381] on button "Sign In" at bounding box center [771, 373] width 78 height 36
